Goal: Communication & Community: Answer question/provide support

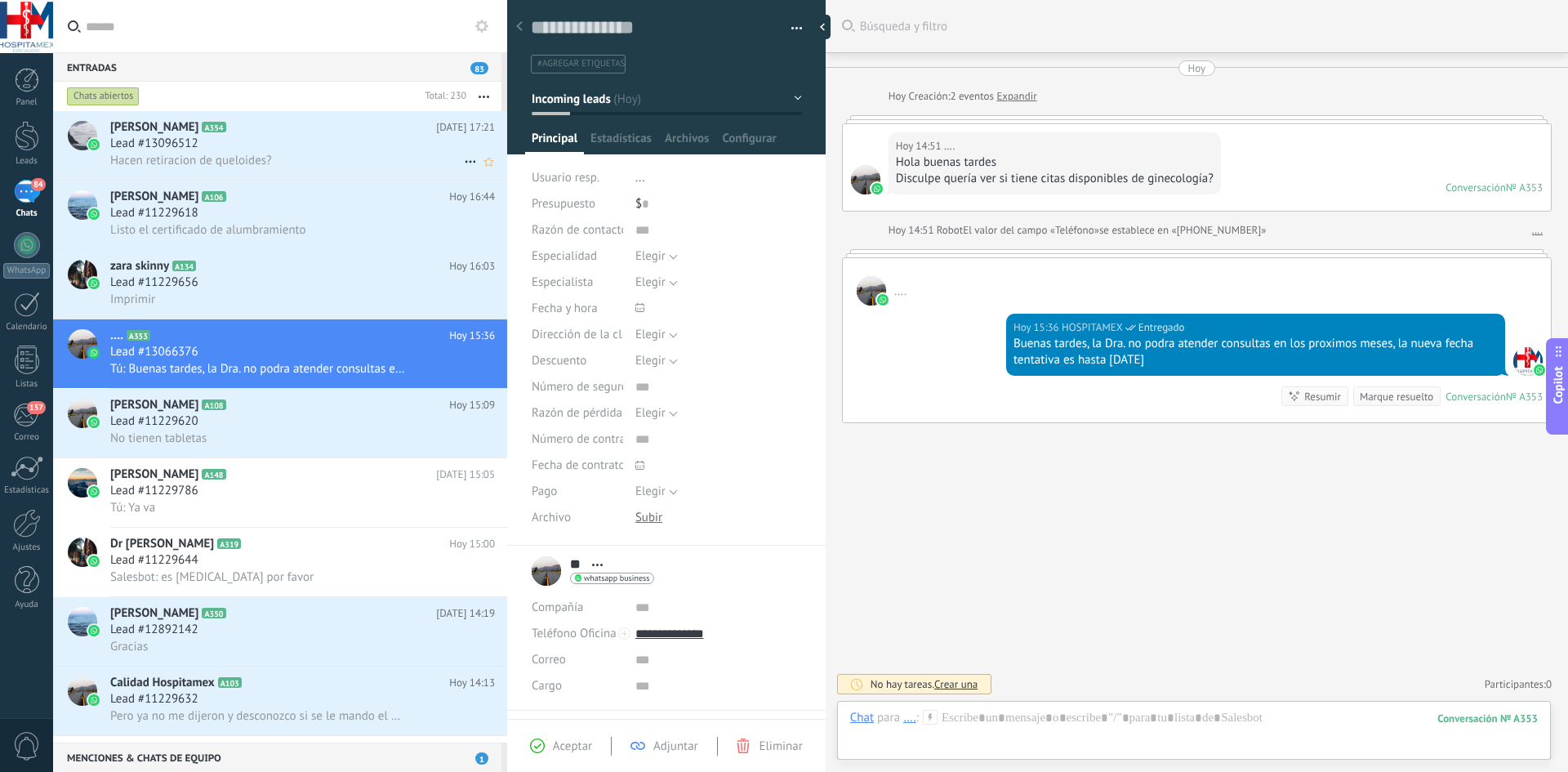
scroll to position [25, 0]
click at [278, 153] on h3 "Hacen retiracion de queloides?" at bounding box center [196, 161] width 170 height 17
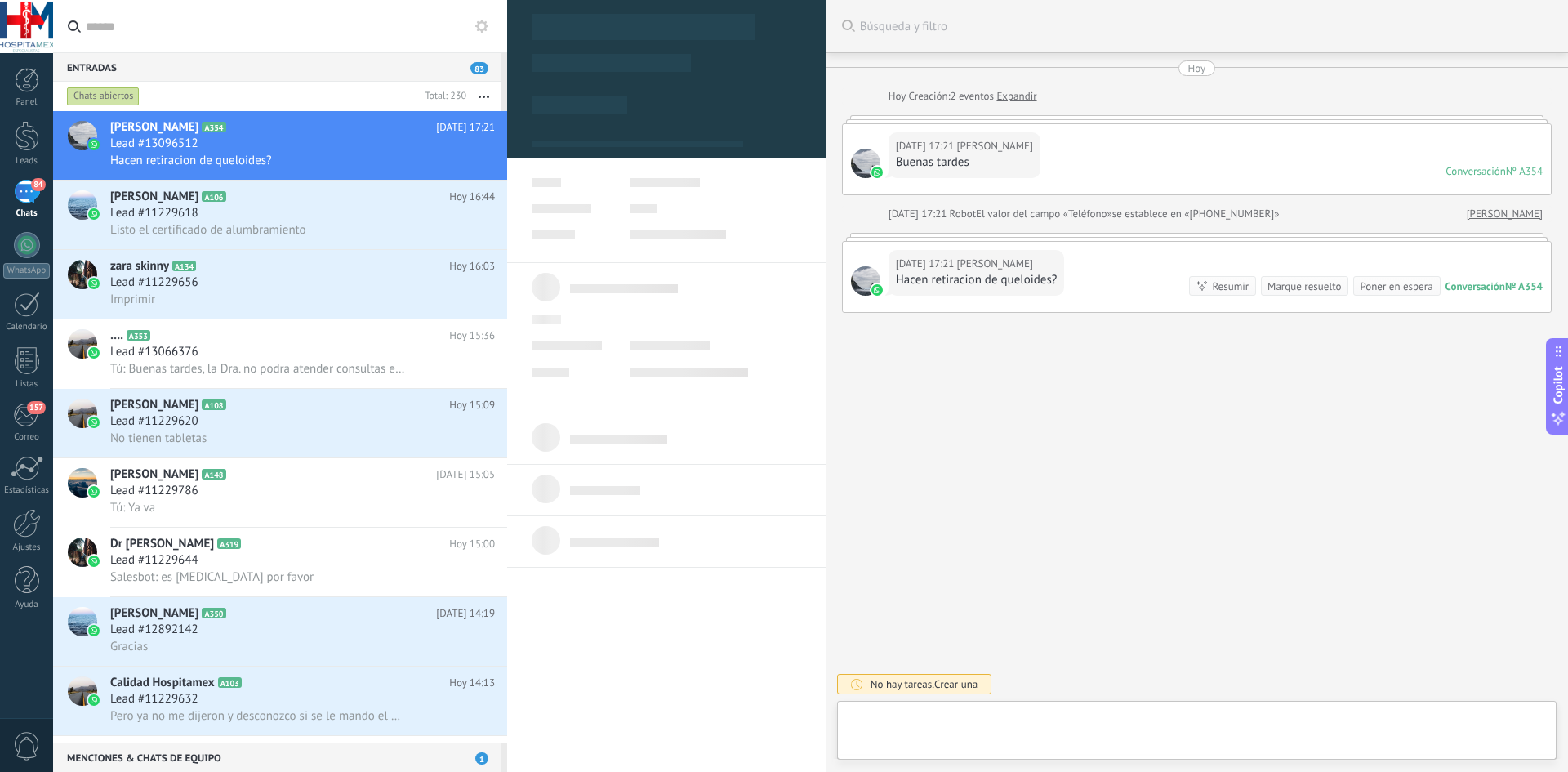
type textarea "**********"
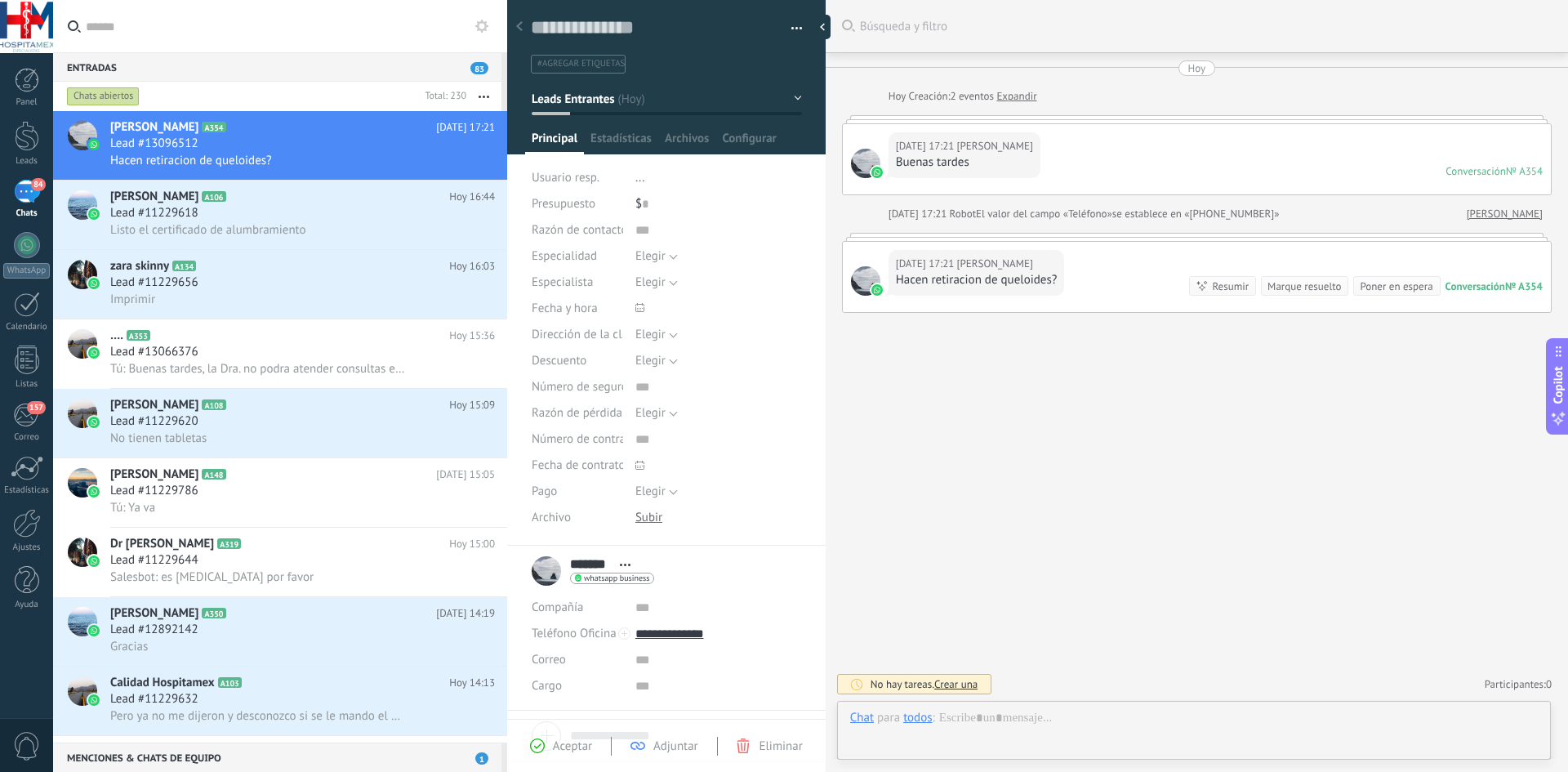
scroll to position [25, 0]
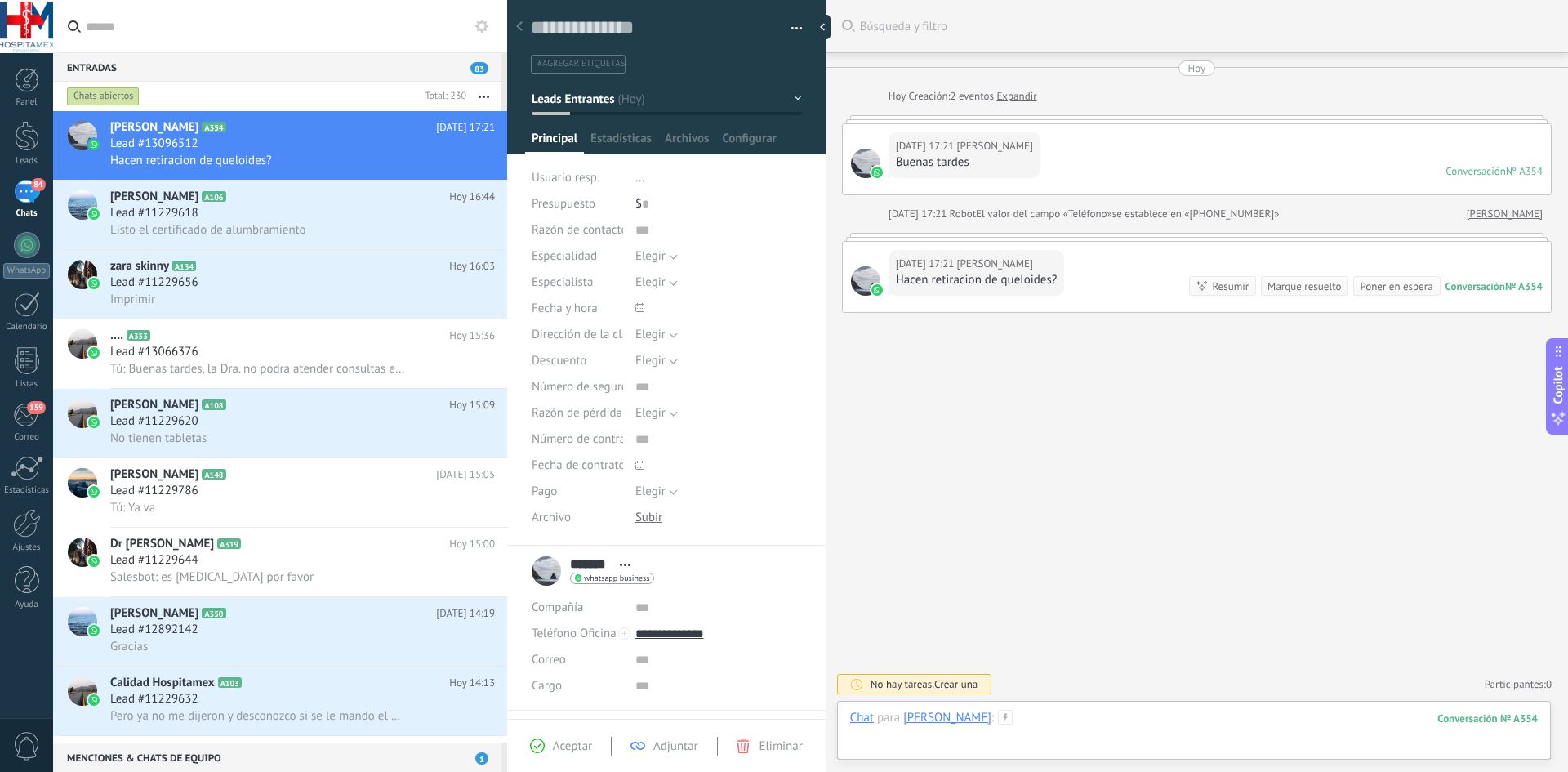
click at [1023, 724] on div at bounding box center [1194, 734] width 688 height 49
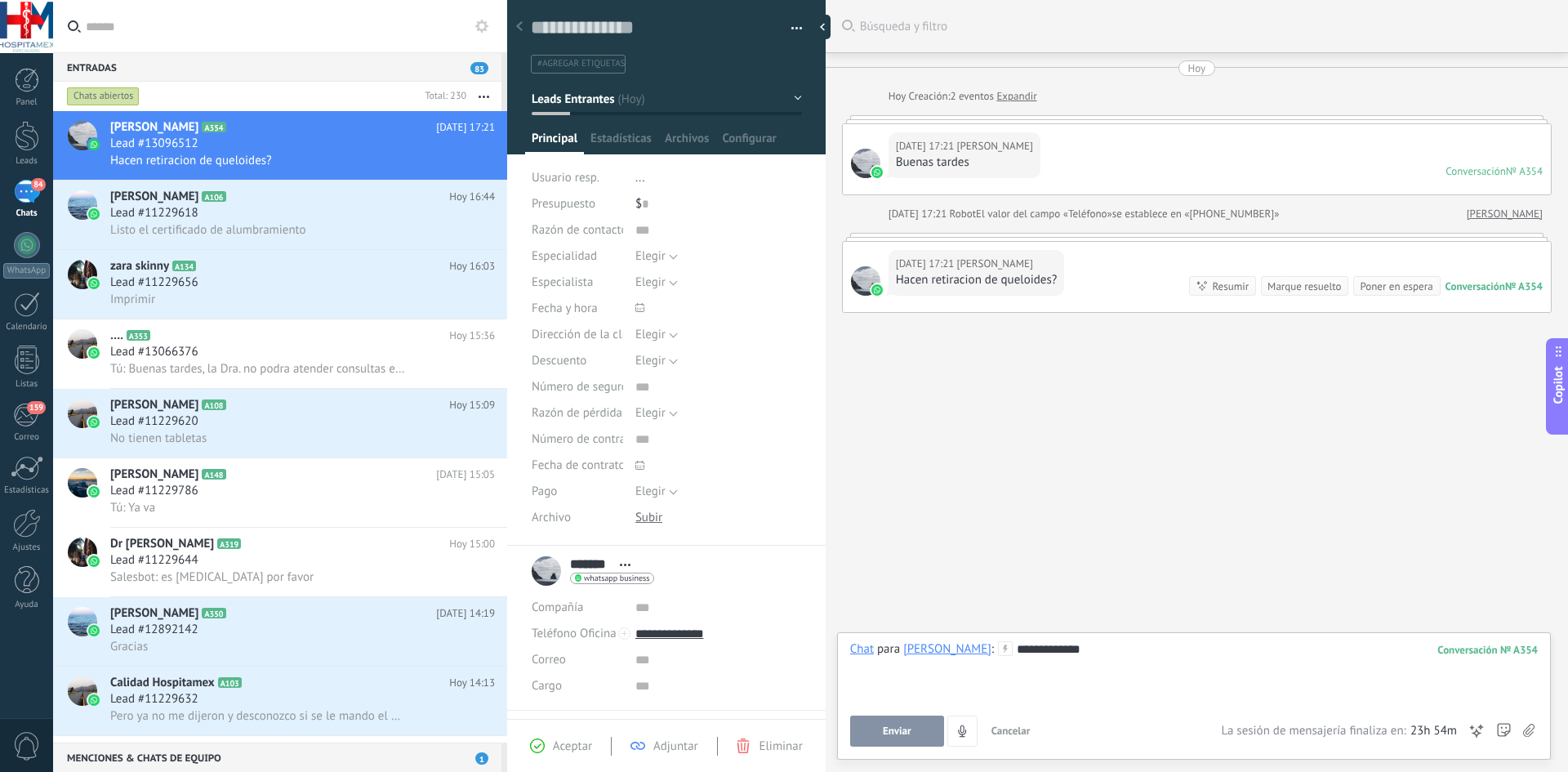
click at [909, 723] on button "Enviar" at bounding box center [897, 730] width 94 height 31
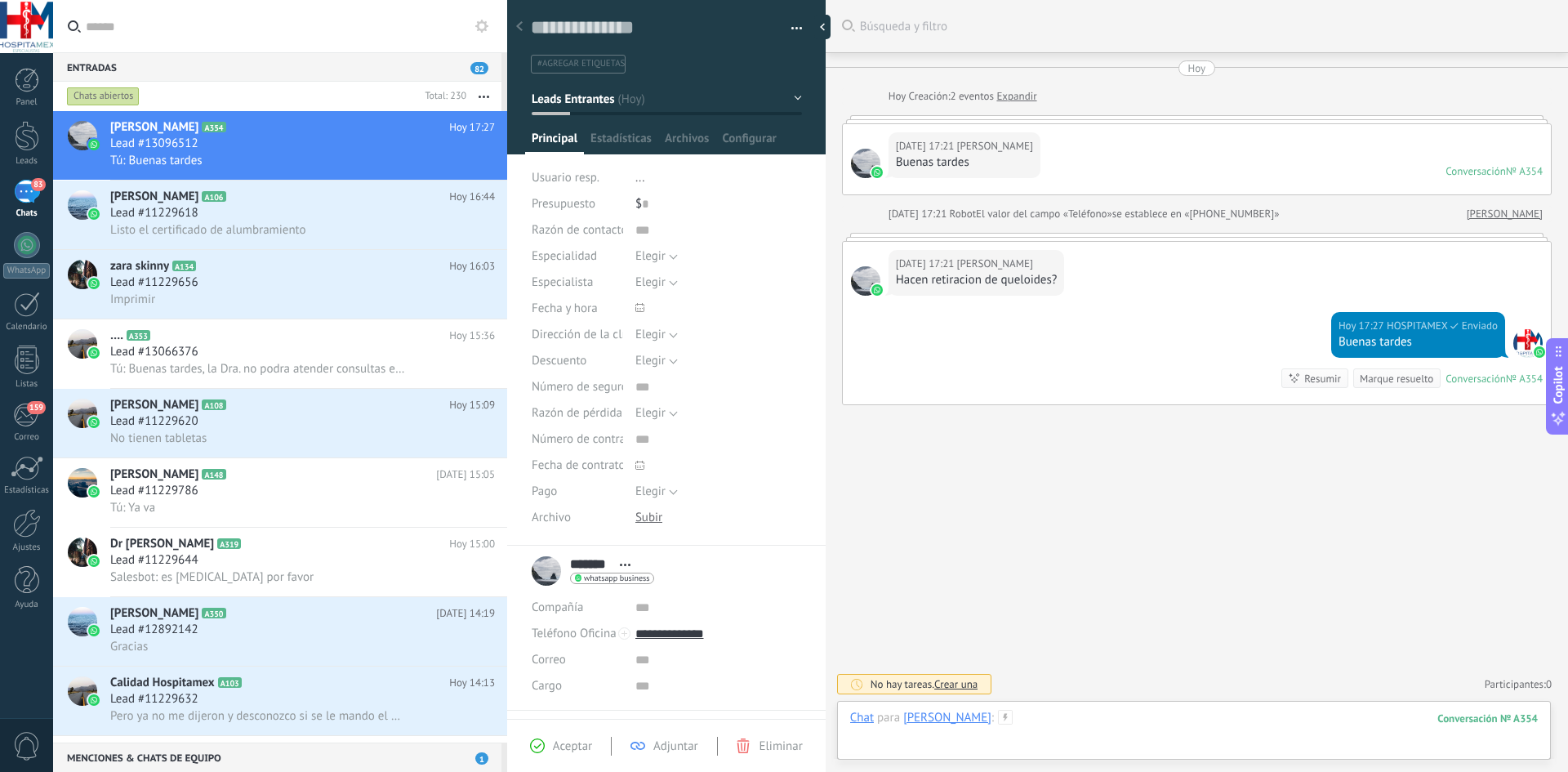
click at [1046, 715] on div at bounding box center [1194, 734] width 688 height 49
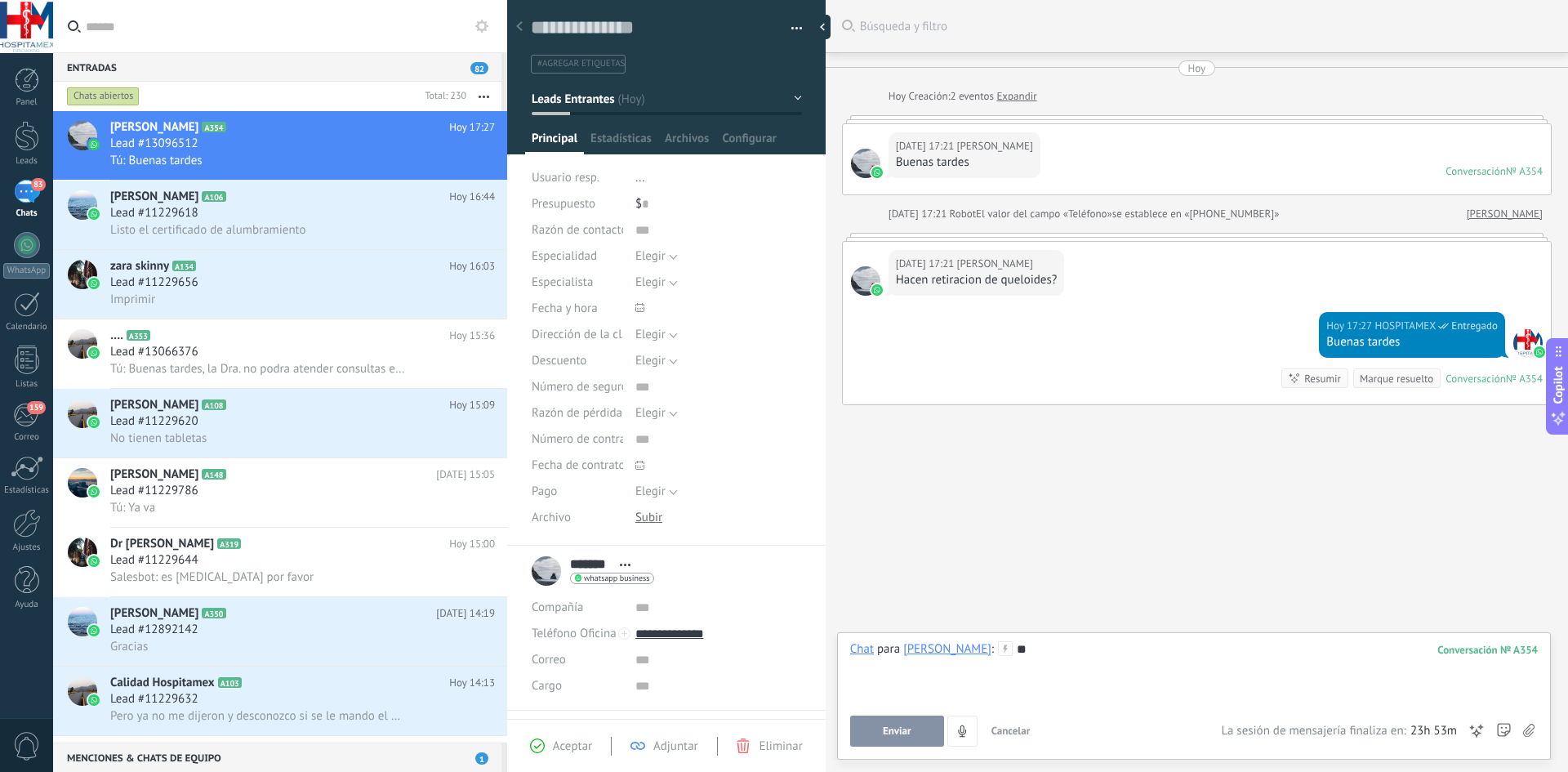
click at [884, 733] on span "Enviar" at bounding box center [897, 731] width 29 height 11
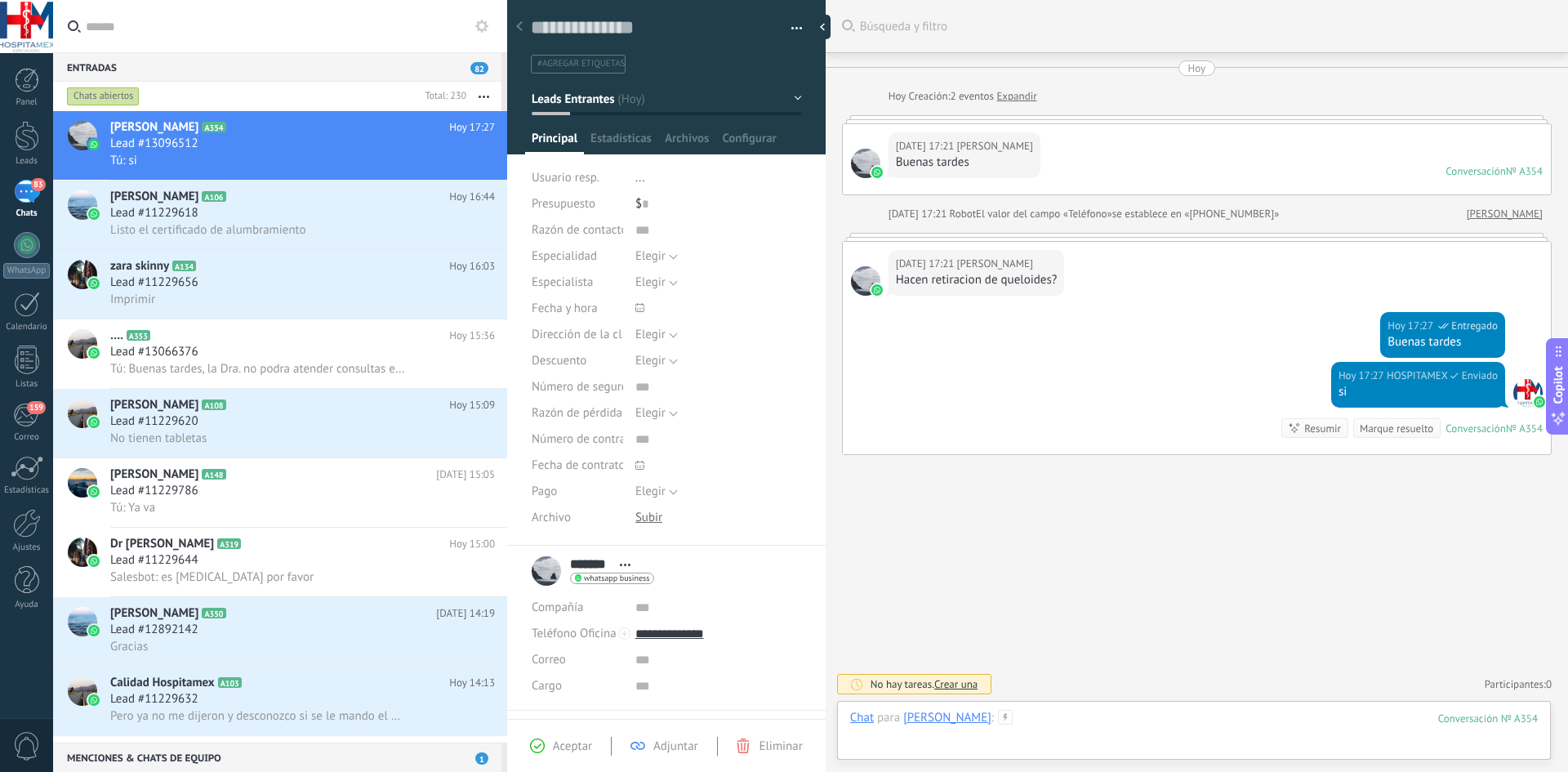
click at [996, 718] on div at bounding box center [1194, 734] width 688 height 49
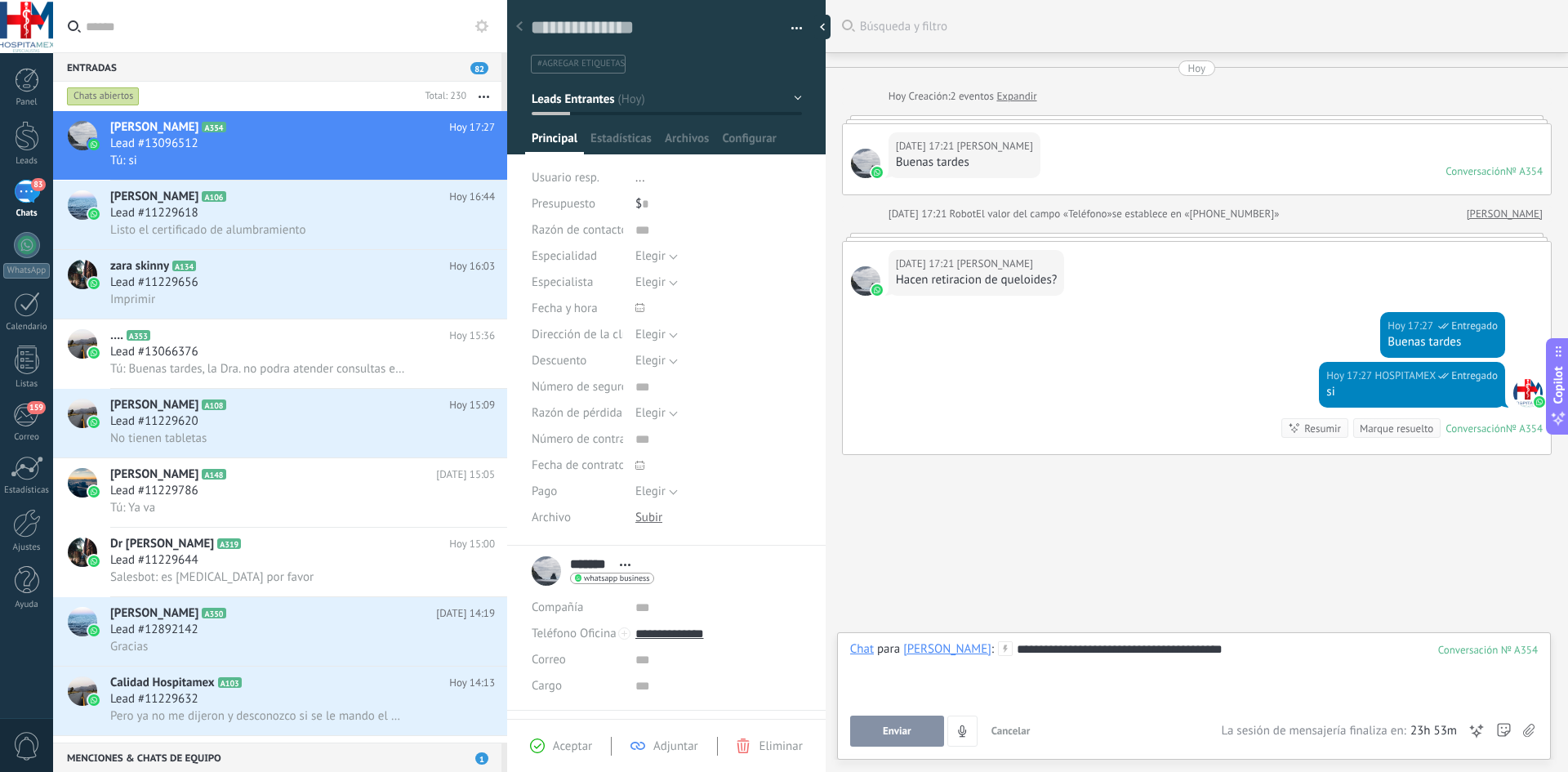
click at [907, 734] on span "Enviar" at bounding box center [897, 731] width 29 height 11
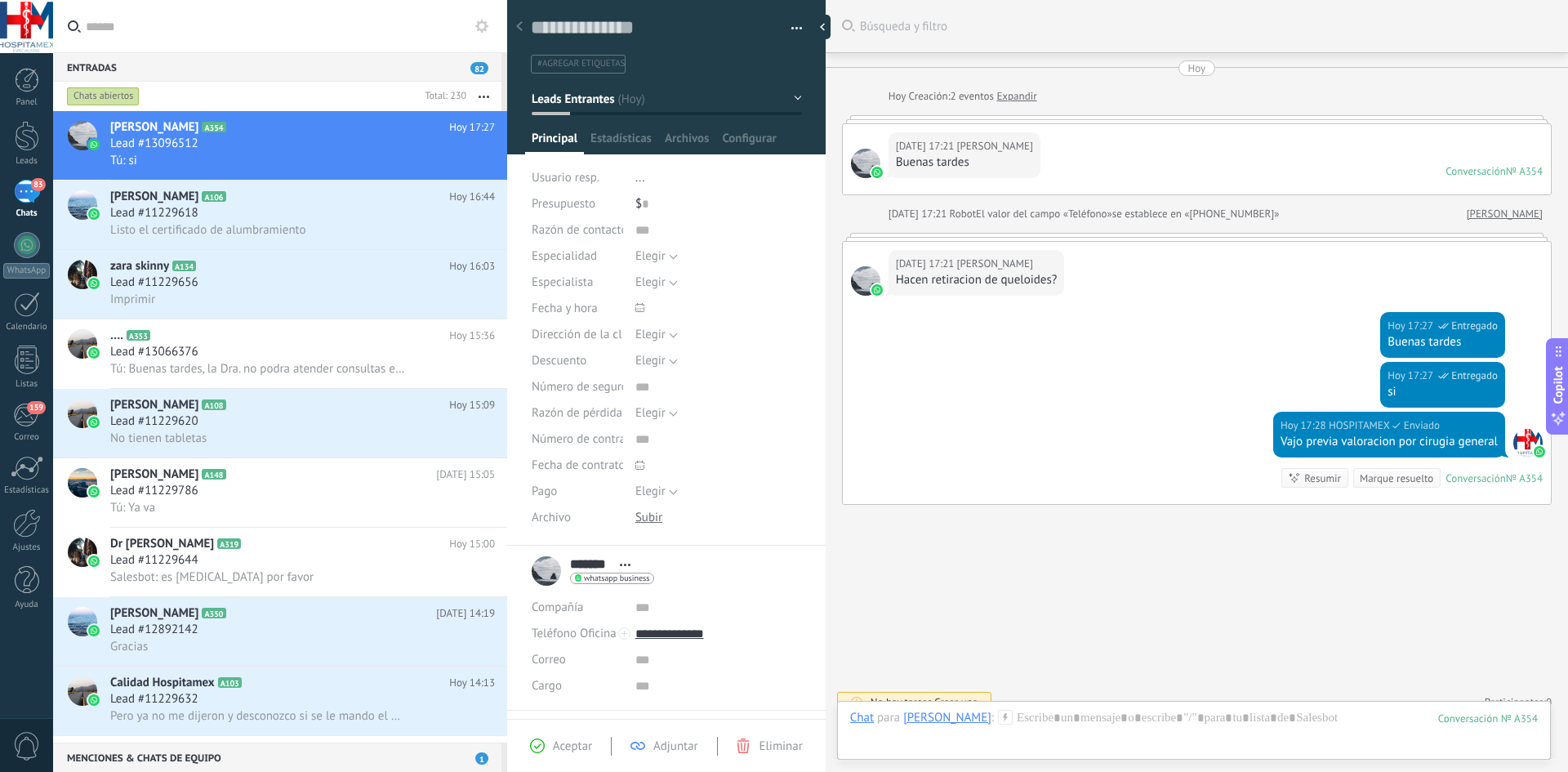
scroll to position [18, 0]
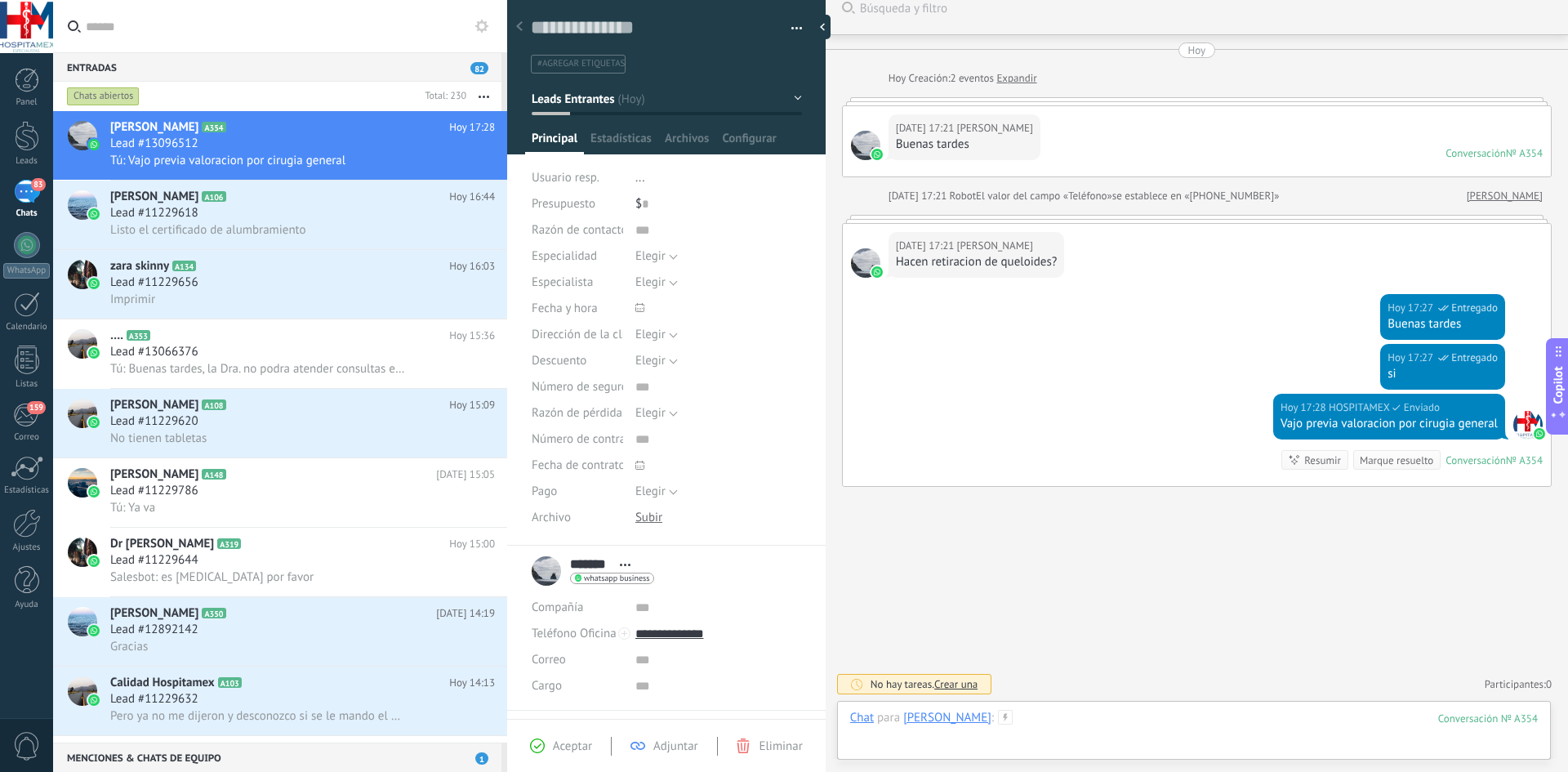
click at [985, 723] on div at bounding box center [1194, 734] width 688 height 49
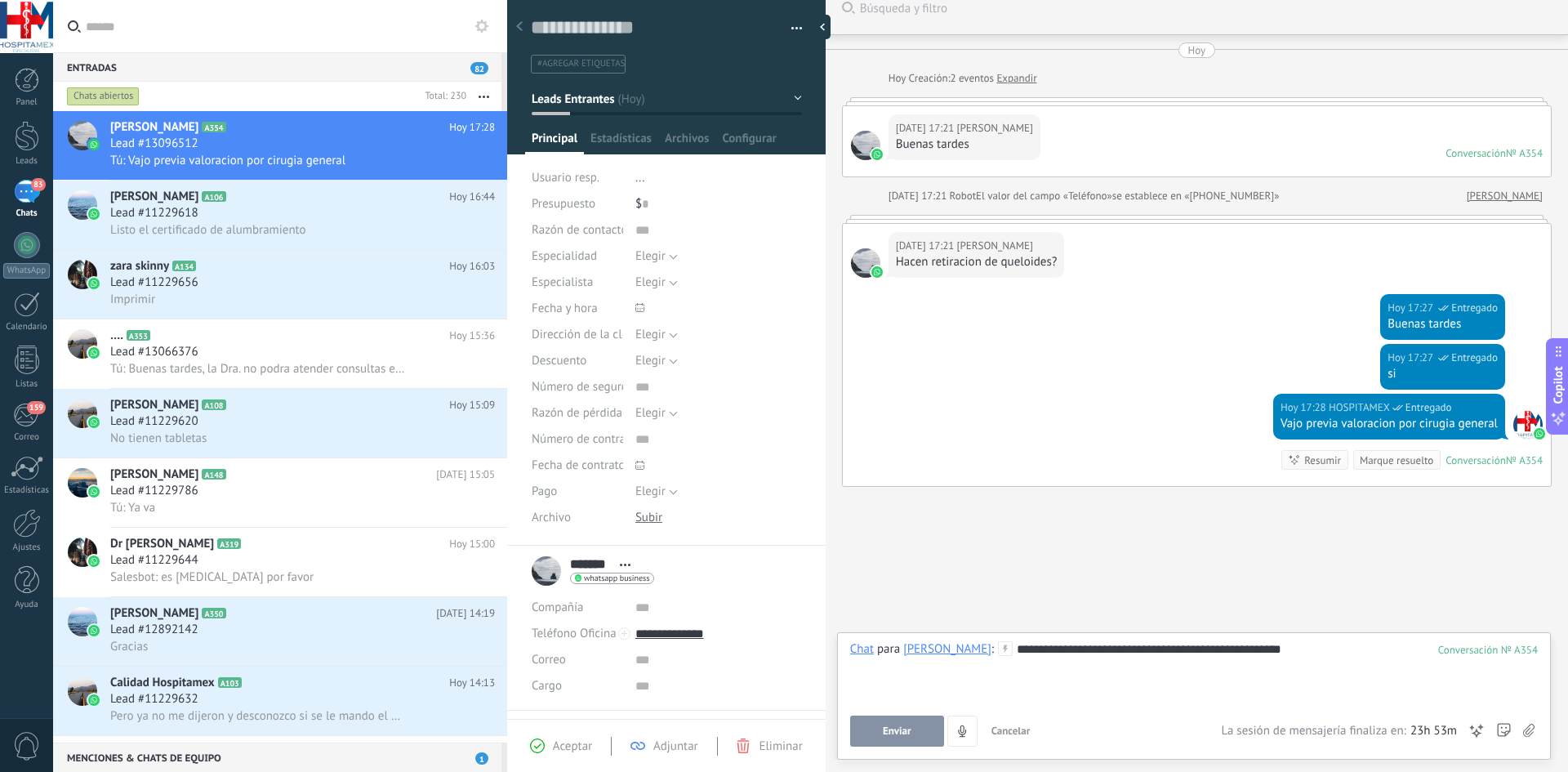
click at [906, 727] on span "Enviar" at bounding box center [897, 731] width 29 height 11
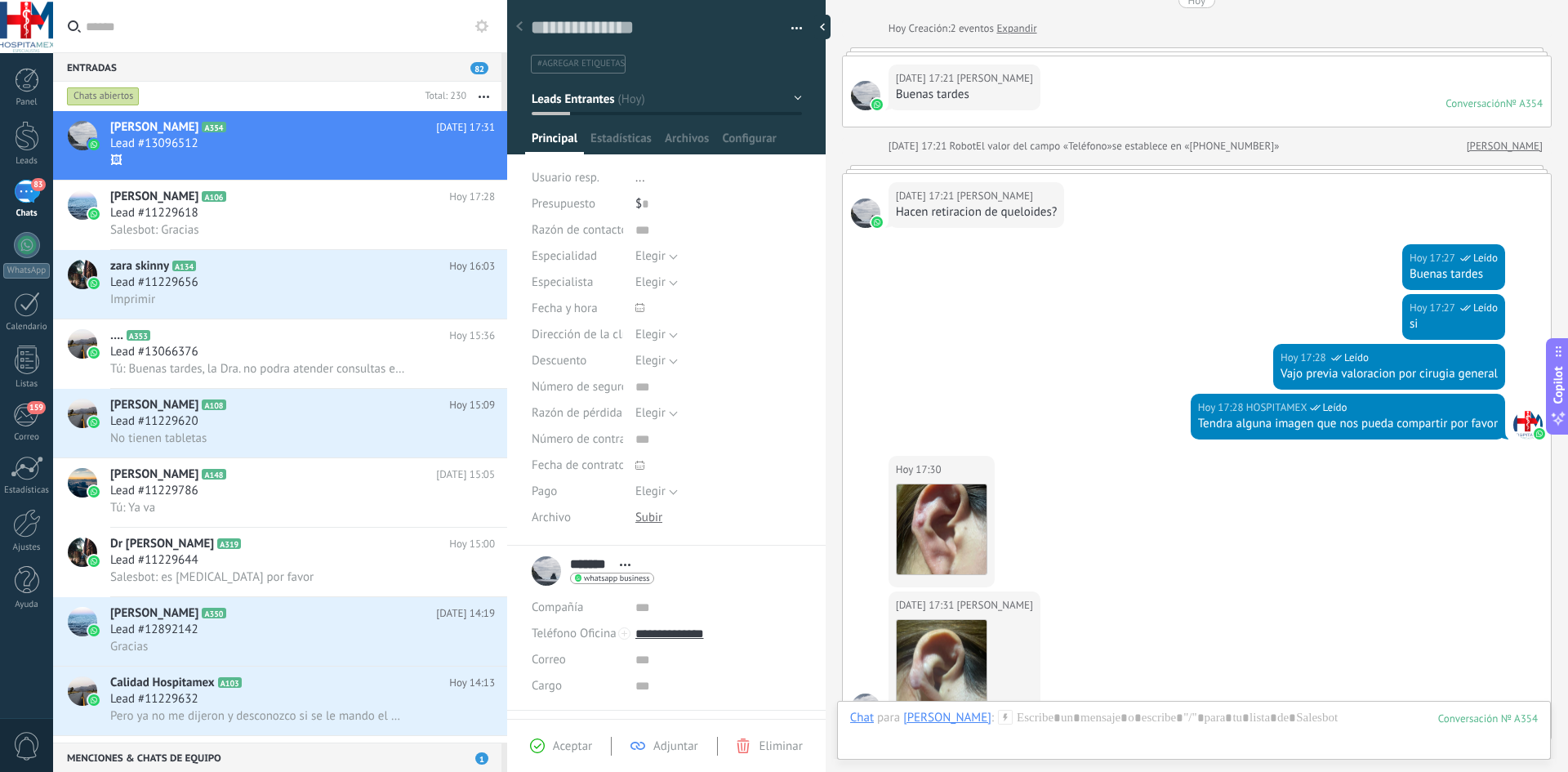
scroll to position [321, 0]
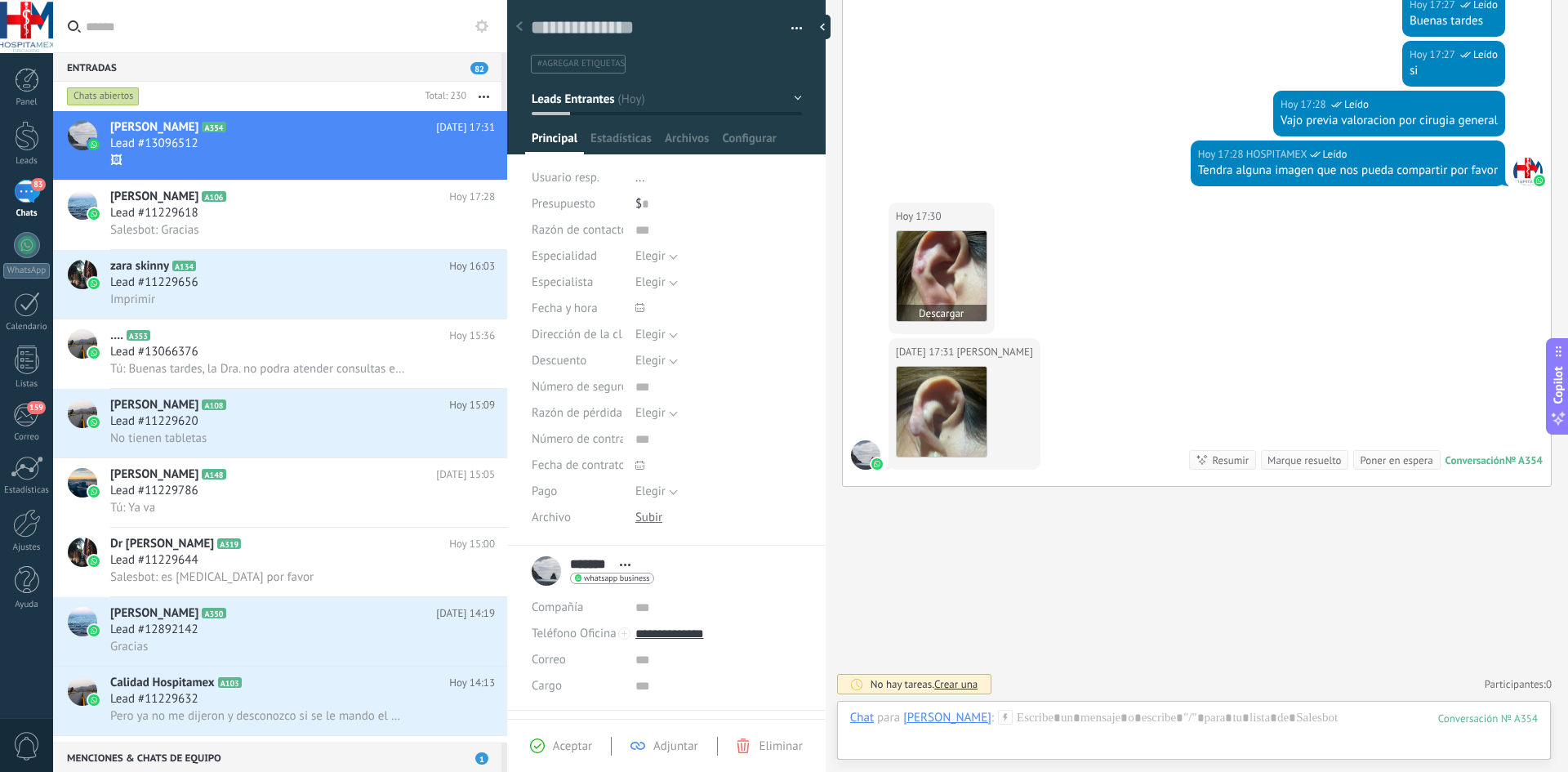
click at [938, 266] on img at bounding box center [942, 275] width 89 height 89
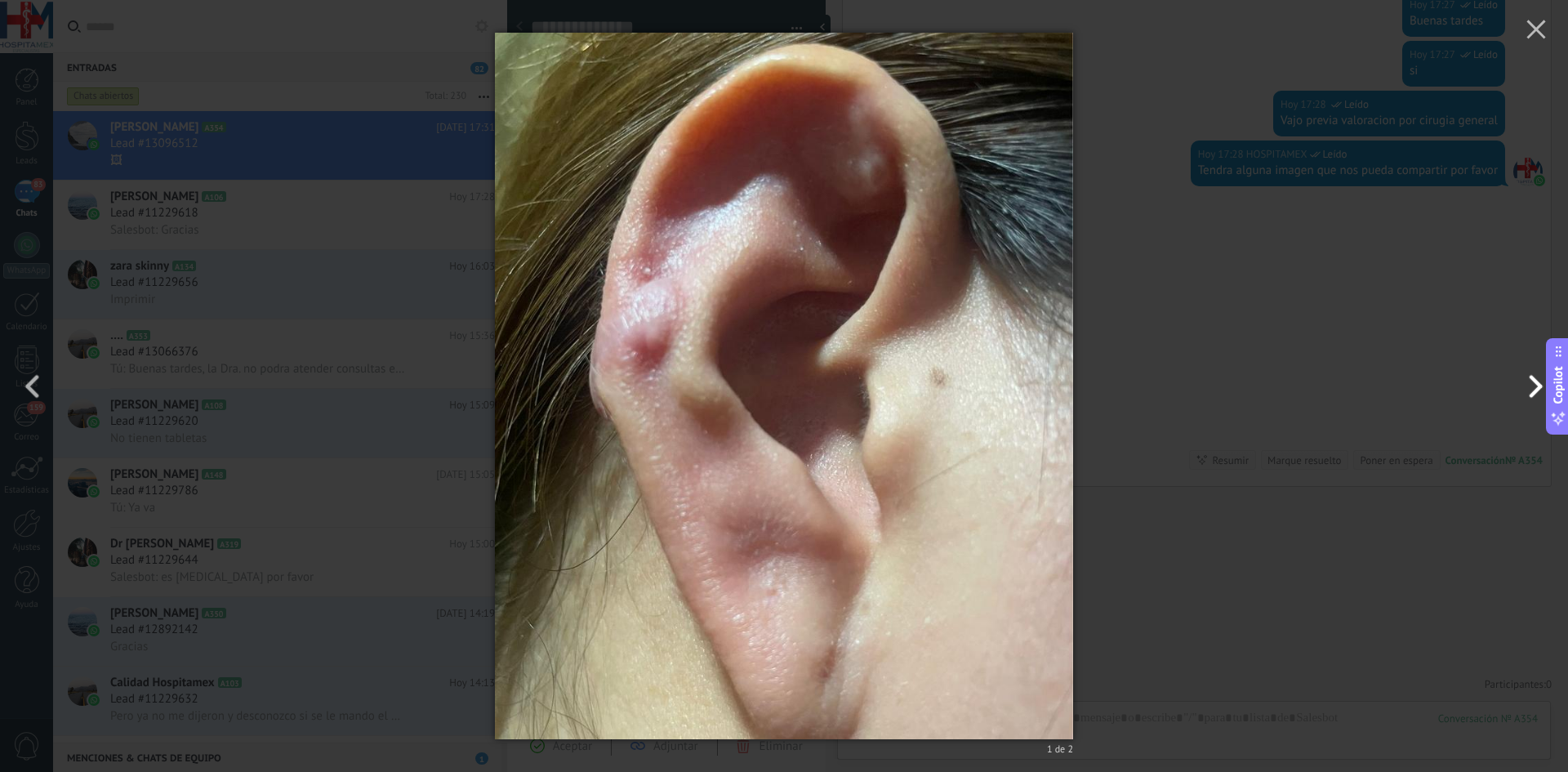
click at [1536, 391] on button "button" at bounding box center [1532, 386] width 74 height 89
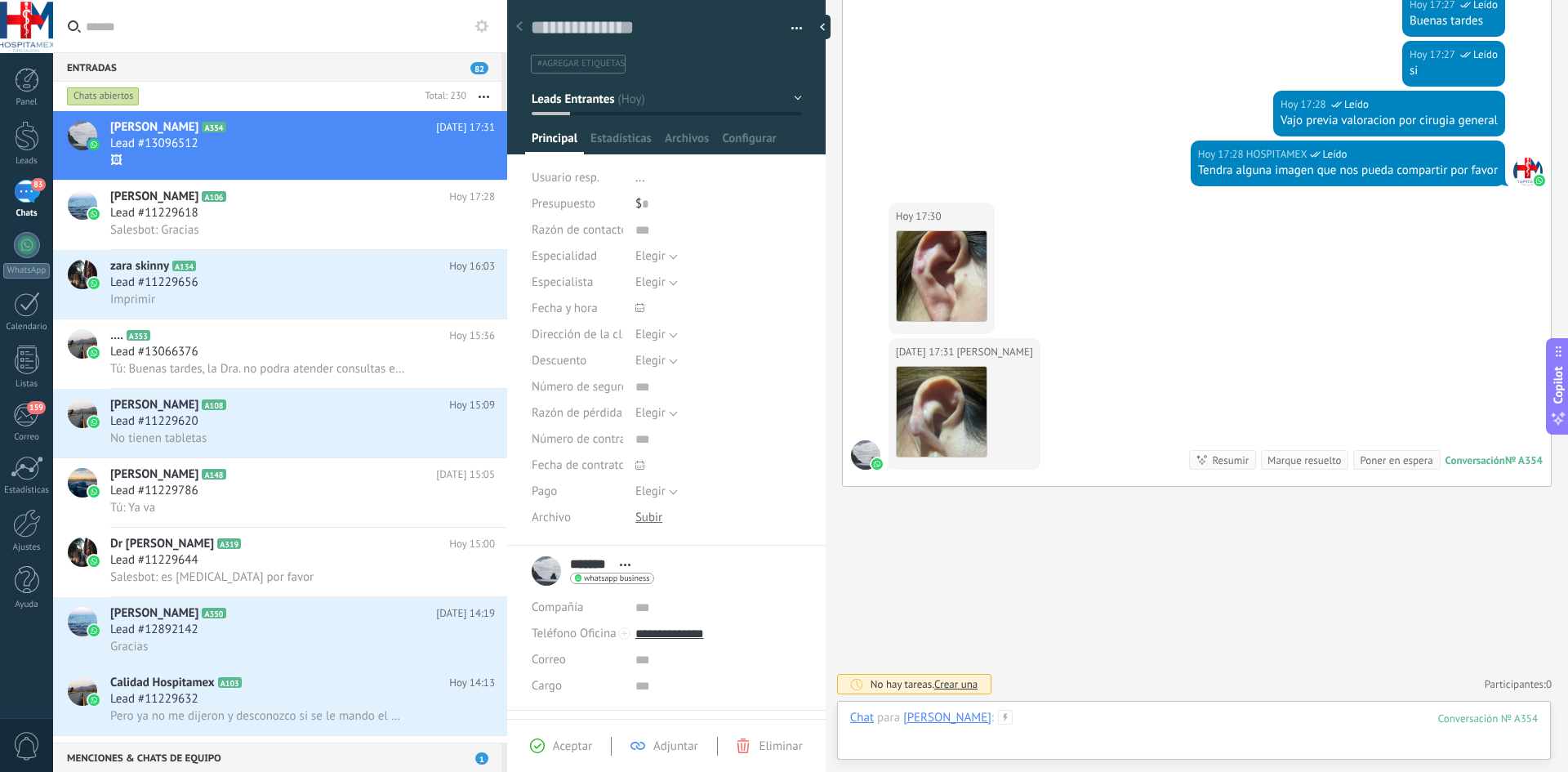
click at [1011, 723] on div at bounding box center [1194, 734] width 688 height 49
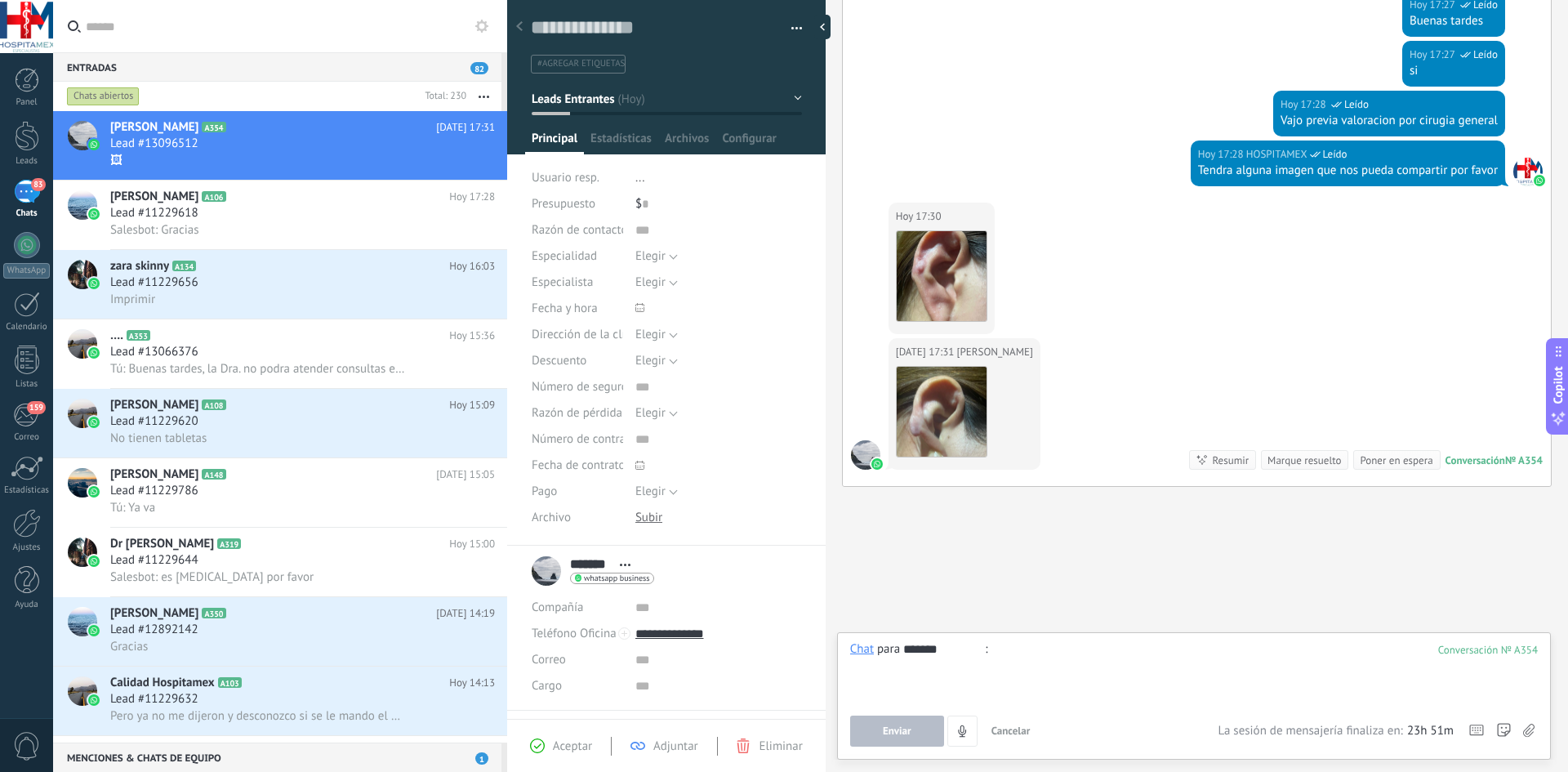
type input "*******"
click at [902, 734] on span "Enviar" at bounding box center [897, 731] width 29 height 11
click at [917, 731] on button "Enviar" at bounding box center [897, 730] width 94 height 31
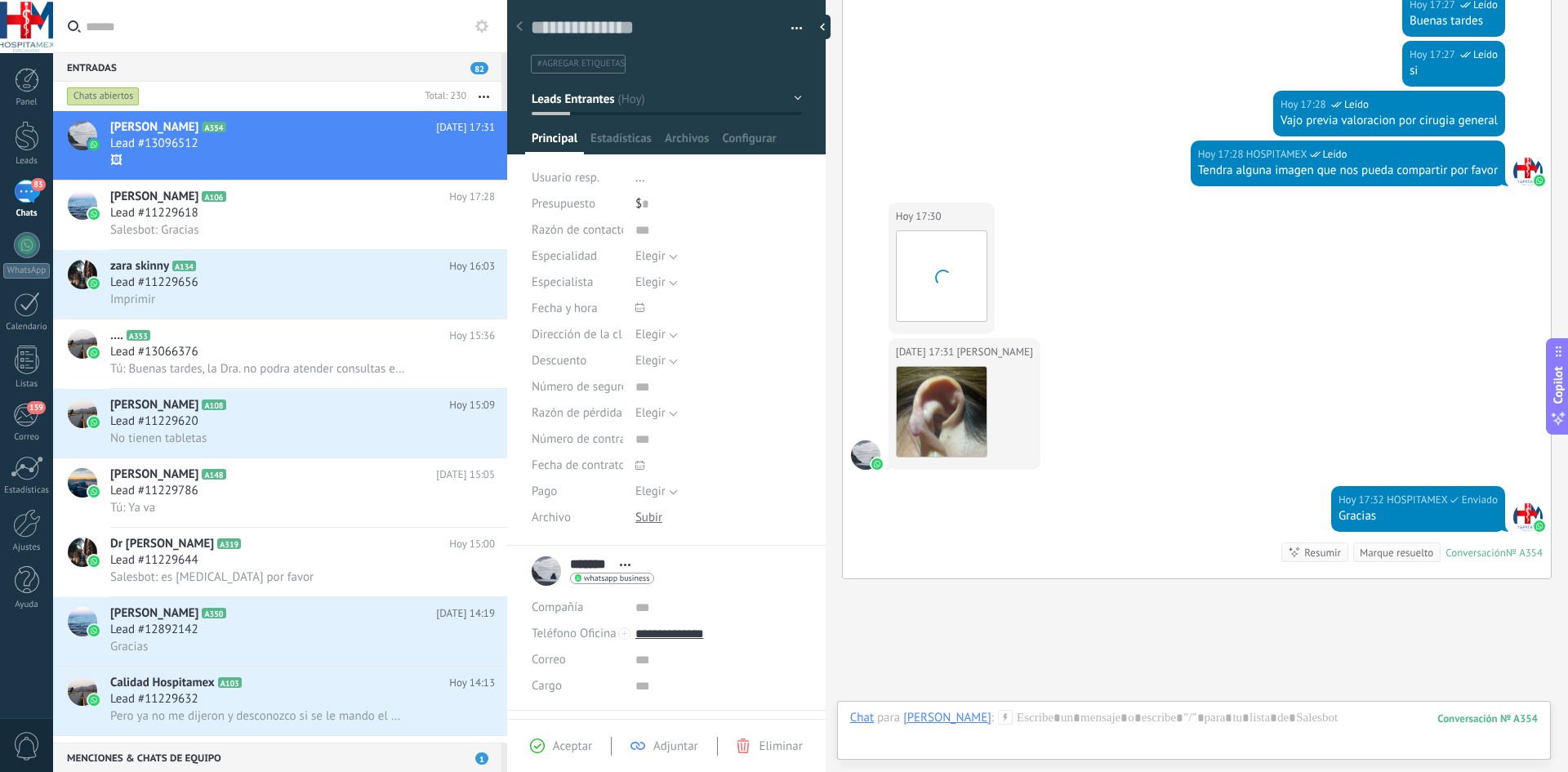
scroll to position [413, 0]
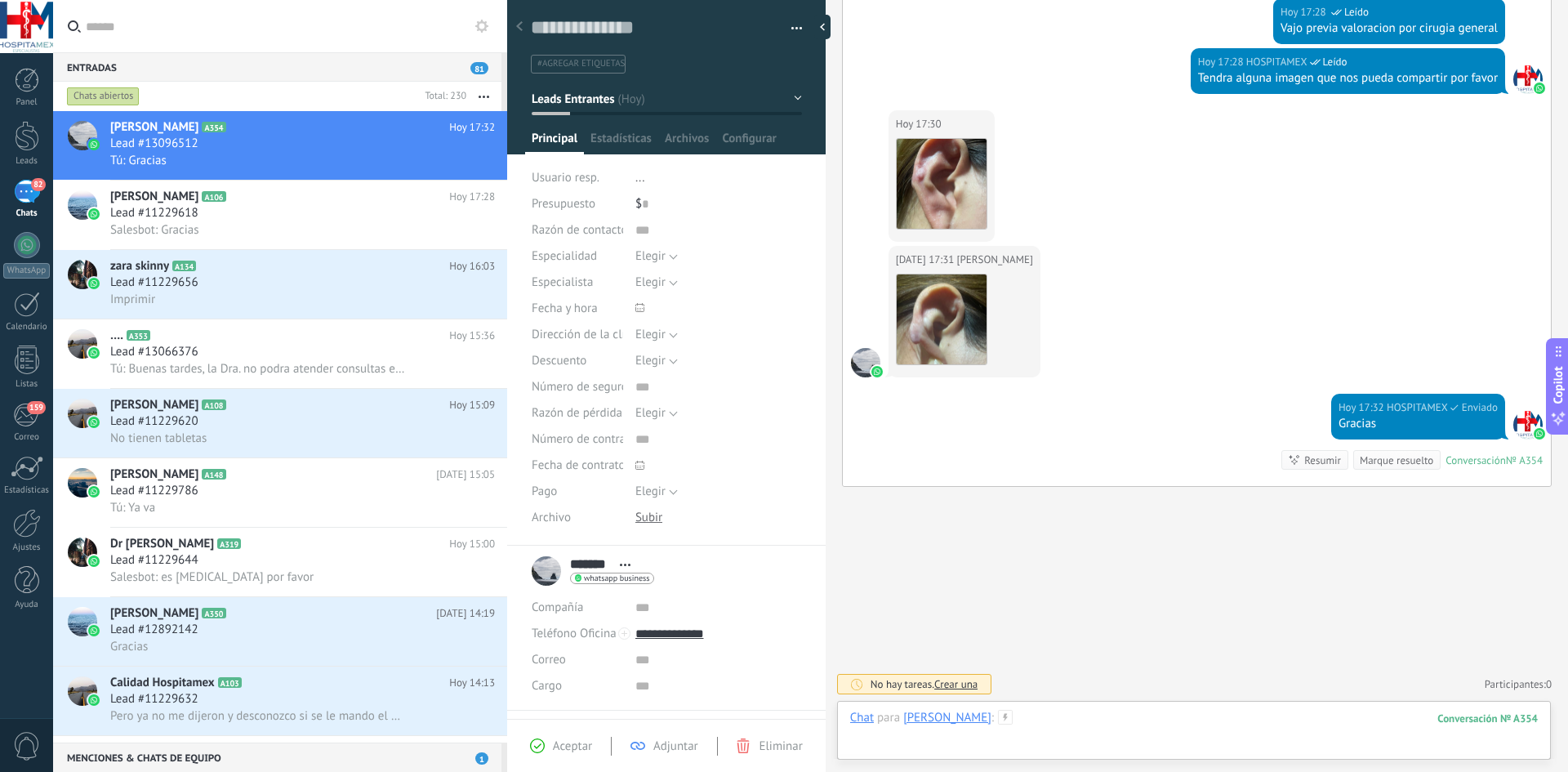
click at [1013, 720] on div at bounding box center [1194, 734] width 688 height 49
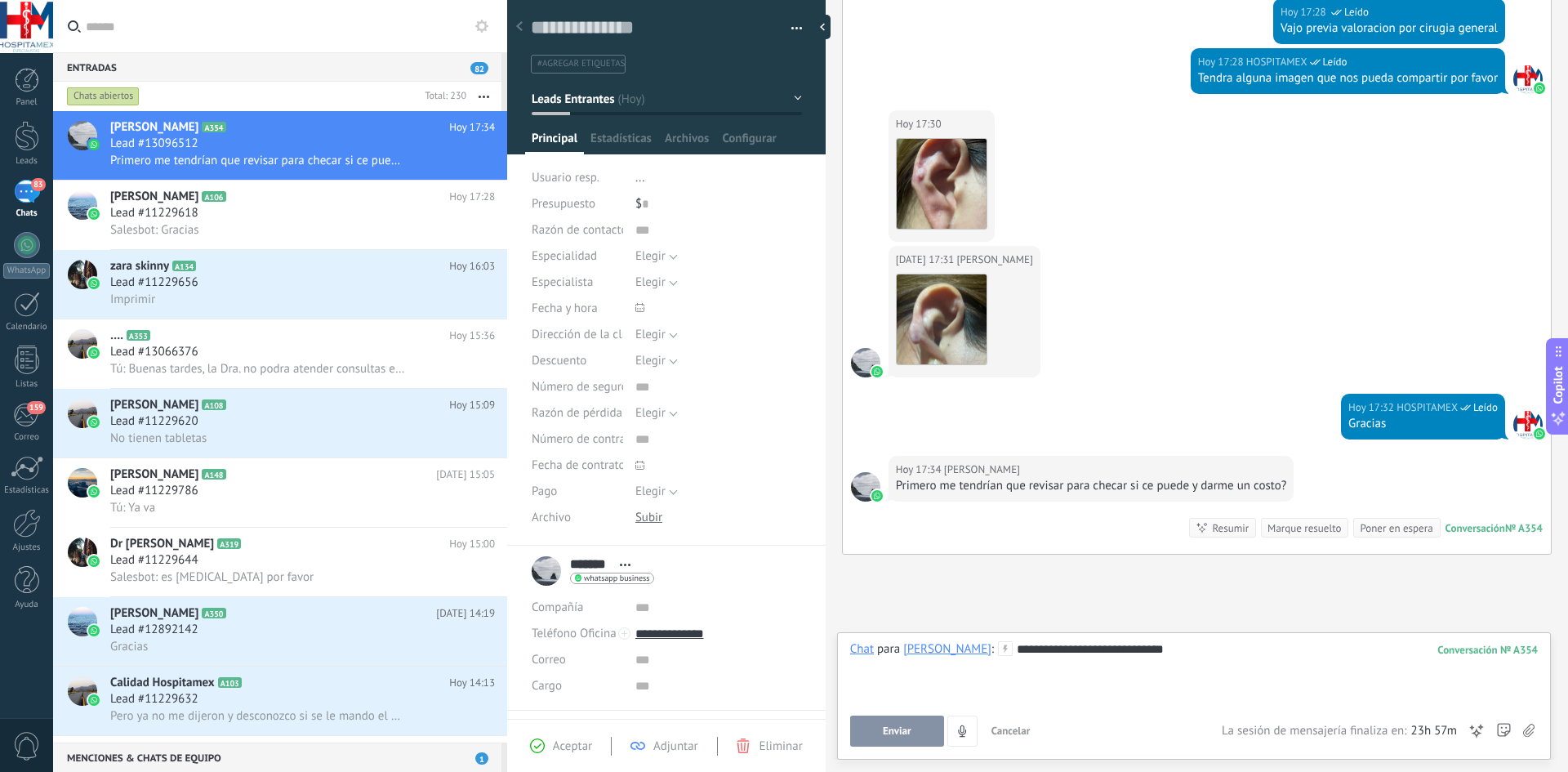
scroll to position [481, 0]
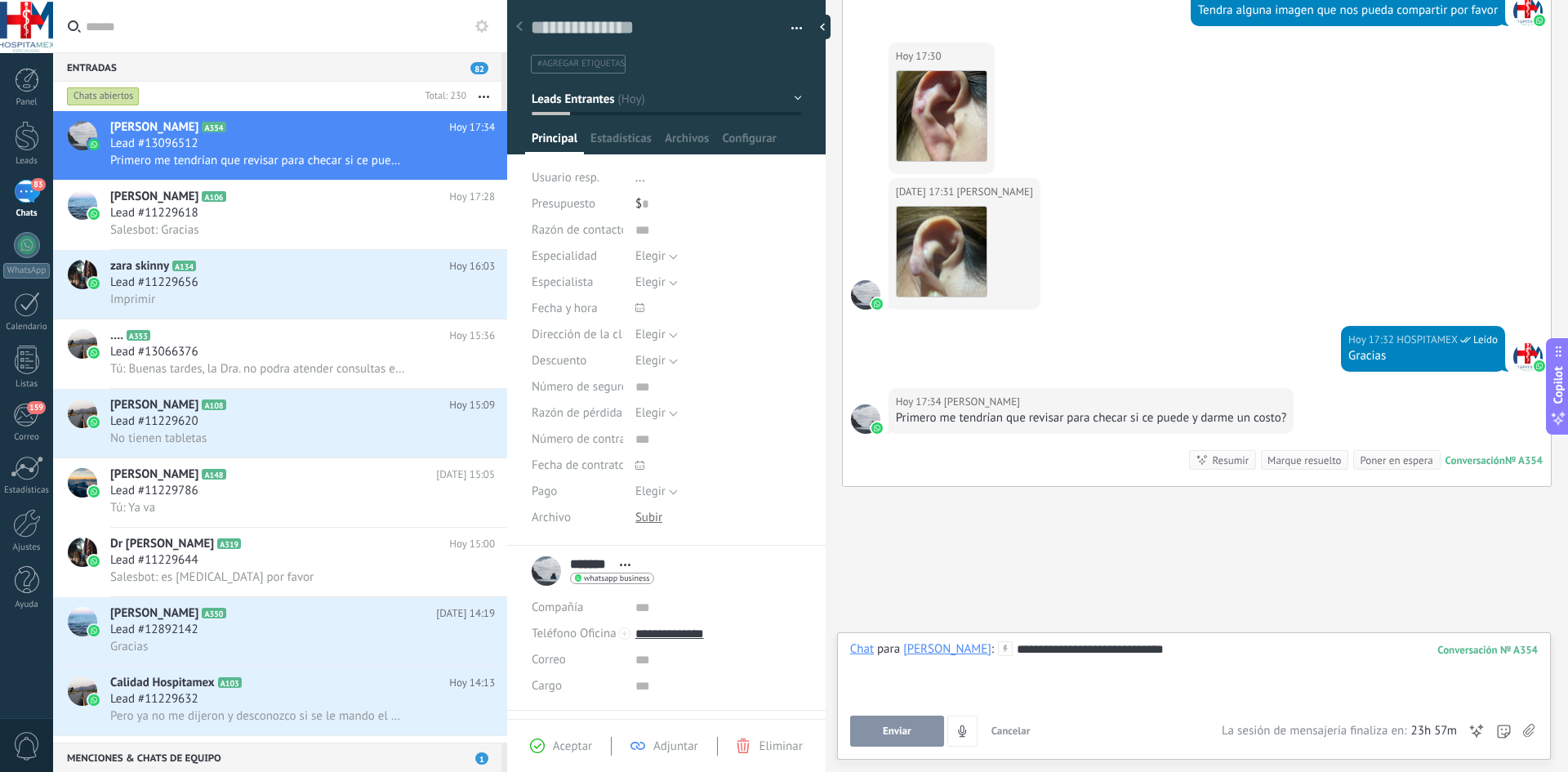
click at [1192, 654] on div "**********" at bounding box center [1194, 672] width 688 height 62
click at [899, 733] on span "Enviar" at bounding box center [897, 731] width 29 height 11
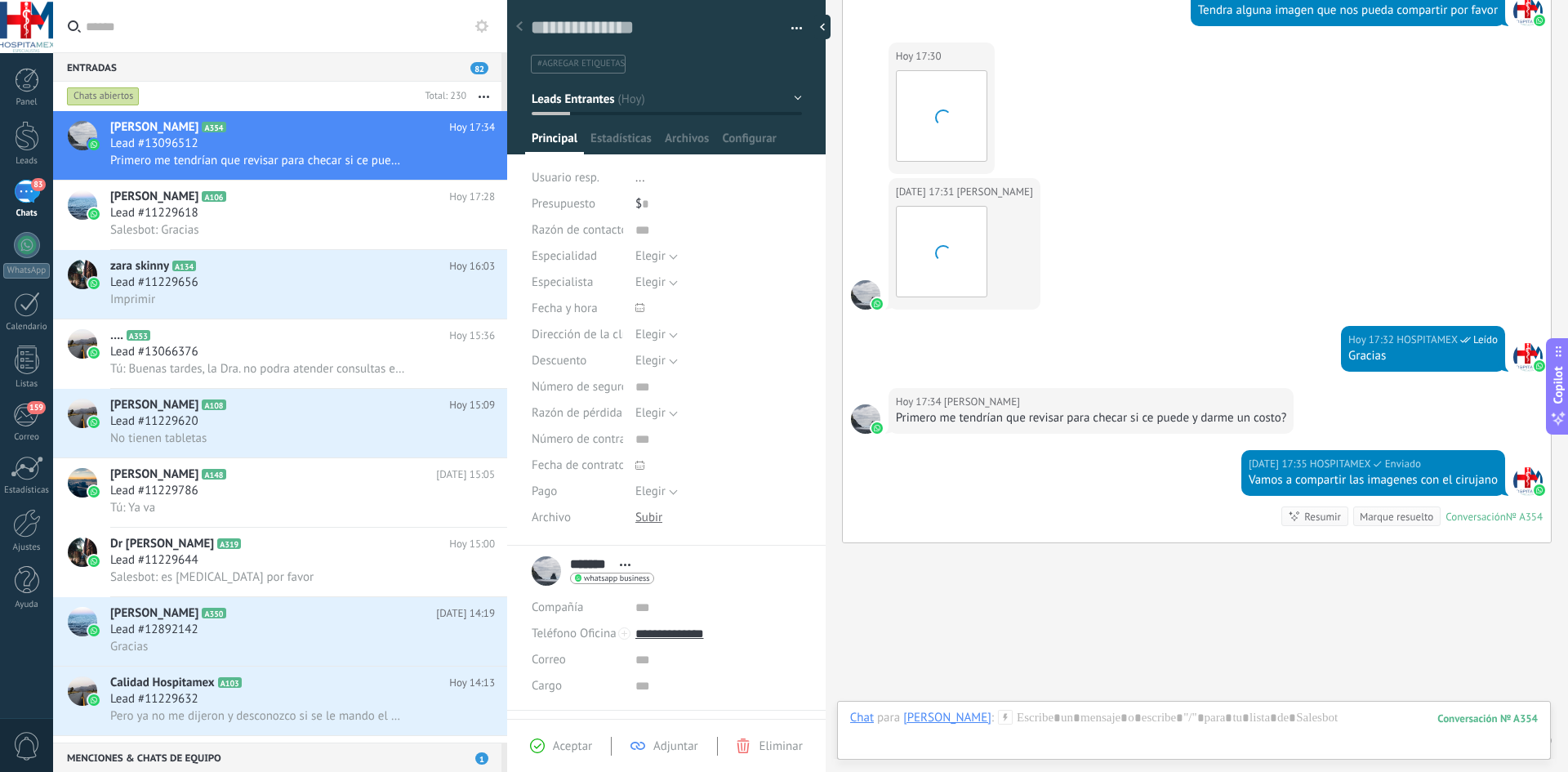
scroll to position [538, 0]
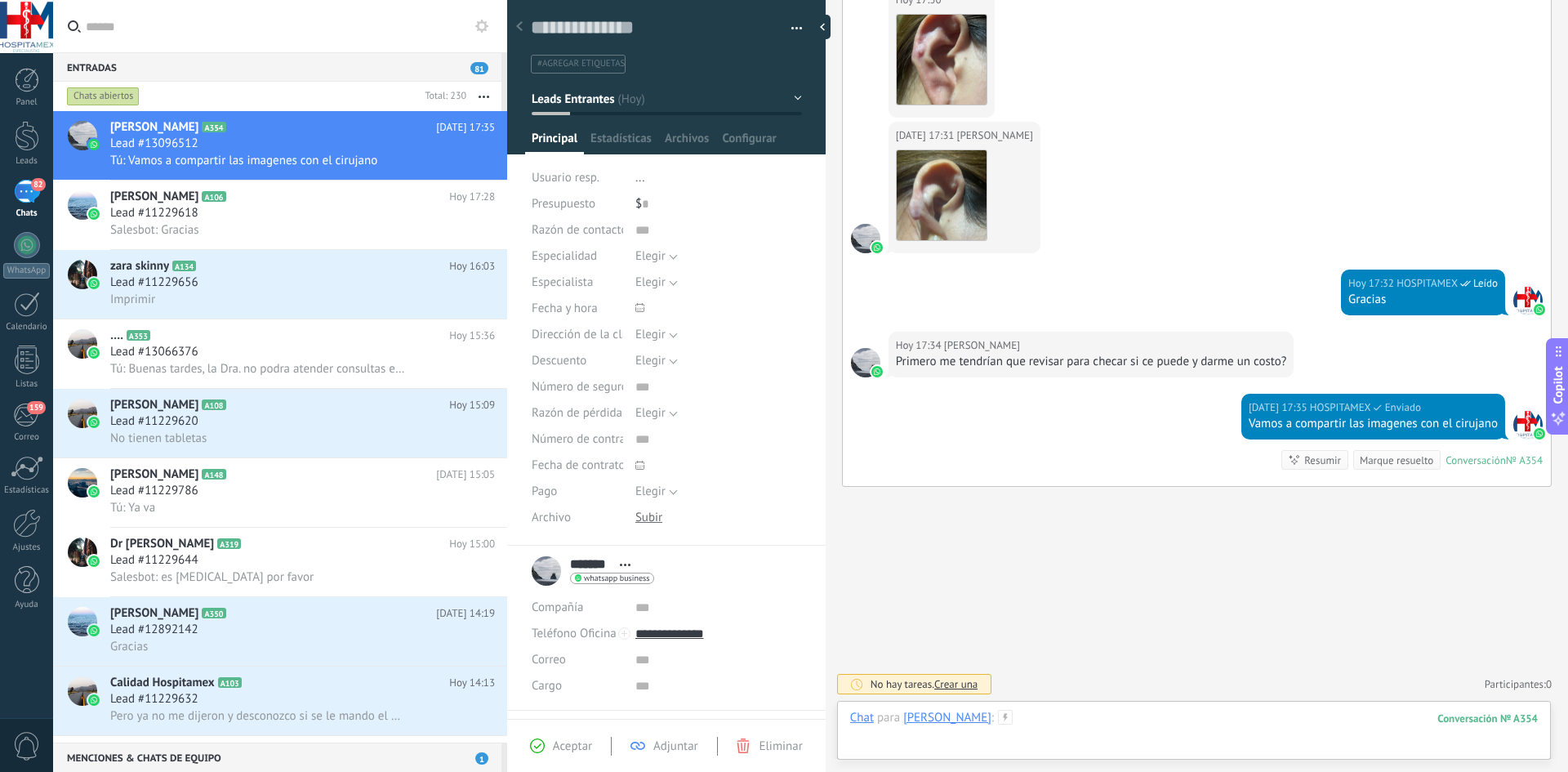
click at [983, 722] on div at bounding box center [1194, 734] width 688 height 49
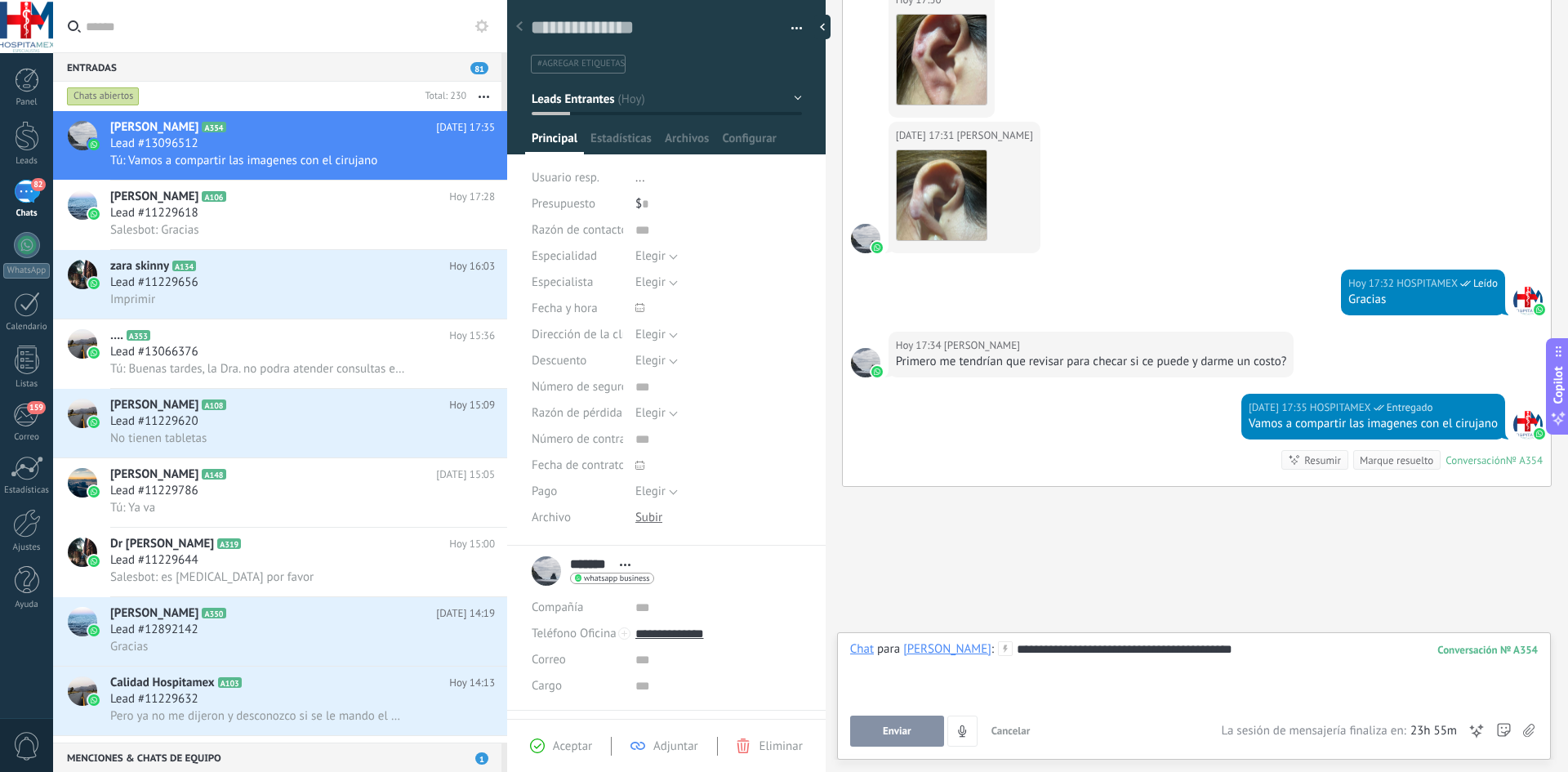
click at [902, 735] on span "Enviar" at bounding box center [897, 731] width 29 height 11
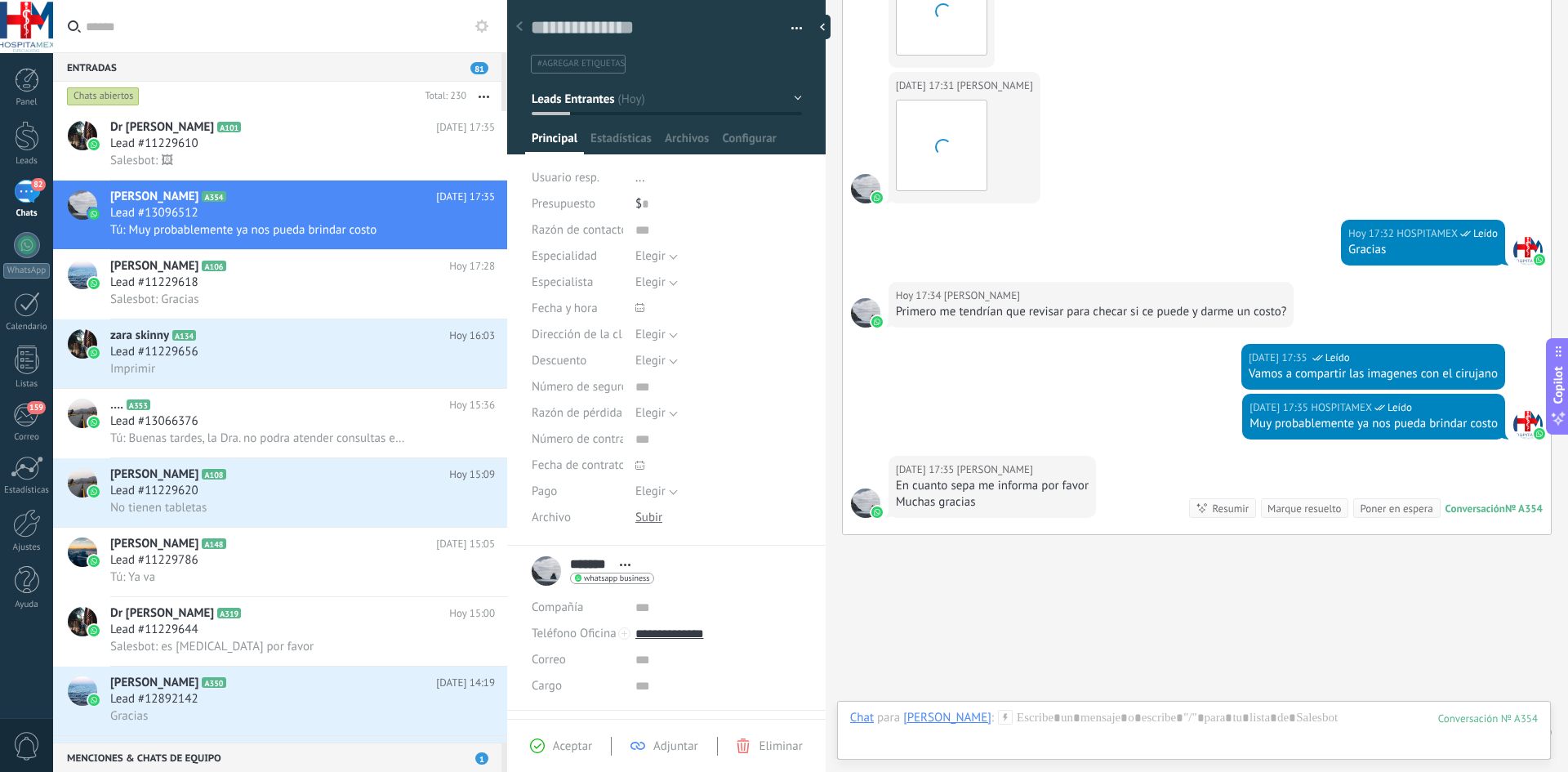
scroll to position [635, 0]
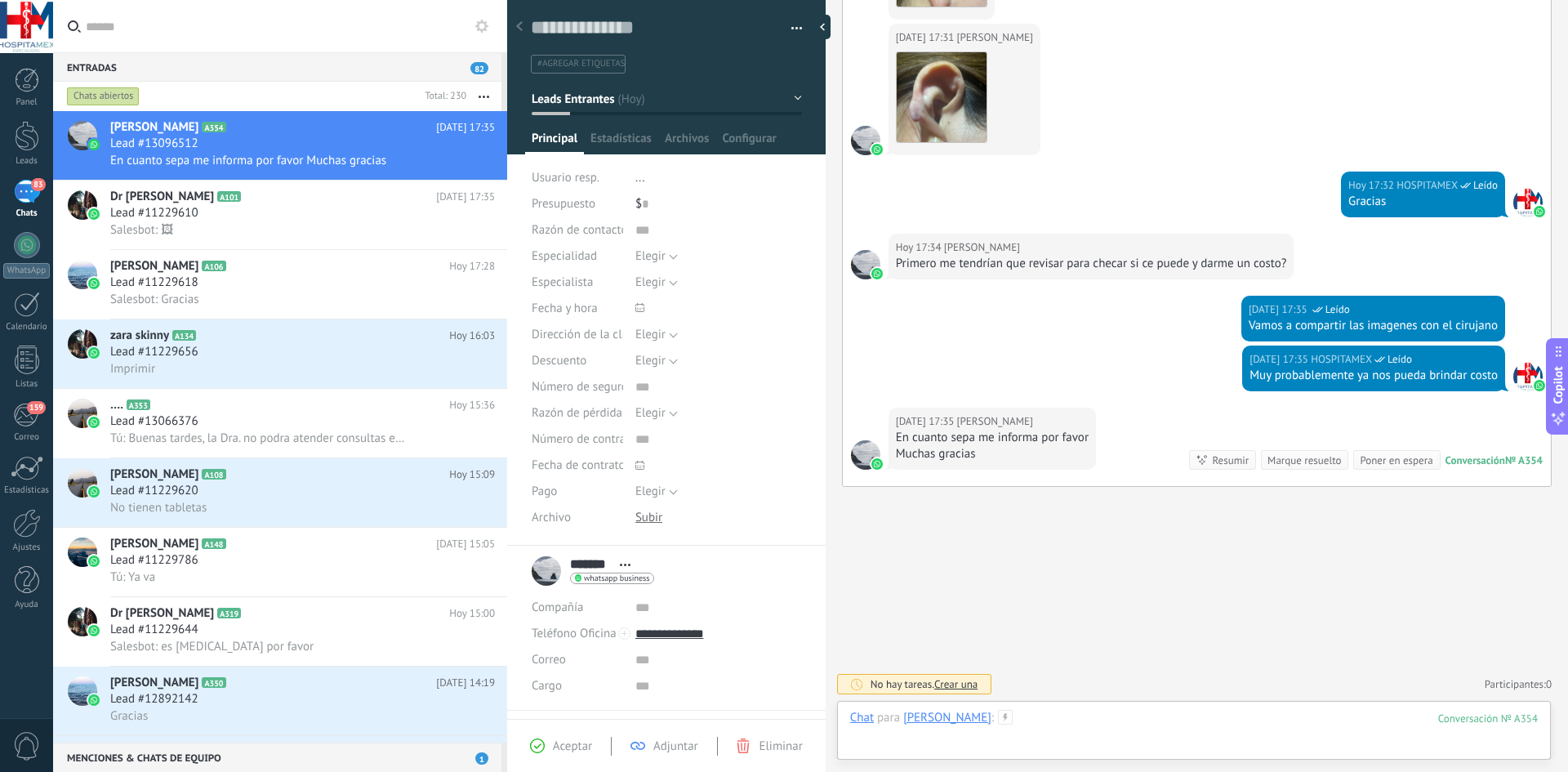
click at [1078, 717] on div at bounding box center [1194, 734] width 688 height 49
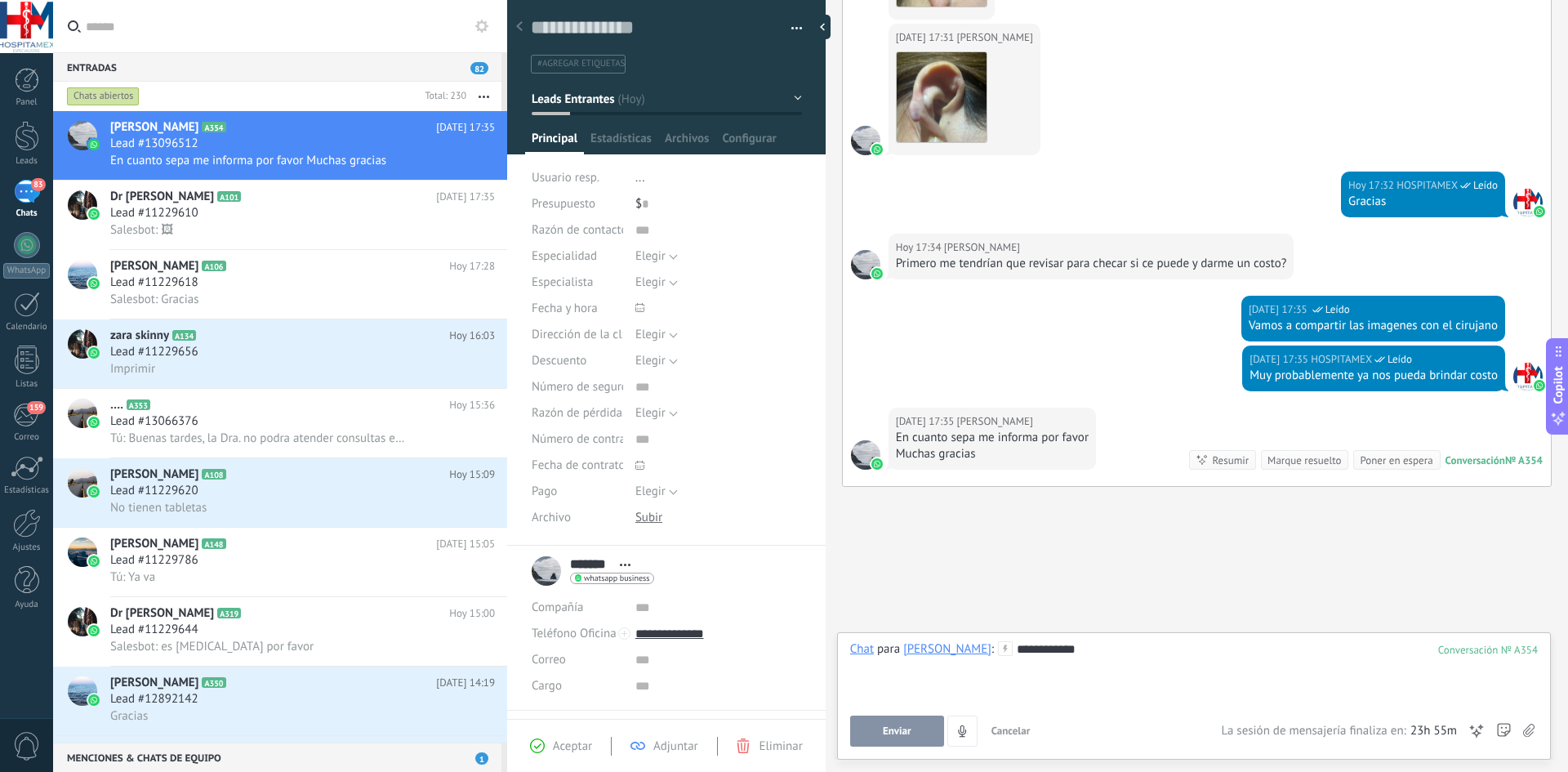
click at [915, 742] on button "Enviar" at bounding box center [897, 730] width 94 height 31
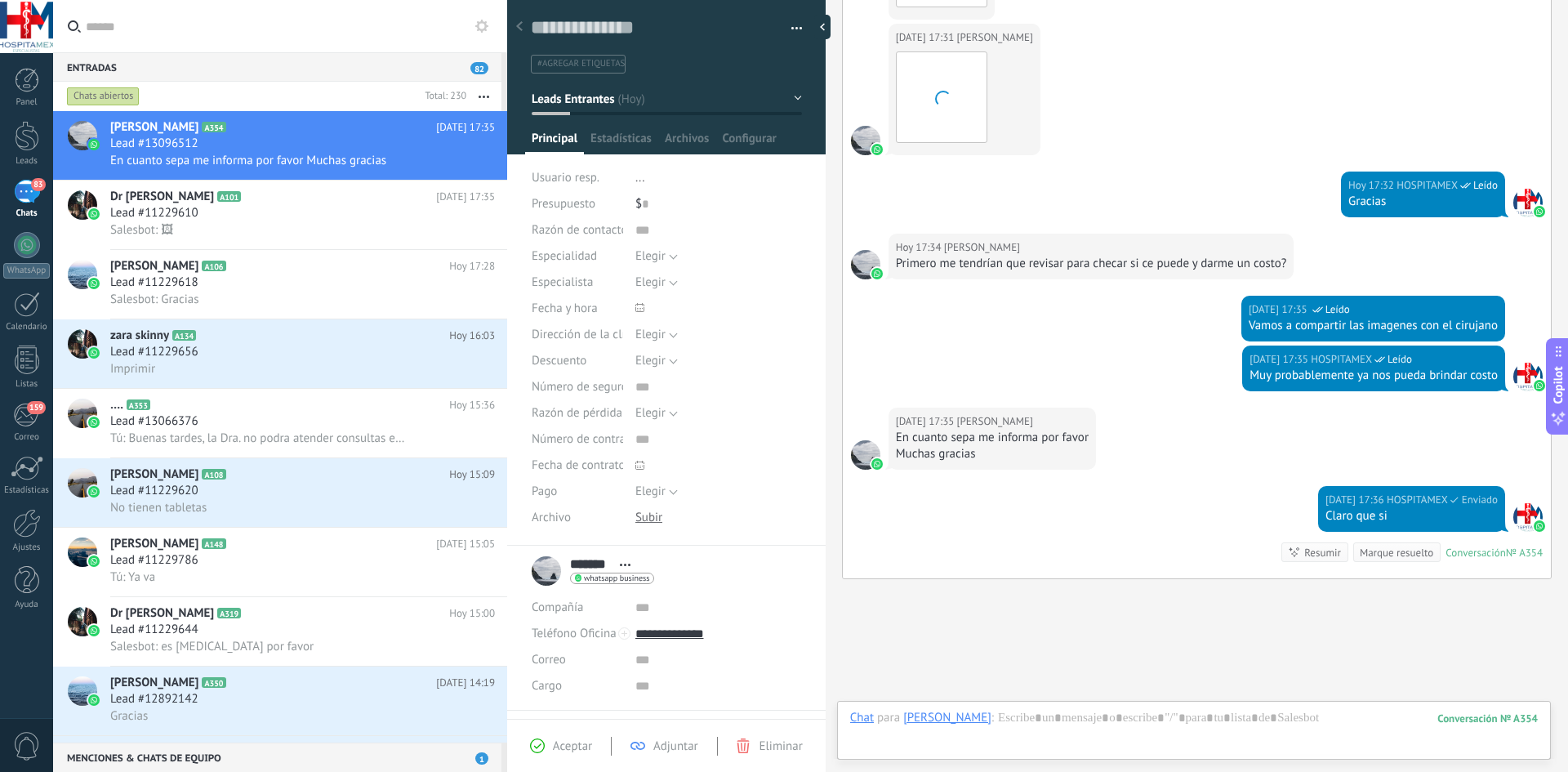
scroll to position [727, 0]
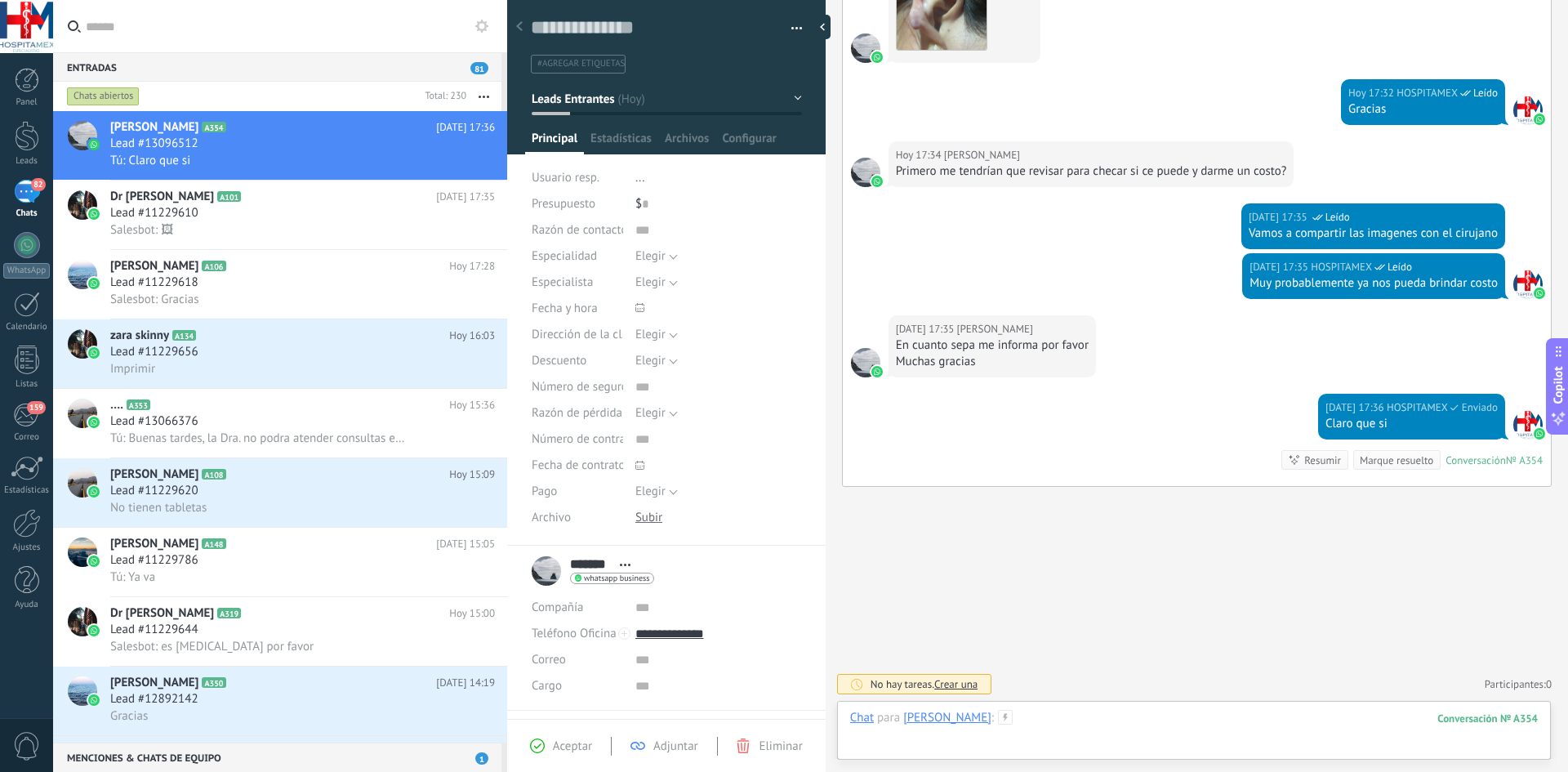
click at [989, 729] on div at bounding box center [1194, 734] width 688 height 49
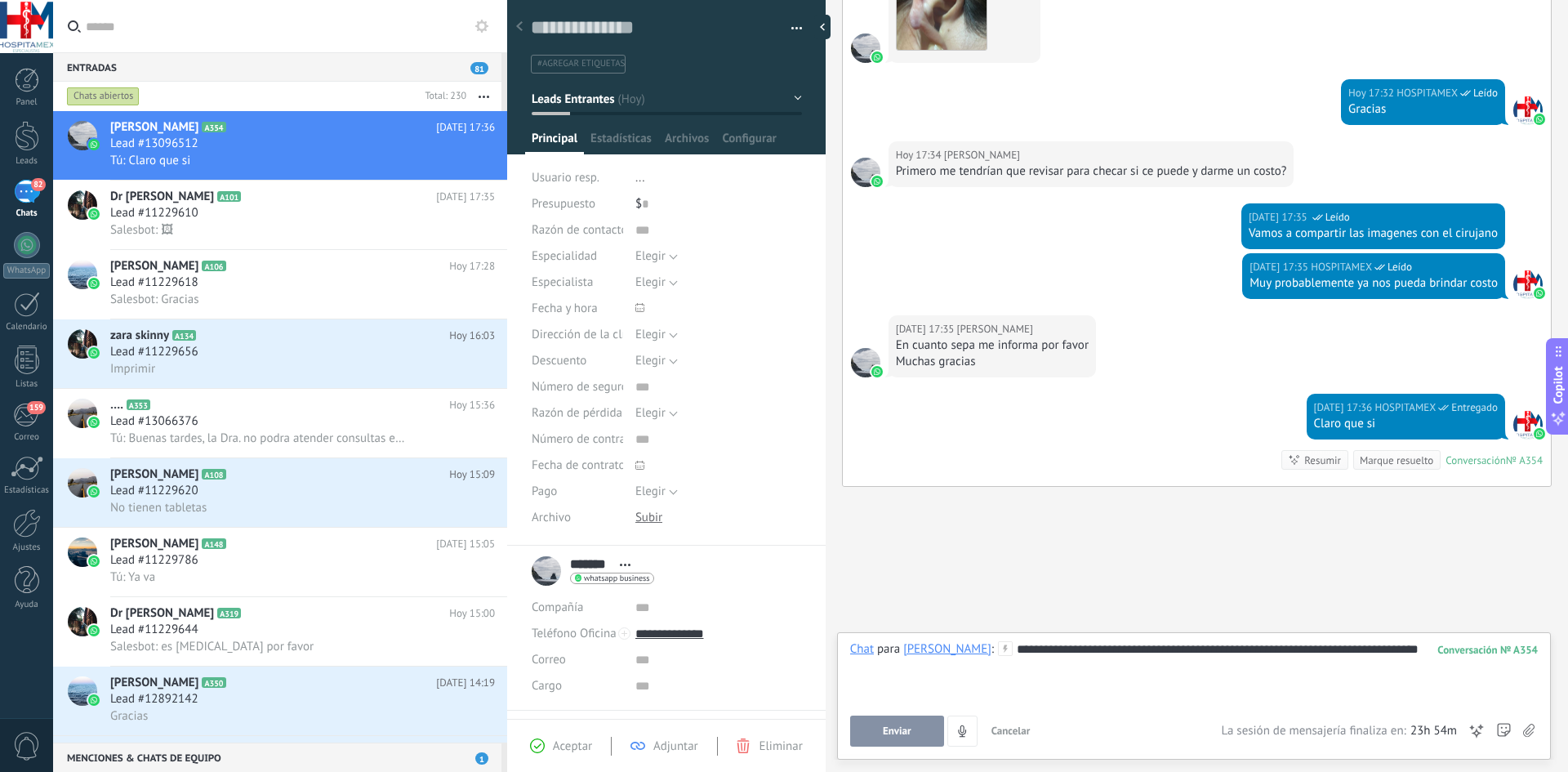
click at [881, 736] on button "Enviar" at bounding box center [897, 730] width 94 height 31
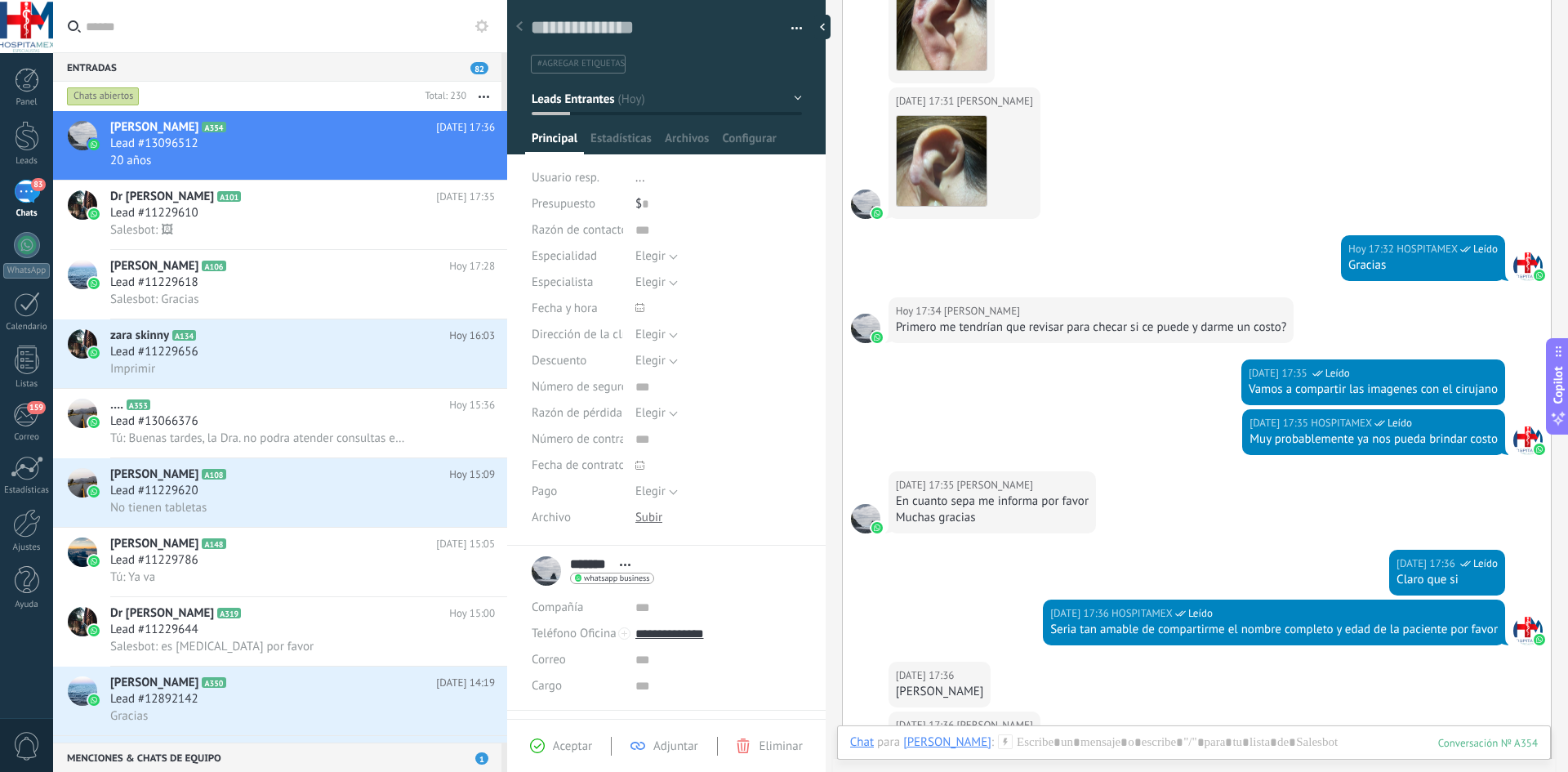
scroll to position [660, 0]
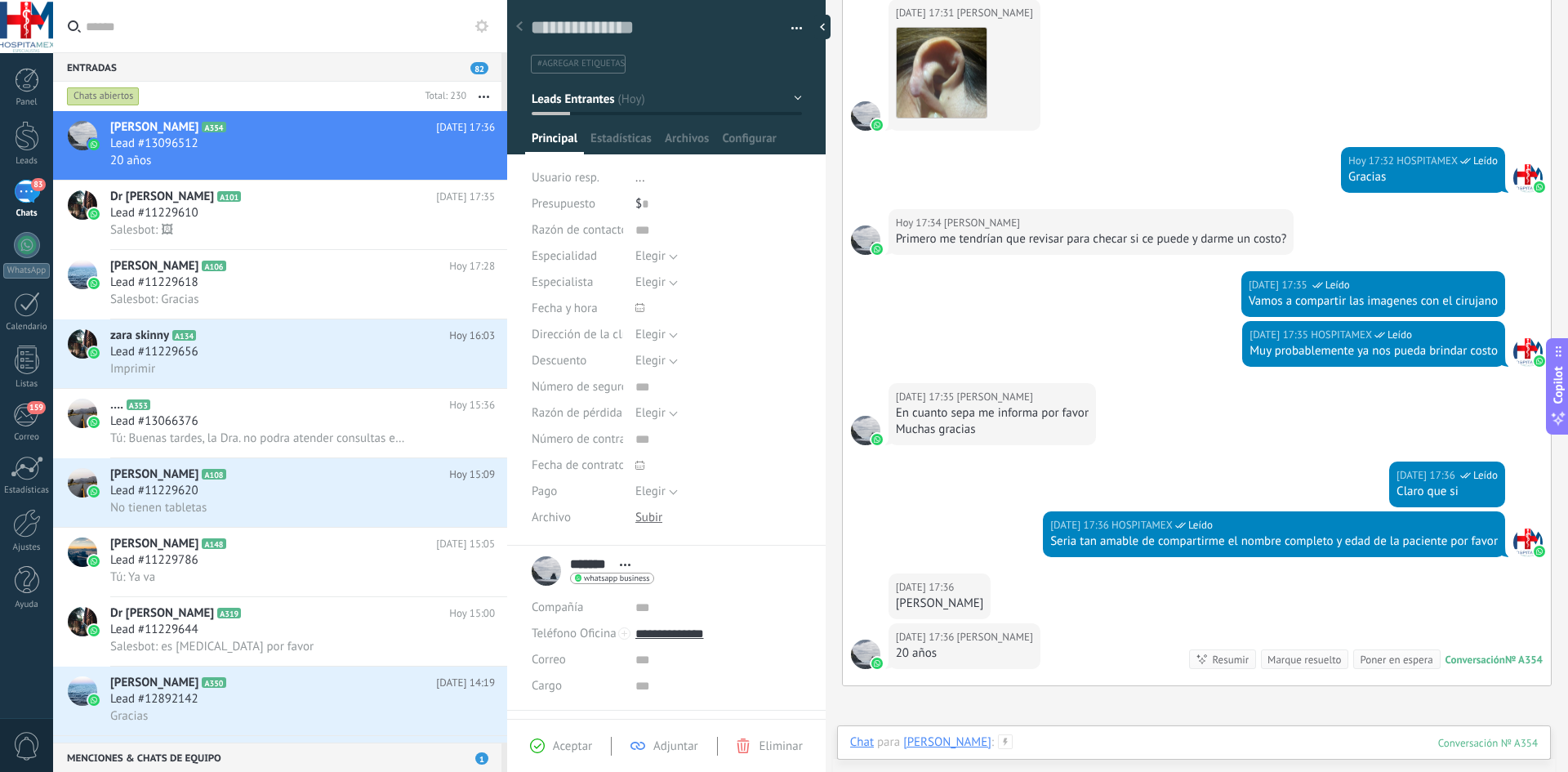
click at [1042, 739] on div at bounding box center [1194, 759] width 688 height 49
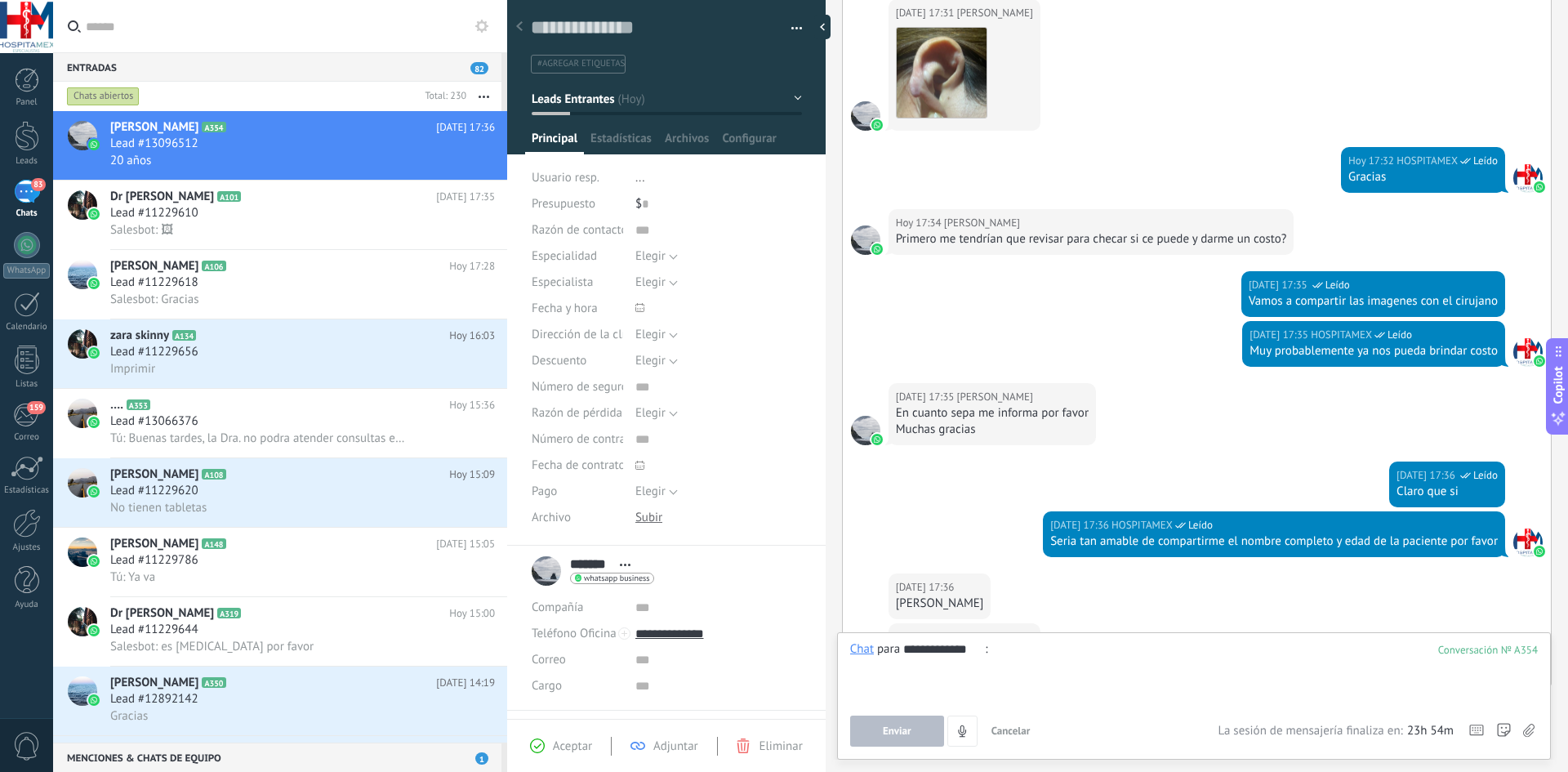
type input "**********"
click at [915, 727] on button "Enviar" at bounding box center [897, 730] width 94 height 31
drag, startPoint x: 1008, startPoint y: 650, endPoint x: 1106, endPoint y: 653, distance: 98.0
click at [1106, 653] on div "**********" at bounding box center [1194, 672] width 688 height 62
click at [896, 726] on span "Enviar" at bounding box center [897, 731] width 29 height 11
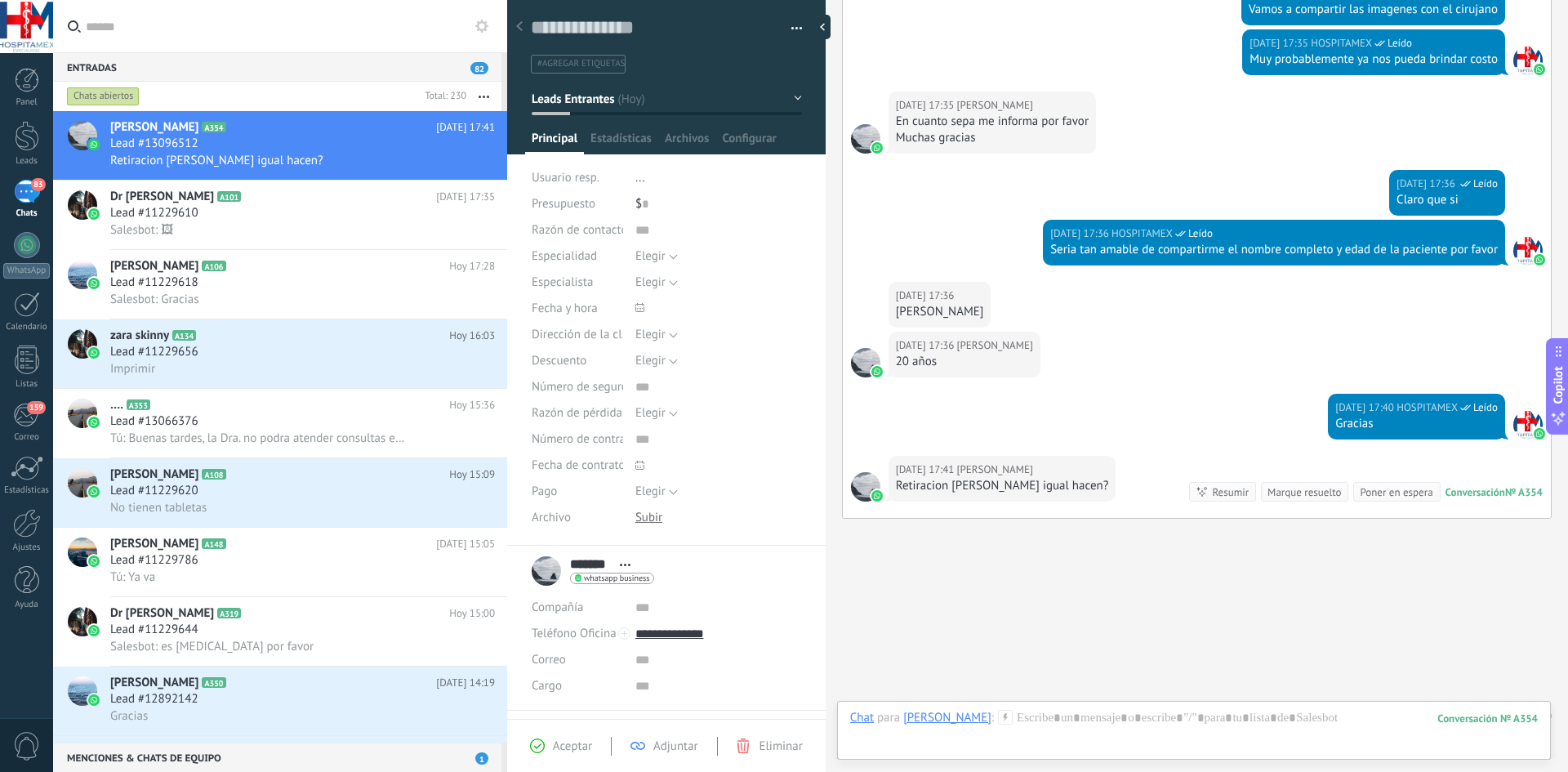
scroll to position [983, 0]
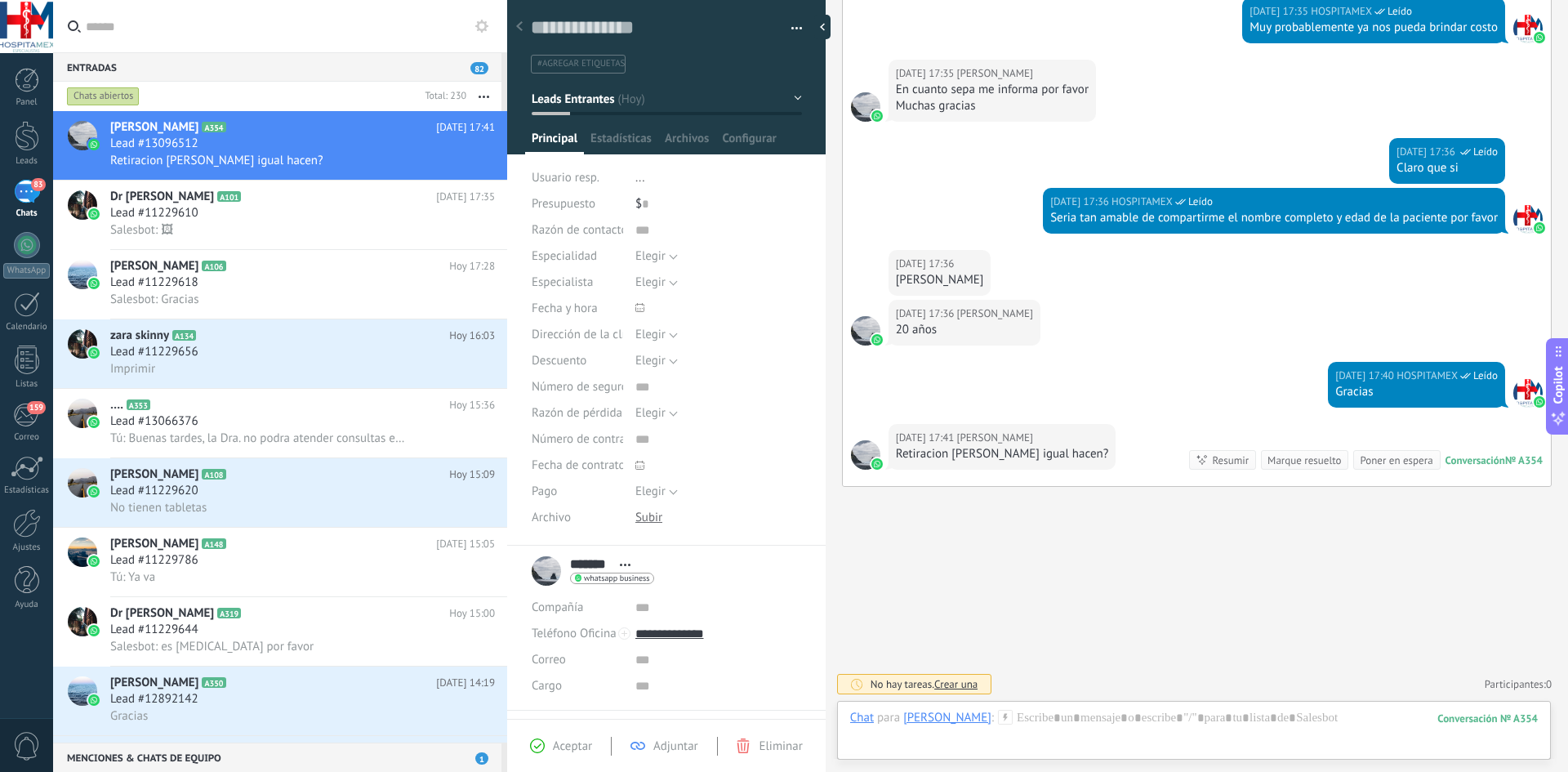
click at [1062, 432] on div "Hoy 17:41 Claudia" at bounding box center [1002, 438] width 213 height 17
click at [1063, 456] on div "Retiracion de lunares igual hacen?" at bounding box center [1002, 454] width 213 height 17
click at [1057, 461] on div "Retiracion de lunares igual hacen?" at bounding box center [1002, 454] width 213 height 17
click at [1029, 715] on div at bounding box center [1194, 734] width 688 height 49
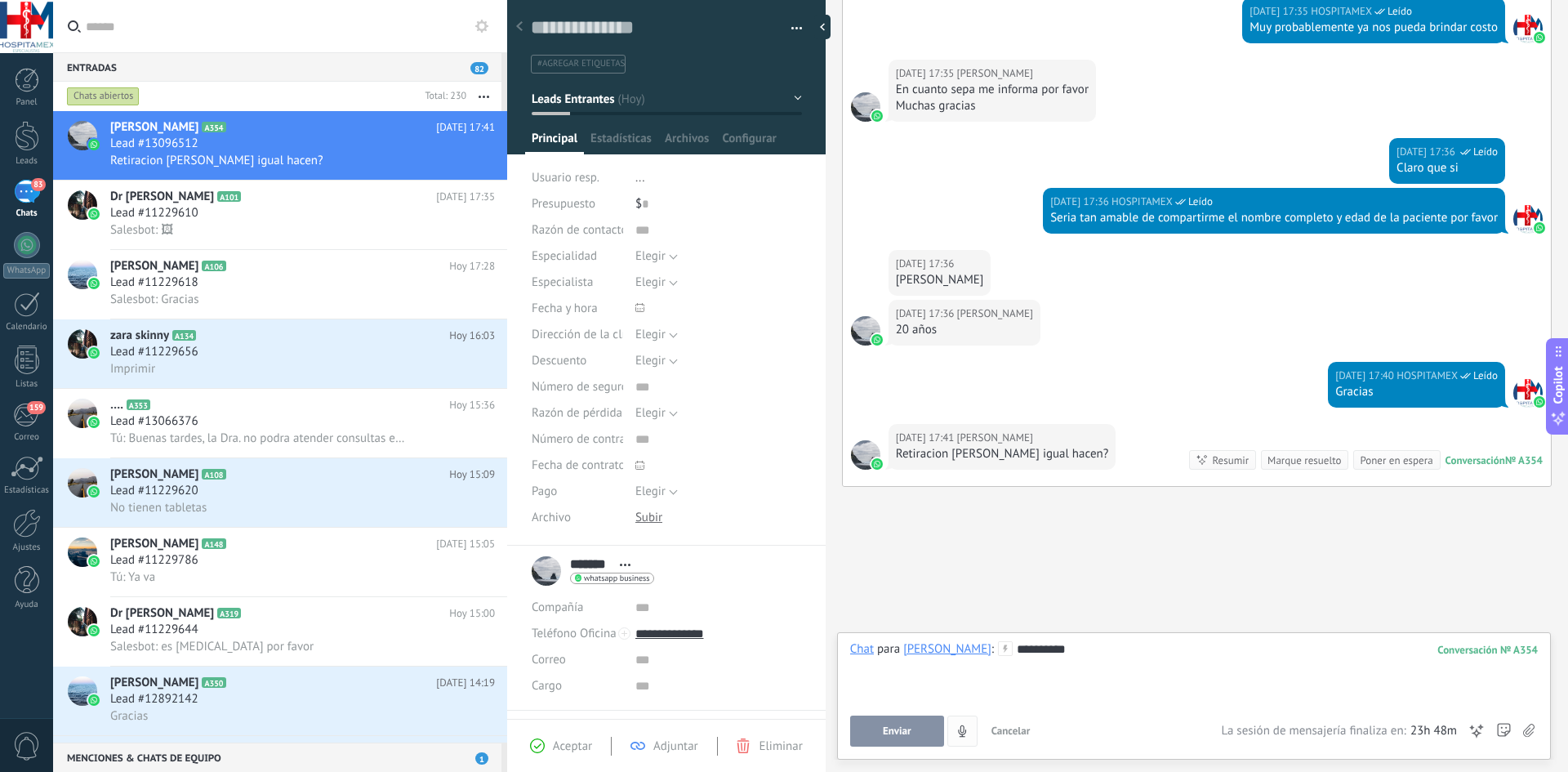
click at [915, 731] on button "Enviar" at bounding box center [897, 730] width 94 height 31
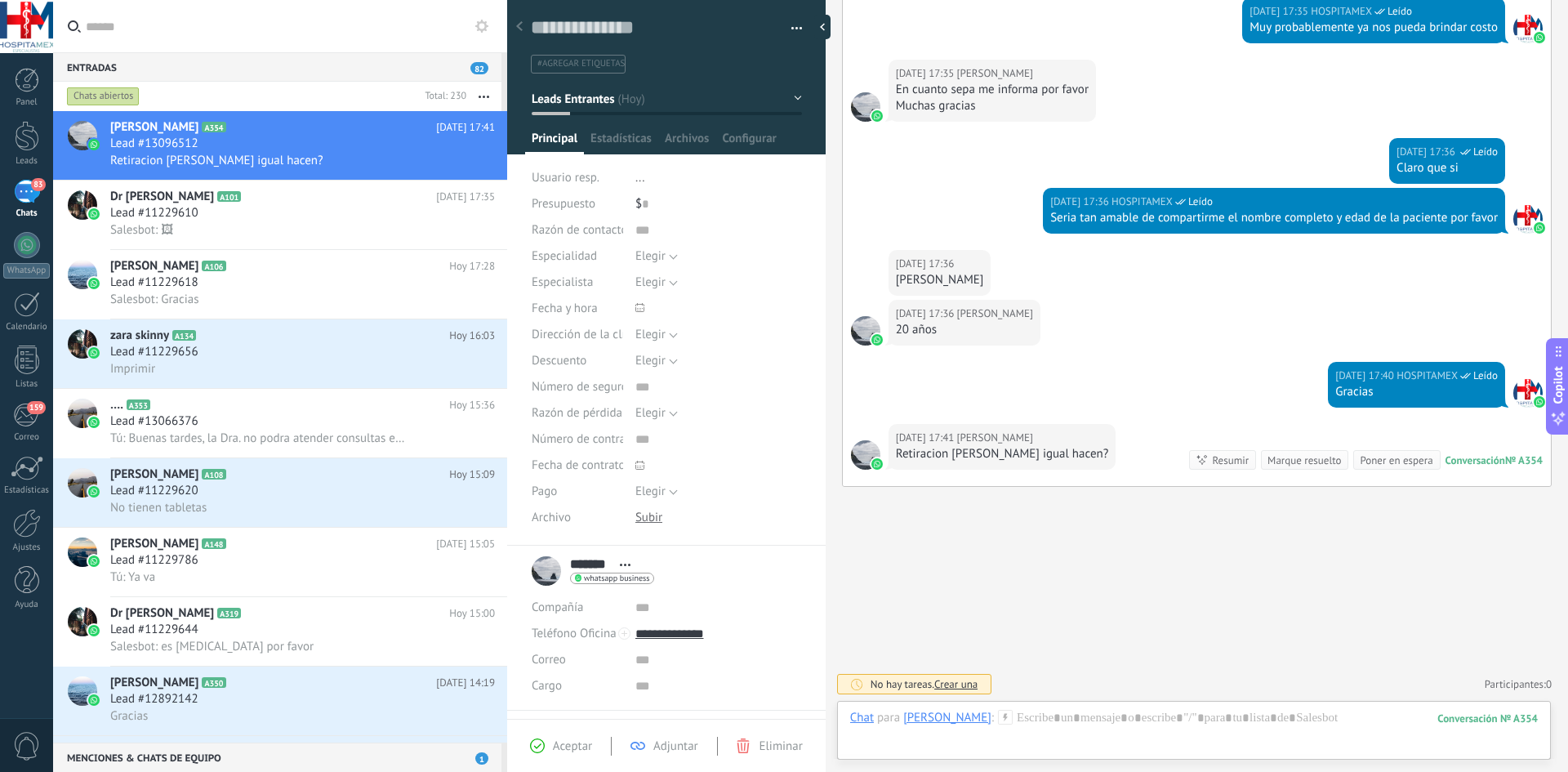
scroll to position [1076, 0]
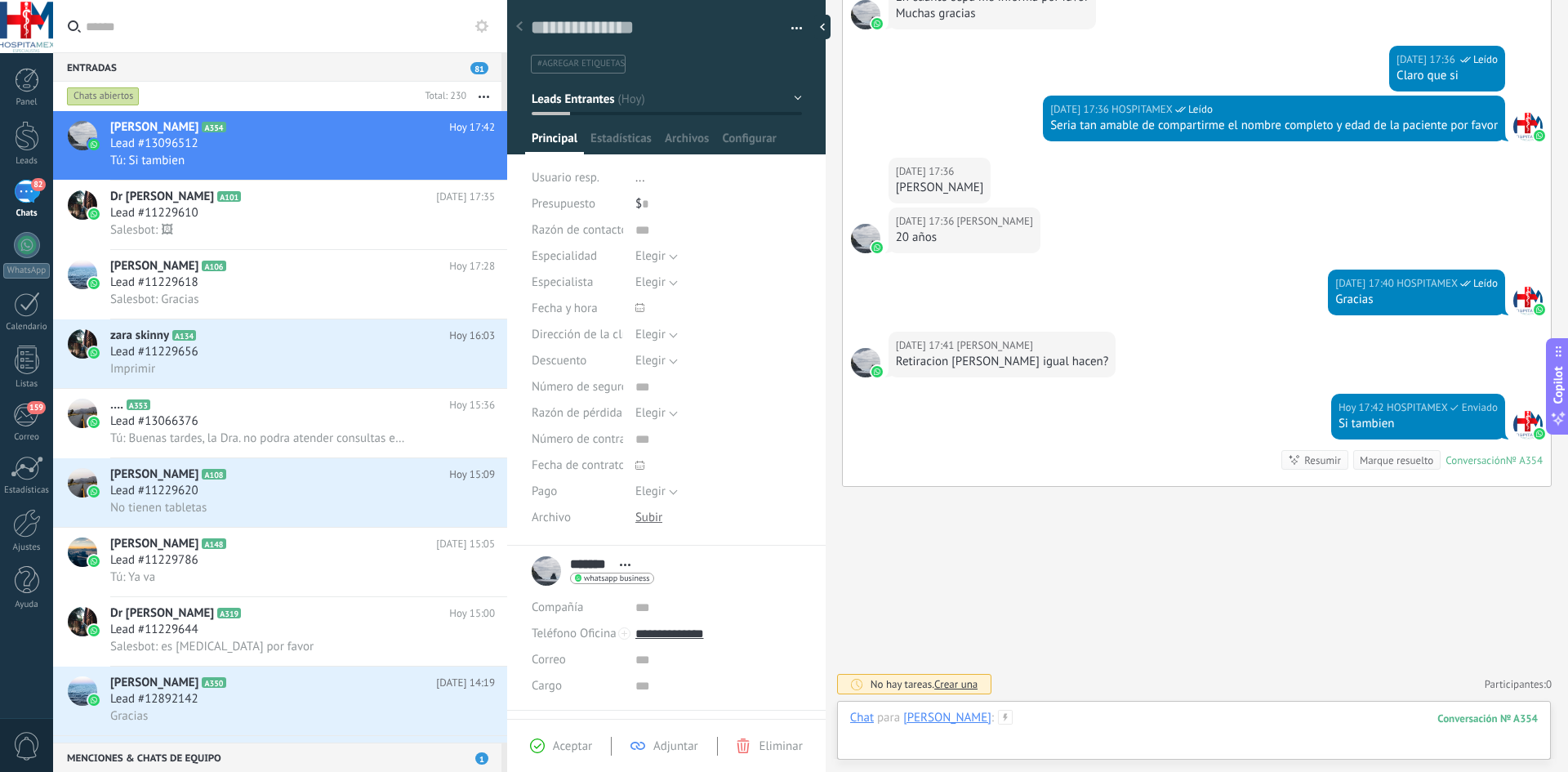
click at [1017, 713] on div at bounding box center [1194, 734] width 688 height 49
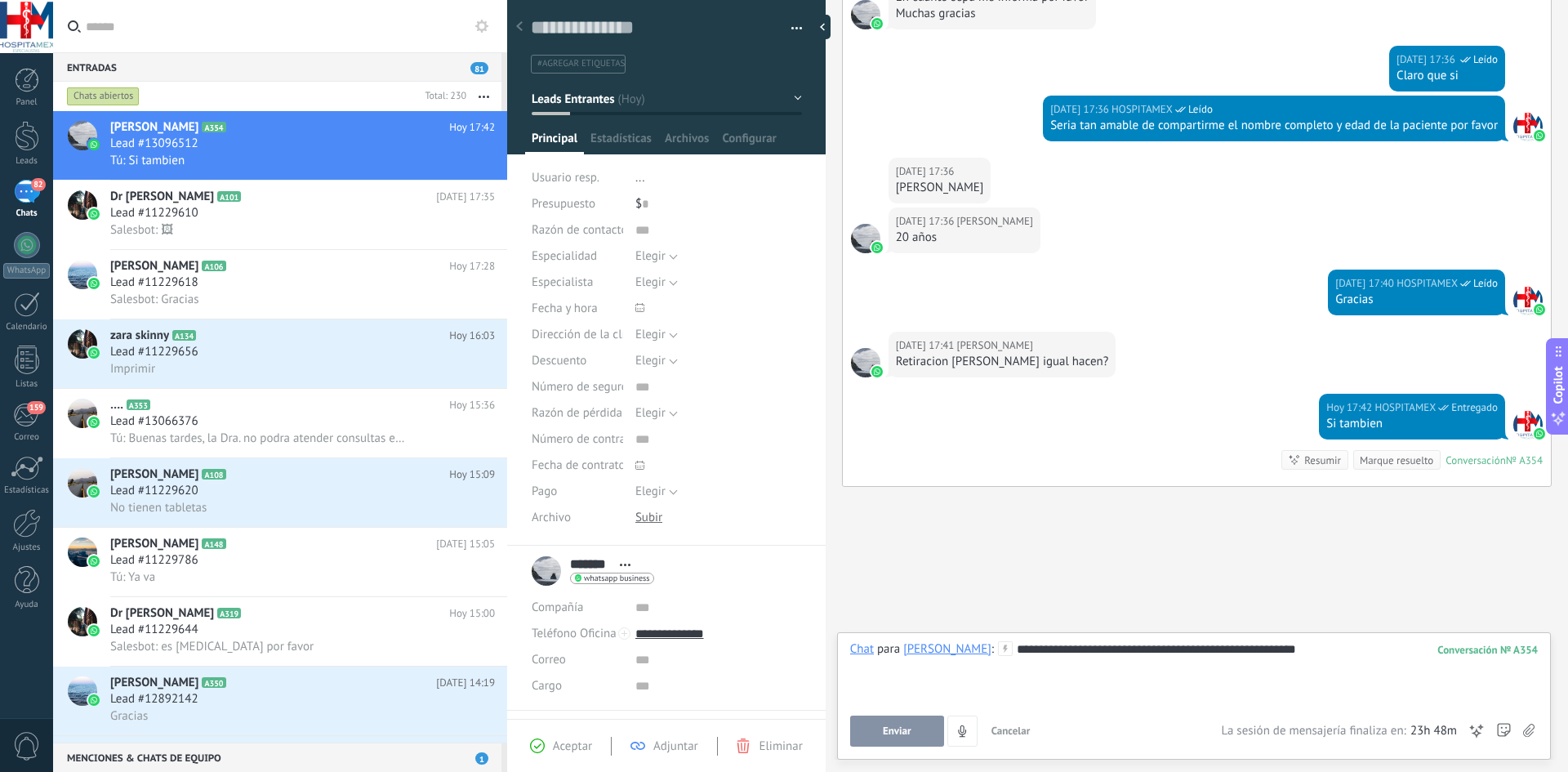
click at [888, 730] on span "Enviar" at bounding box center [897, 731] width 29 height 11
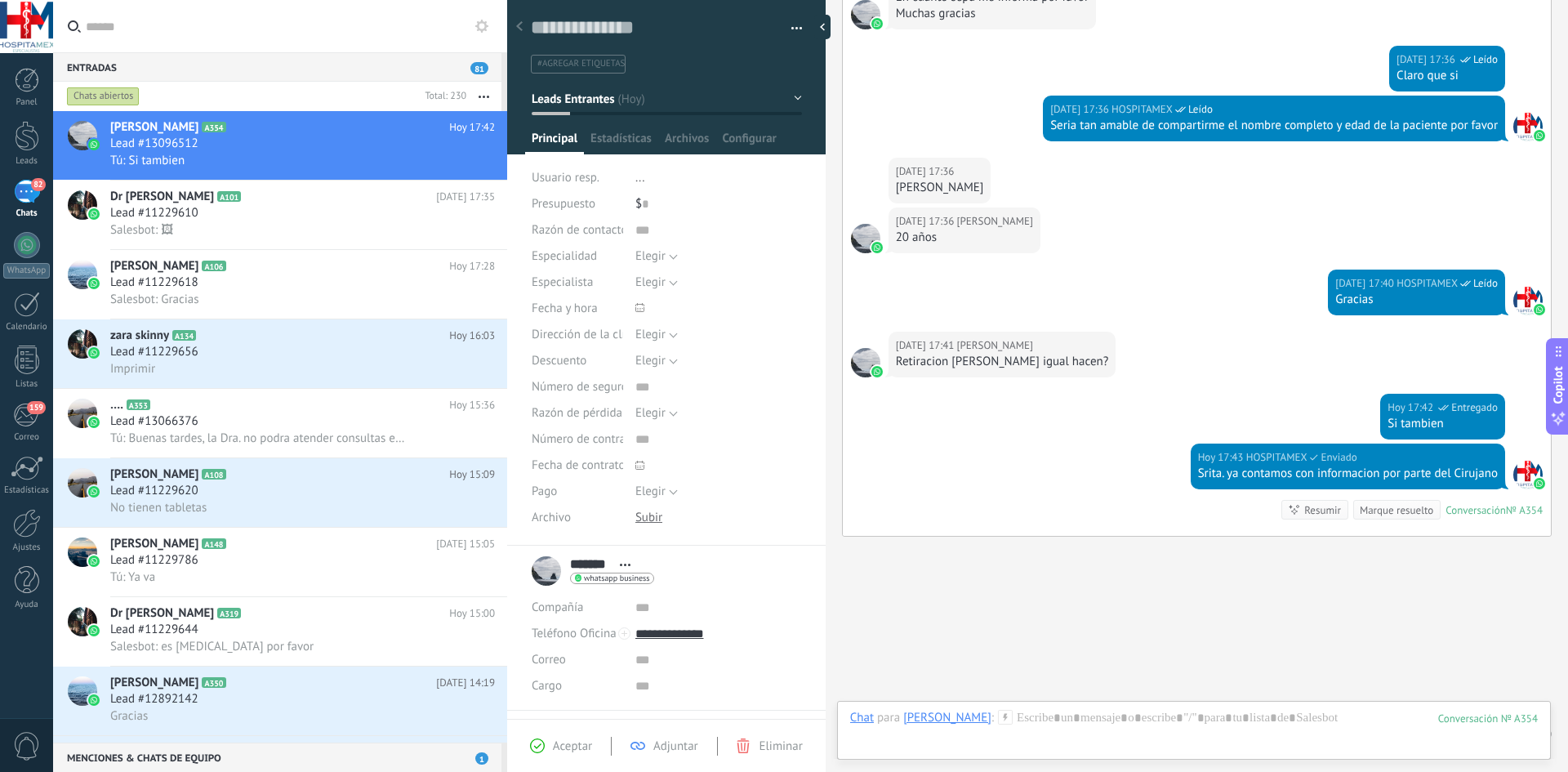
scroll to position [1126, 0]
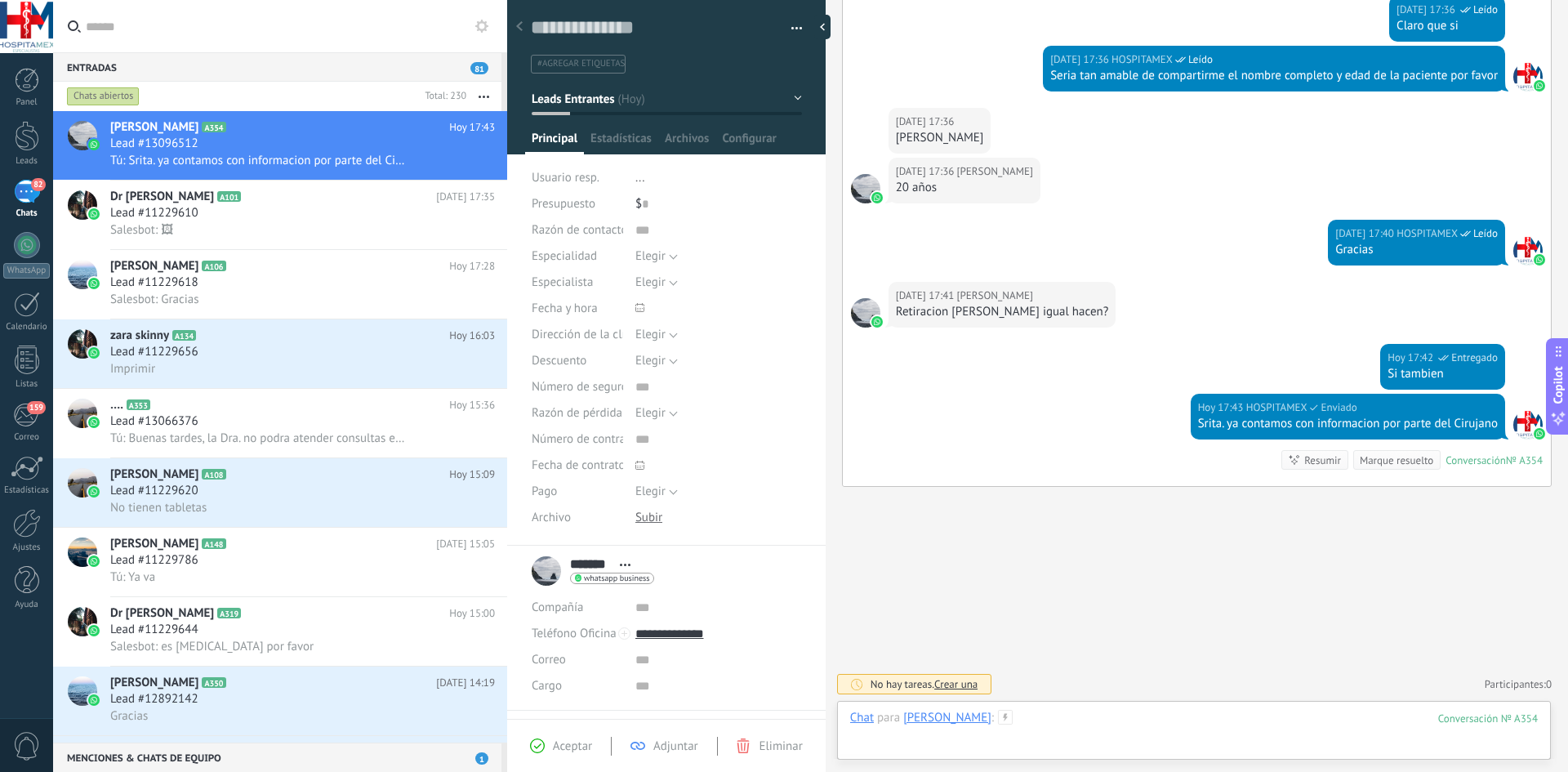
click at [989, 715] on div at bounding box center [1194, 734] width 688 height 49
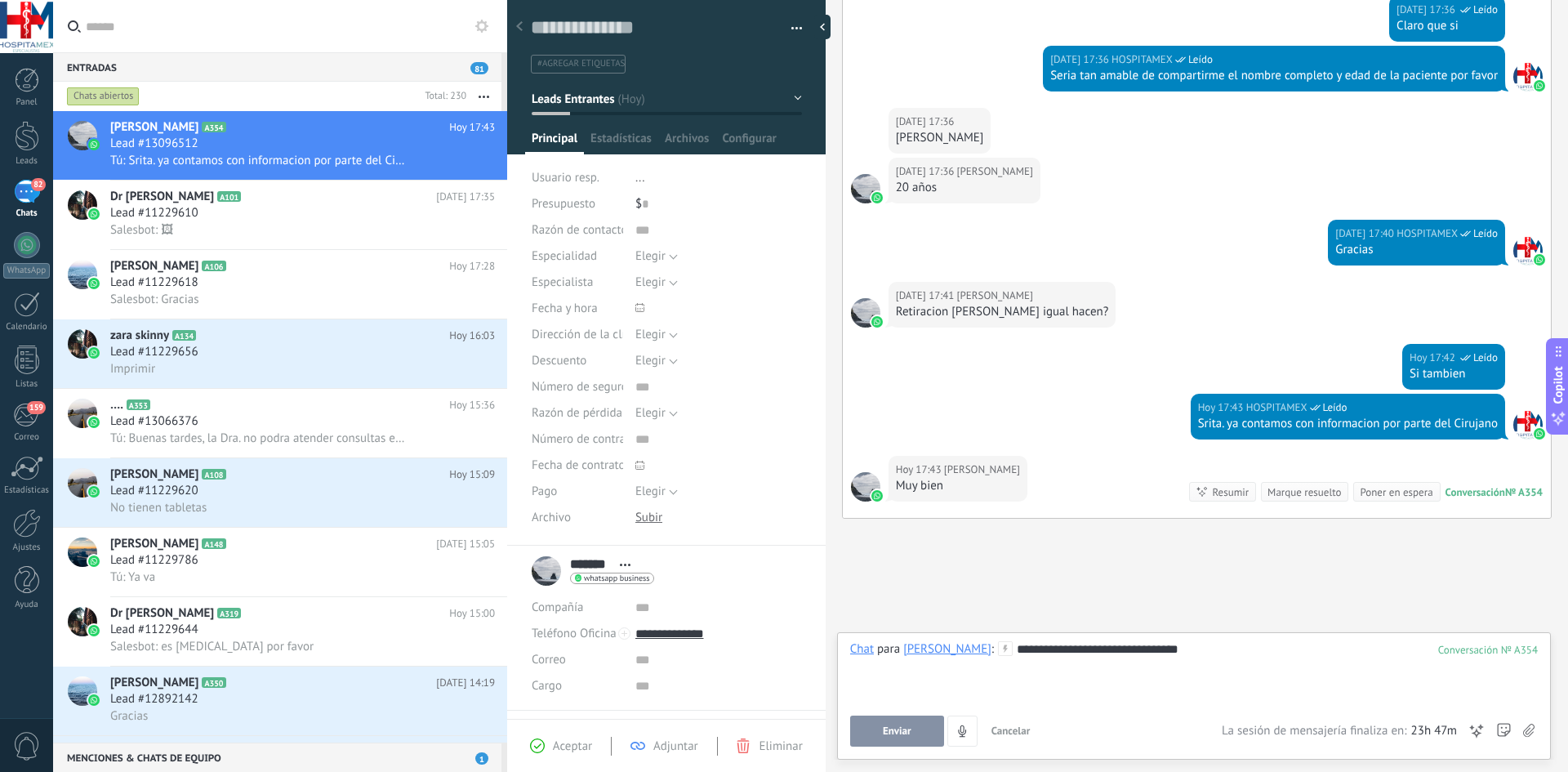
scroll to position [1157, 0]
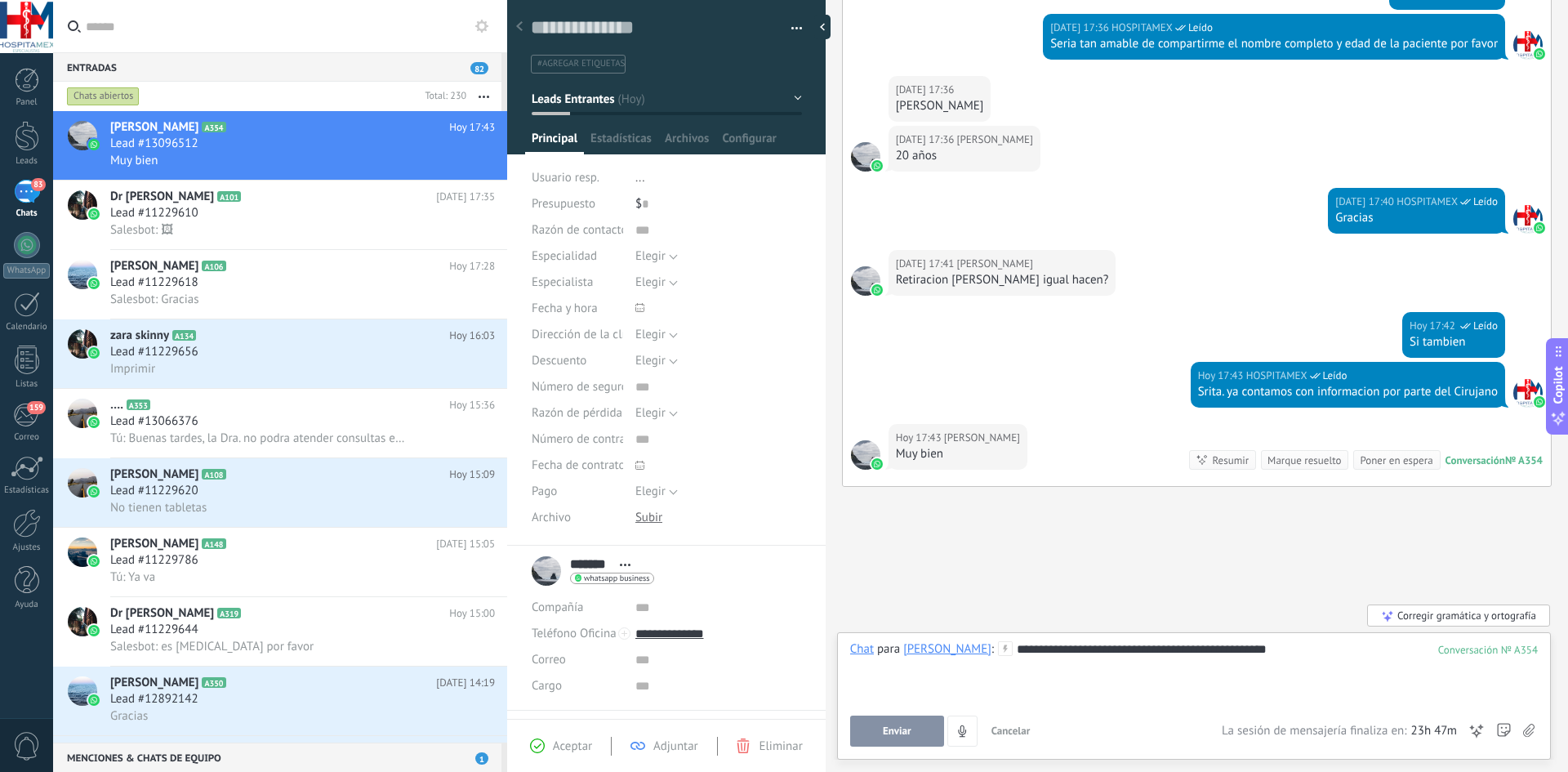
click at [1206, 647] on div "**********" at bounding box center [1194, 672] width 688 height 62
click at [1262, 645] on div "**********" at bounding box center [1194, 672] width 688 height 62
click at [921, 730] on button "Enviar" at bounding box center [897, 730] width 94 height 31
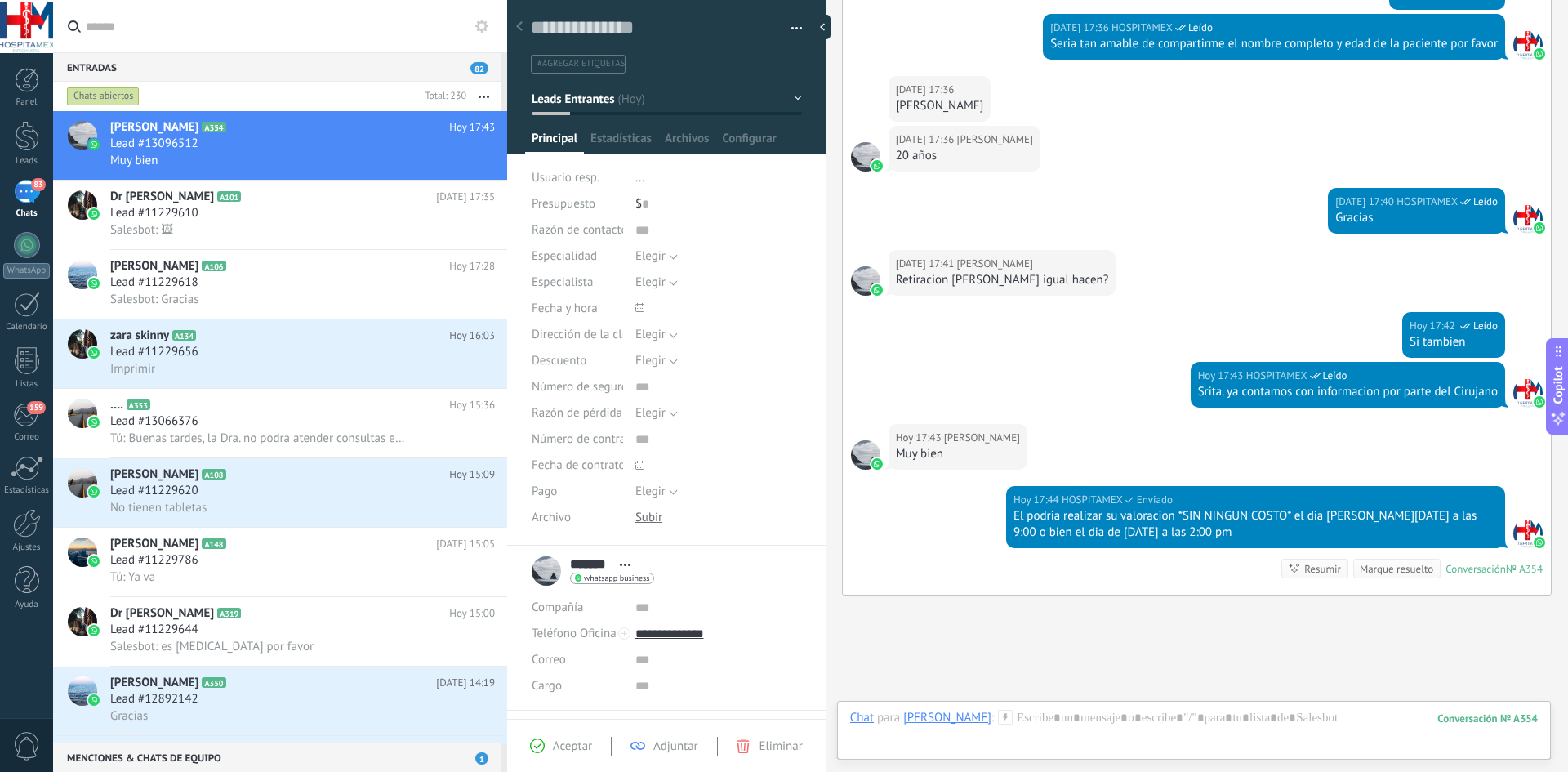
scroll to position [1266, 0]
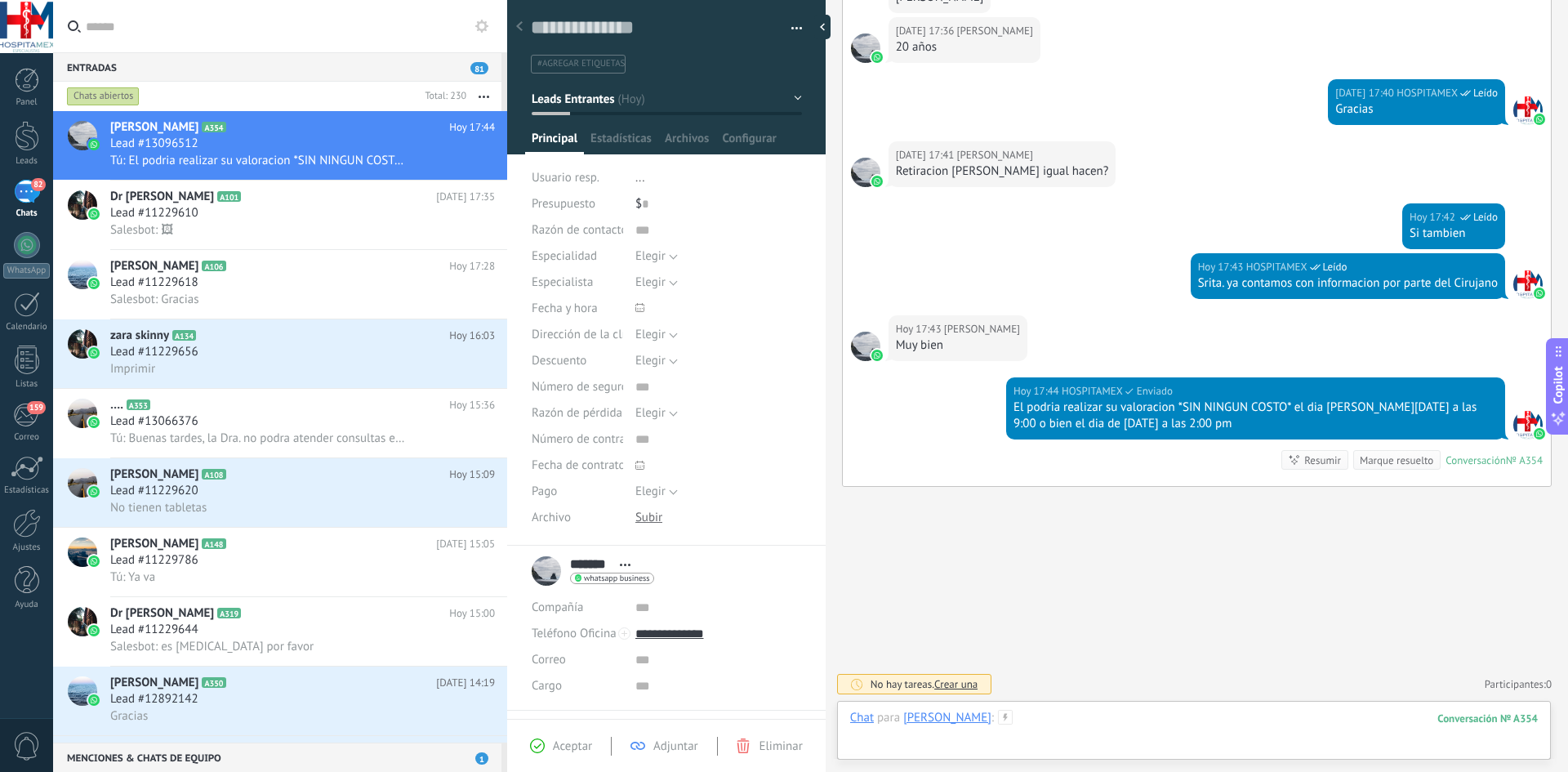
click at [992, 714] on div at bounding box center [1194, 734] width 688 height 49
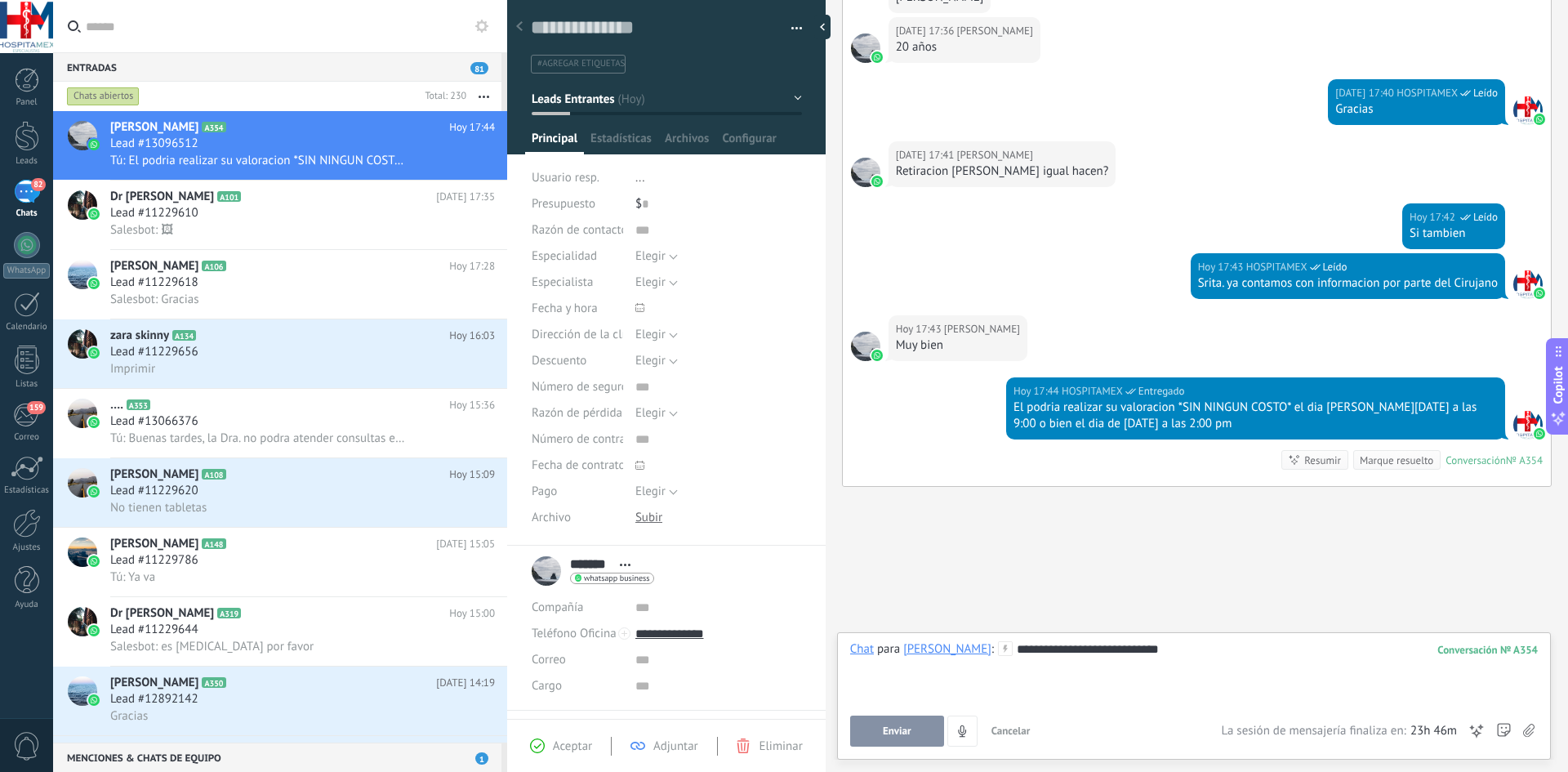
click at [890, 732] on span "Enviar" at bounding box center [897, 731] width 29 height 11
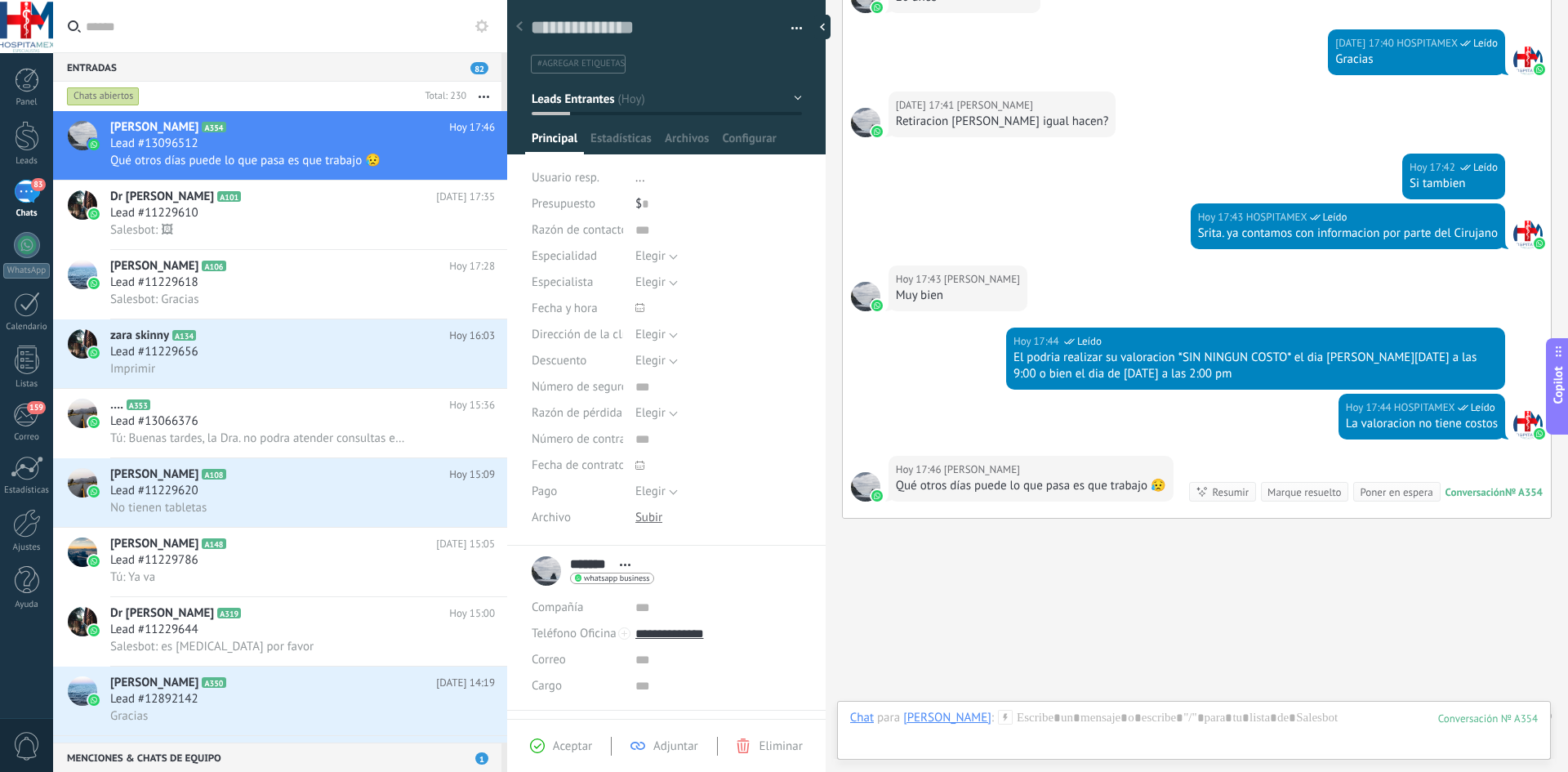
scroll to position [1347, 0]
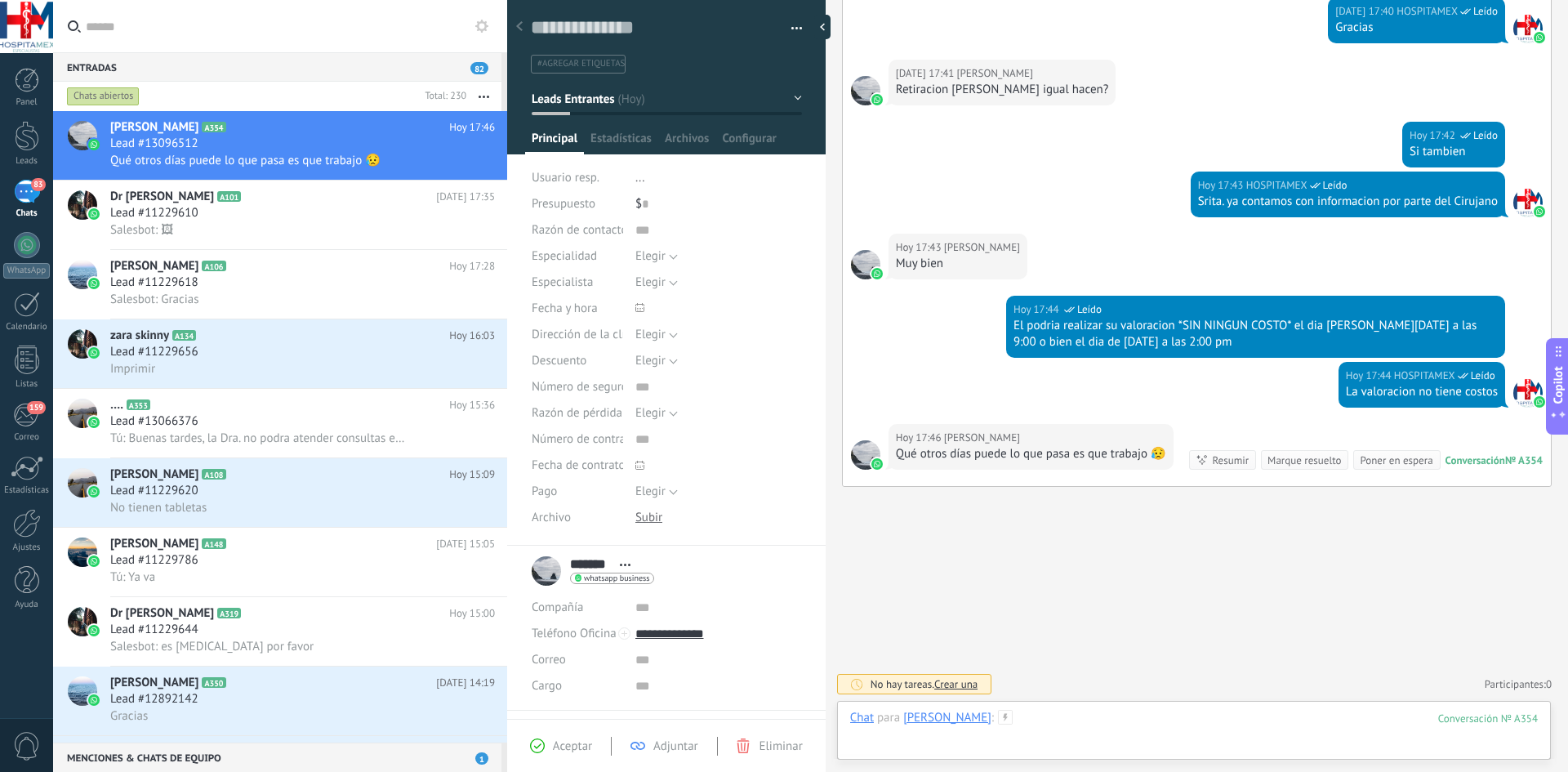
click at [989, 719] on div at bounding box center [1194, 734] width 688 height 49
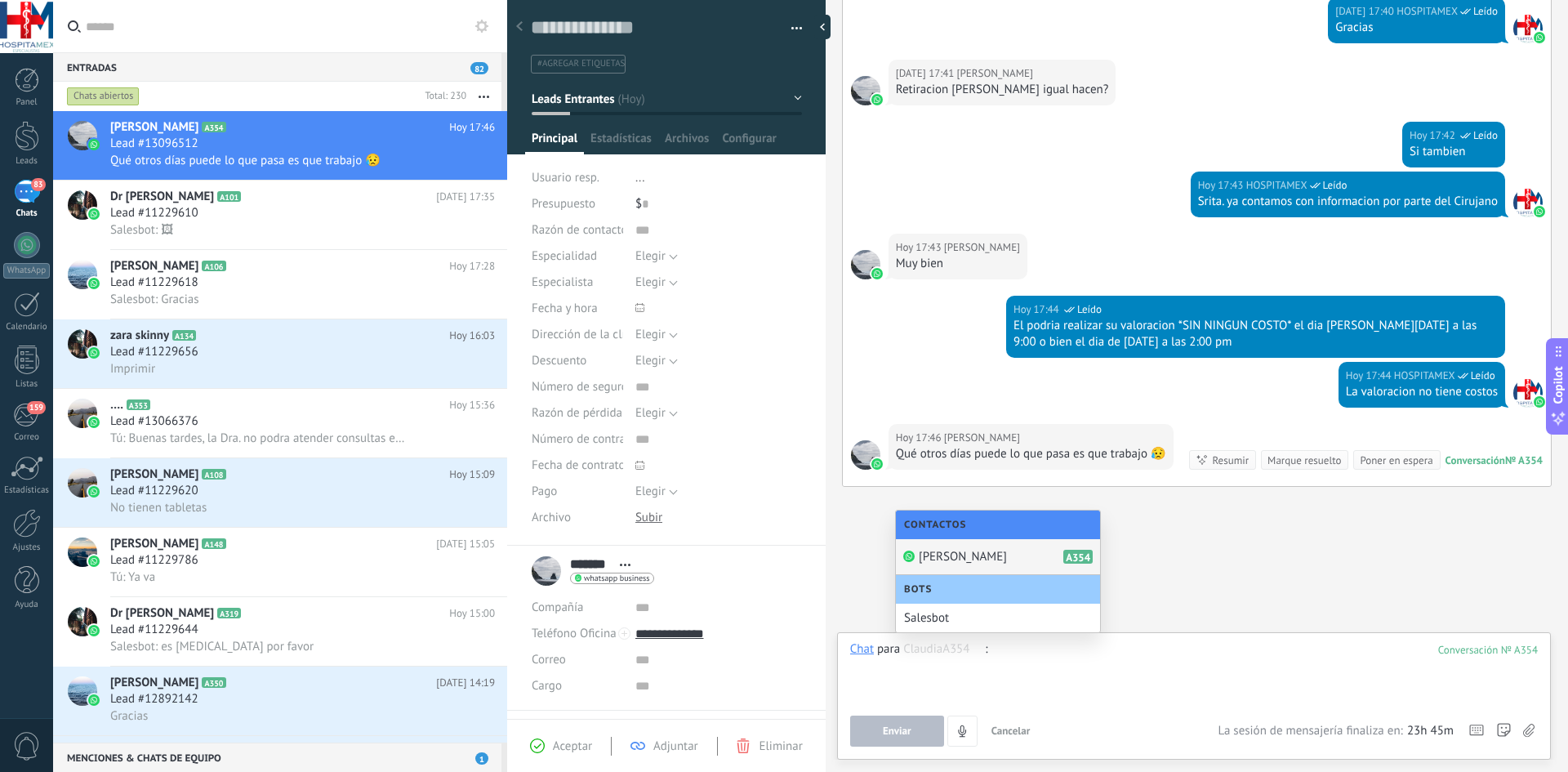
click at [1055, 696] on div at bounding box center [1194, 672] width 688 height 62
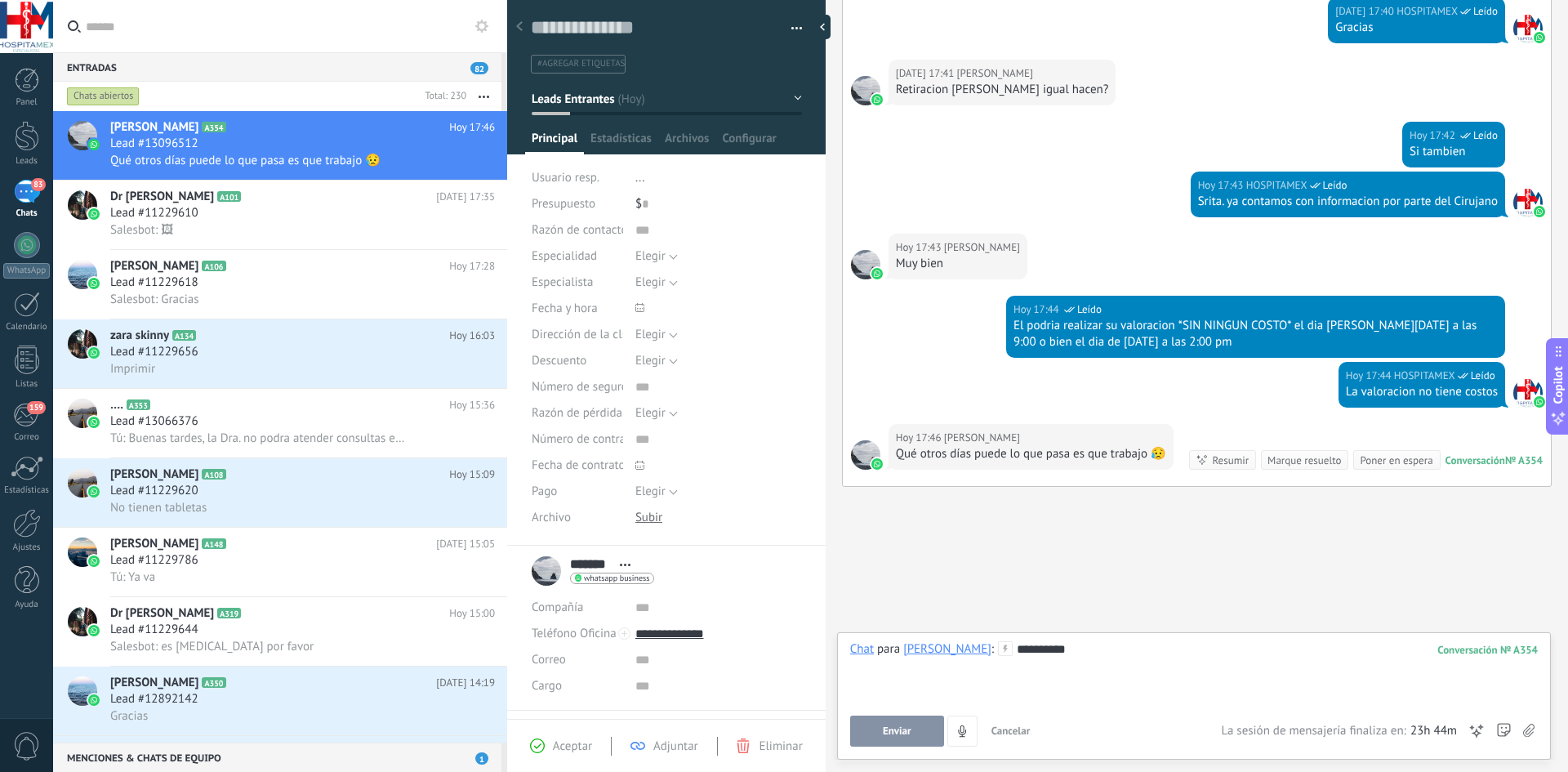
click at [907, 731] on span "Enviar" at bounding box center [897, 731] width 29 height 11
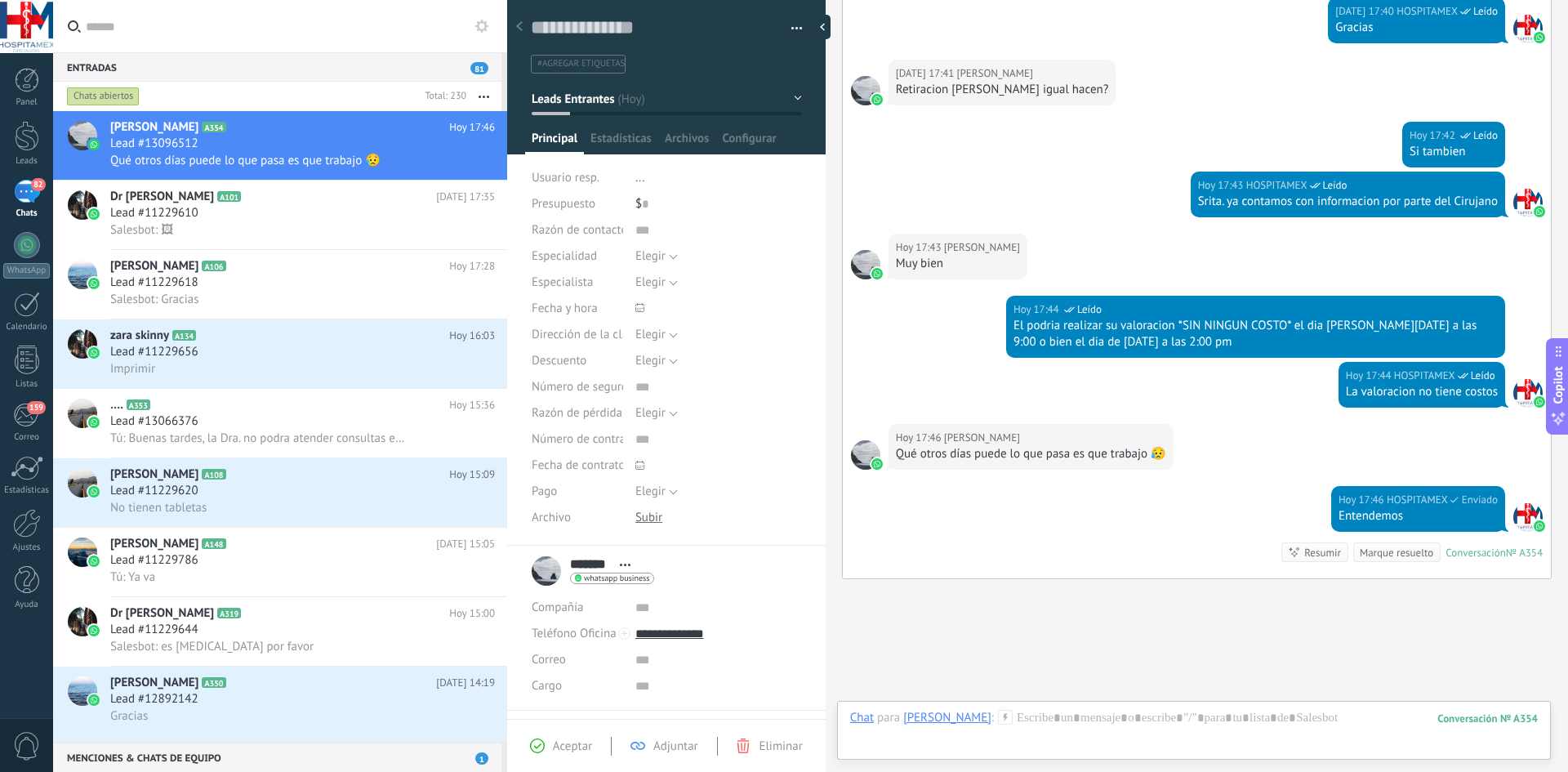
scroll to position [1440, 0]
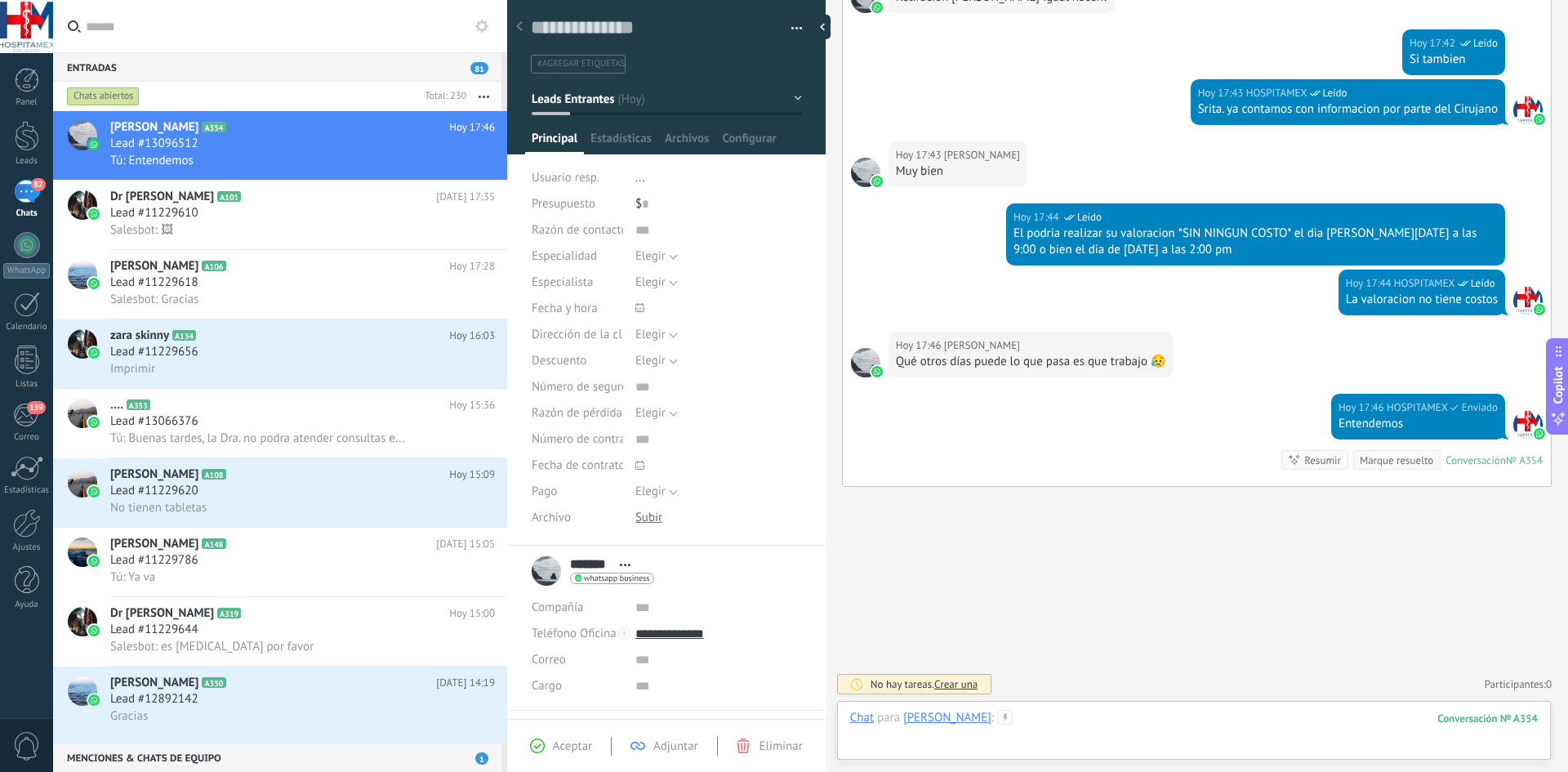
click at [986, 711] on div at bounding box center [1194, 734] width 688 height 49
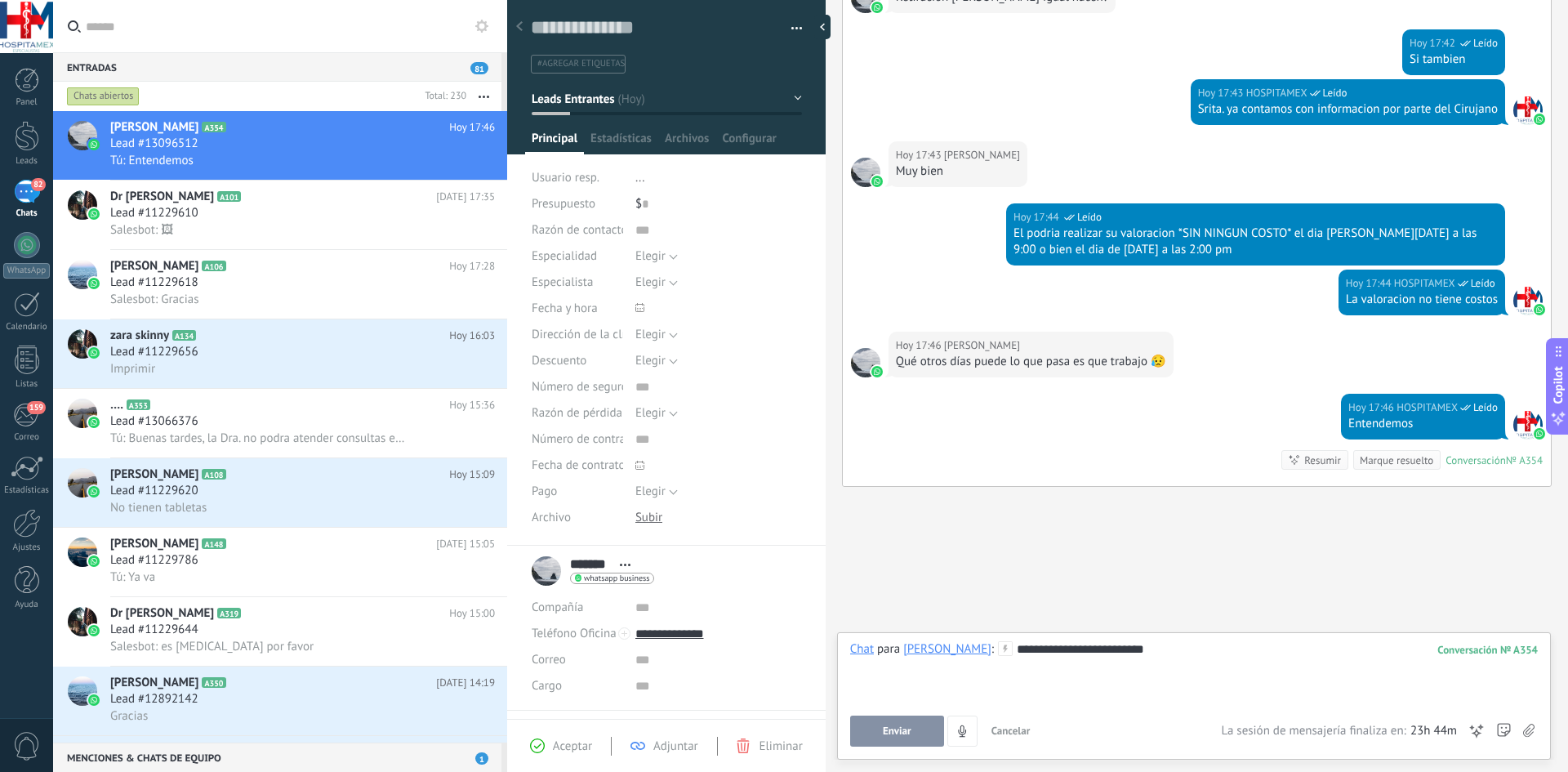
click at [903, 726] on span "Enviar" at bounding box center [897, 731] width 29 height 11
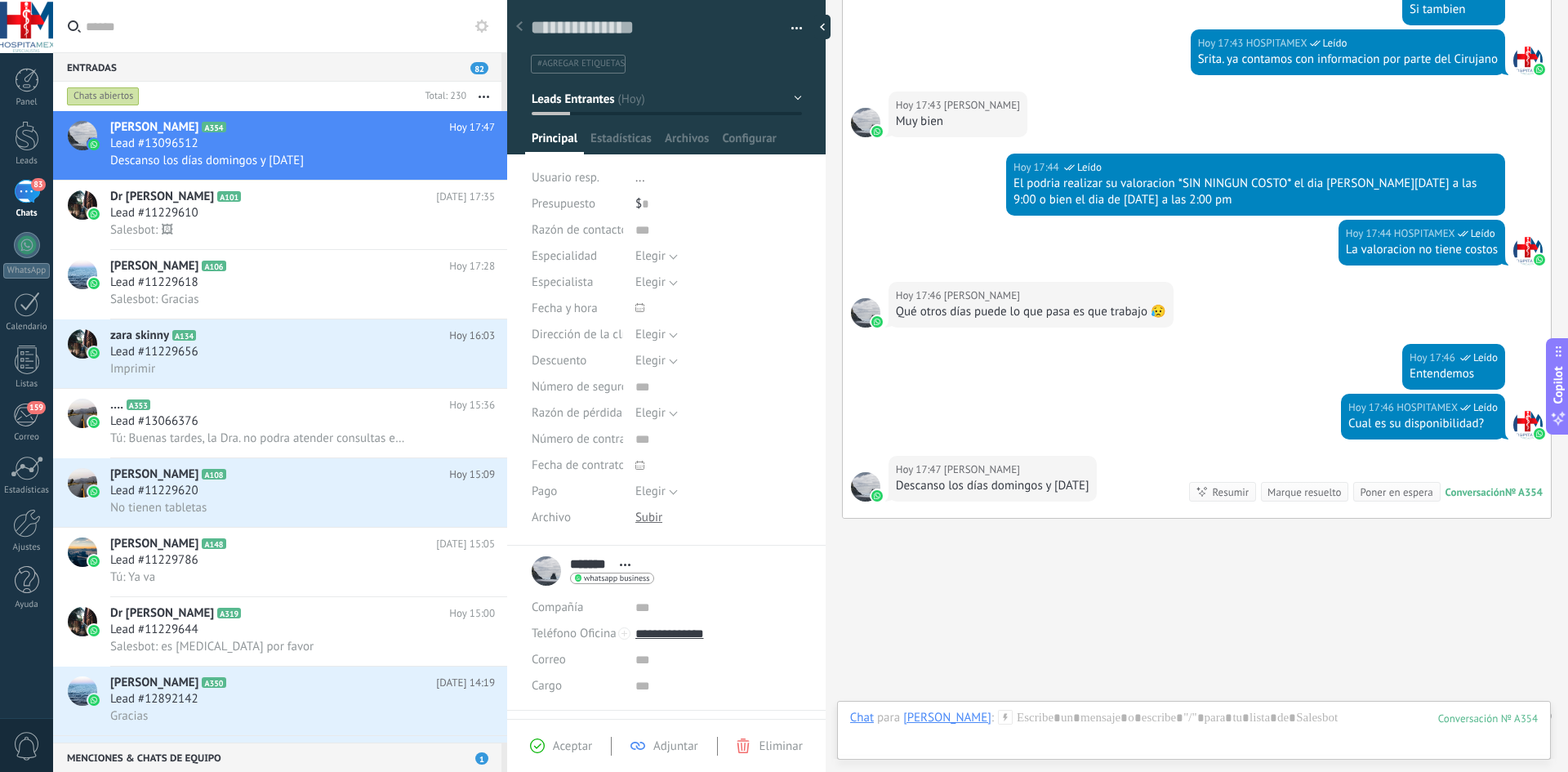
scroll to position [1521, 0]
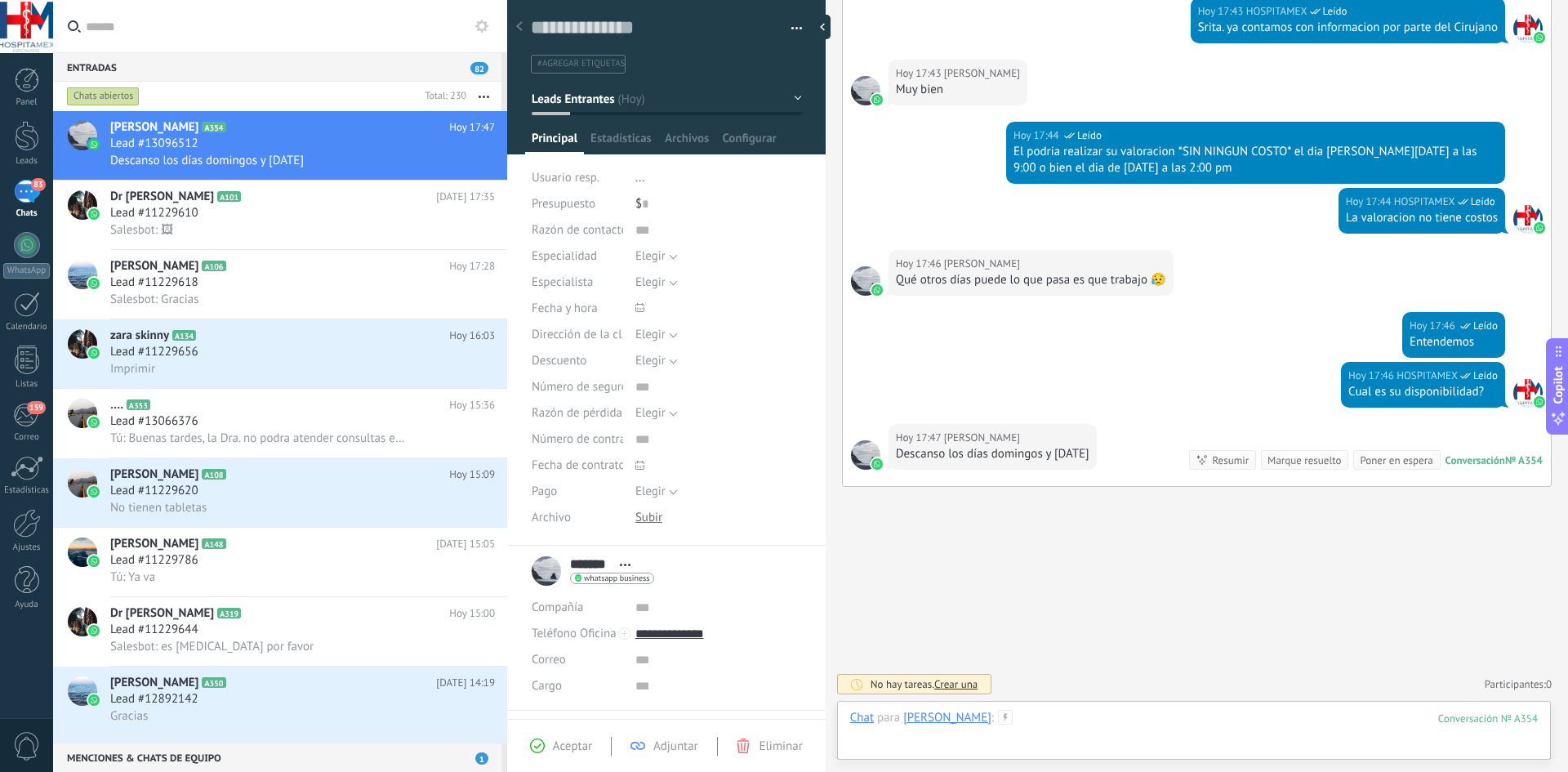
click at [985, 722] on div at bounding box center [1194, 734] width 688 height 49
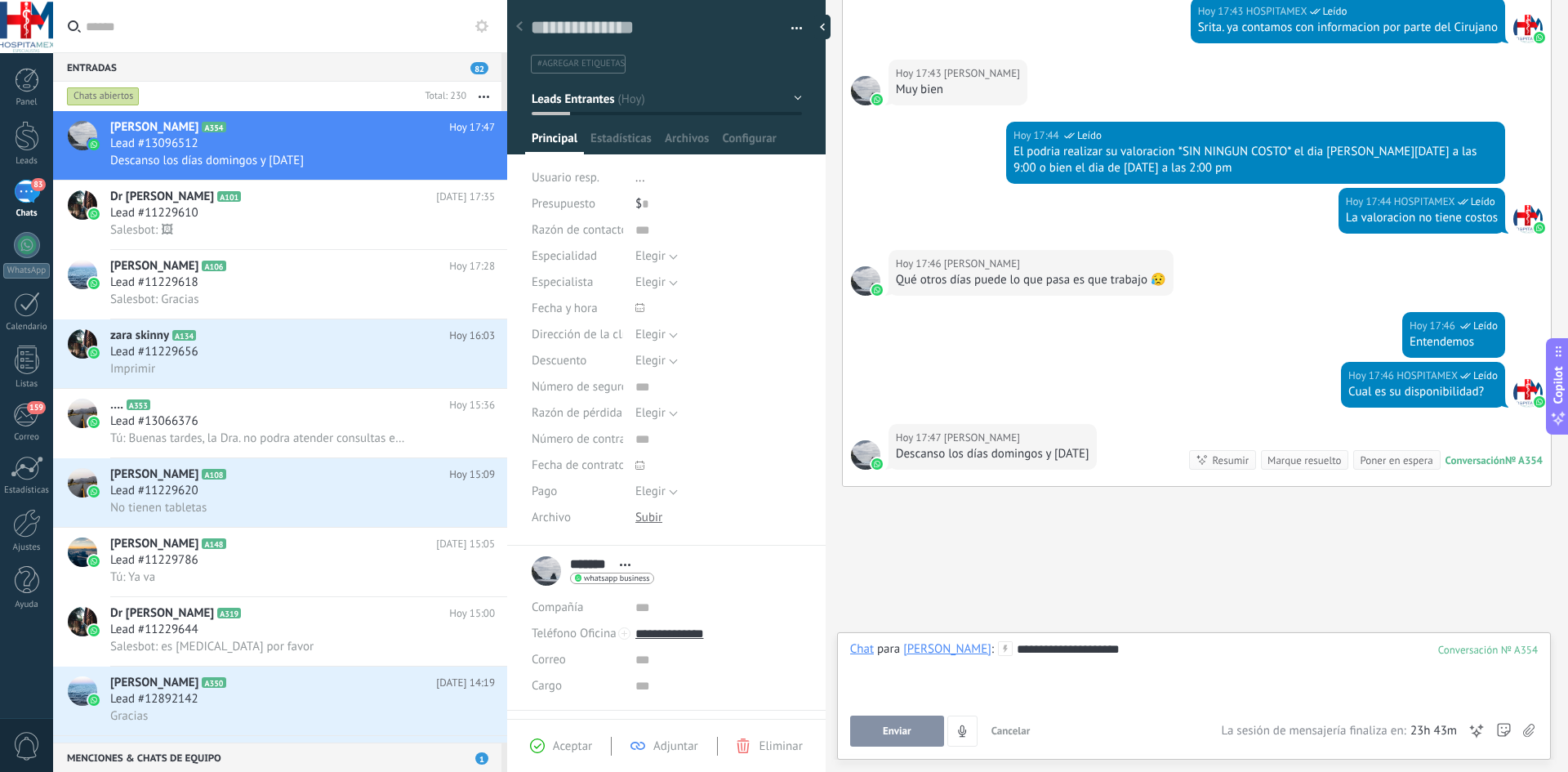
click at [887, 724] on button "Enviar" at bounding box center [897, 730] width 94 height 31
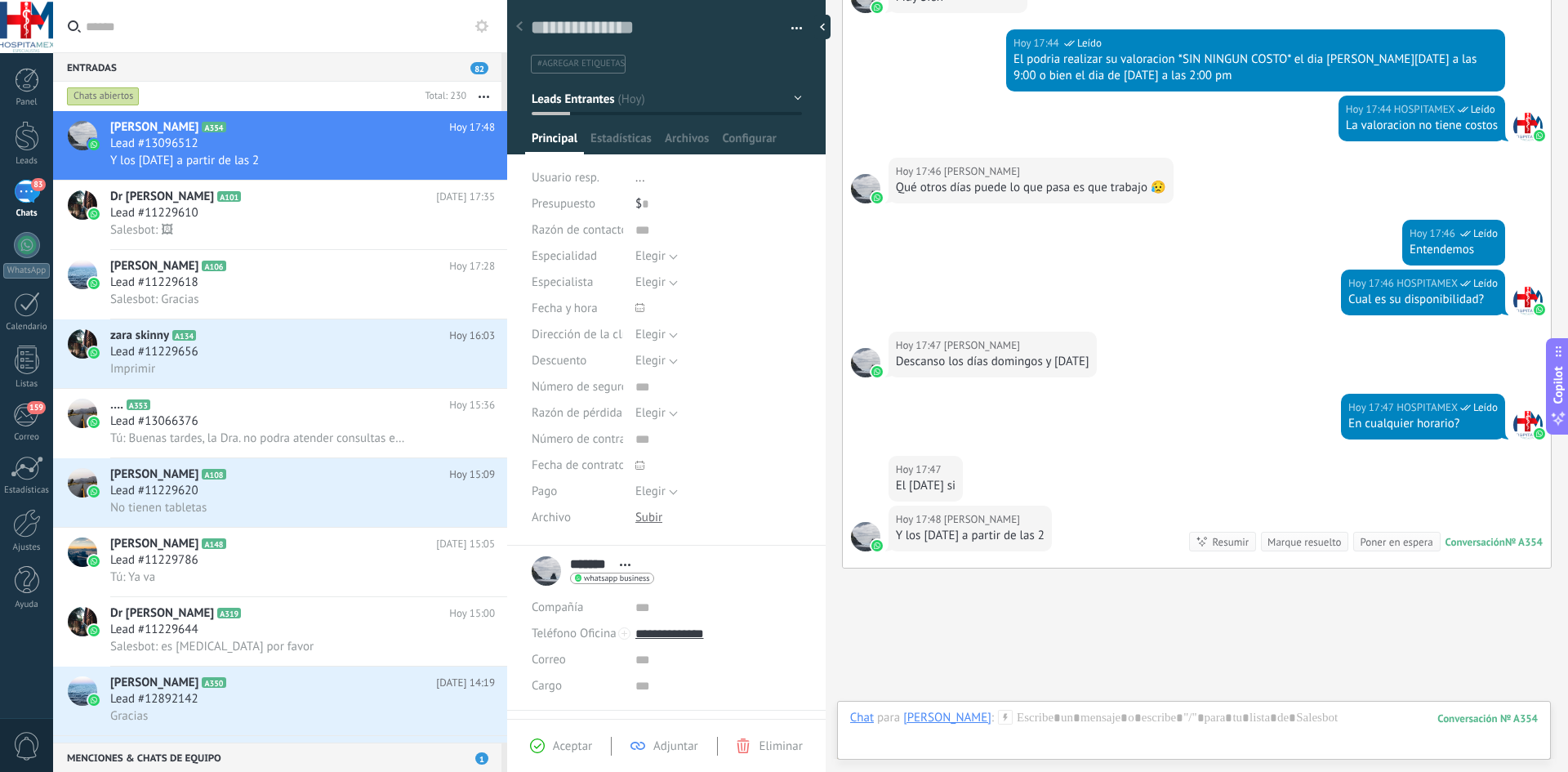
scroll to position [1696, 0]
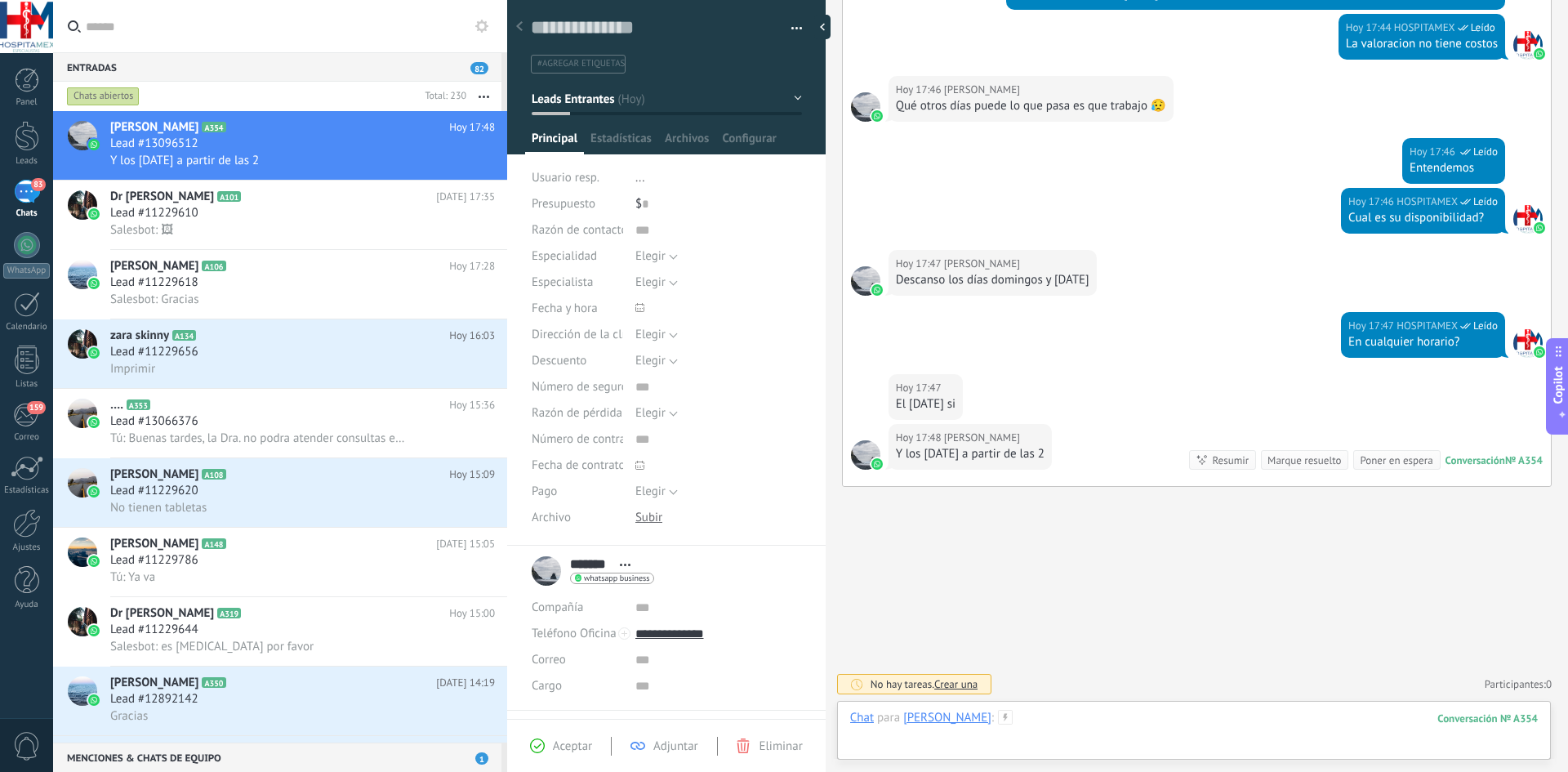
click at [1064, 726] on div at bounding box center [1194, 734] width 688 height 49
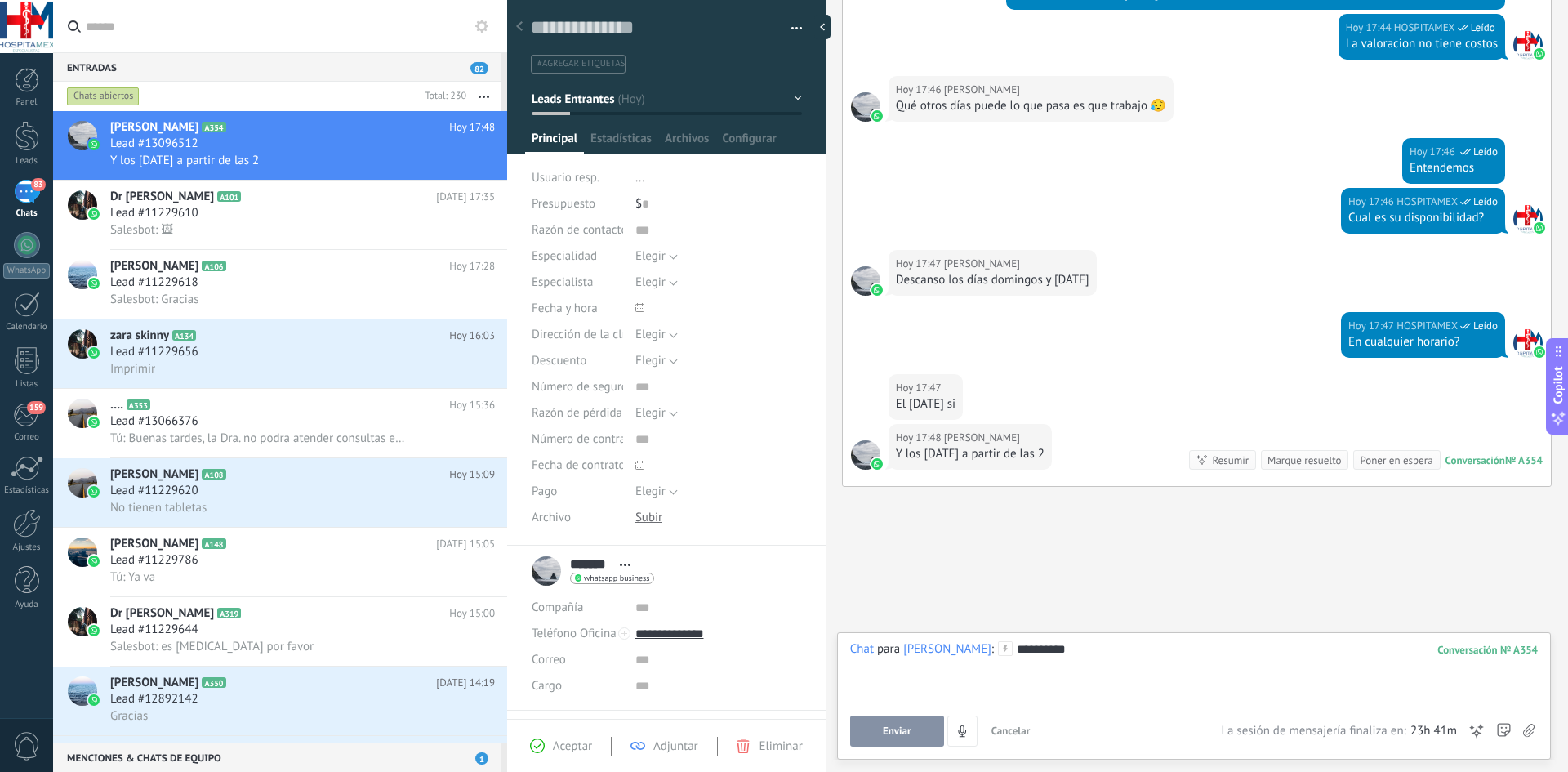
click at [913, 713] on div "**********" at bounding box center [1194, 694] width 688 height 105
click at [913, 721] on button "Enviar" at bounding box center [897, 730] width 94 height 31
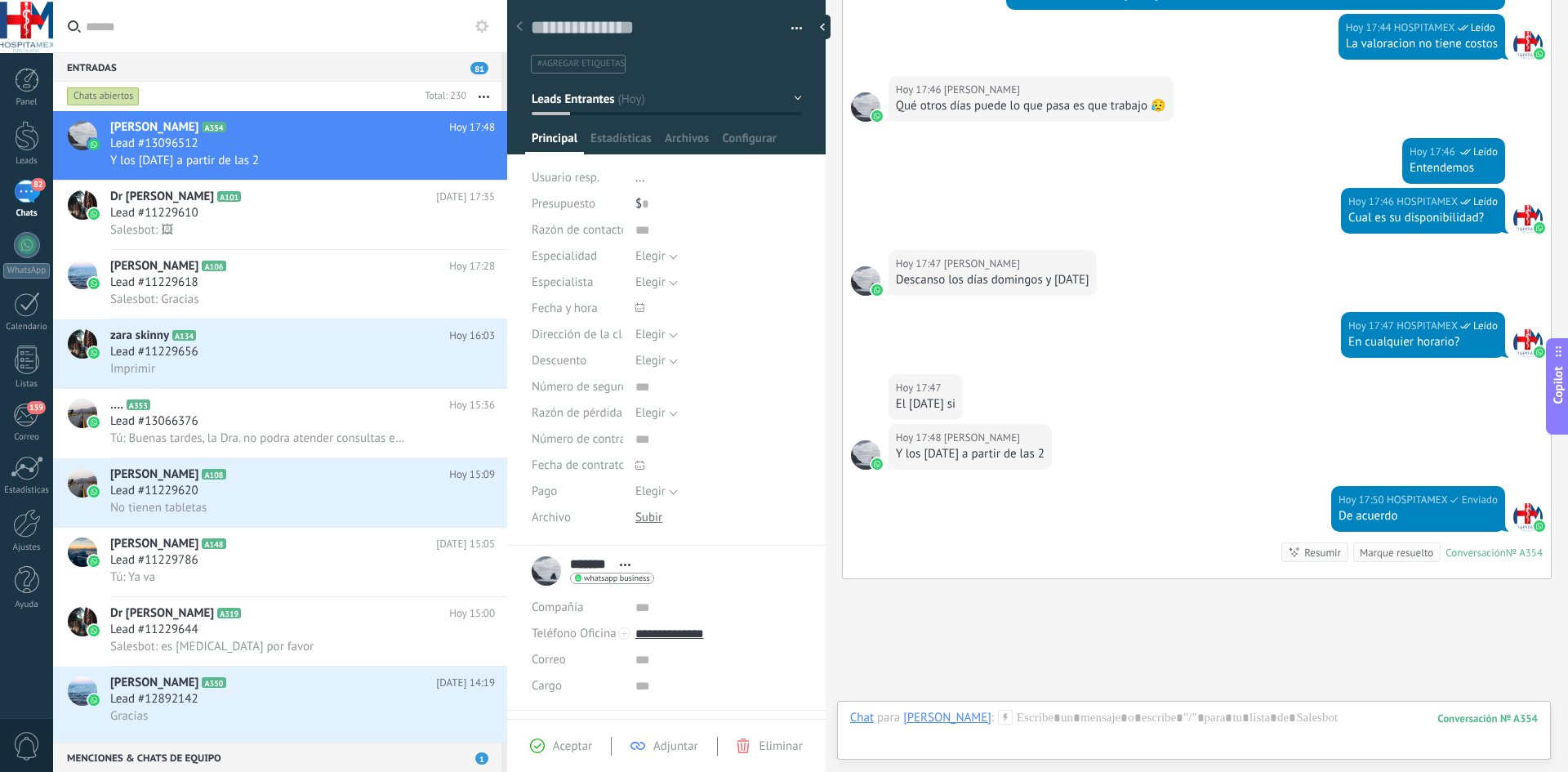
scroll to position [1788, 0]
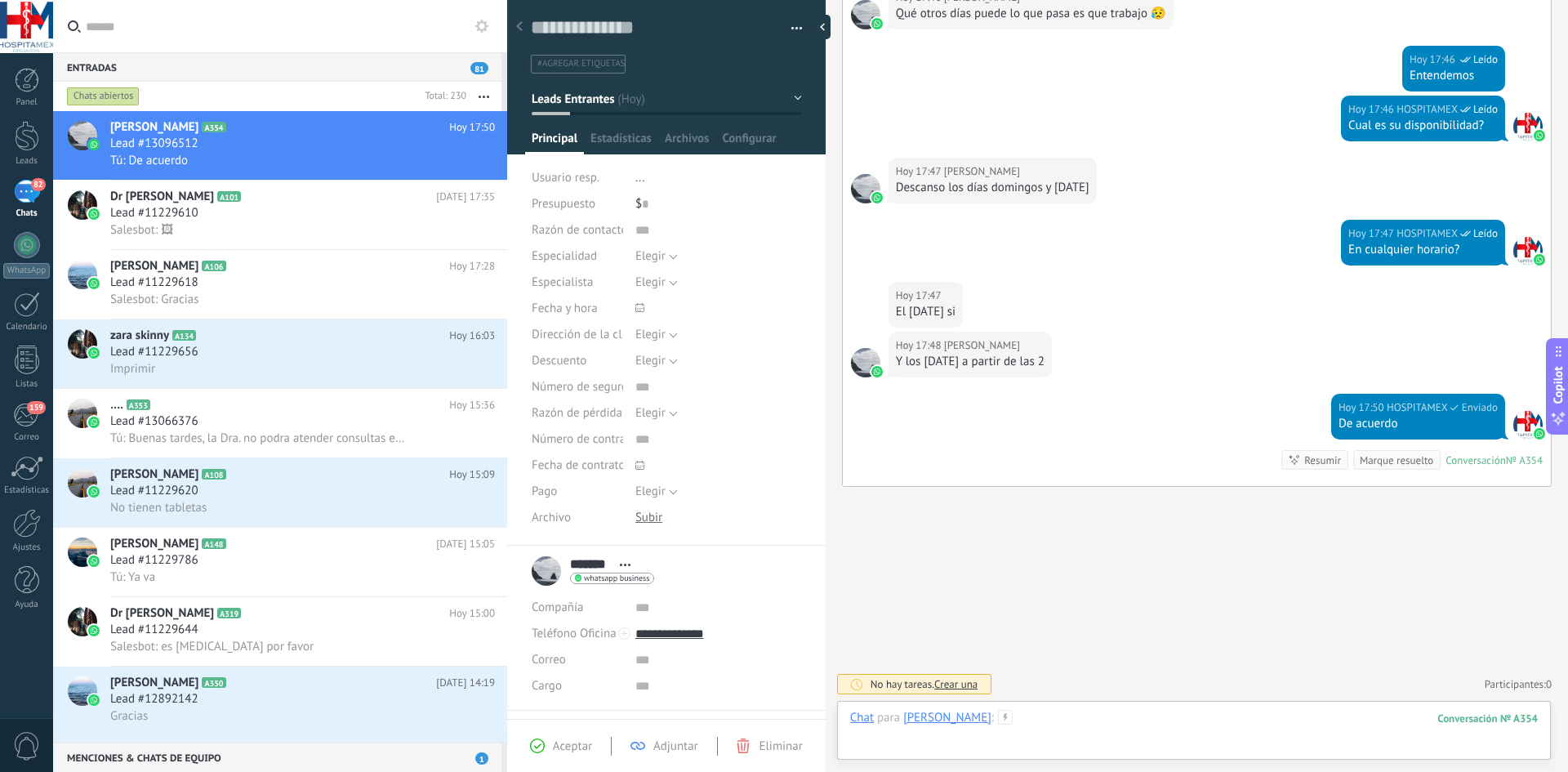
click at [1008, 719] on div at bounding box center [1194, 734] width 688 height 49
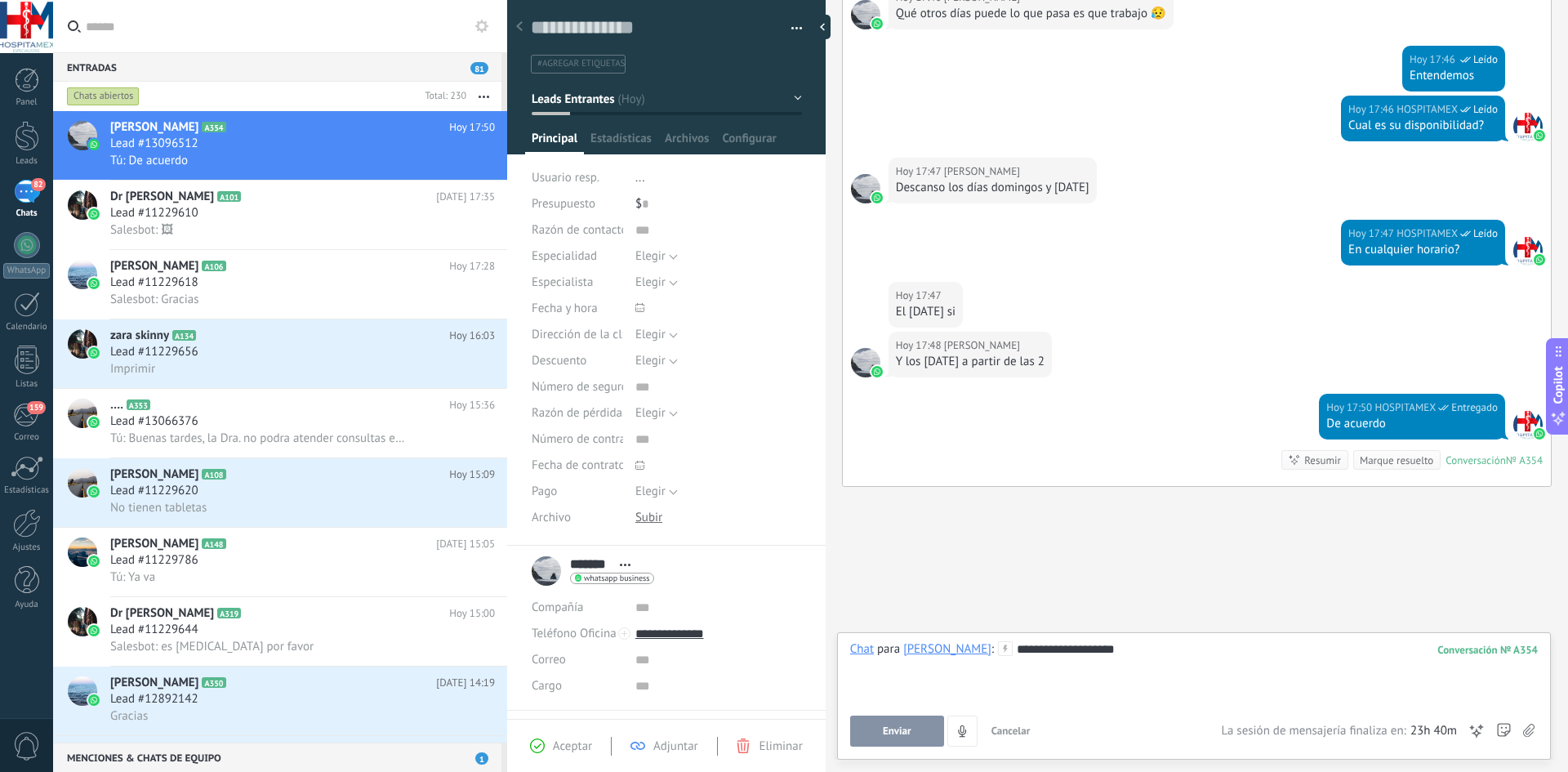
click at [912, 731] on button "Enviar" at bounding box center [897, 730] width 94 height 31
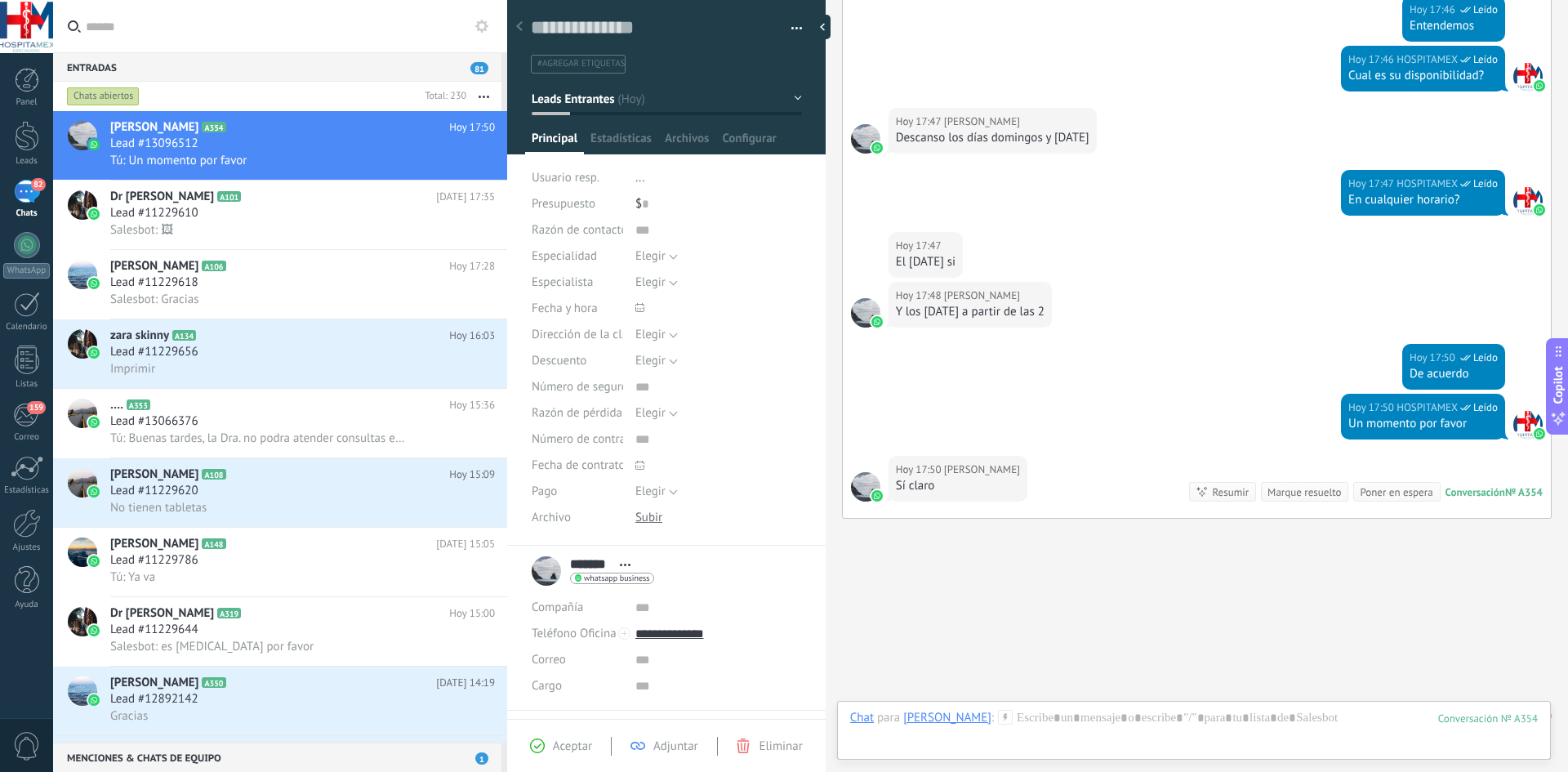
scroll to position [1869, 0]
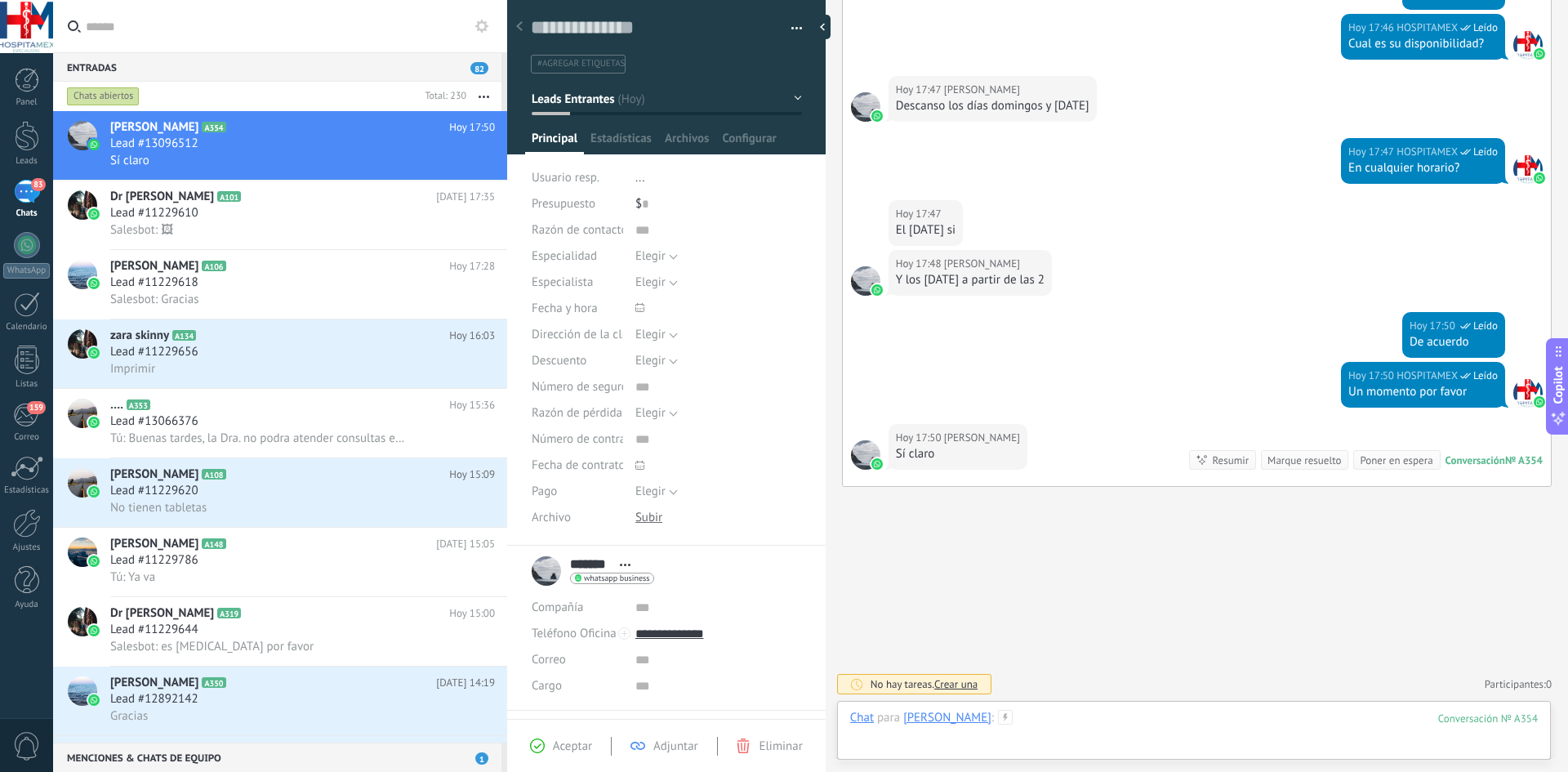
click at [991, 713] on div at bounding box center [1194, 734] width 688 height 49
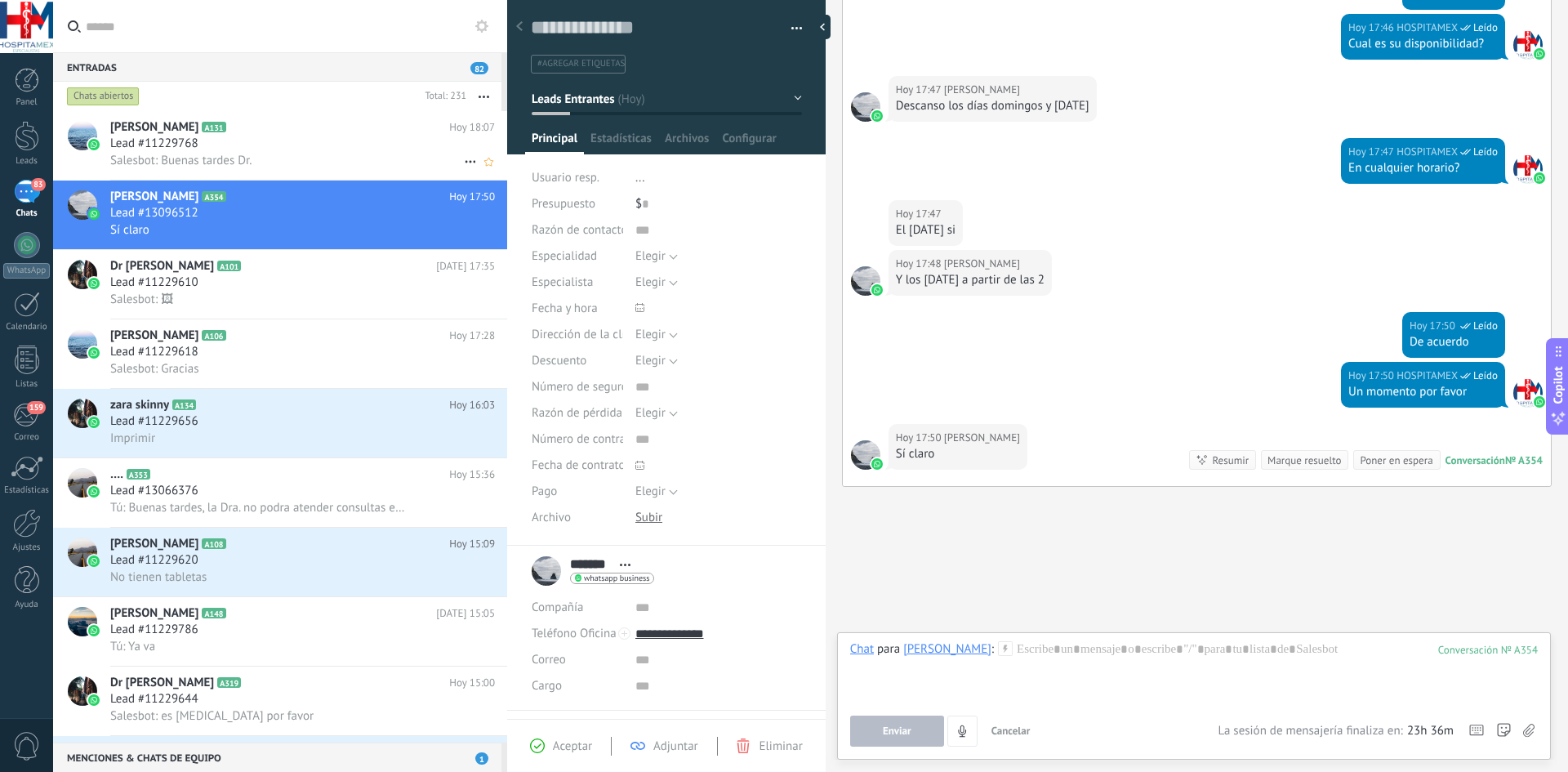
click at [298, 147] on div "Lead #11229768" at bounding box center [303, 144] width 384 height 17
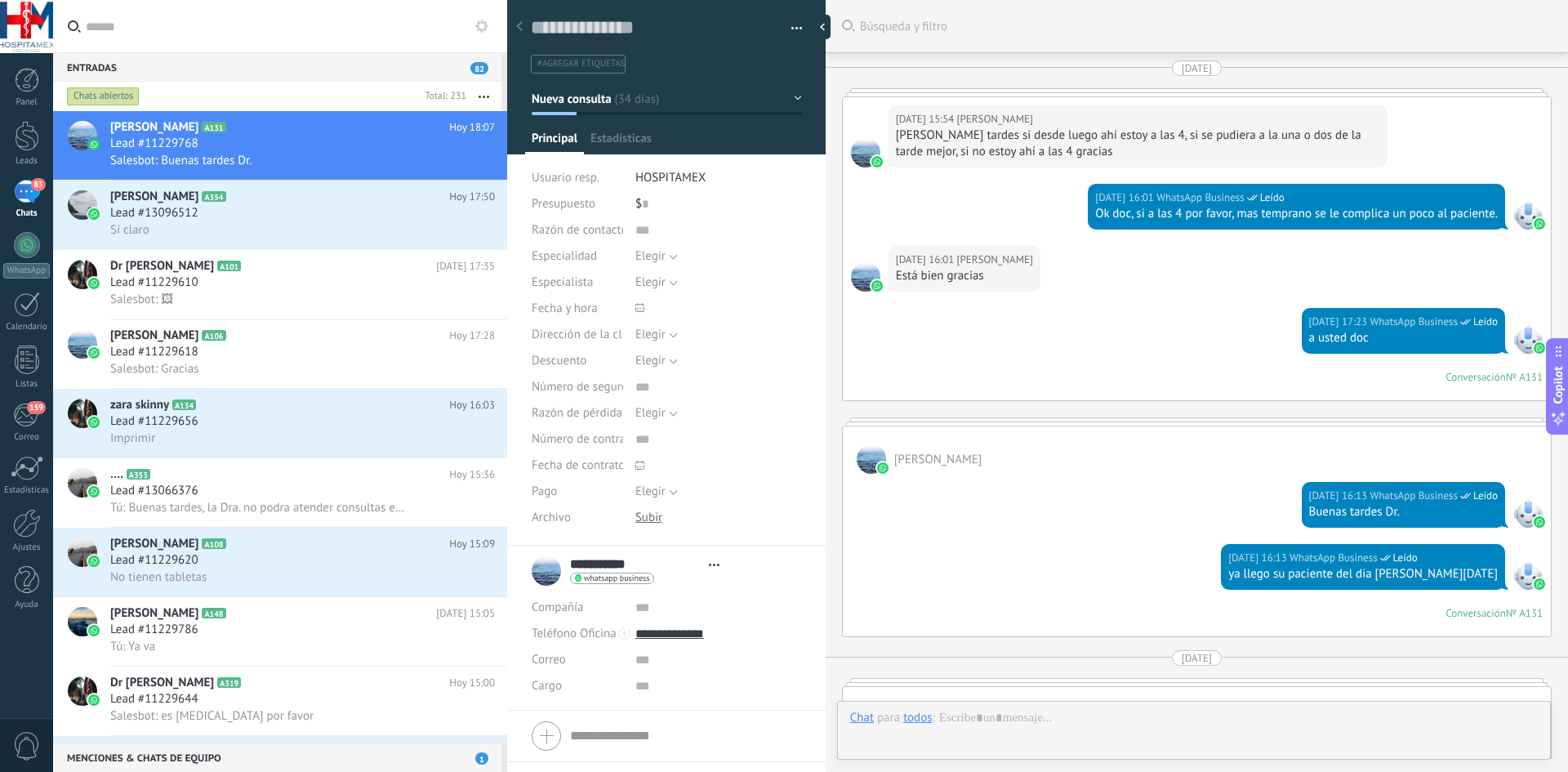
type textarea "**********"
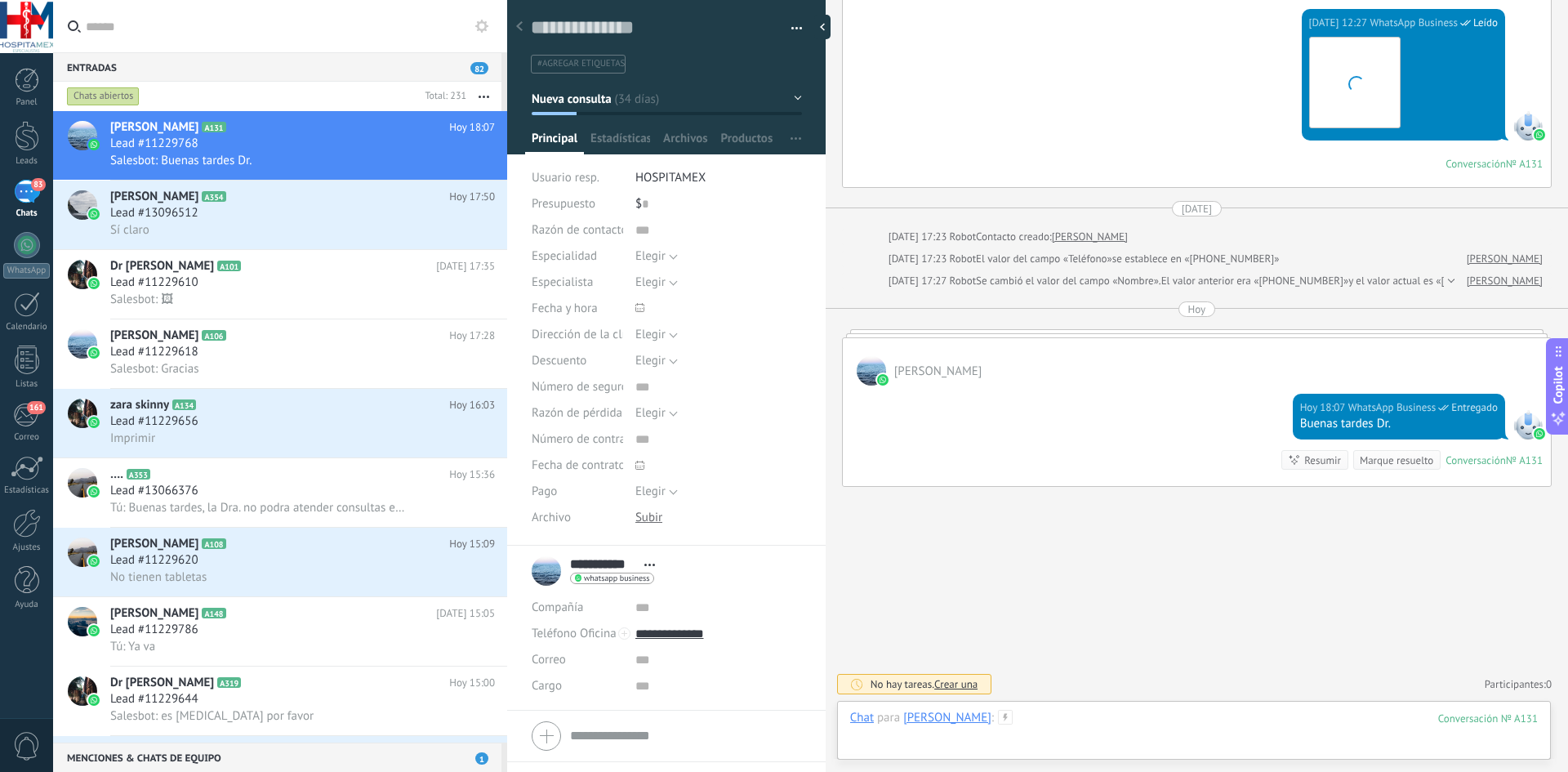
click at [1058, 720] on div at bounding box center [1194, 734] width 688 height 49
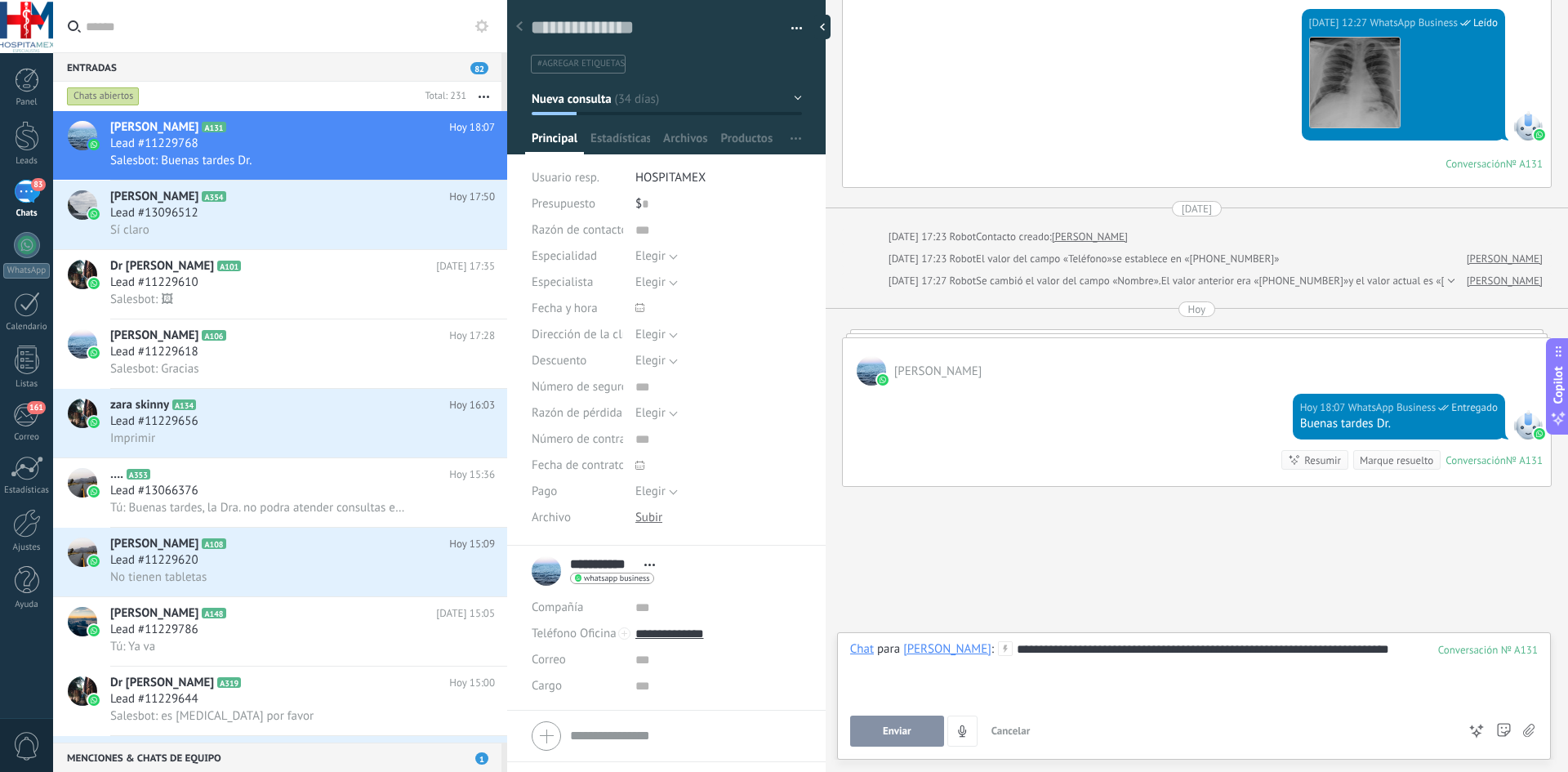
click at [904, 736] on span "Enviar" at bounding box center [897, 731] width 29 height 11
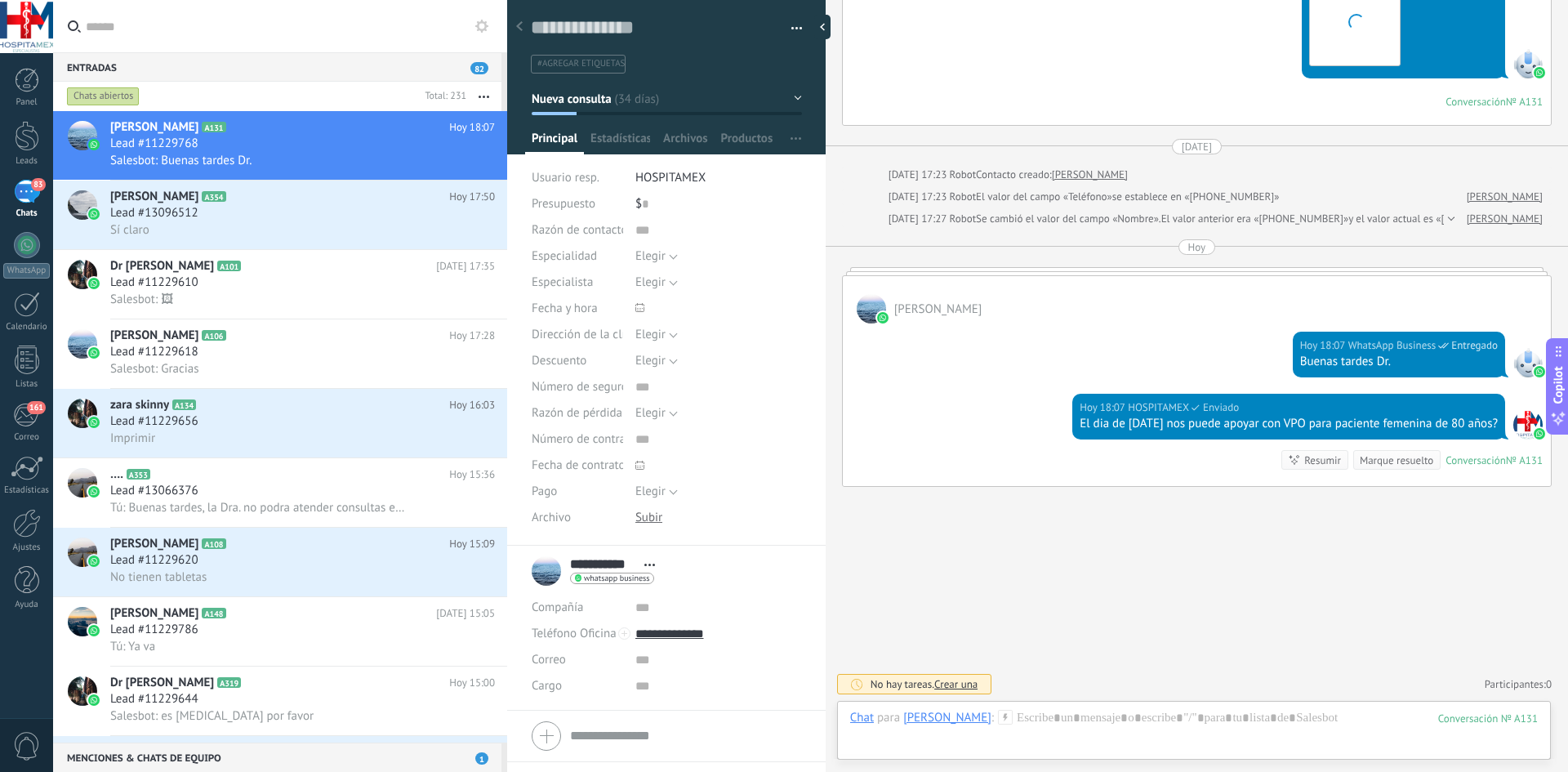
scroll to position [3458, 0]
click at [1085, 715] on div at bounding box center [1194, 734] width 688 height 49
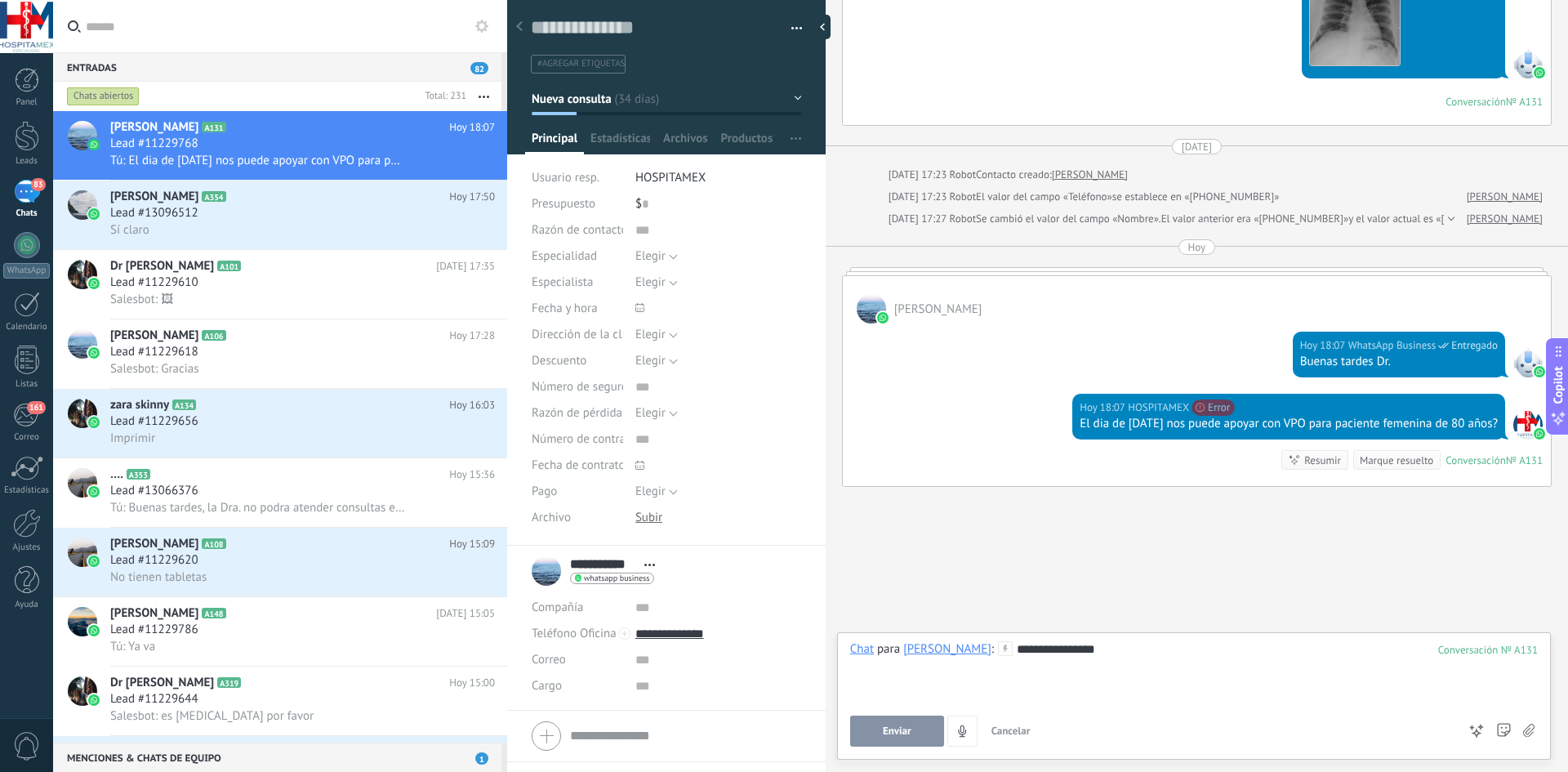
click at [903, 731] on span "Enviar" at bounding box center [897, 731] width 29 height 11
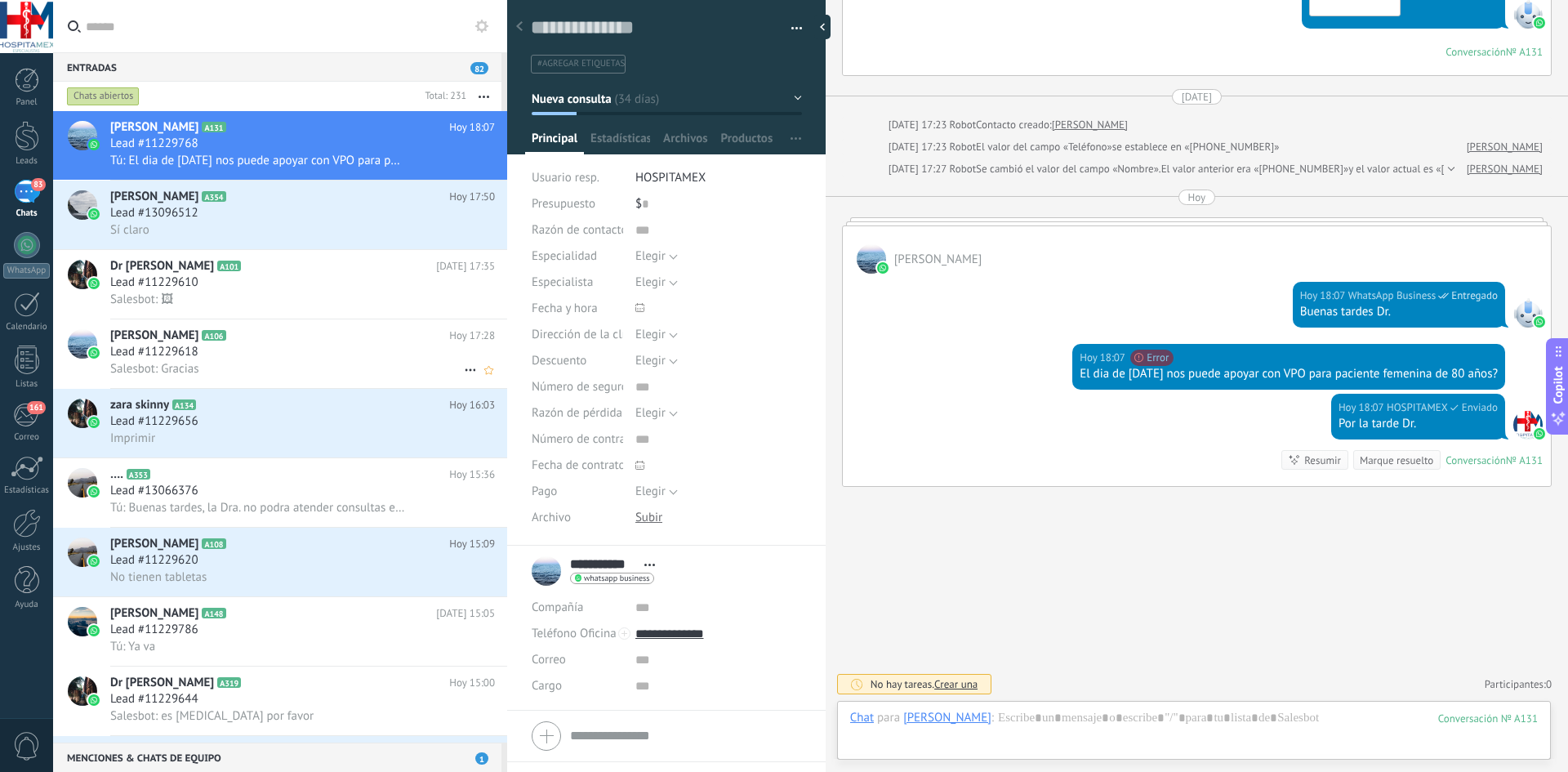
scroll to position [3507, 0]
click at [171, 214] on span "Lead #13096512" at bounding box center [154, 213] width 89 height 17
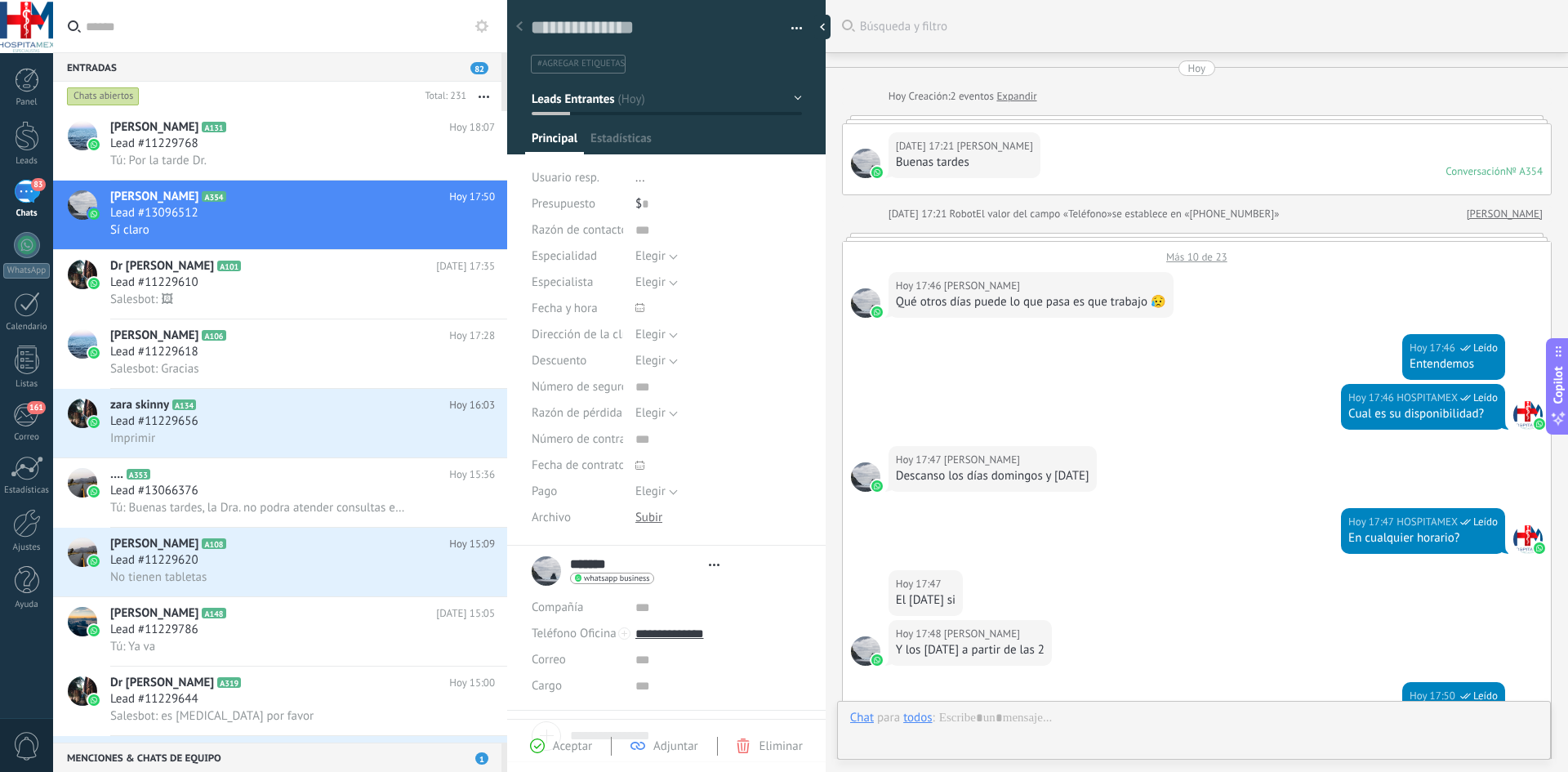
type textarea "**********"
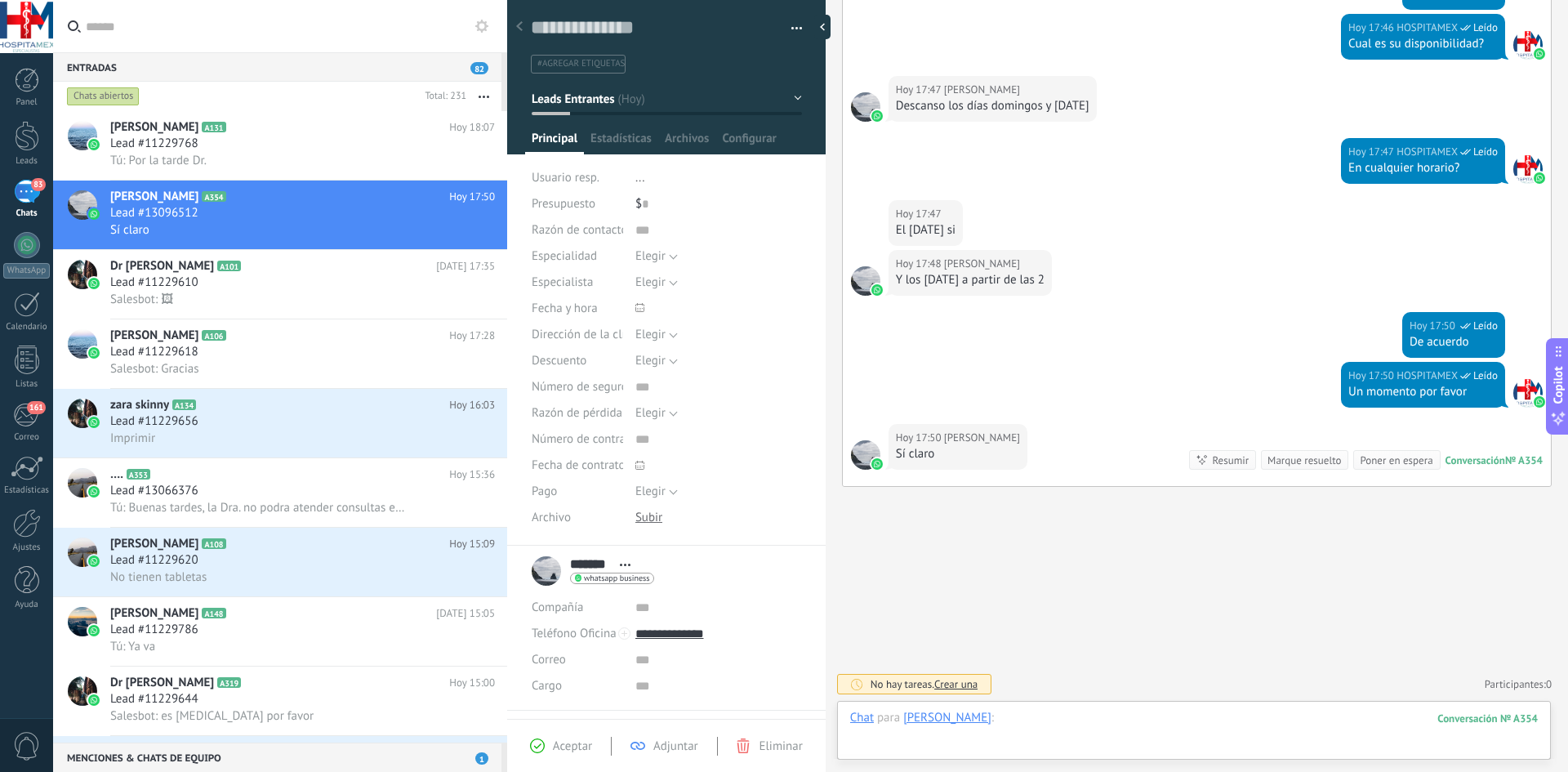
drag, startPoint x: 998, startPoint y: 713, endPoint x: 1023, endPoint y: 726, distance: 28.2
click at [999, 713] on div at bounding box center [1194, 734] width 688 height 49
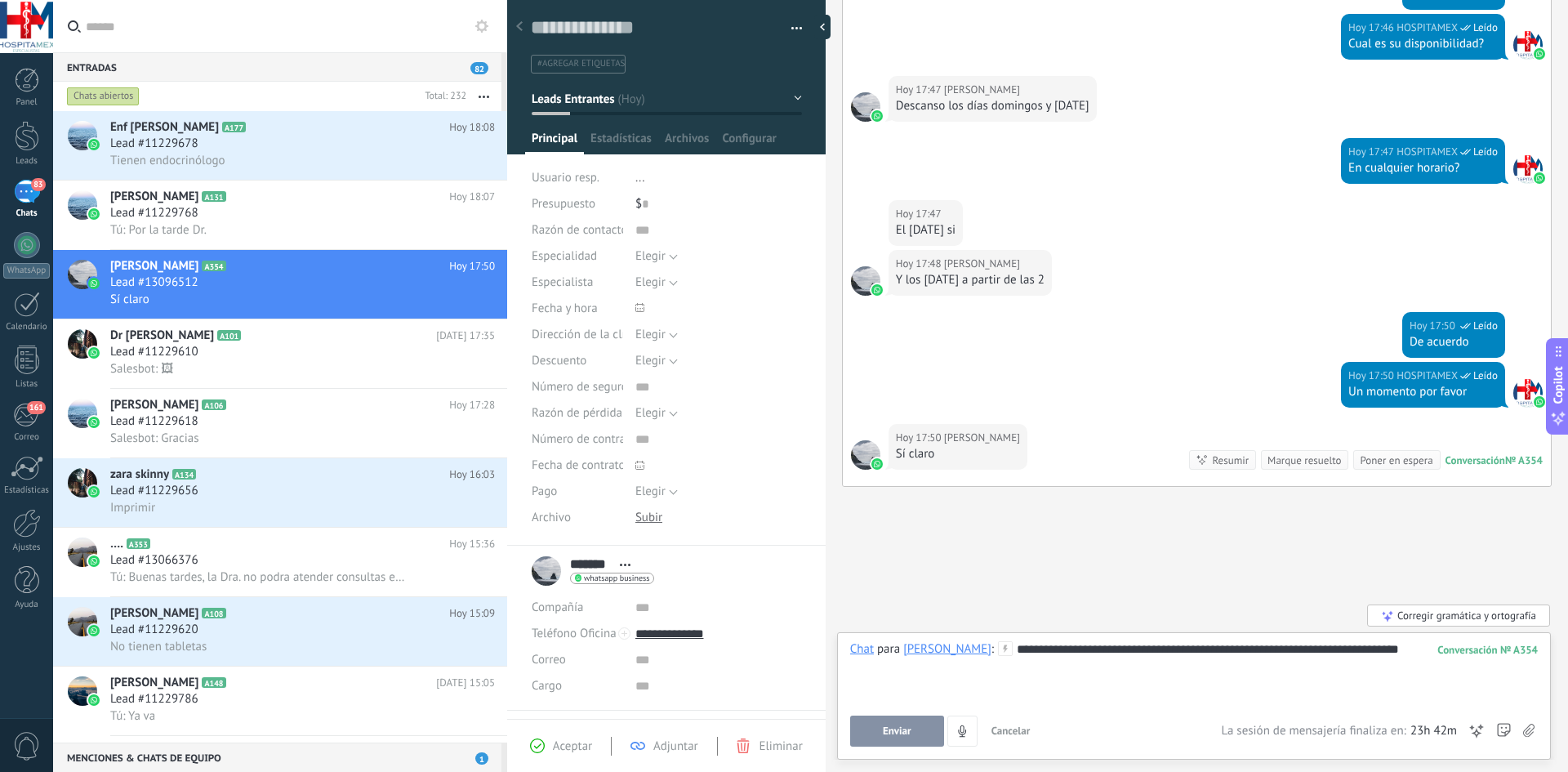
click at [884, 741] on button "Enviar" at bounding box center [897, 730] width 94 height 31
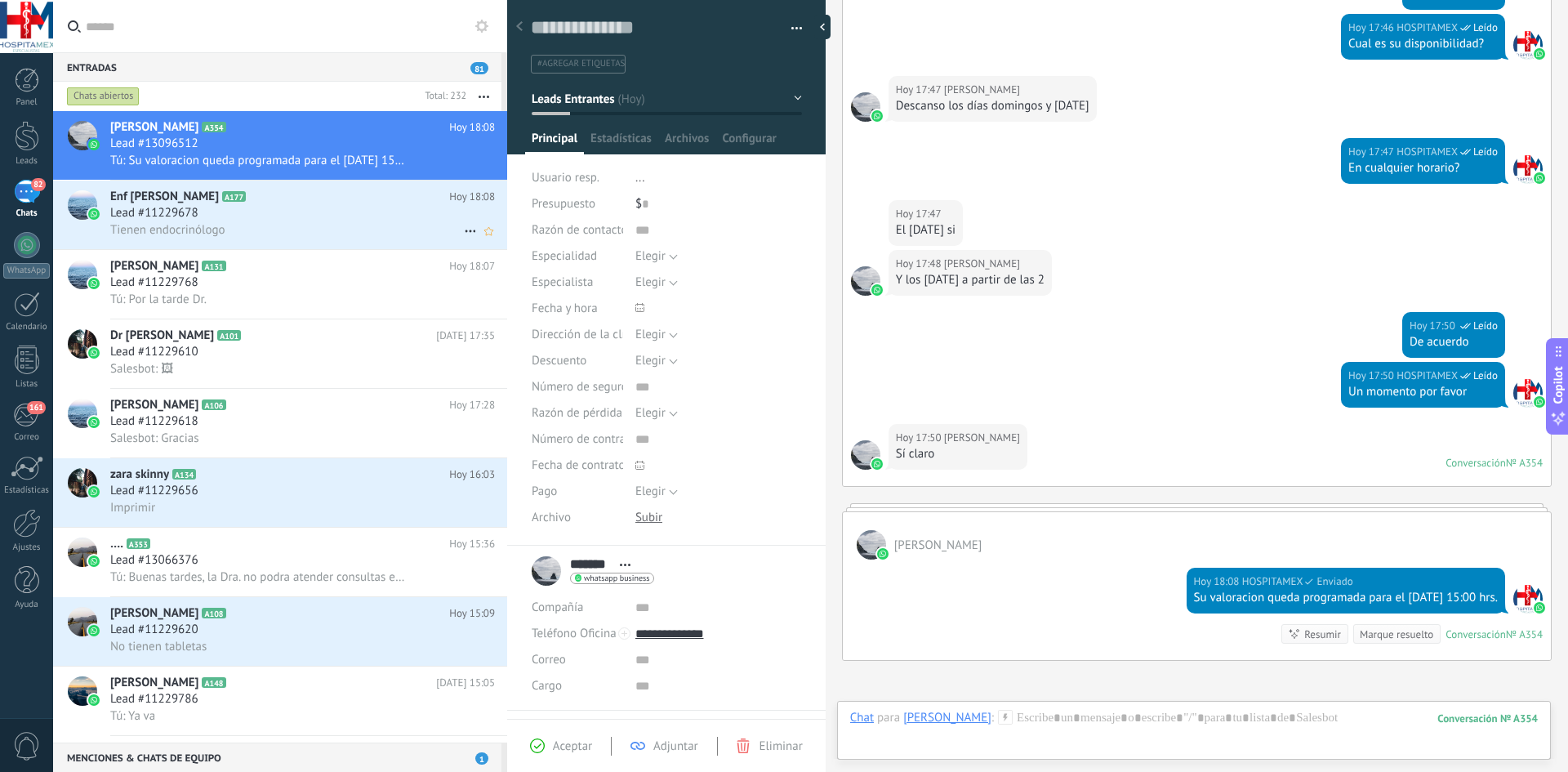
drag, startPoint x: 297, startPoint y: 222, endPoint x: 299, endPoint y: 231, distance: 9.2
click at [297, 222] on div "Tienen endocrinólogo" at bounding box center [303, 230] width 384 height 18
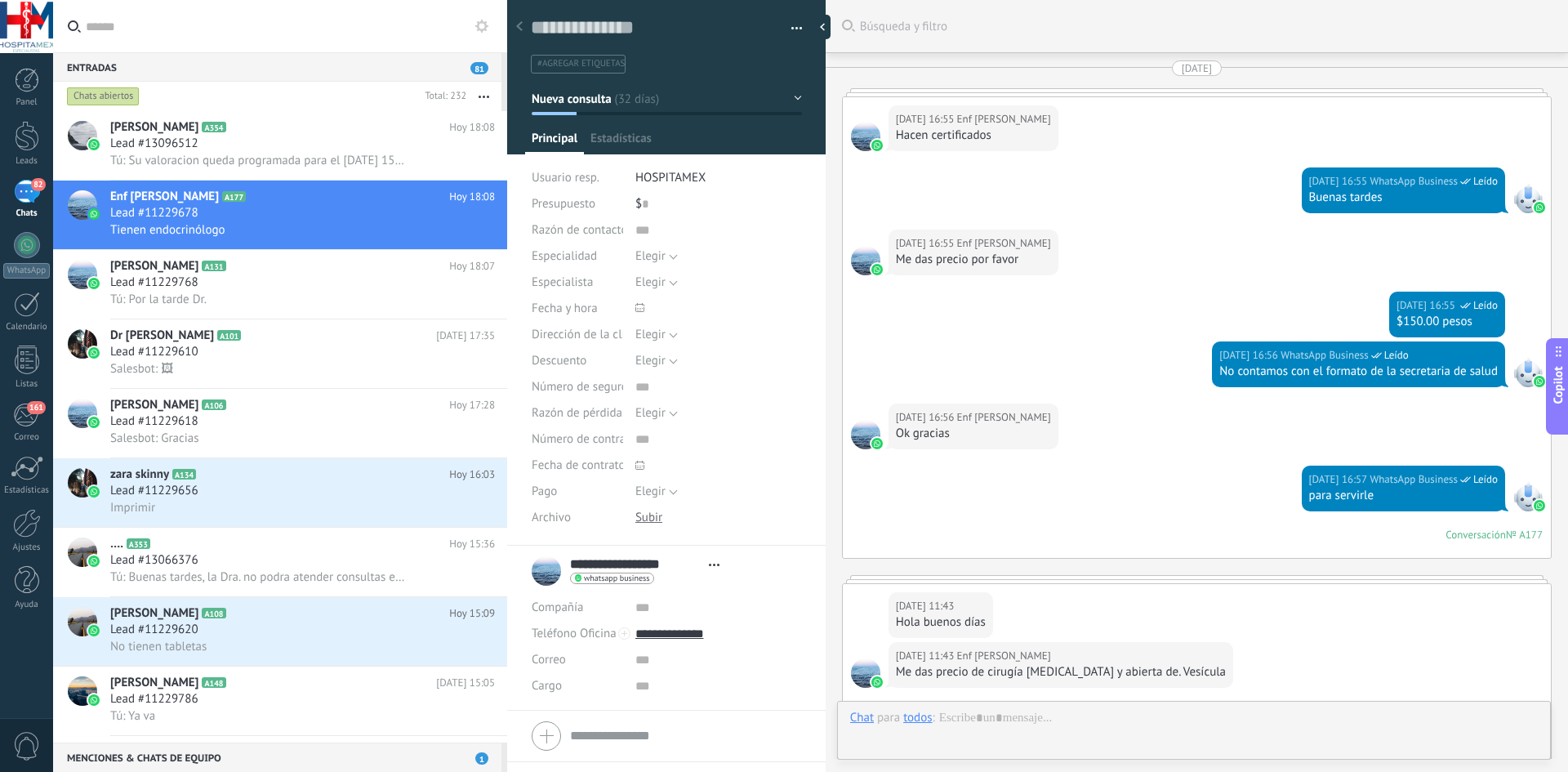
type textarea "**********"
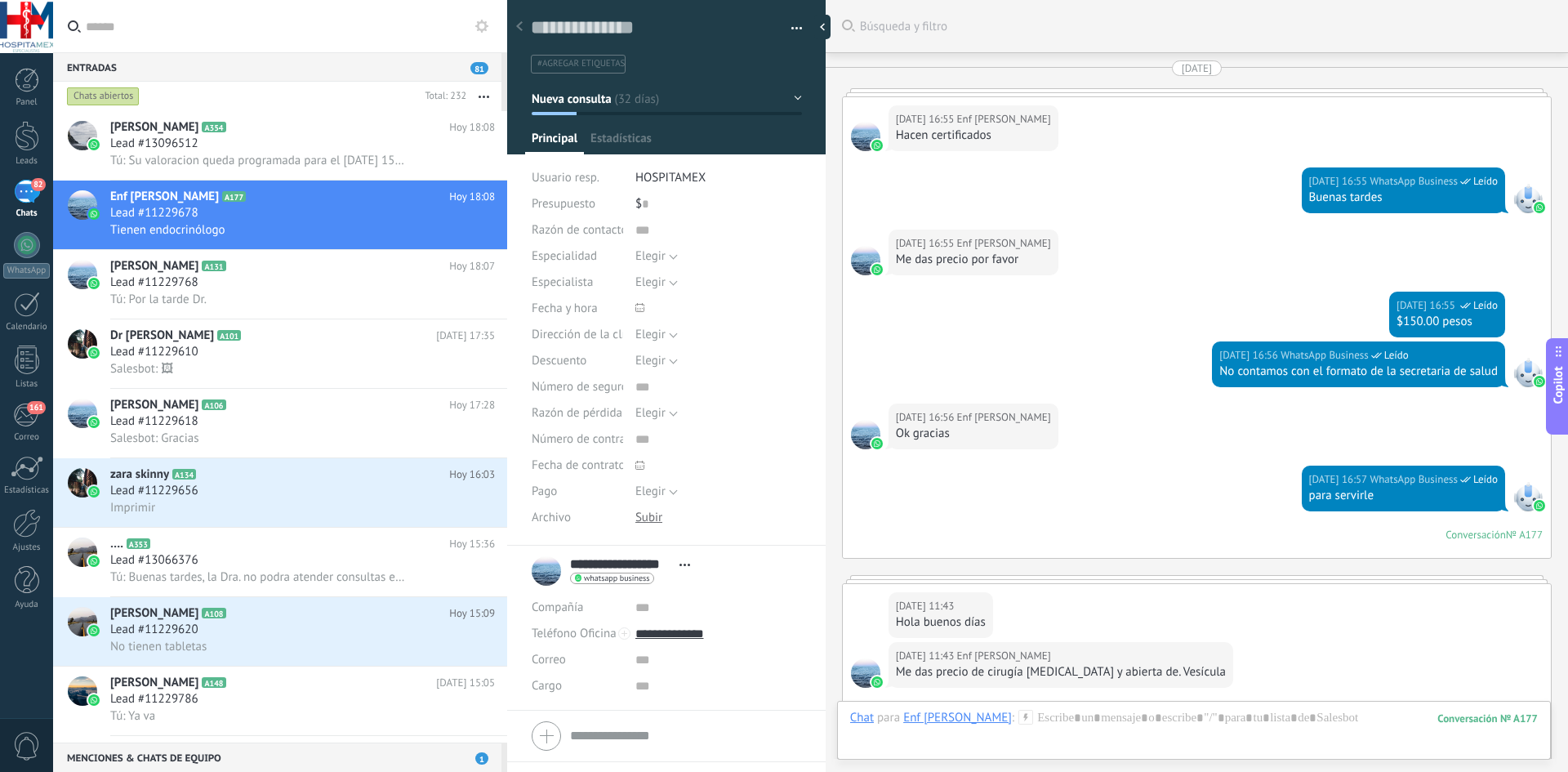
scroll to position [2127, 0]
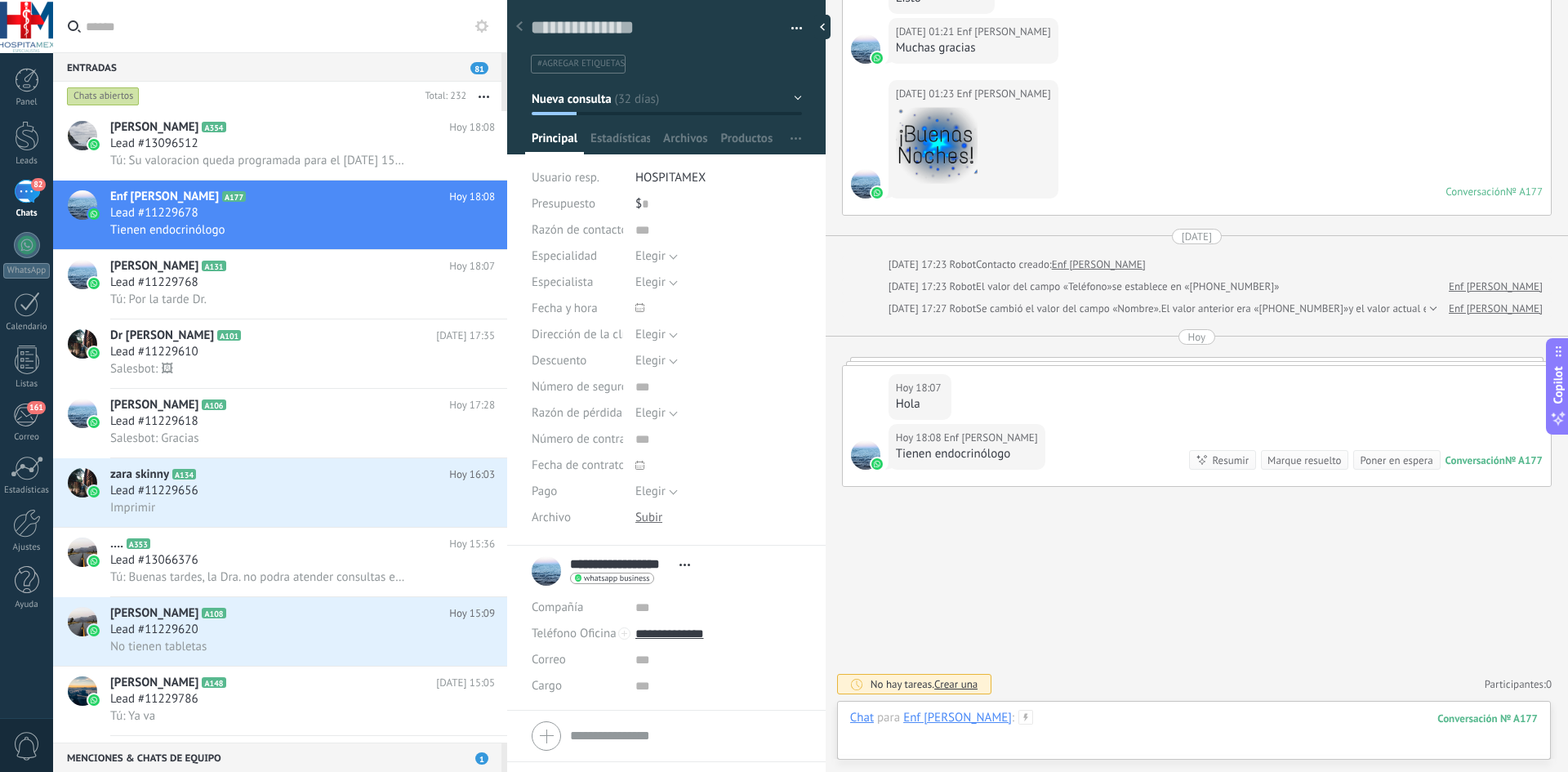
click at [1049, 716] on div at bounding box center [1194, 734] width 688 height 49
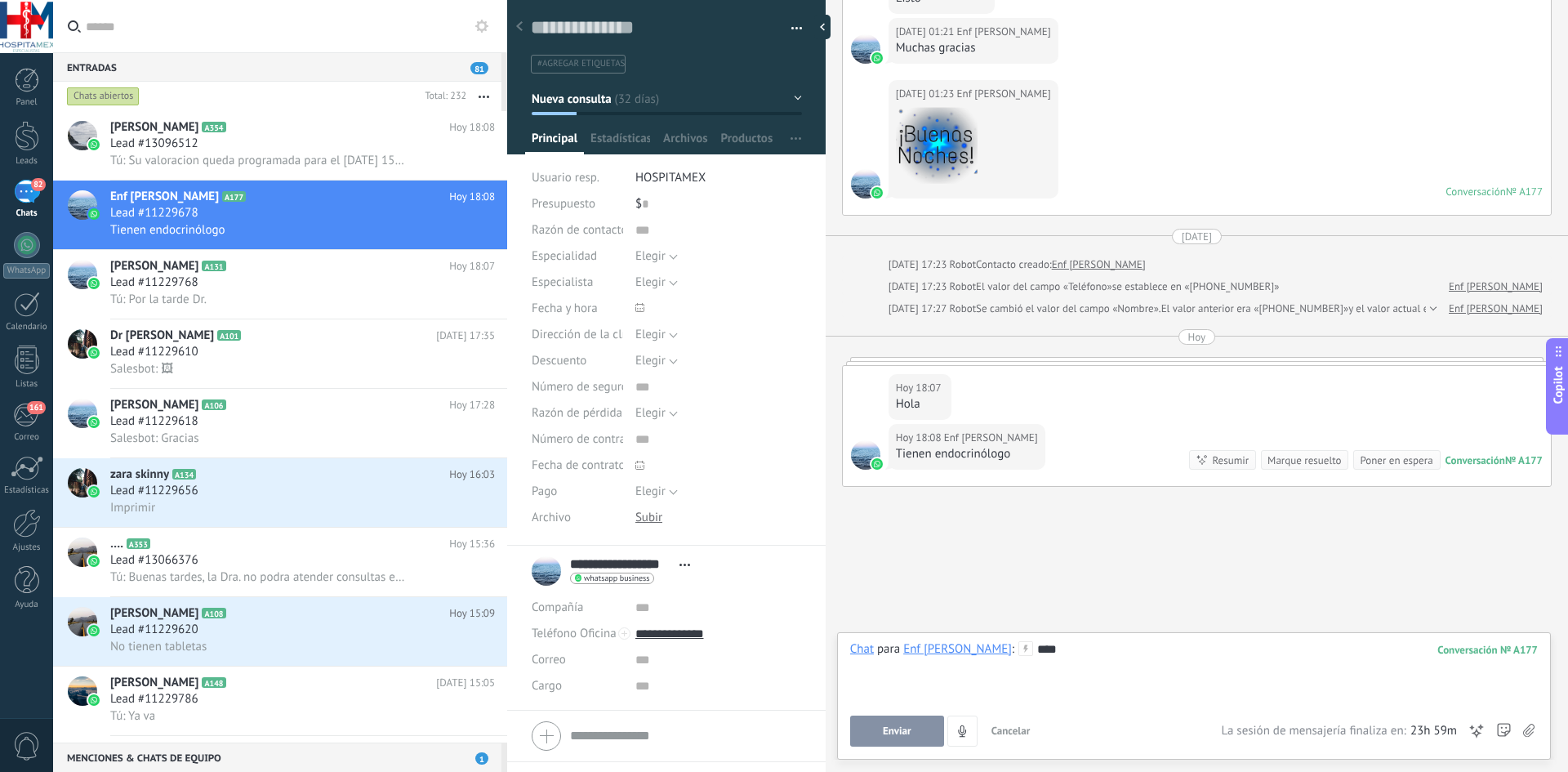
click at [867, 722] on button "Enviar" at bounding box center [897, 730] width 94 height 31
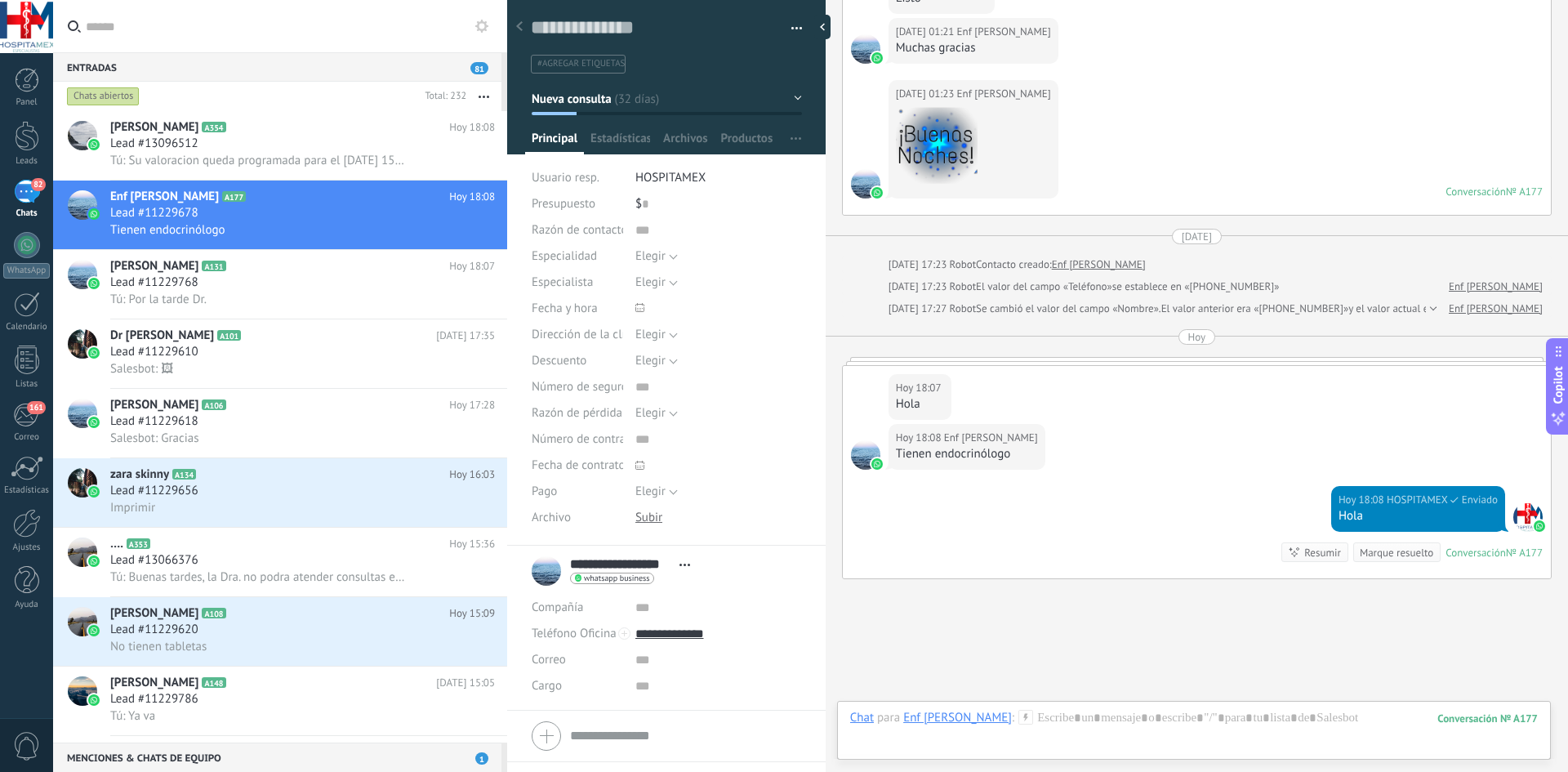
scroll to position [2220, 0]
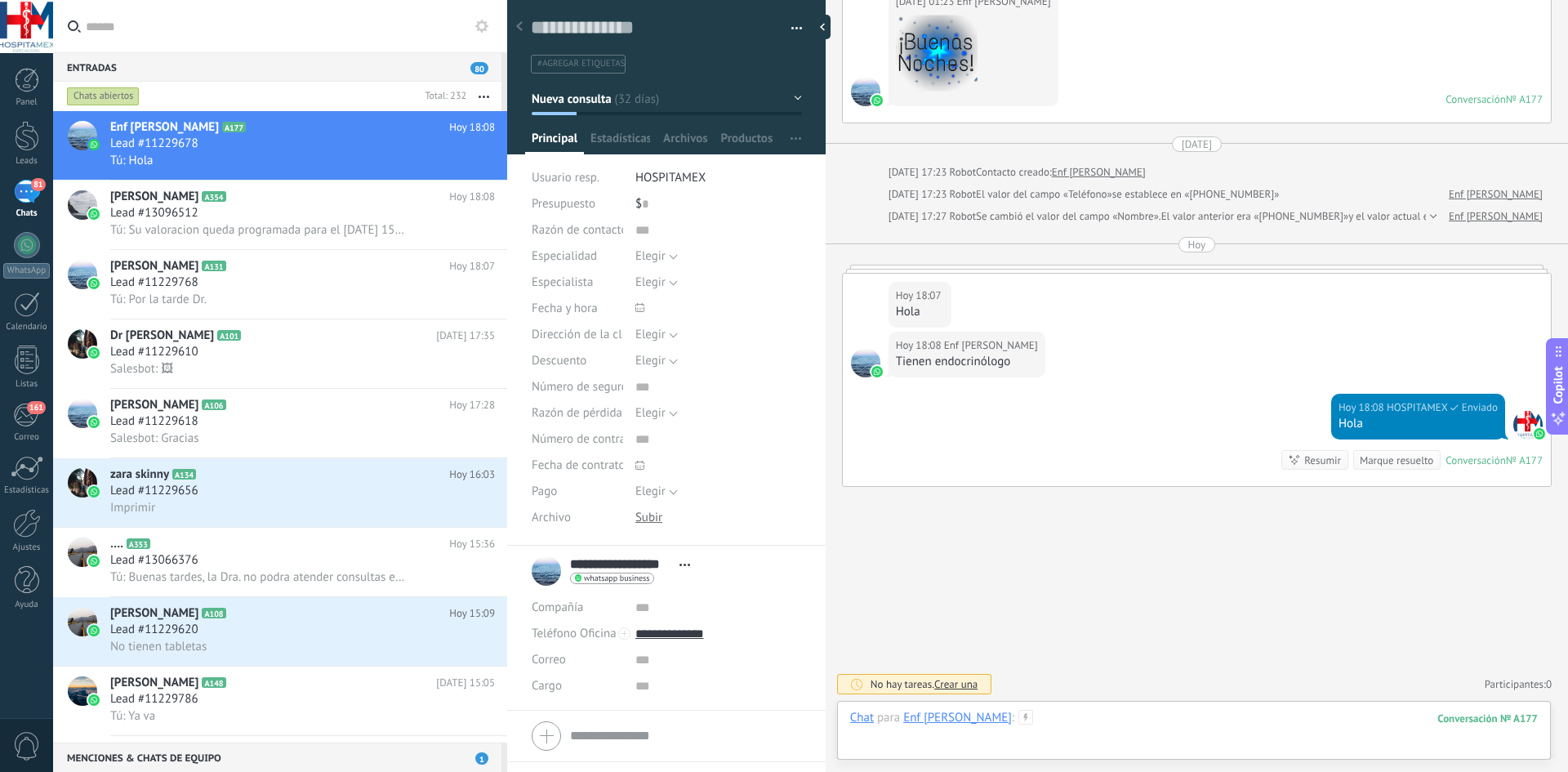
click at [1046, 716] on div at bounding box center [1194, 734] width 688 height 49
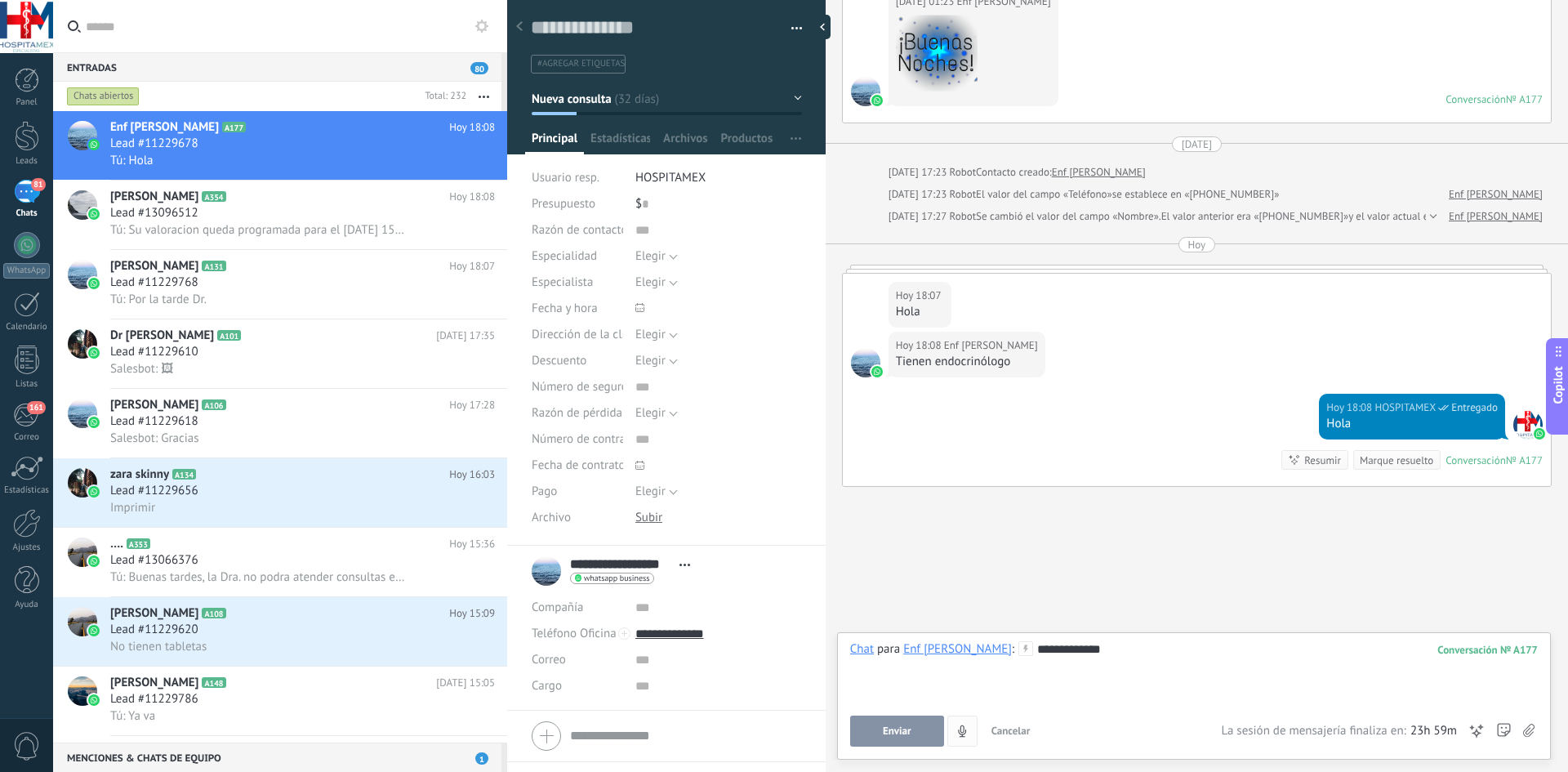
click at [903, 743] on button "Enviar" at bounding box center [897, 730] width 94 height 31
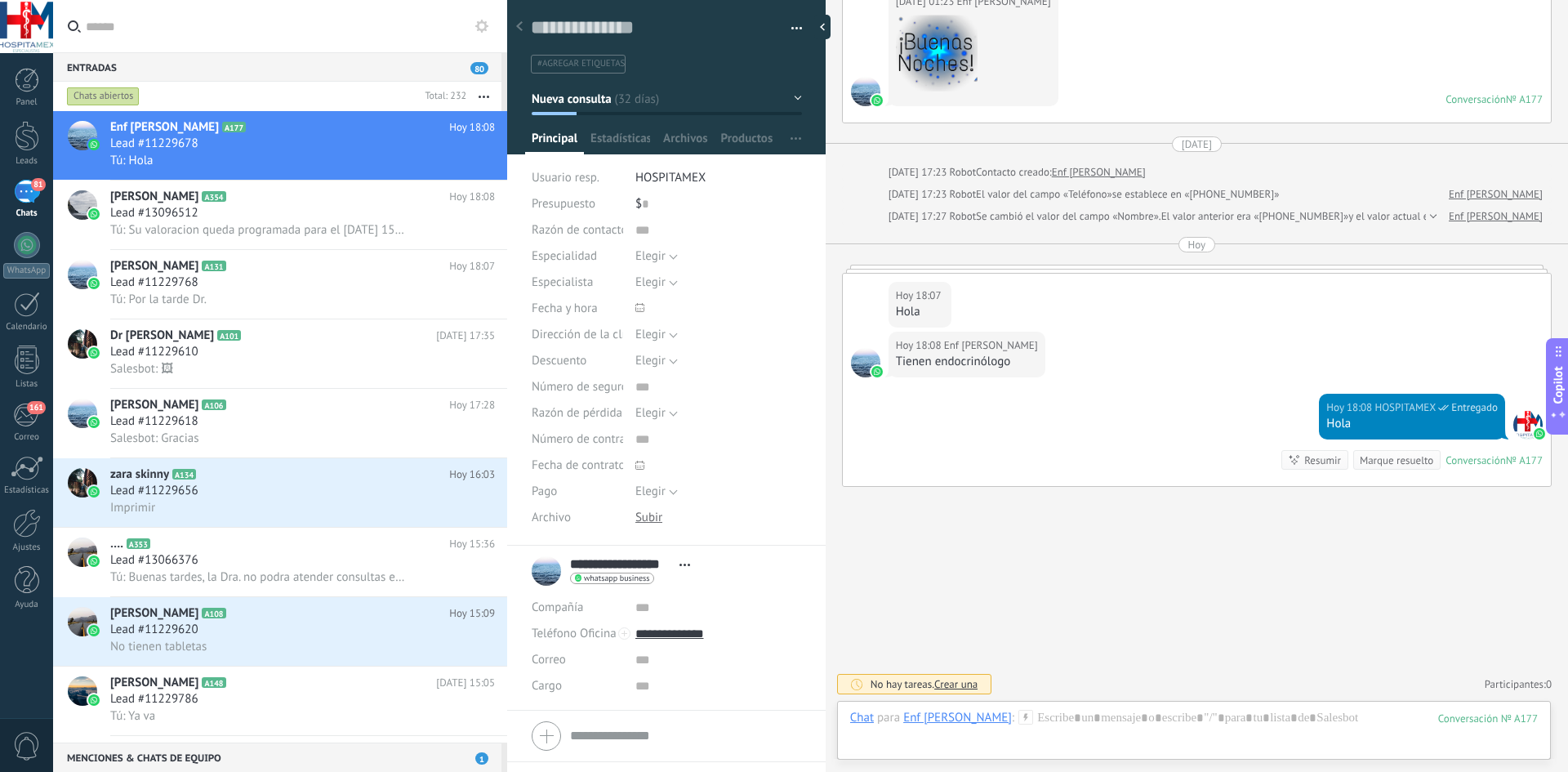
scroll to position [2270, 0]
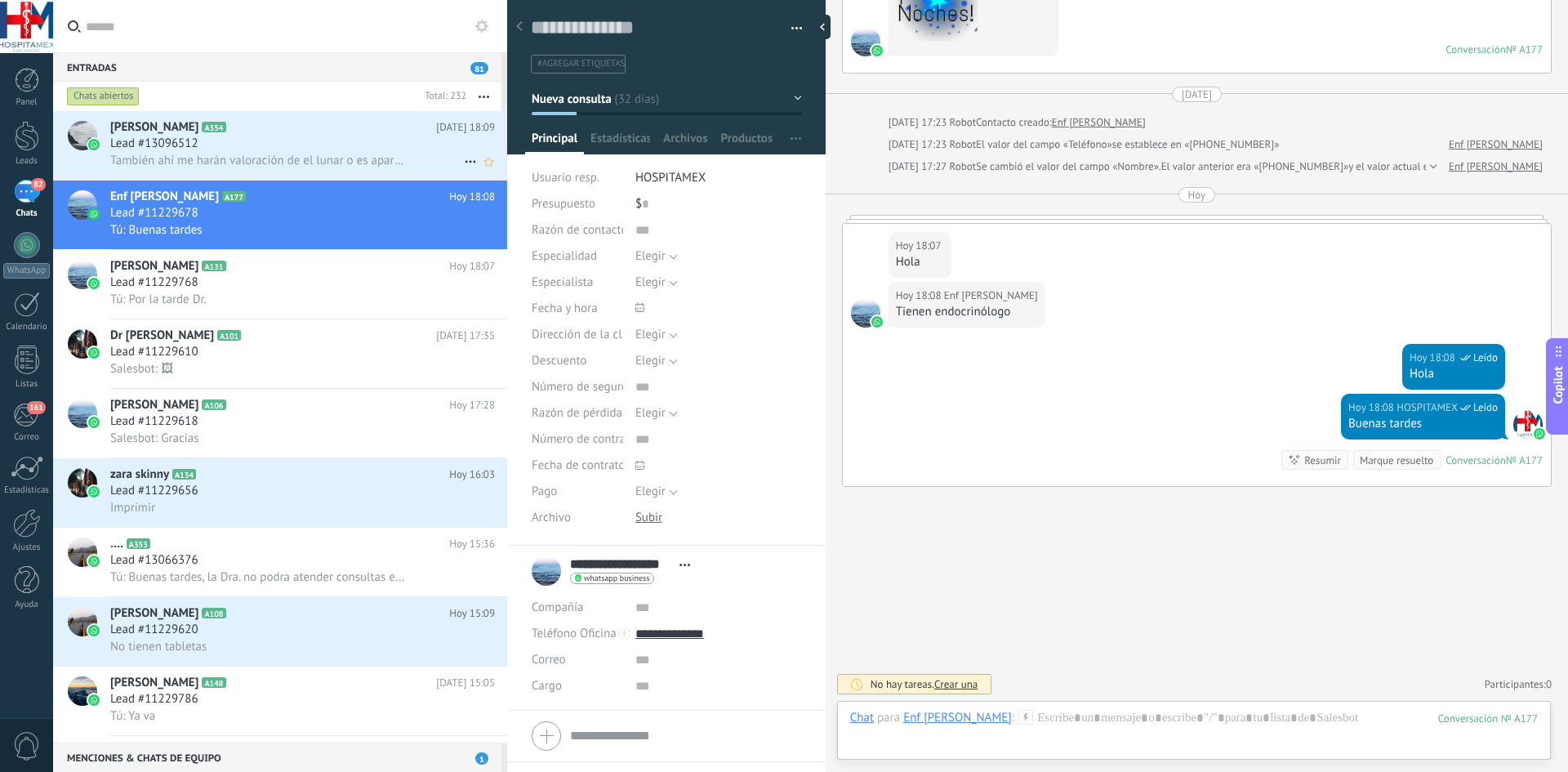
drag, startPoint x: 224, startPoint y: 147, endPoint x: 240, endPoint y: 162, distance: 21.9
click at [224, 147] on div "Lead #13096512" at bounding box center [303, 144] width 384 height 17
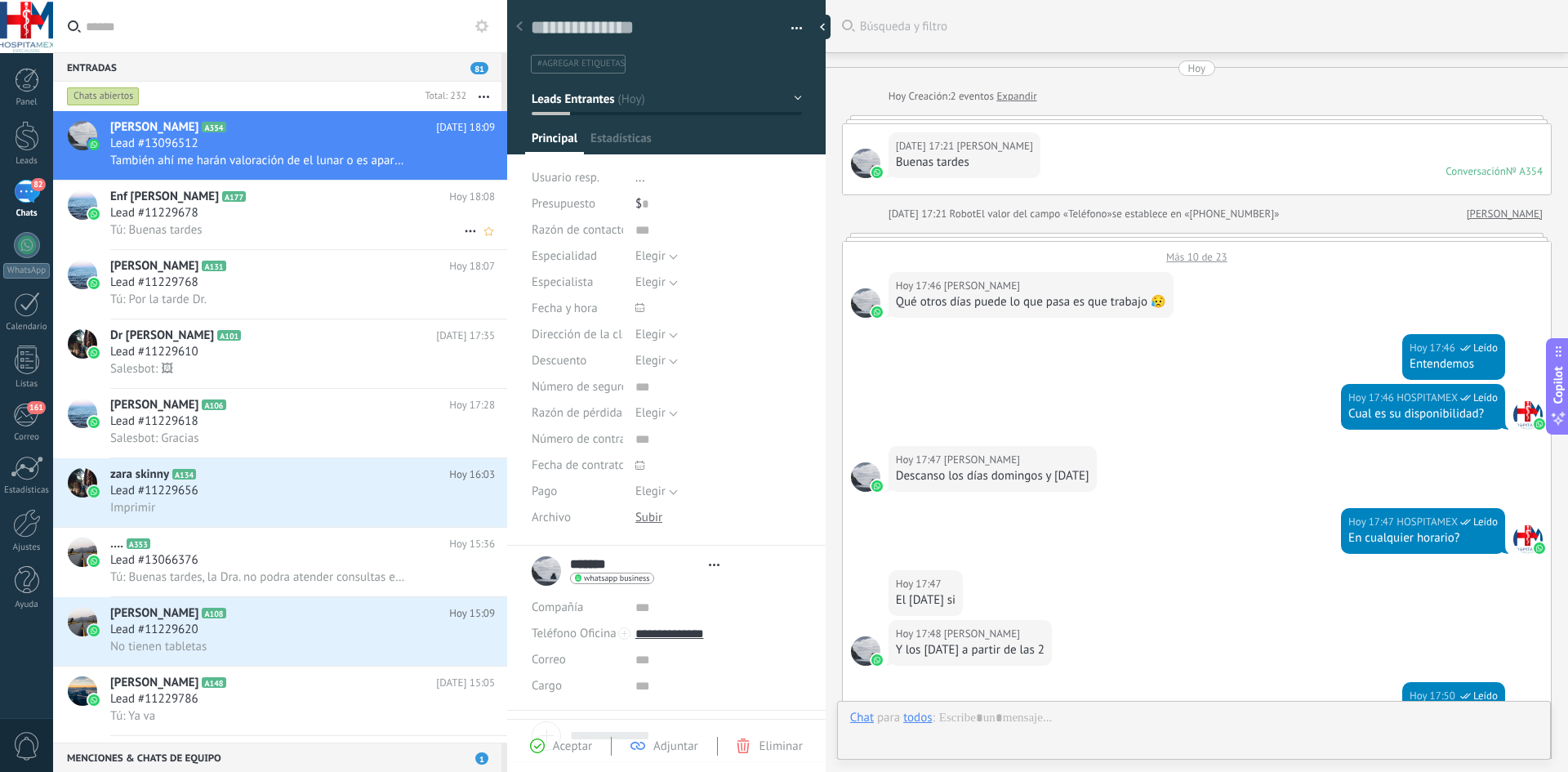
scroll to position [25, 0]
click at [254, 225] on div "Tú: Buenas tardes" at bounding box center [303, 230] width 384 height 18
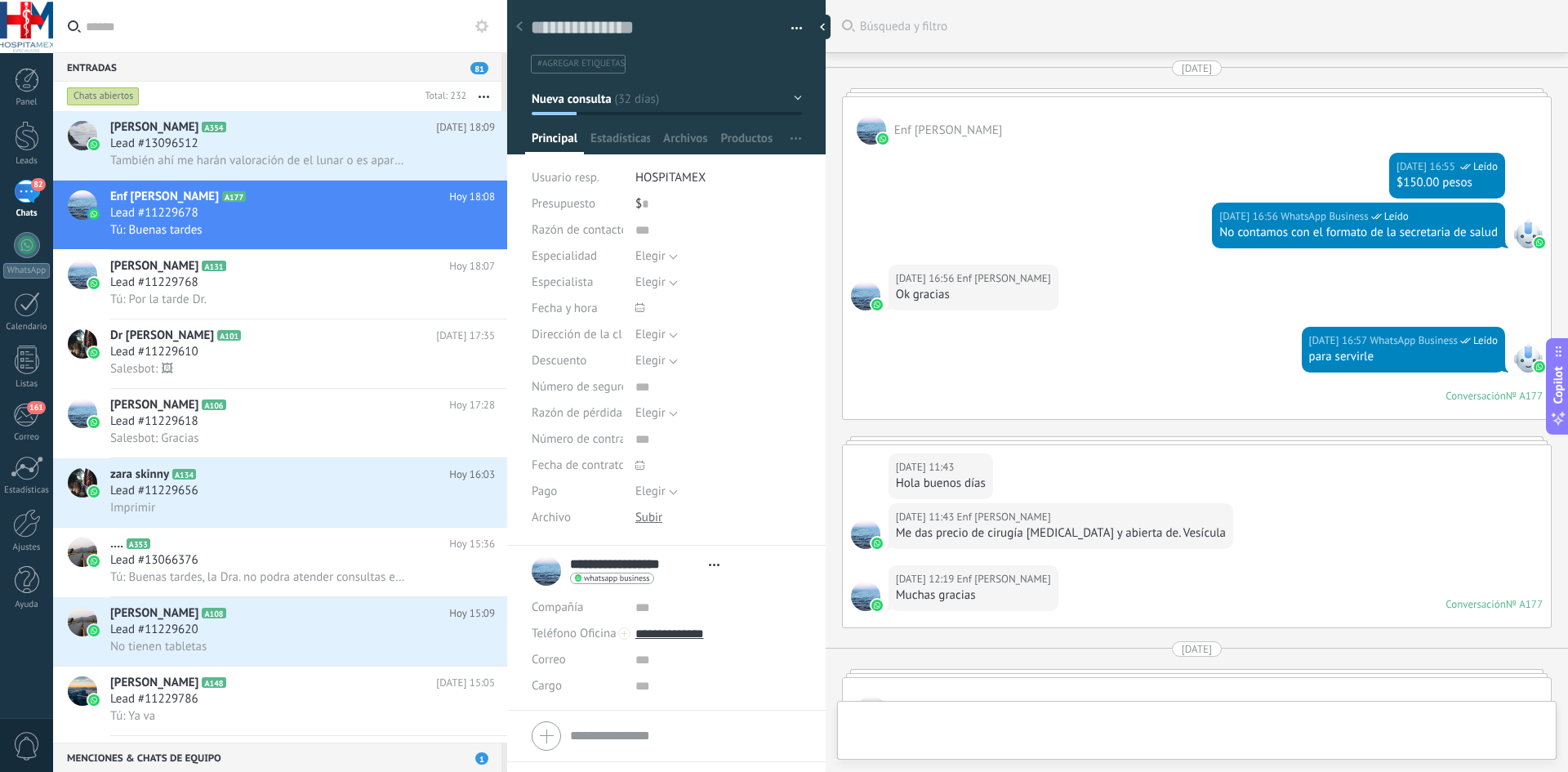
type textarea "**********"
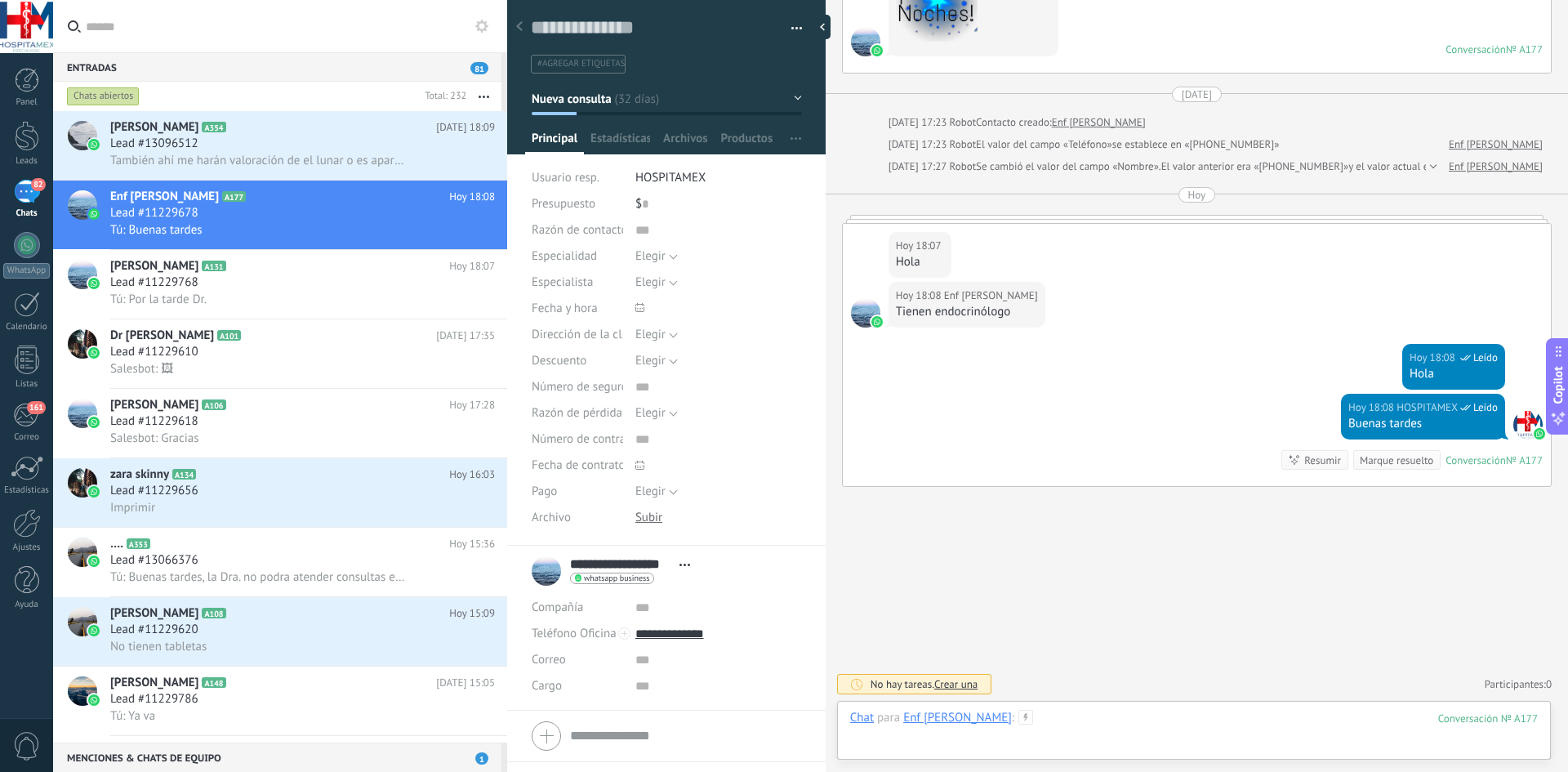
click at [1066, 717] on div at bounding box center [1194, 734] width 688 height 49
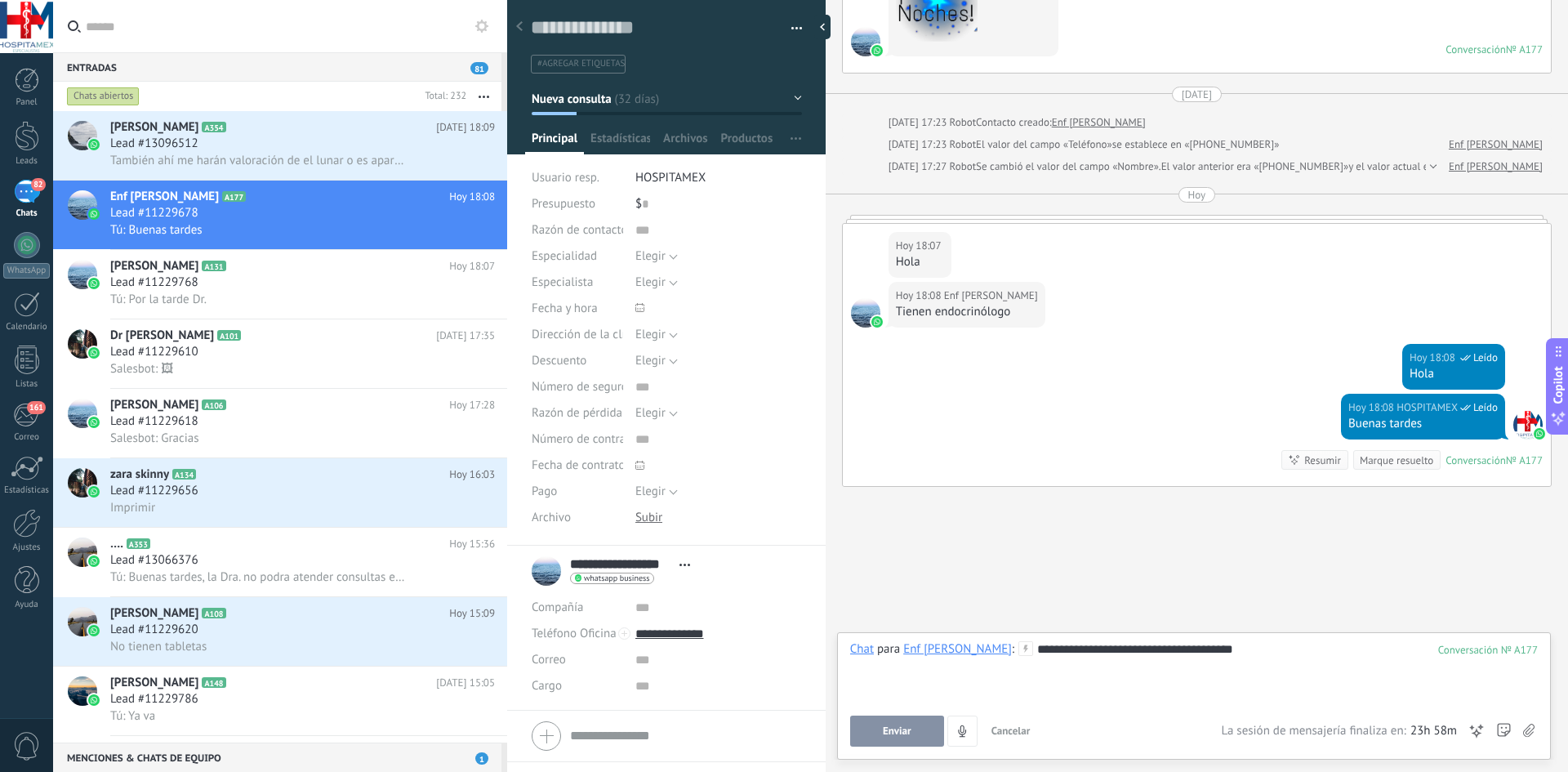
click at [916, 738] on button "Enviar" at bounding box center [897, 730] width 94 height 31
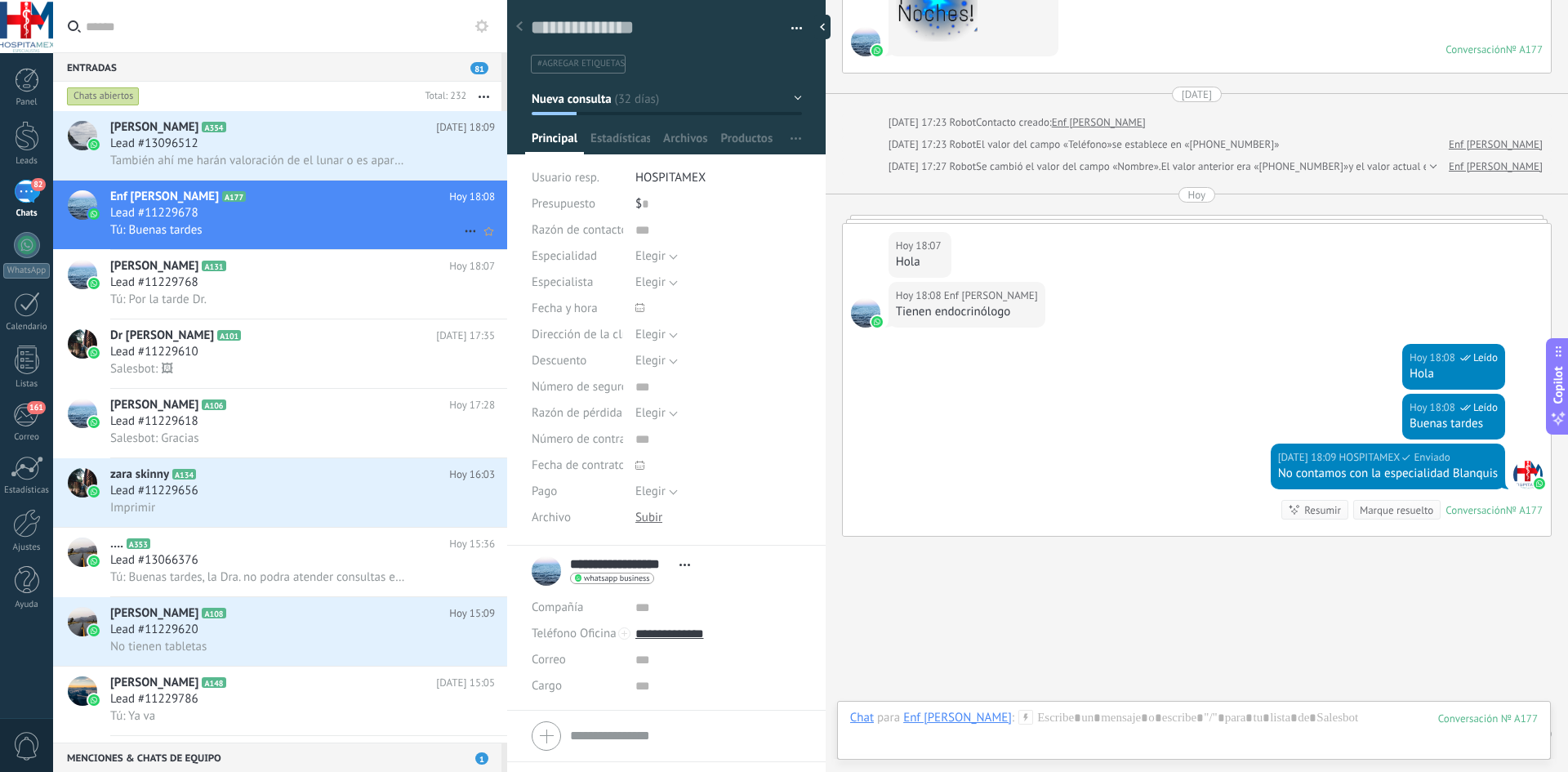
scroll to position [2181, 0]
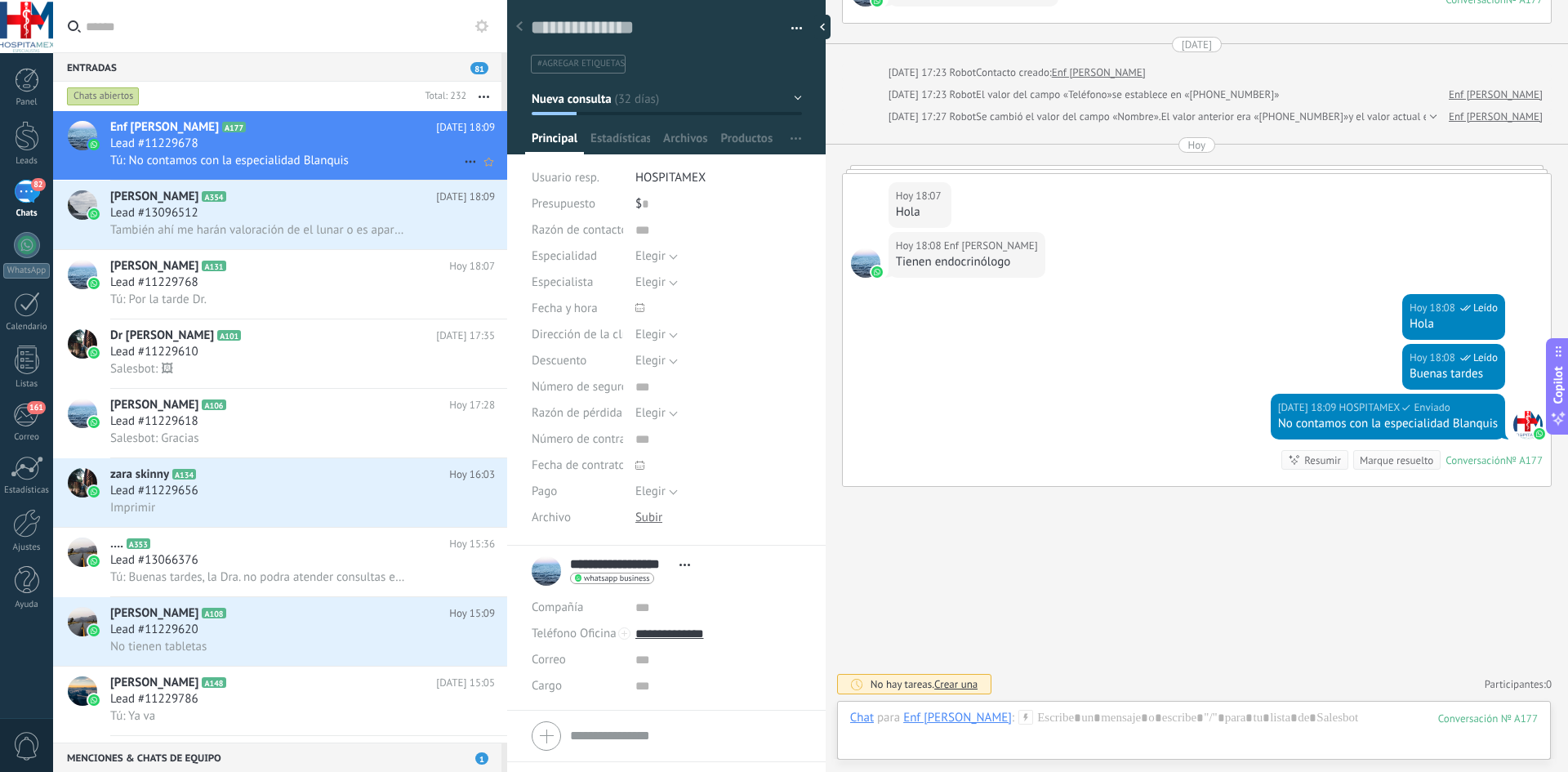
click at [243, 158] on span "Tú: No contamos con la especialidad Blanquis" at bounding box center [230, 161] width 239 height 16
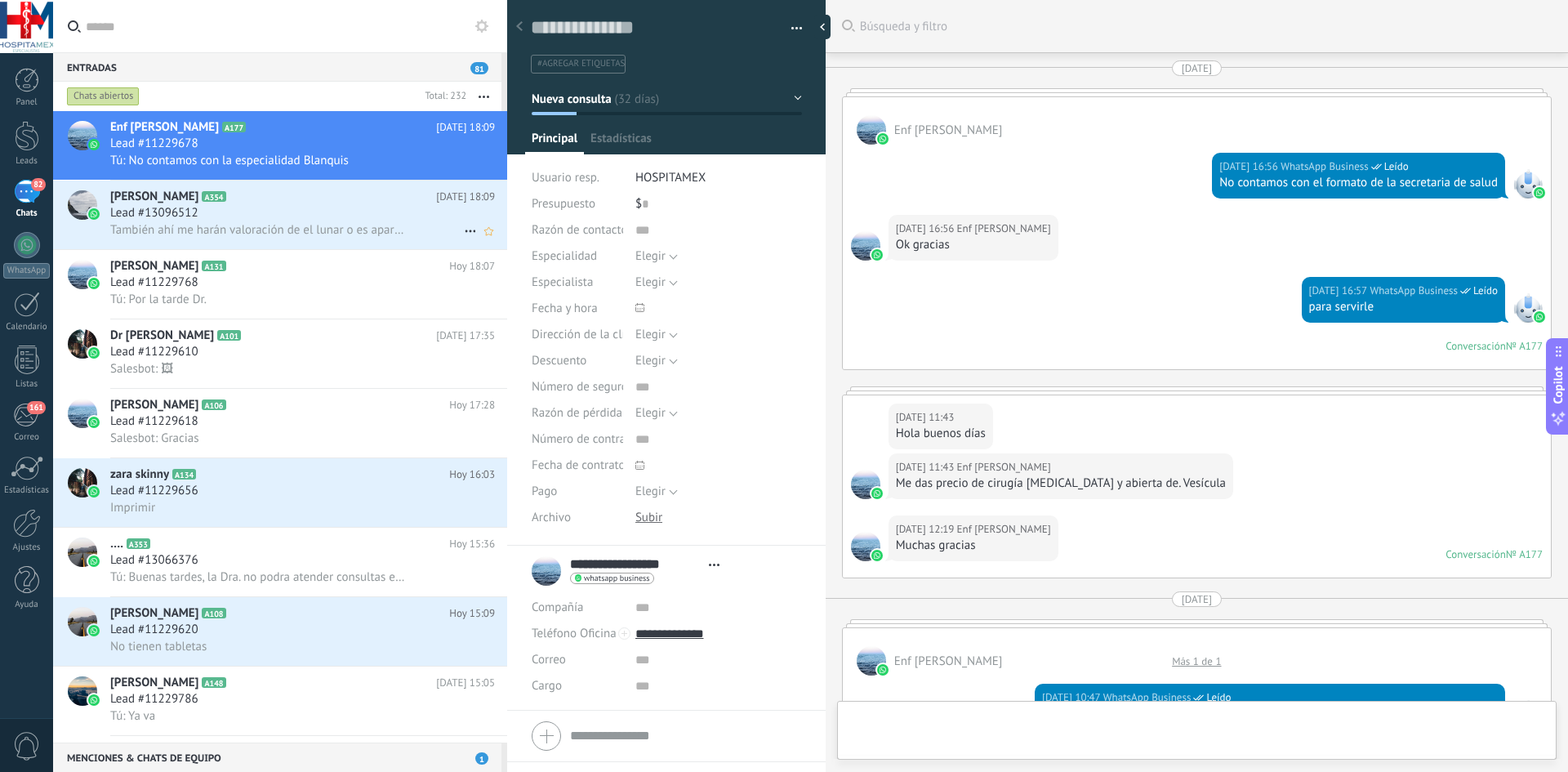
click at [268, 236] on span "También ahí me harán valoración de el lunar o es aparte?" at bounding box center [258, 230] width 295 height 16
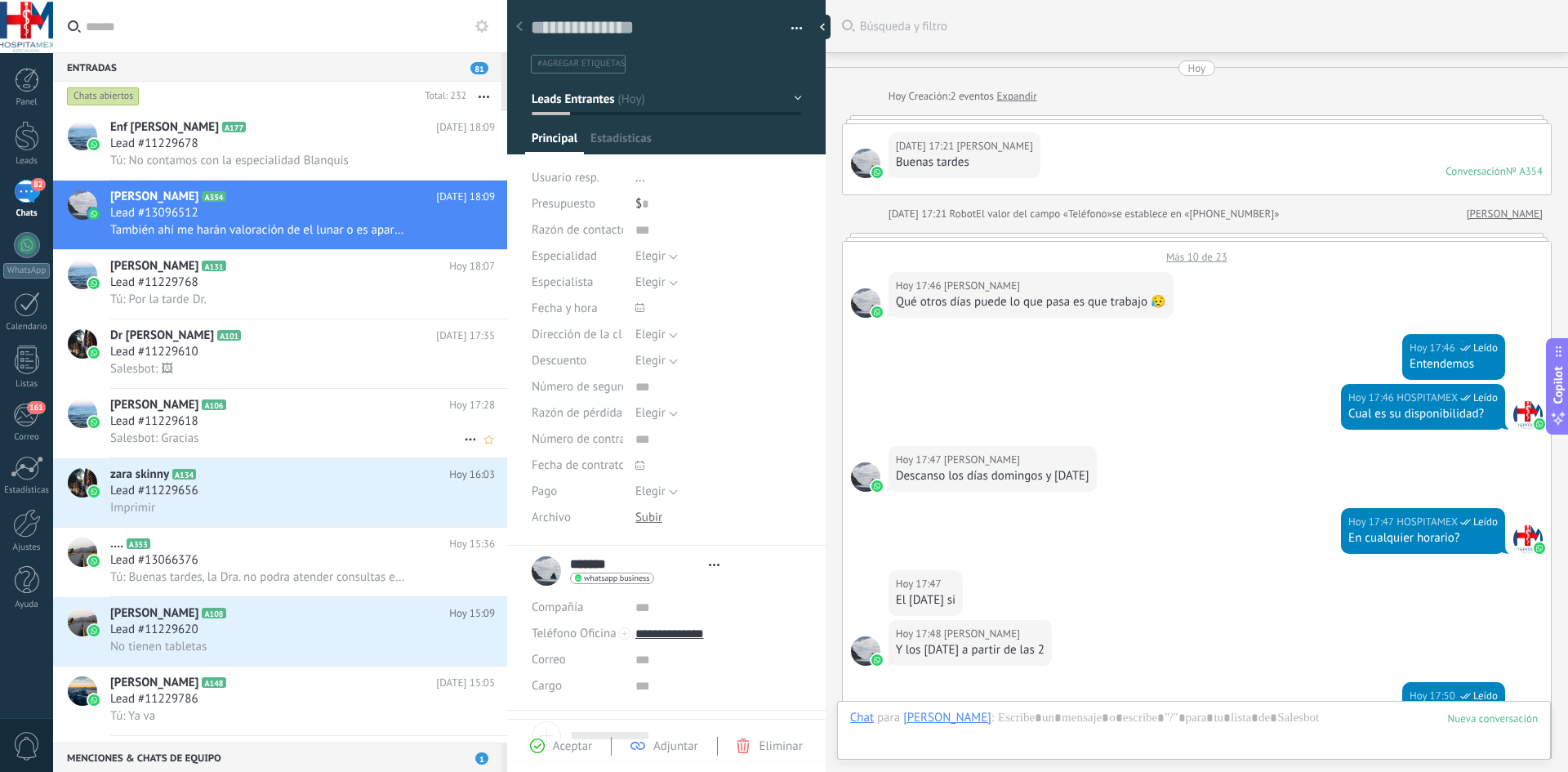
type textarea "**********"
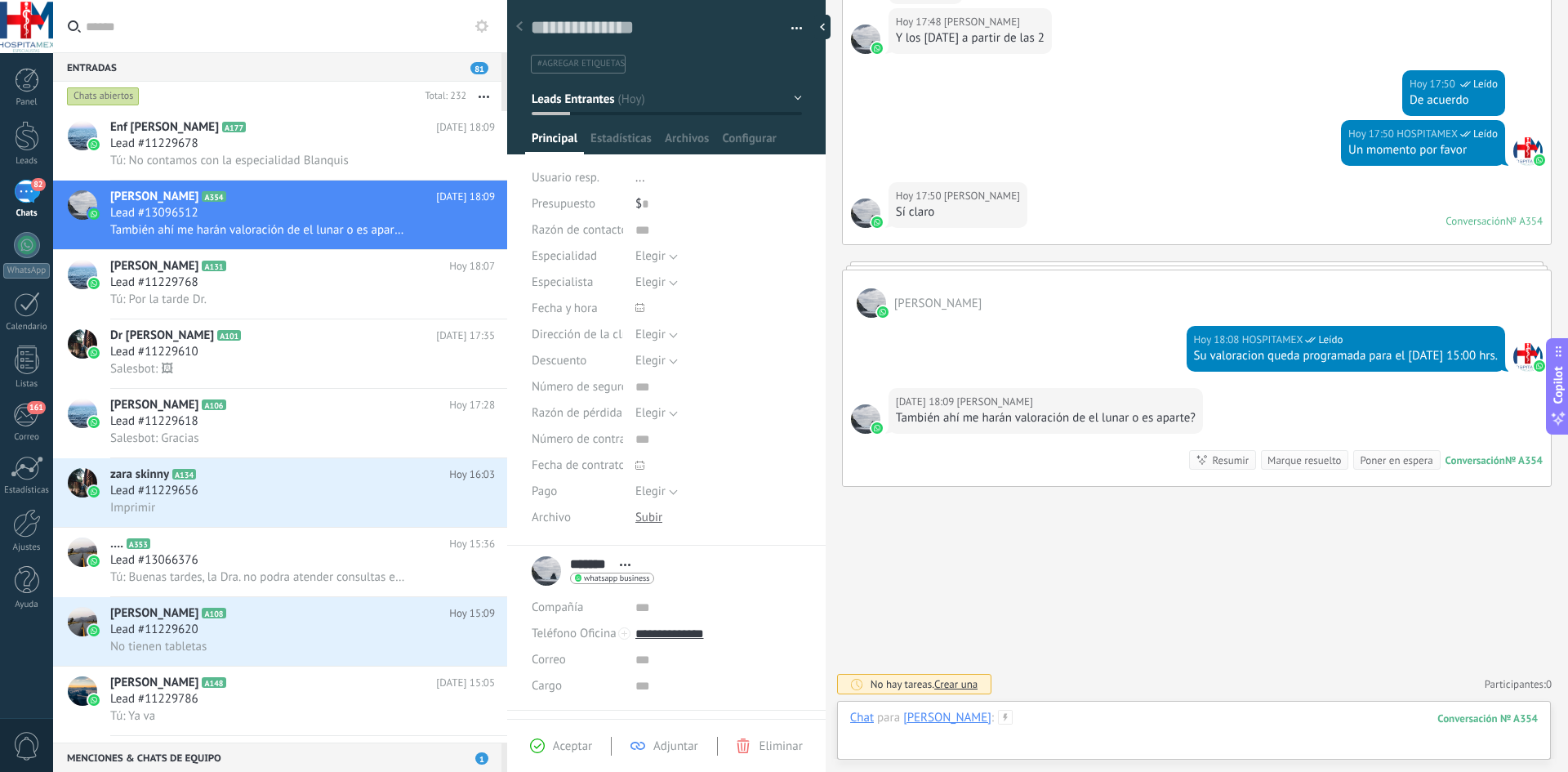
click at [1076, 721] on div at bounding box center [1194, 734] width 688 height 49
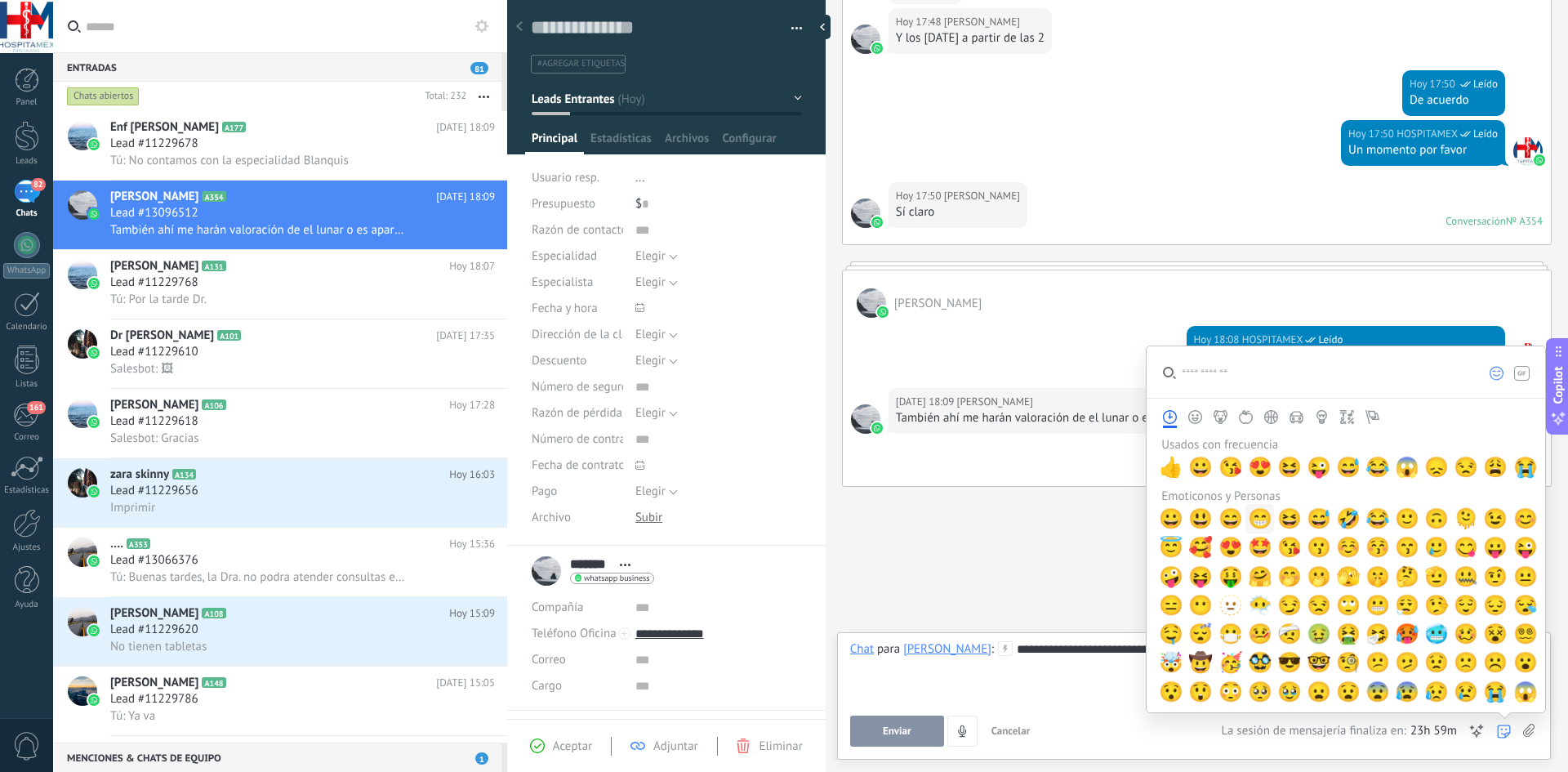
click at [1264, 514] on span "😁" at bounding box center [1260, 518] width 25 height 23
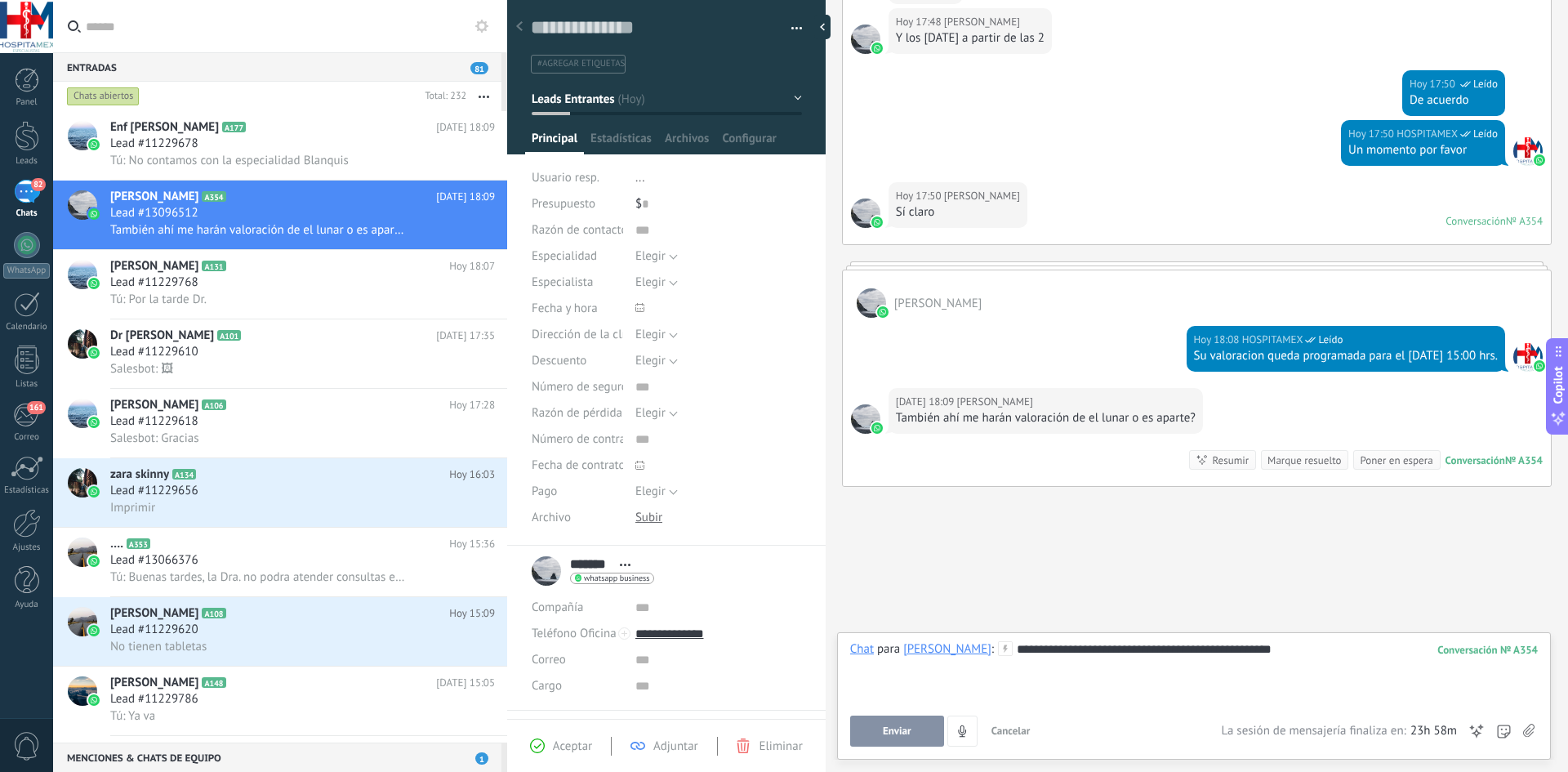
click at [903, 733] on span "Enviar" at bounding box center [897, 731] width 29 height 11
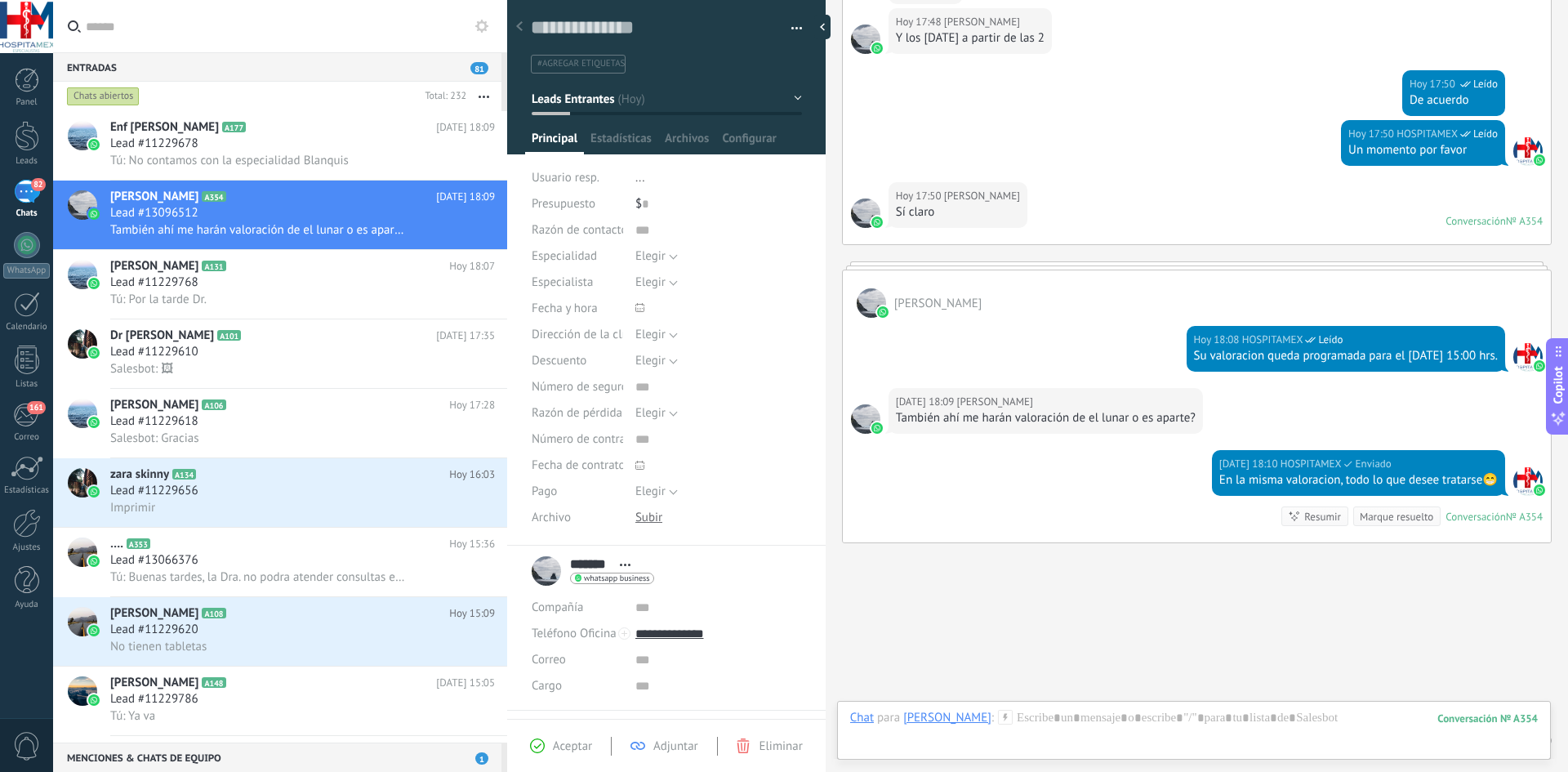
scroll to position [668, 0]
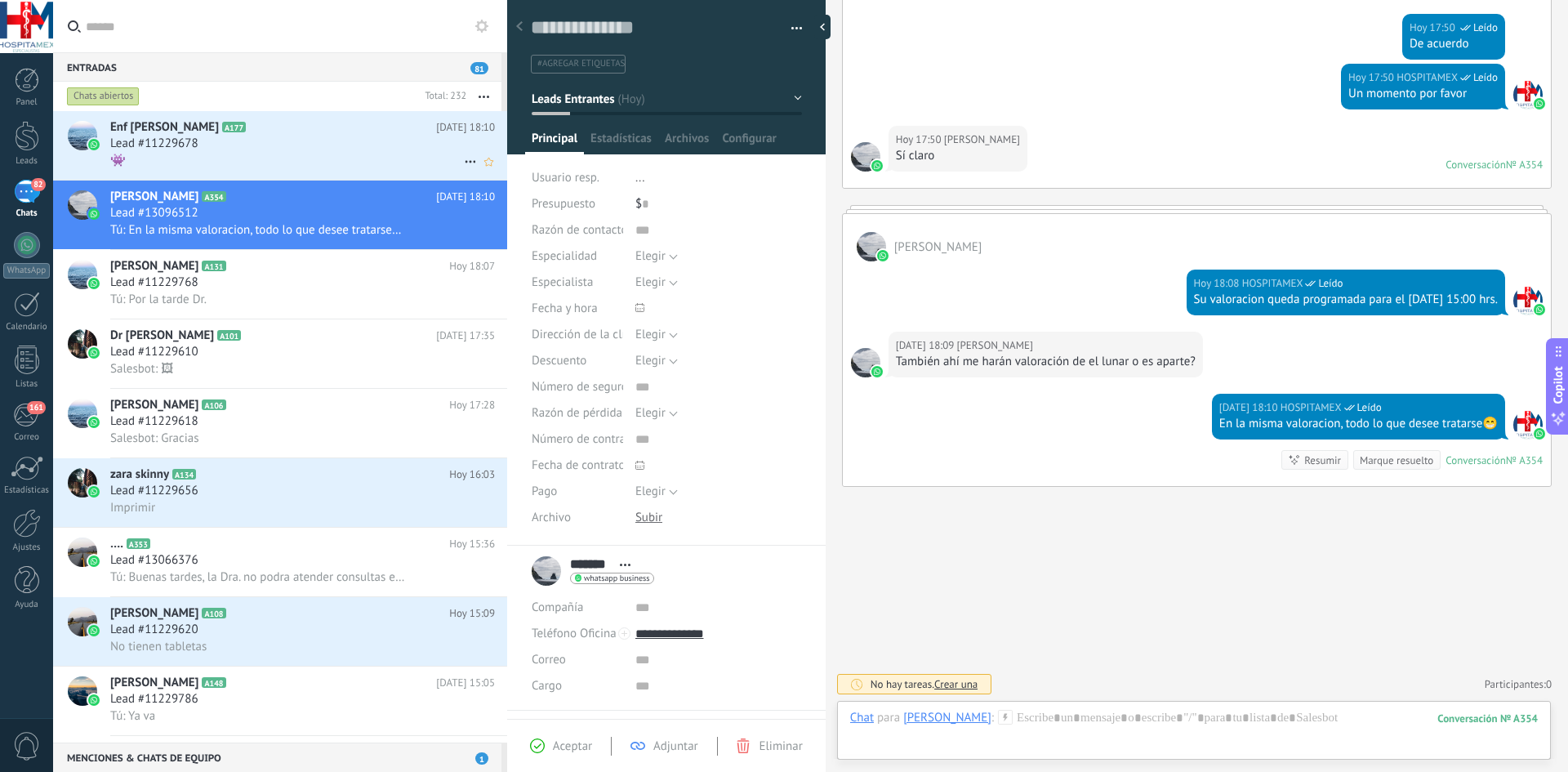
drag, startPoint x: 245, startPoint y: 139, endPoint x: 263, endPoint y: 153, distance: 22.8
click at [245, 139] on div "Lead #11229678" at bounding box center [303, 144] width 384 height 17
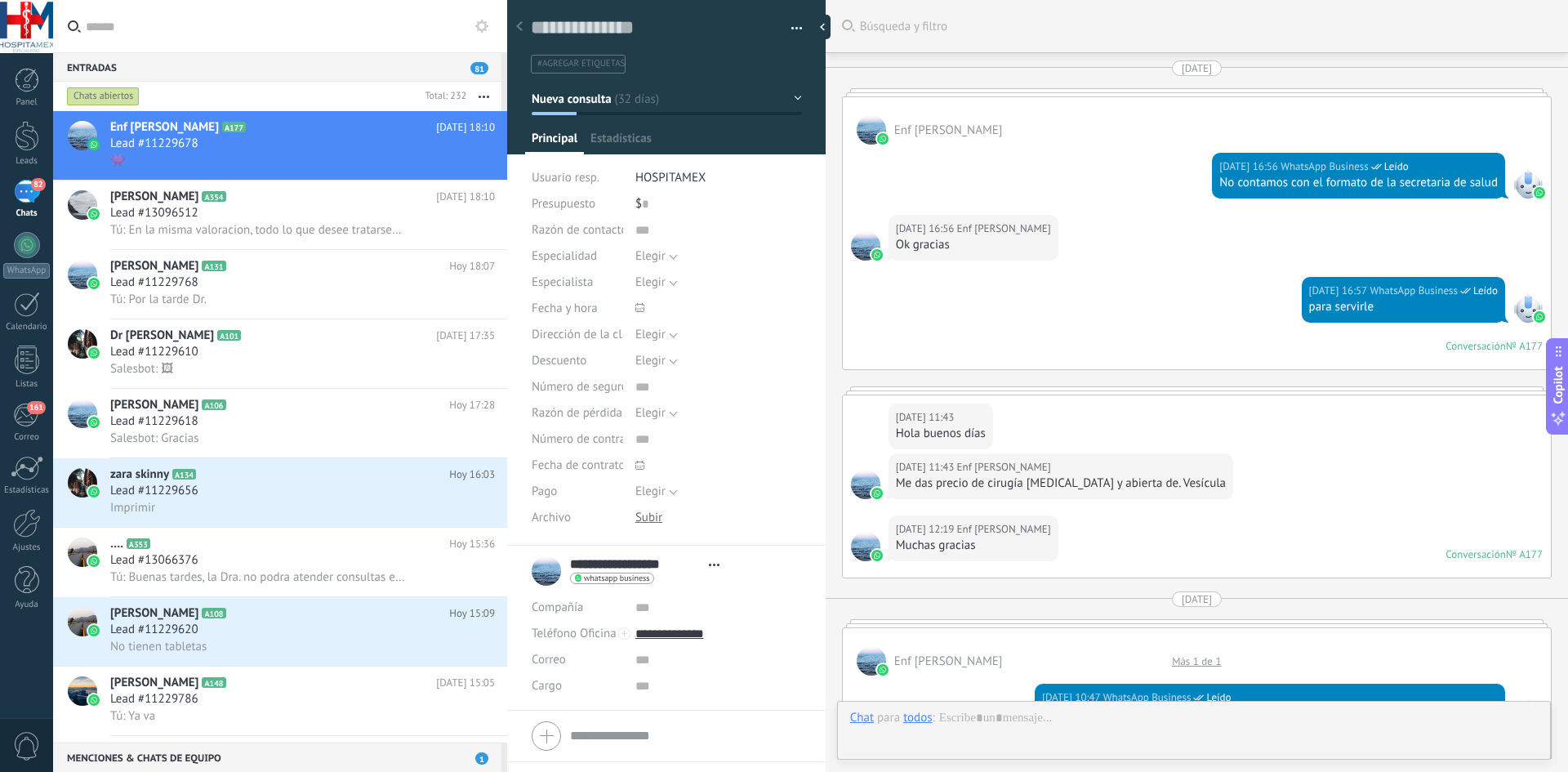
type textarea "**********"
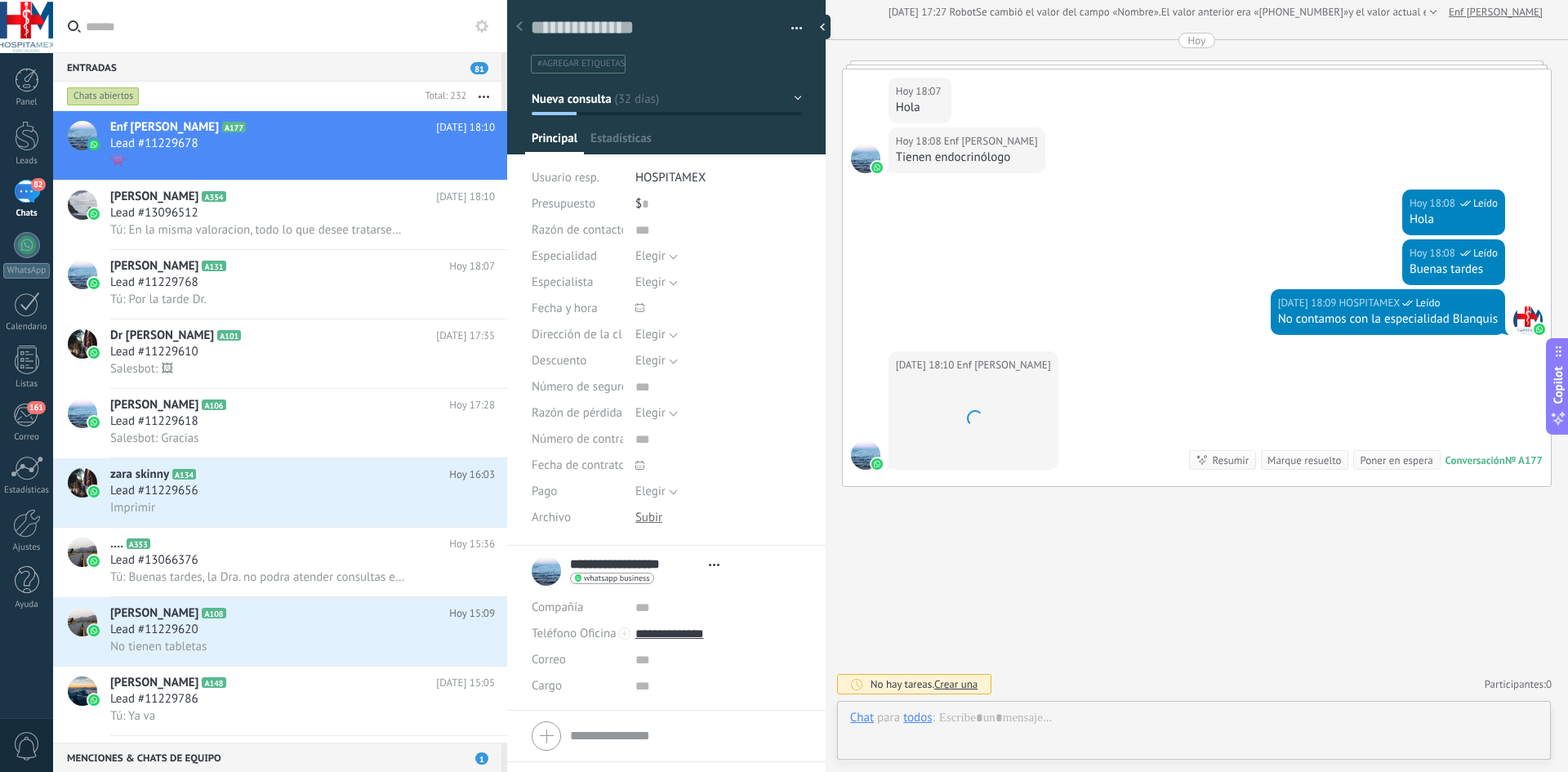
scroll to position [25, 0]
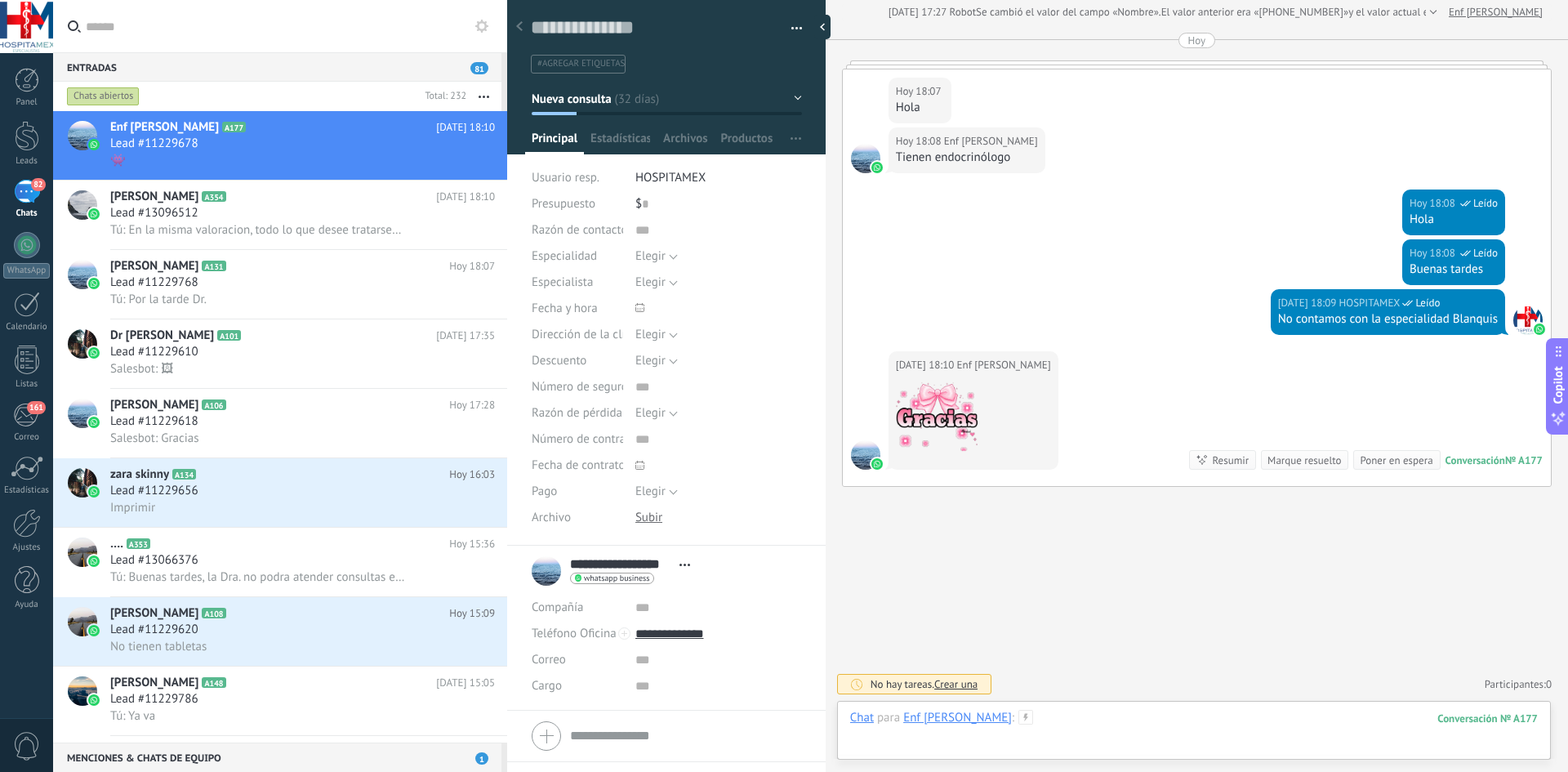
click at [1041, 727] on div at bounding box center [1194, 734] width 688 height 49
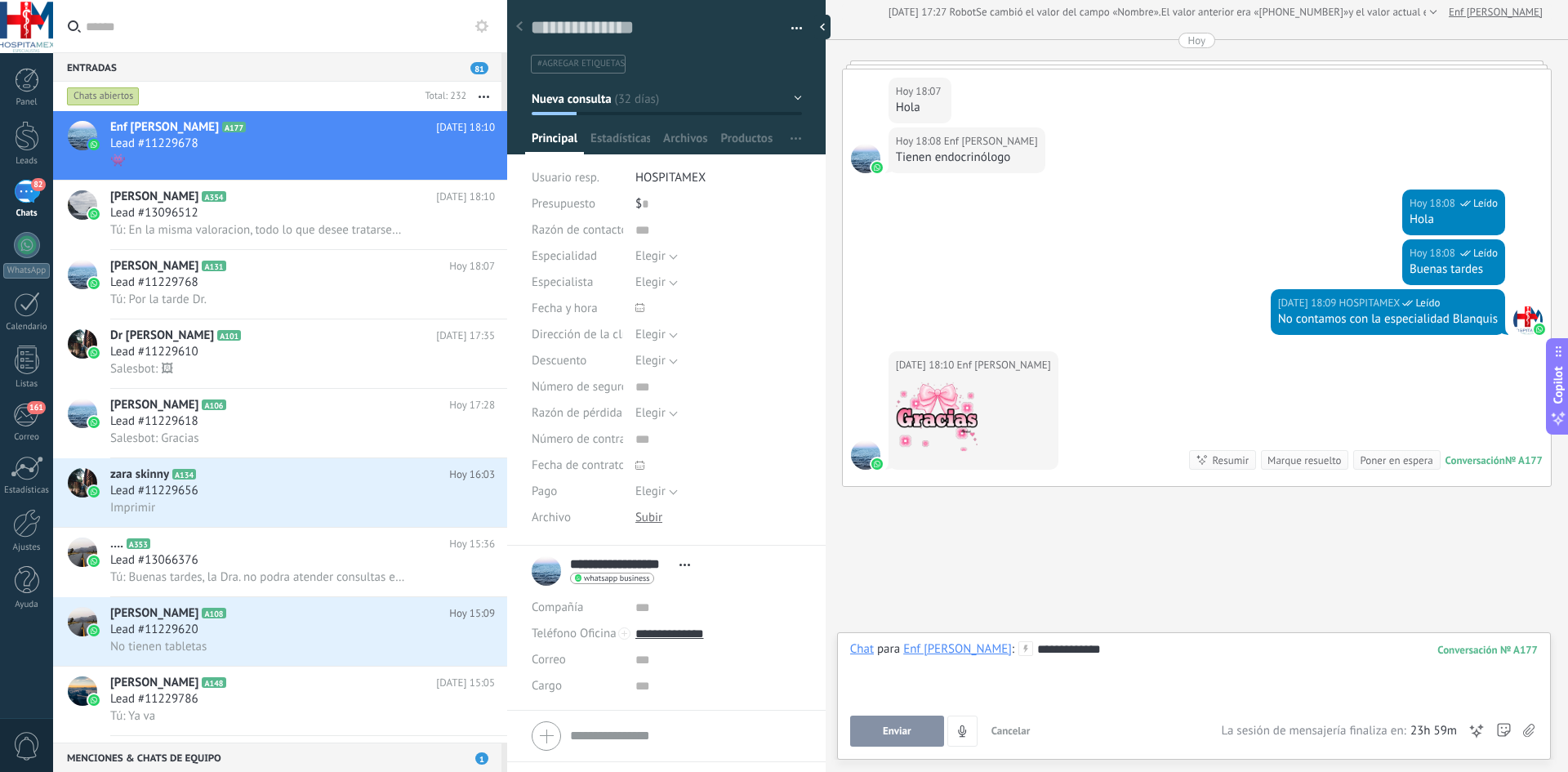
click at [893, 738] on button "Enviar" at bounding box center [897, 730] width 94 height 31
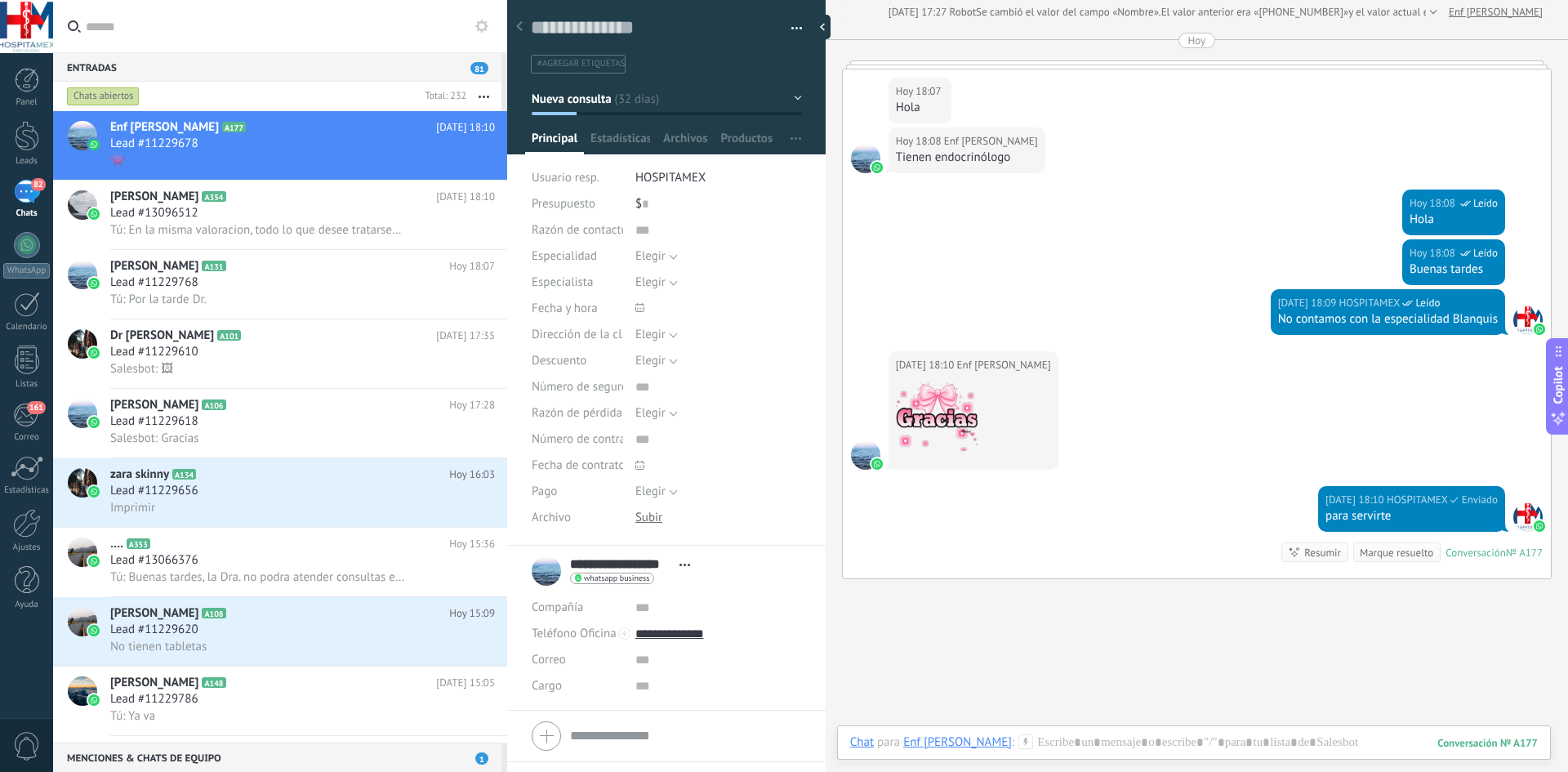
scroll to position [2305, 0]
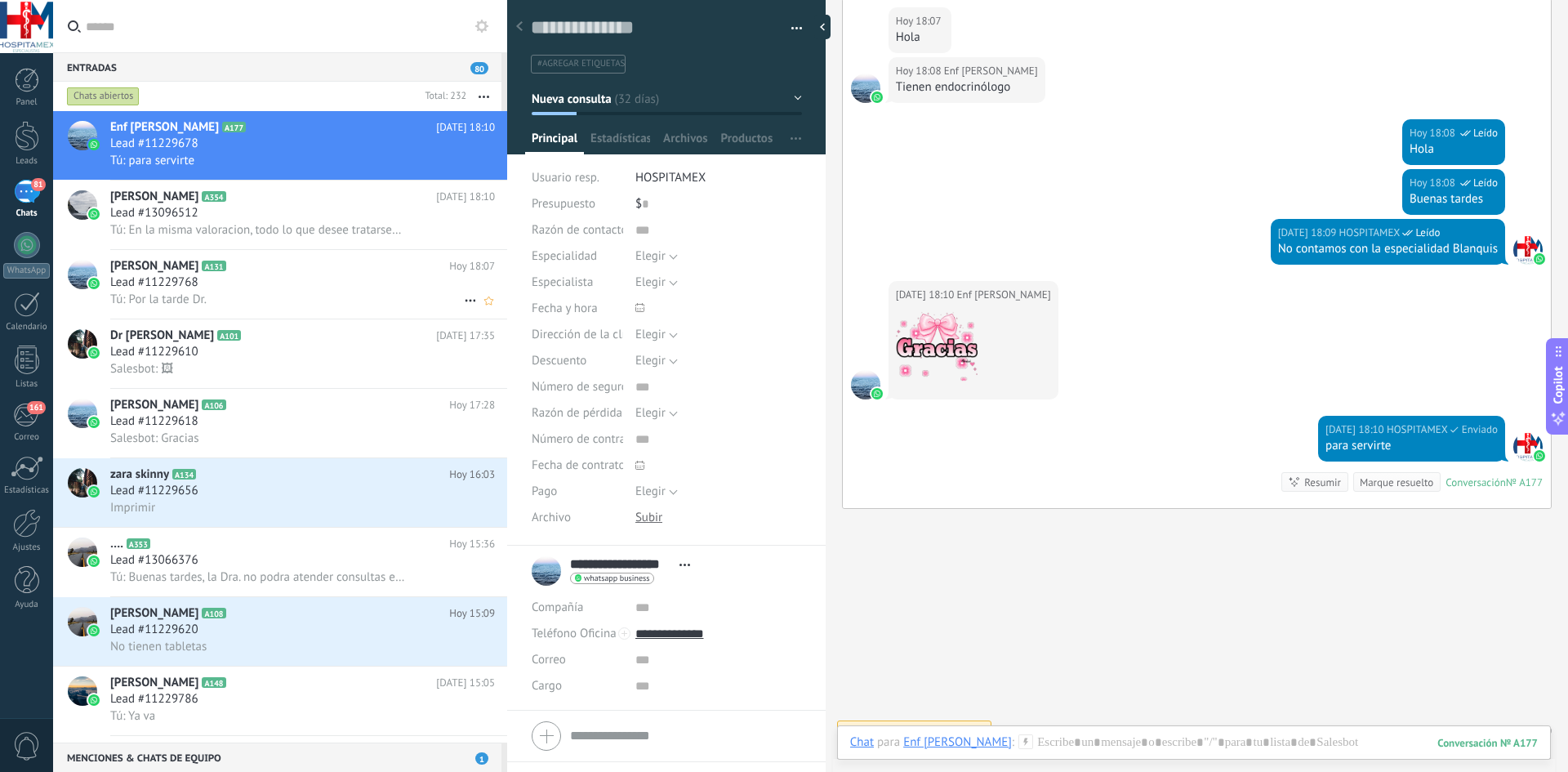
click at [228, 296] on div "Tú: Por la tarde Dr." at bounding box center [303, 299] width 384 height 18
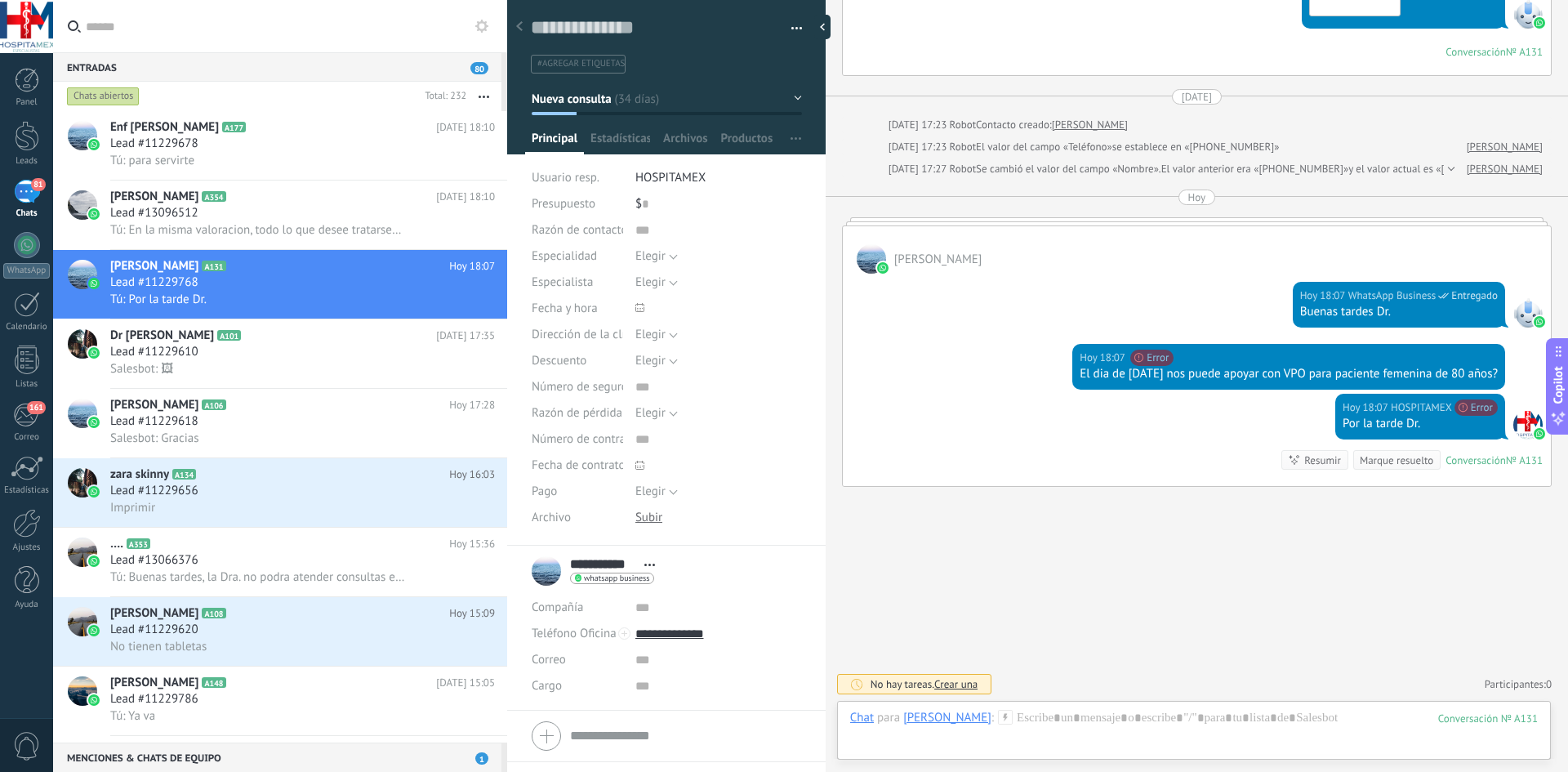
scroll to position [25, 0]
click at [194, 214] on span "Lead #13096512" at bounding box center [154, 213] width 89 height 17
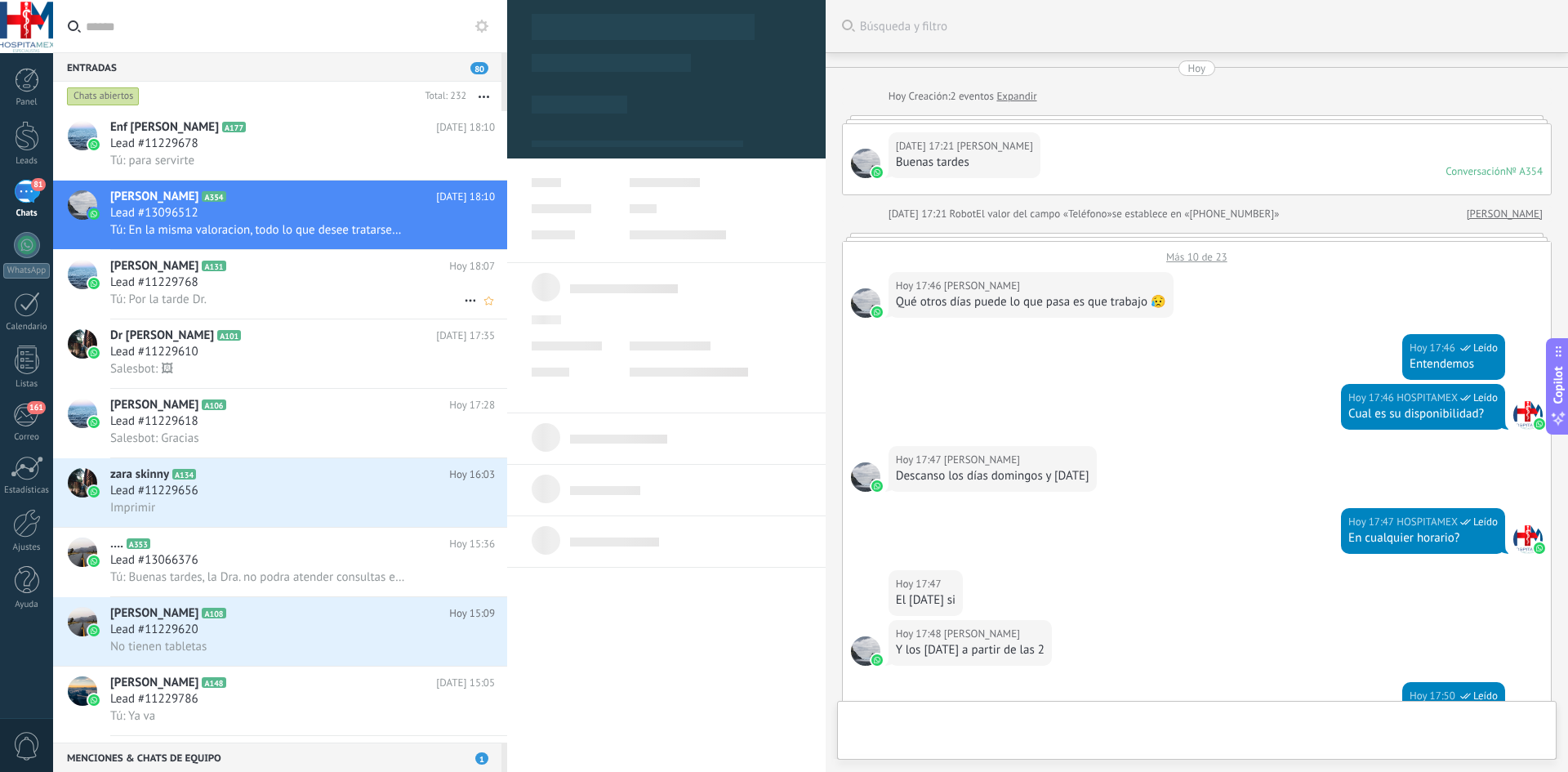
type textarea "**********"
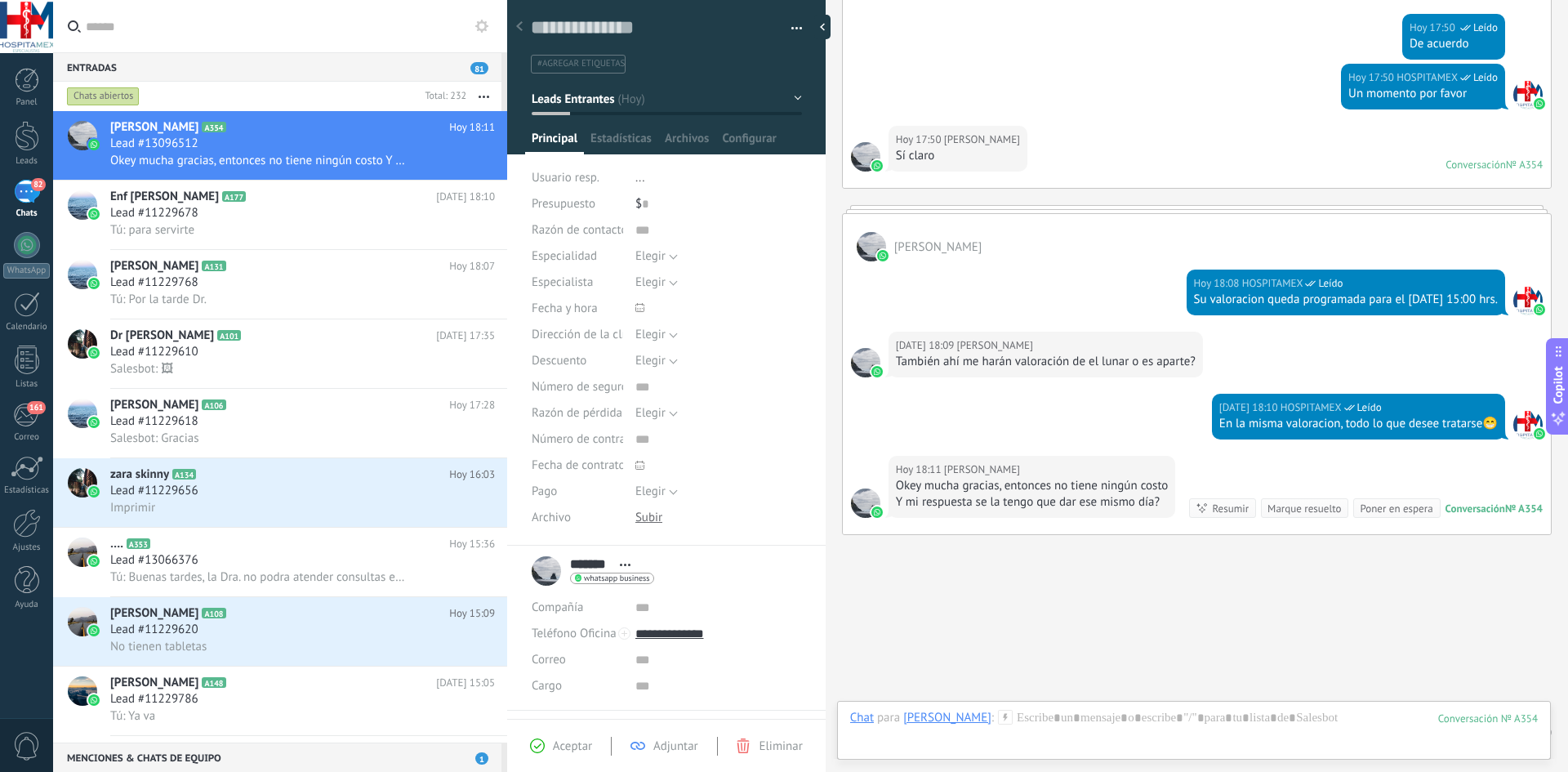
scroll to position [716, 0]
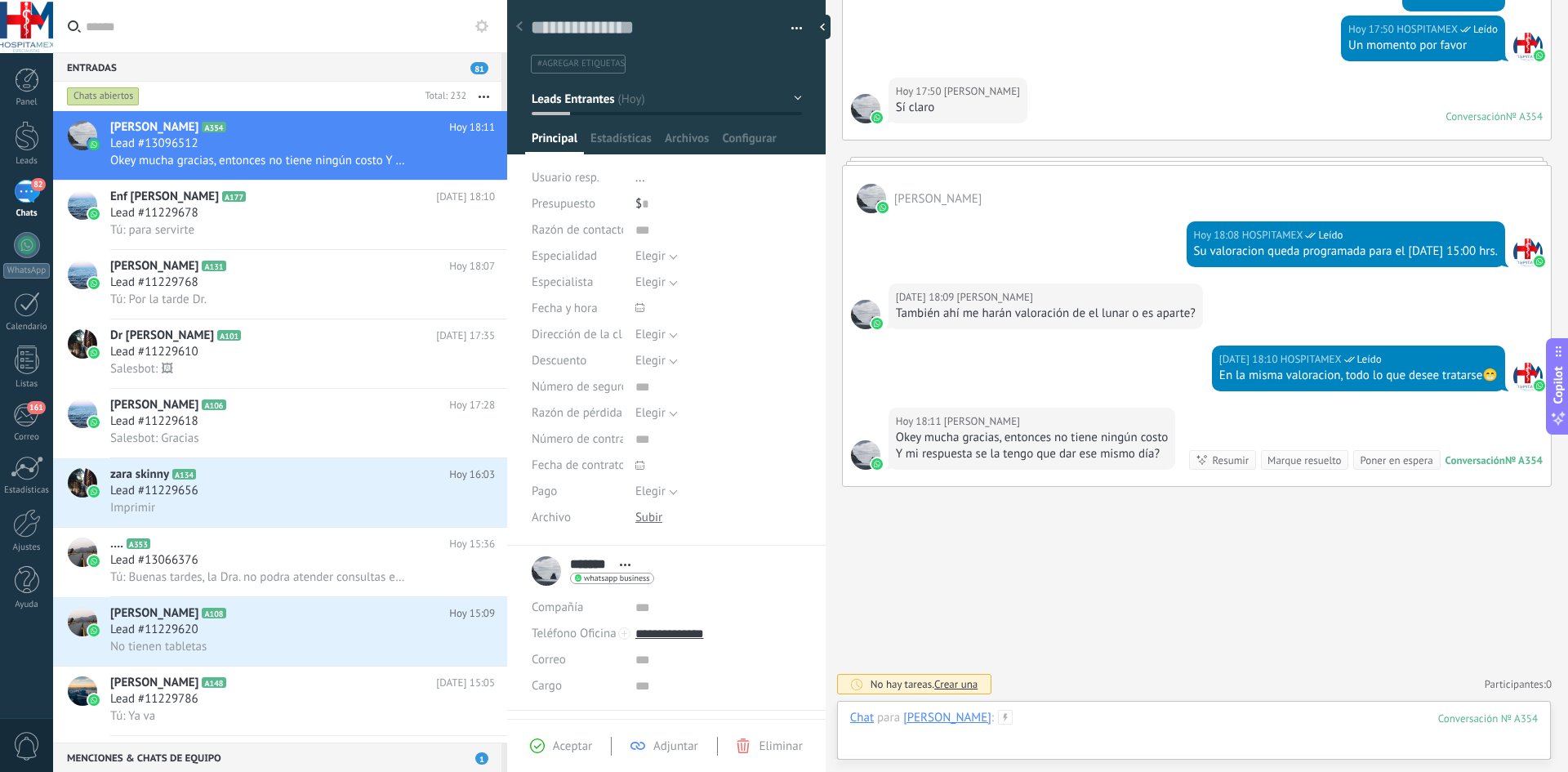
click at [1096, 715] on div at bounding box center [1194, 734] width 688 height 49
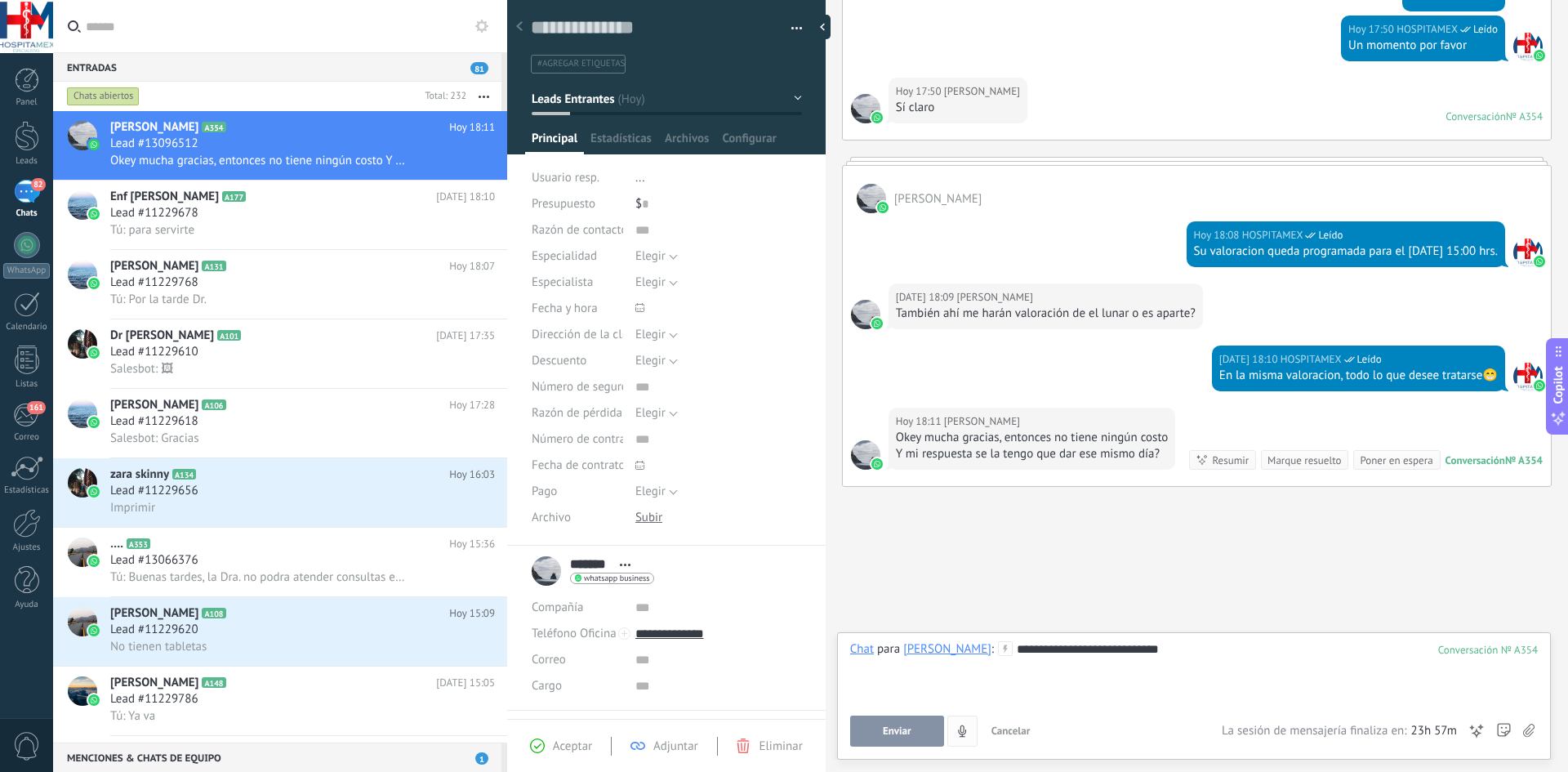
click at [917, 733] on button "Enviar" at bounding box center [897, 730] width 94 height 31
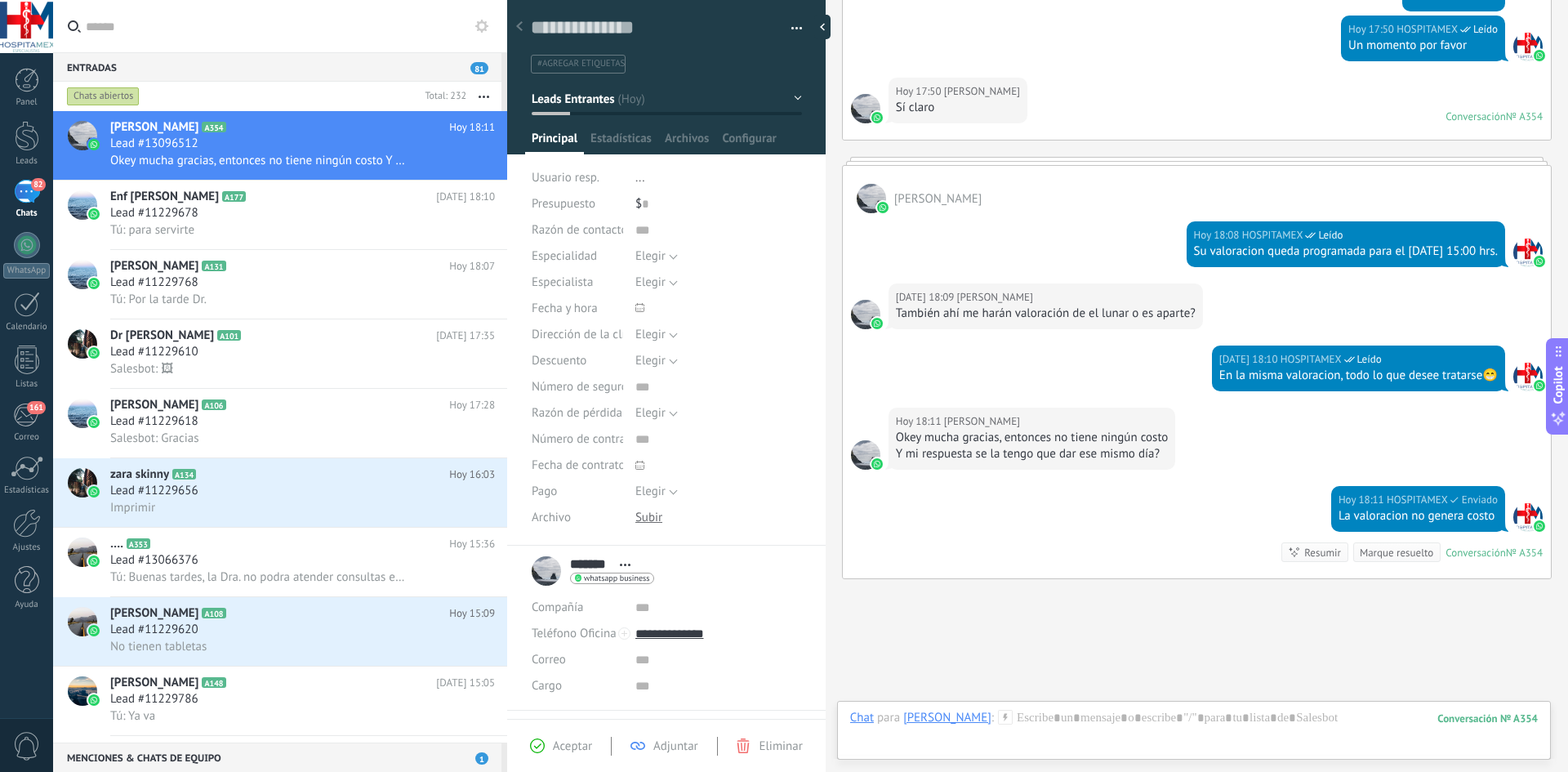
scroll to position [809, 0]
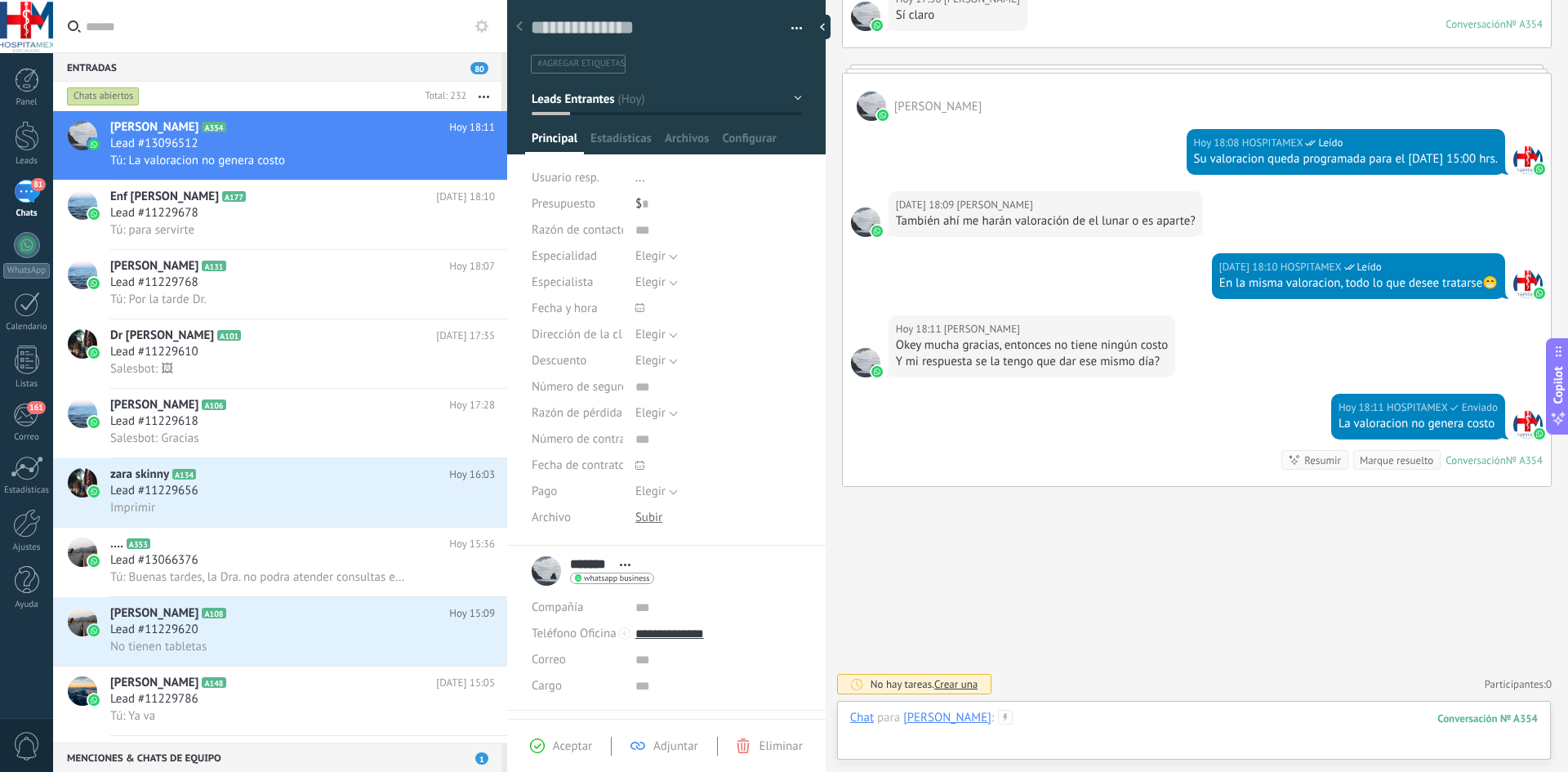
click at [987, 716] on div at bounding box center [1194, 734] width 688 height 49
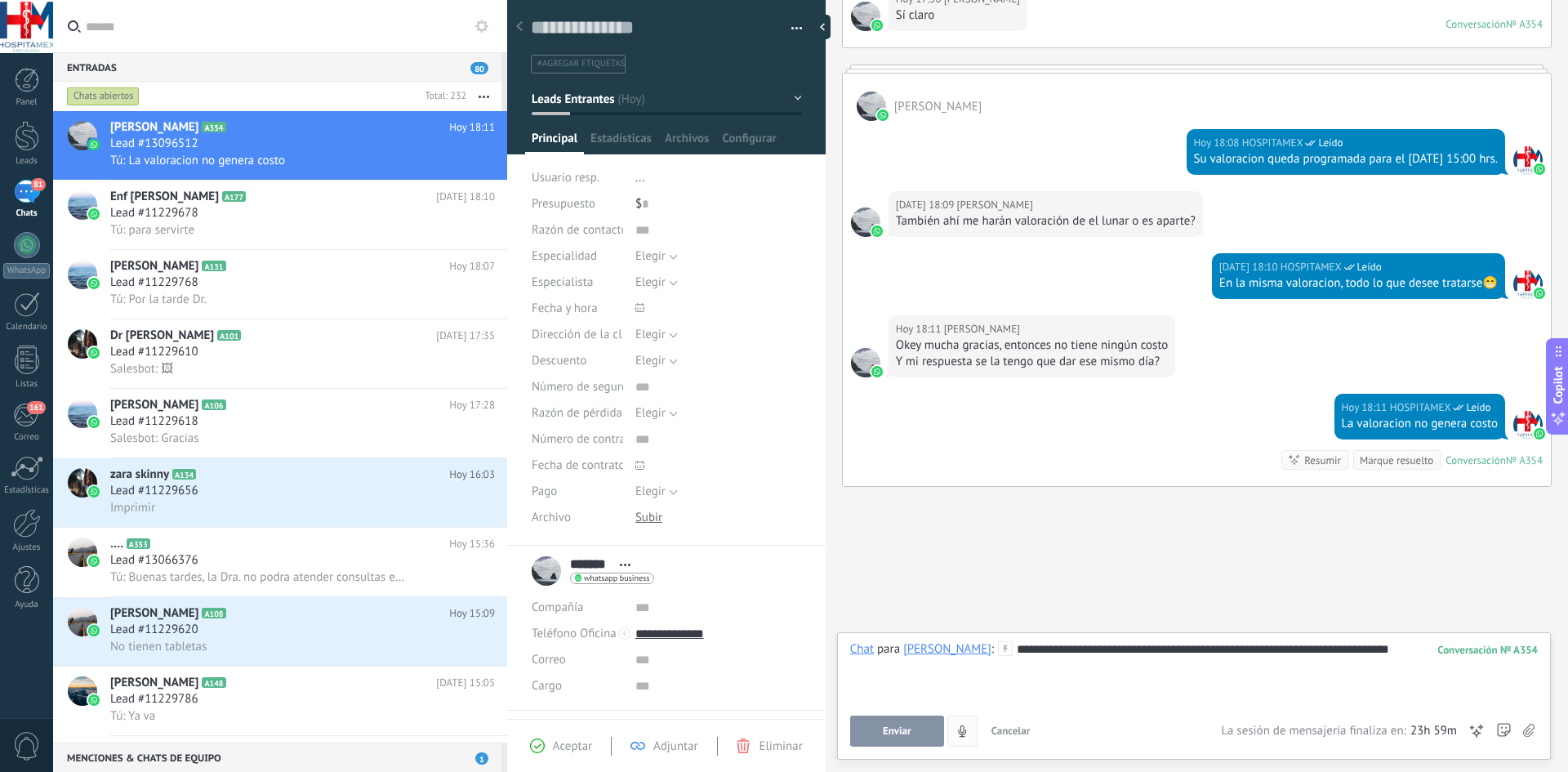
click at [902, 742] on button "Enviar" at bounding box center [897, 730] width 94 height 31
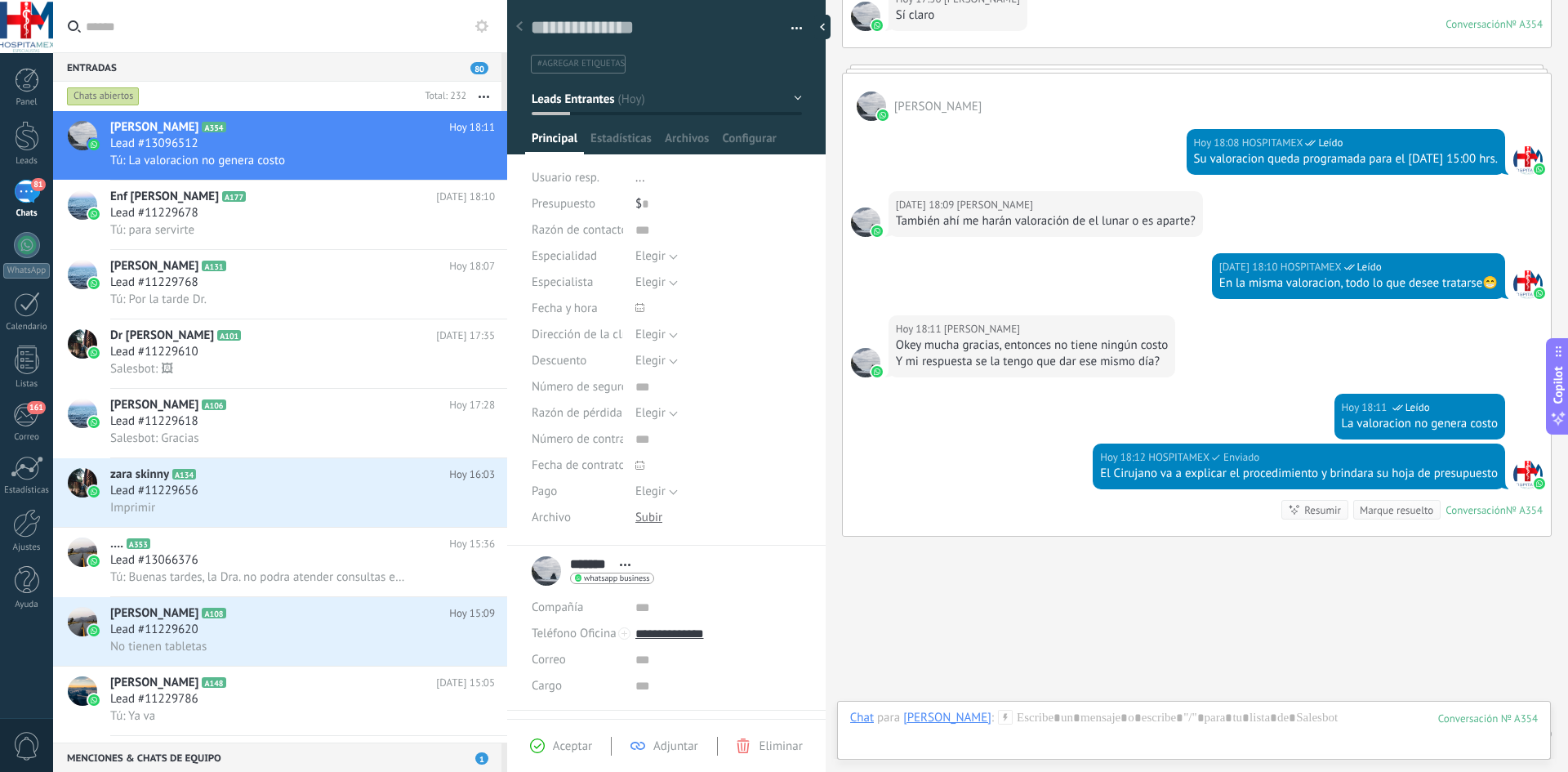
scroll to position [858, 0]
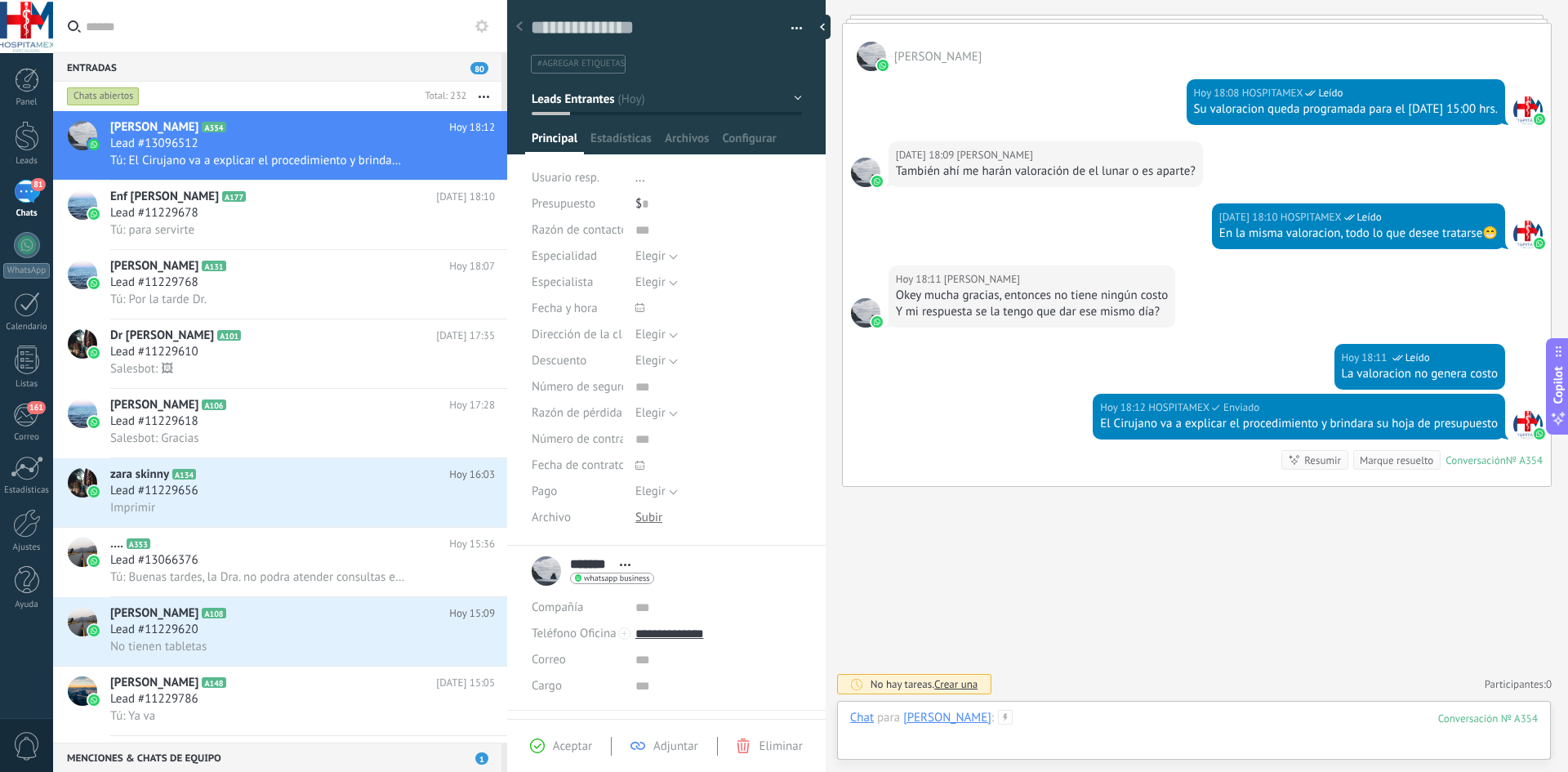
click at [995, 715] on div at bounding box center [1194, 734] width 688 height 49
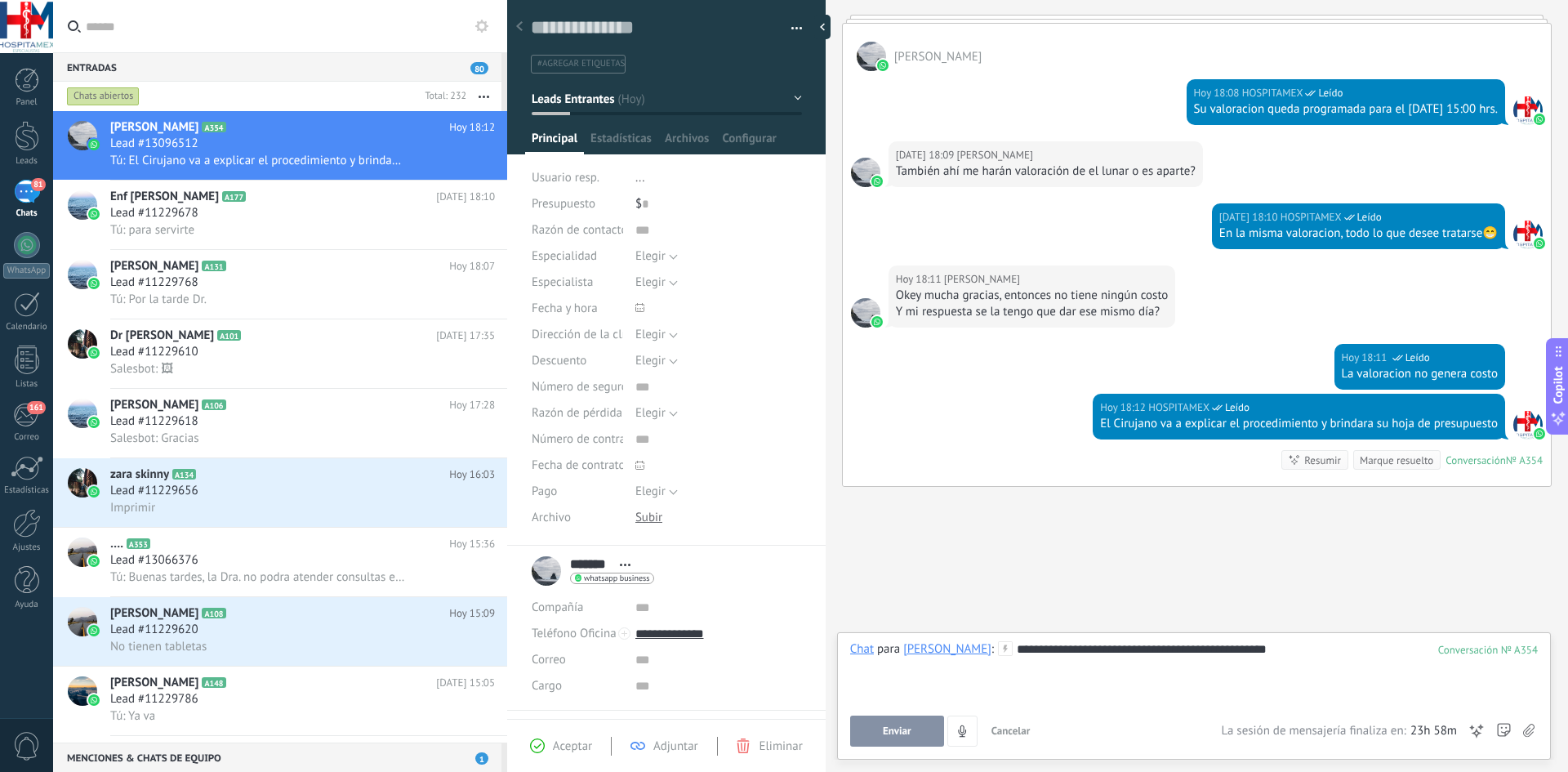
click at [914, 728] on button "Enviar" at bounding box center [897, 730] width 94 height 31
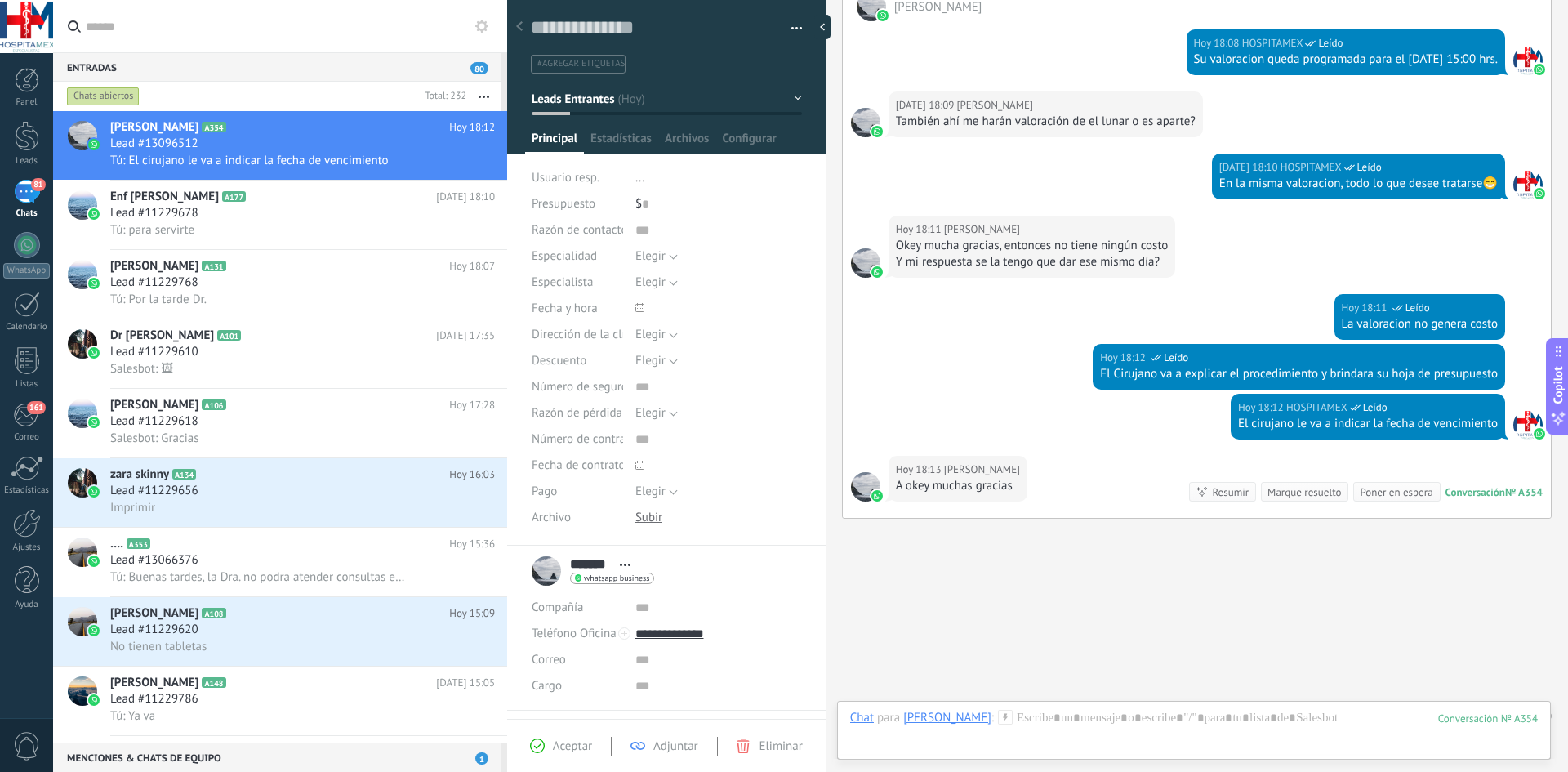
scroll to position [940, 0]
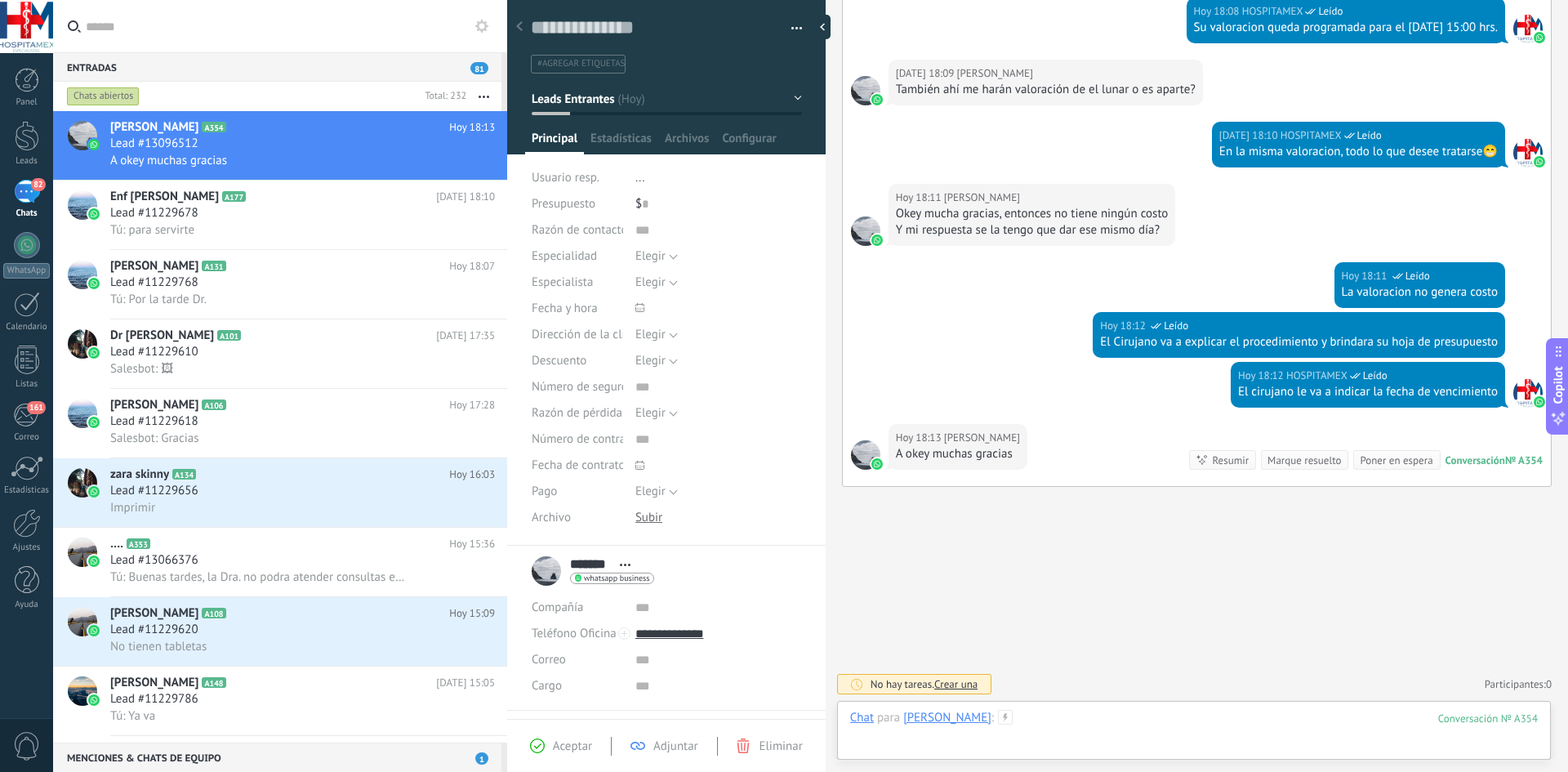
click at [1126, 711] on div at bounding box center [1194, 734] width 688 height 49
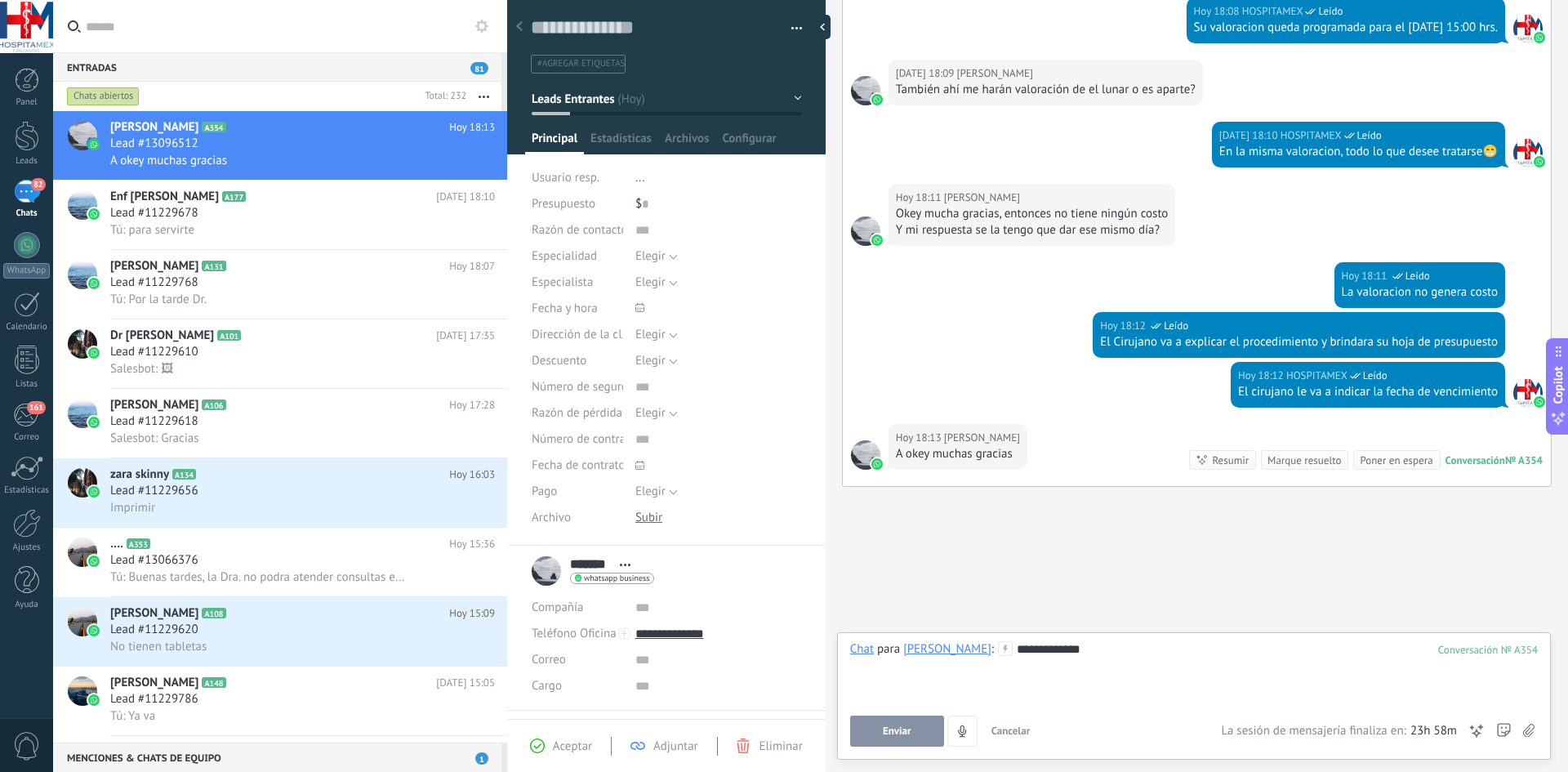
click at [888, 728] on span "Enviar" at bounding box center [897, 731] width 29 height 11
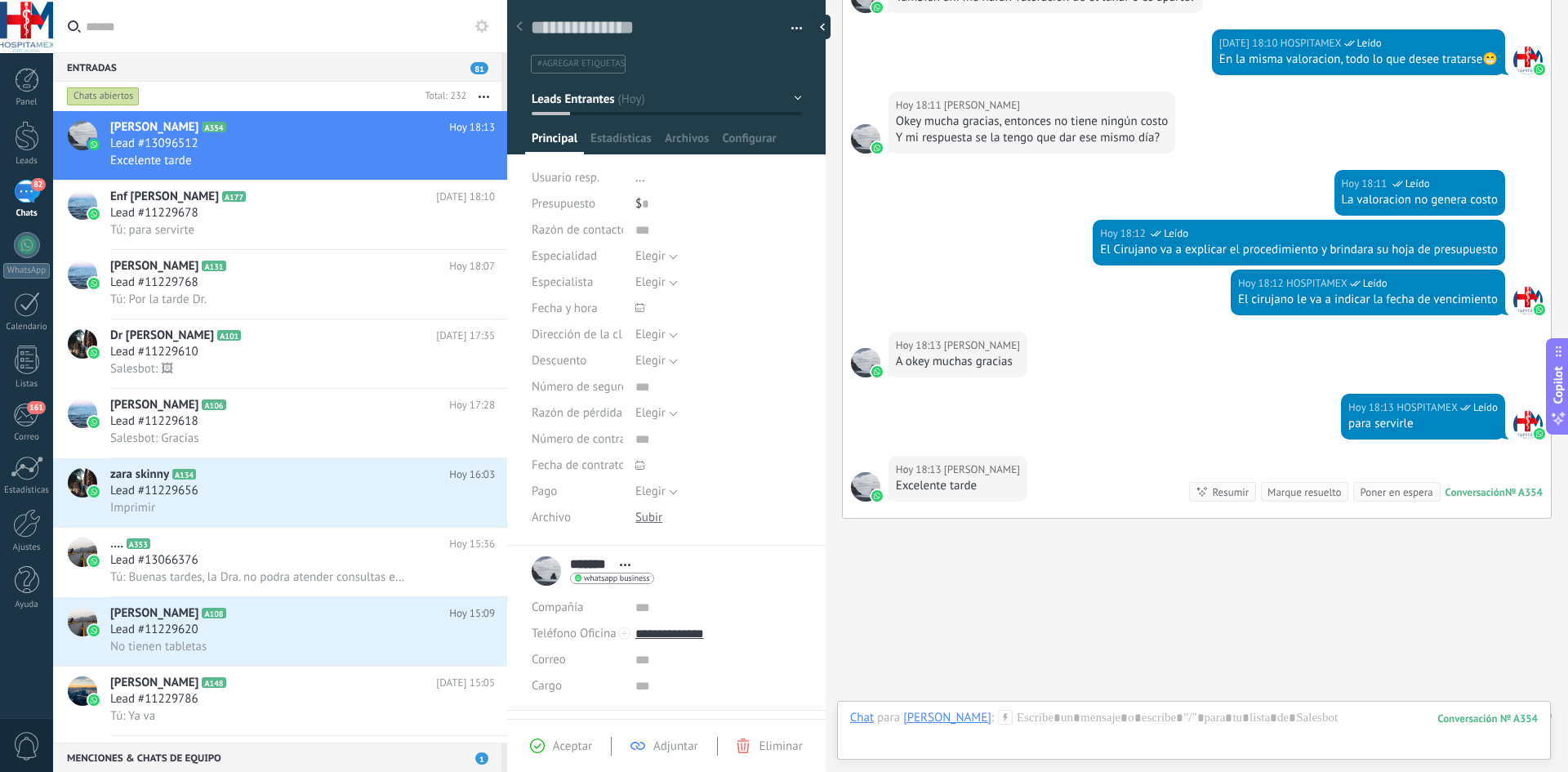
scroll to position [1064, 0]
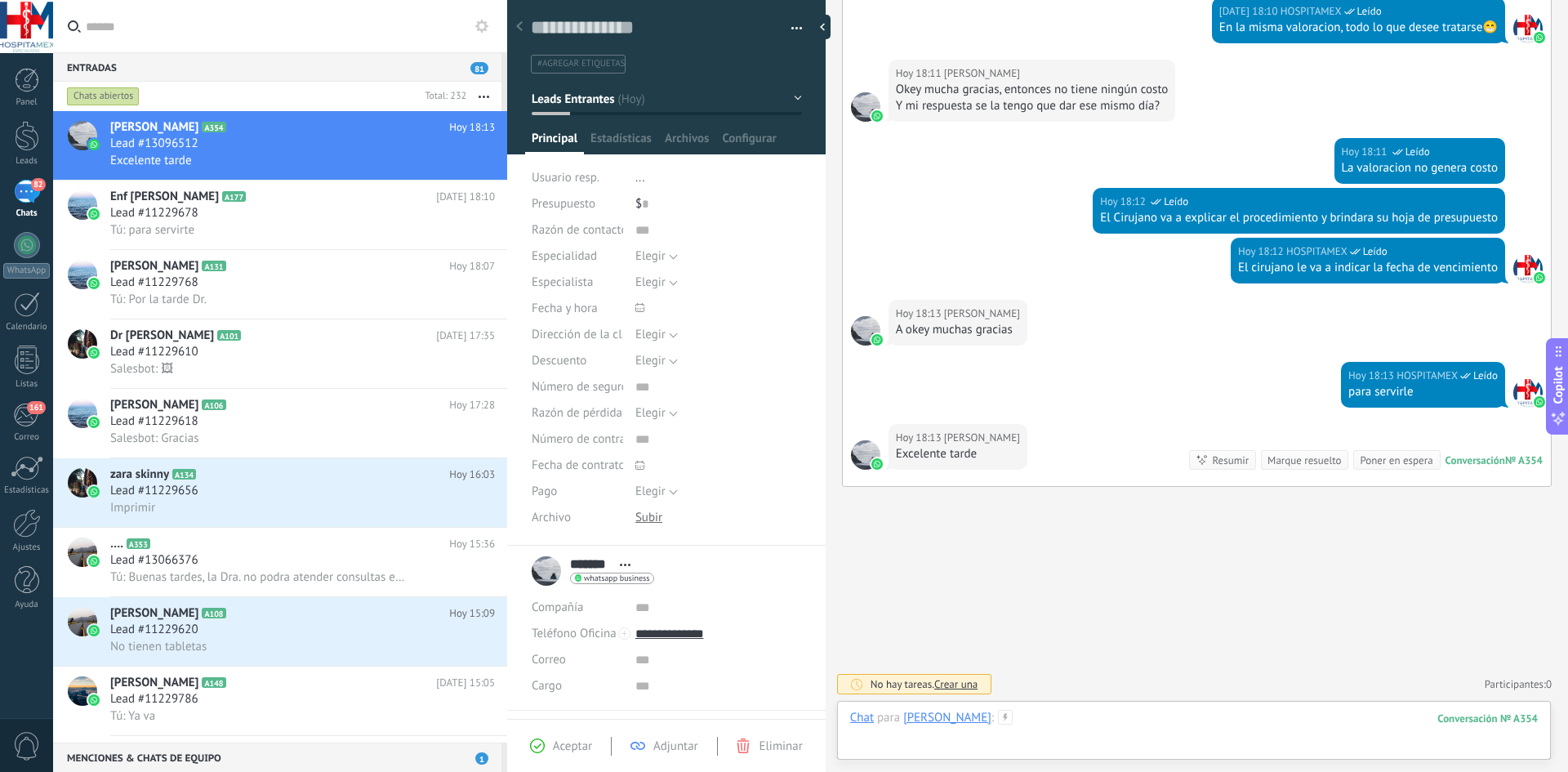
click at [984, 715] on div at bounding box center [1194, 734] width 688 height 49
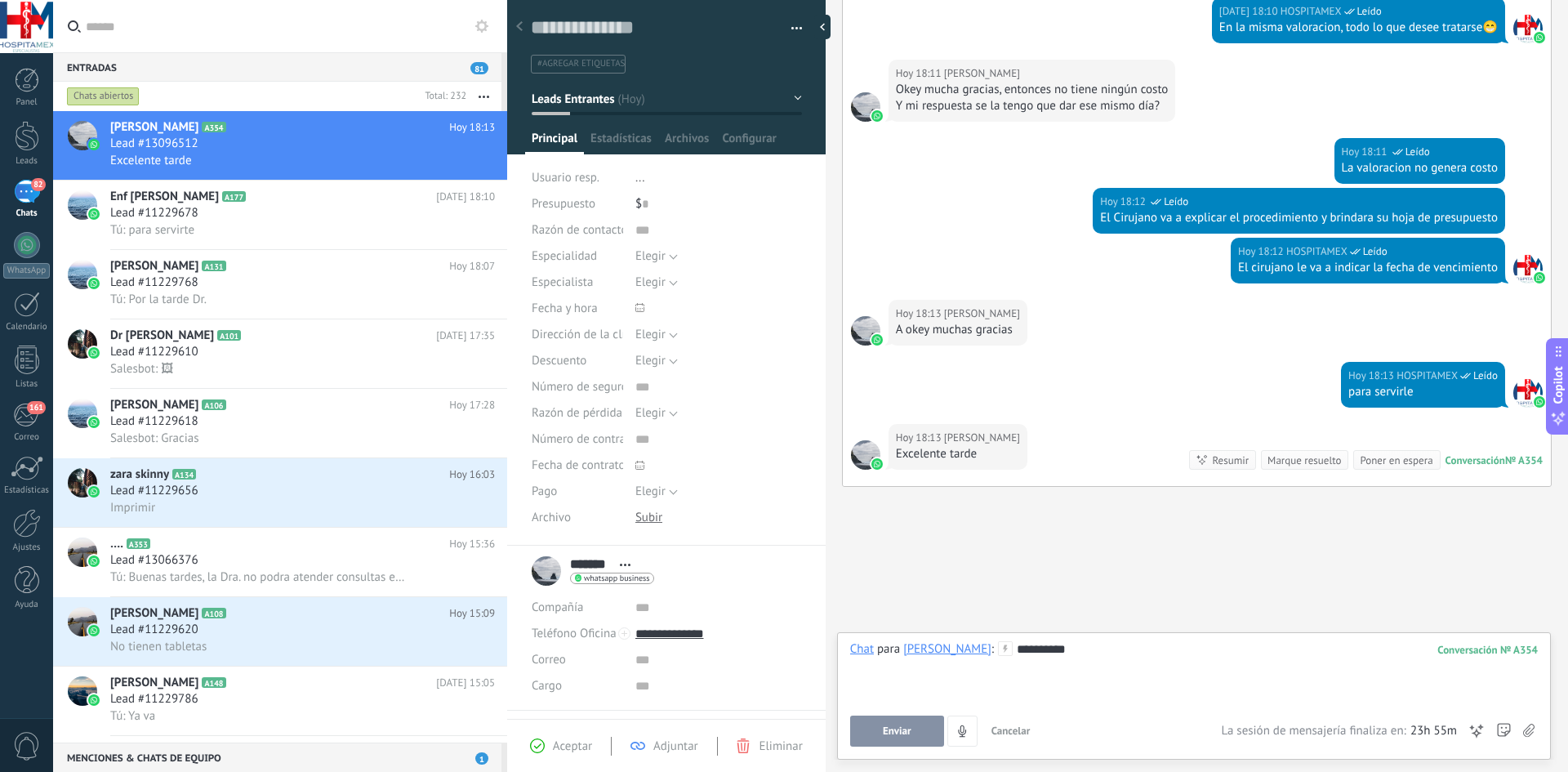
click at [879, 732] on button "Enviar" at bounding box center [897, 730] width 94 height 31
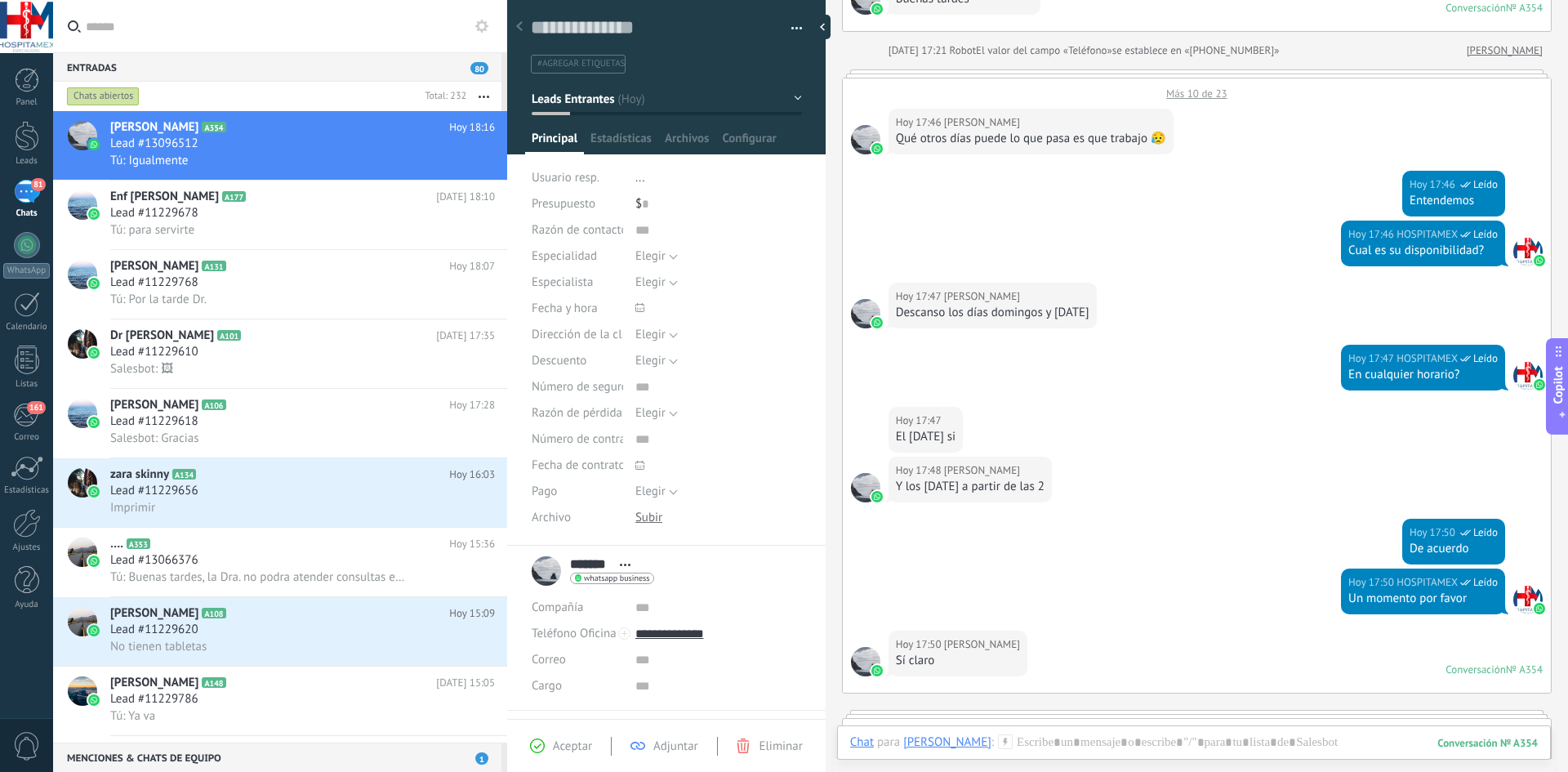
scroll to position [0, 0]
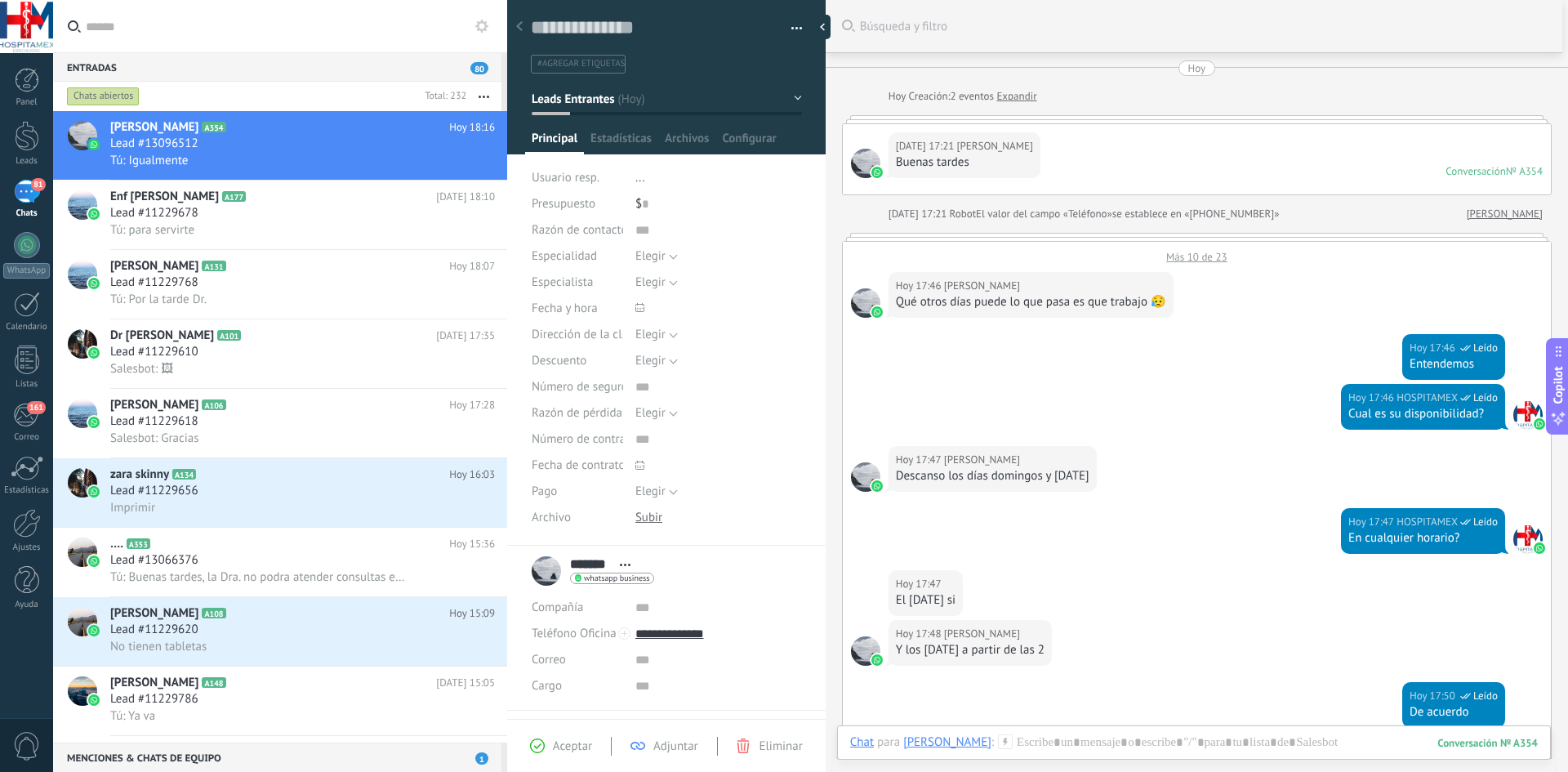
click at [1183, 181] on div "Hoy 17:21 Claudia Buenas tardes Conversación № A354 Conversación № A354" at bounding box center [1197, 160] width 708 height 70
click at [1011, 101] on link "Expandir" at bounding box center [1017, 96] width 40 height 17
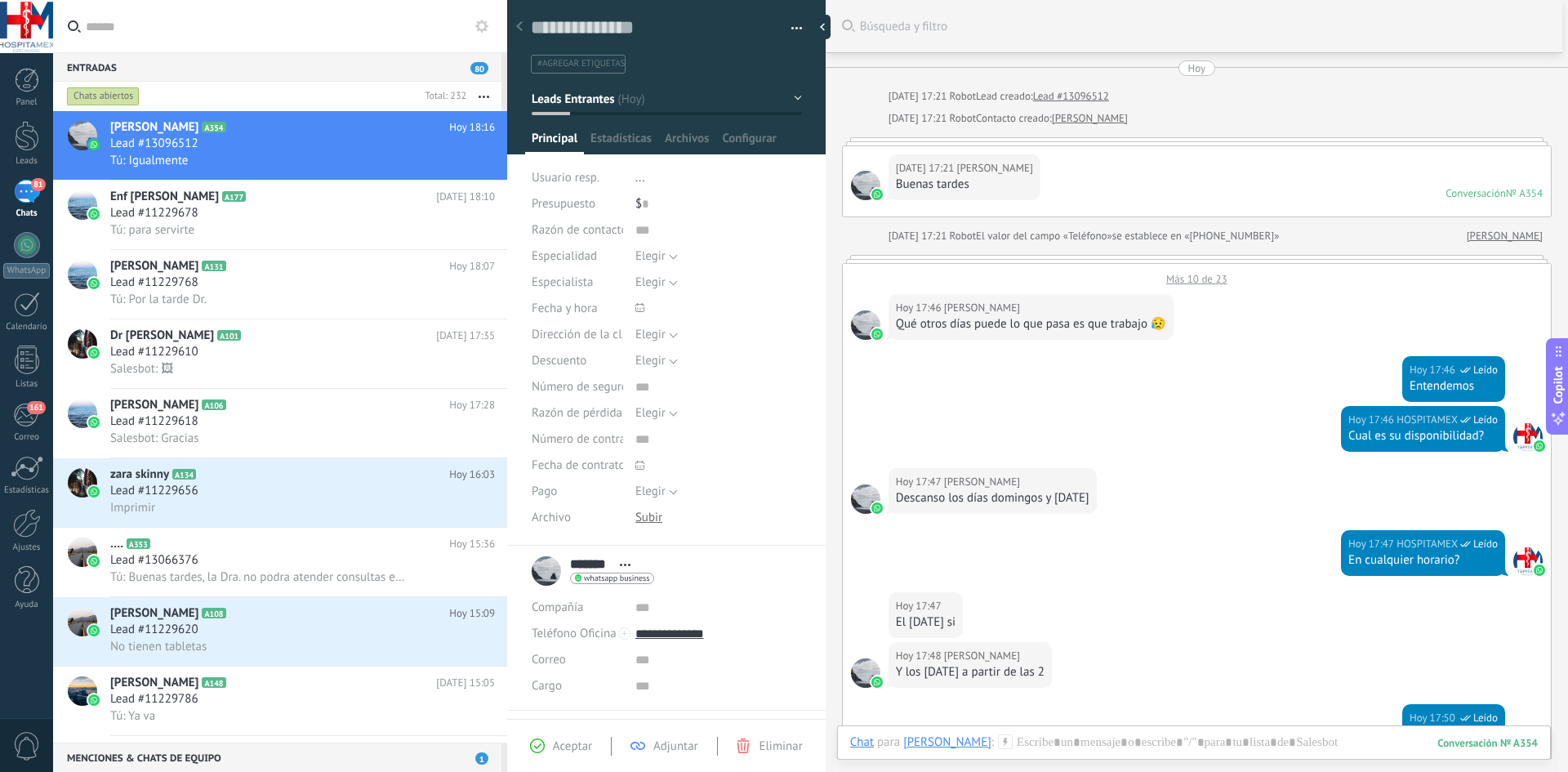
click at [1508, 237] on link "[PERSON_NAME]" at bounding box center [1505, 236] width 76 height 17
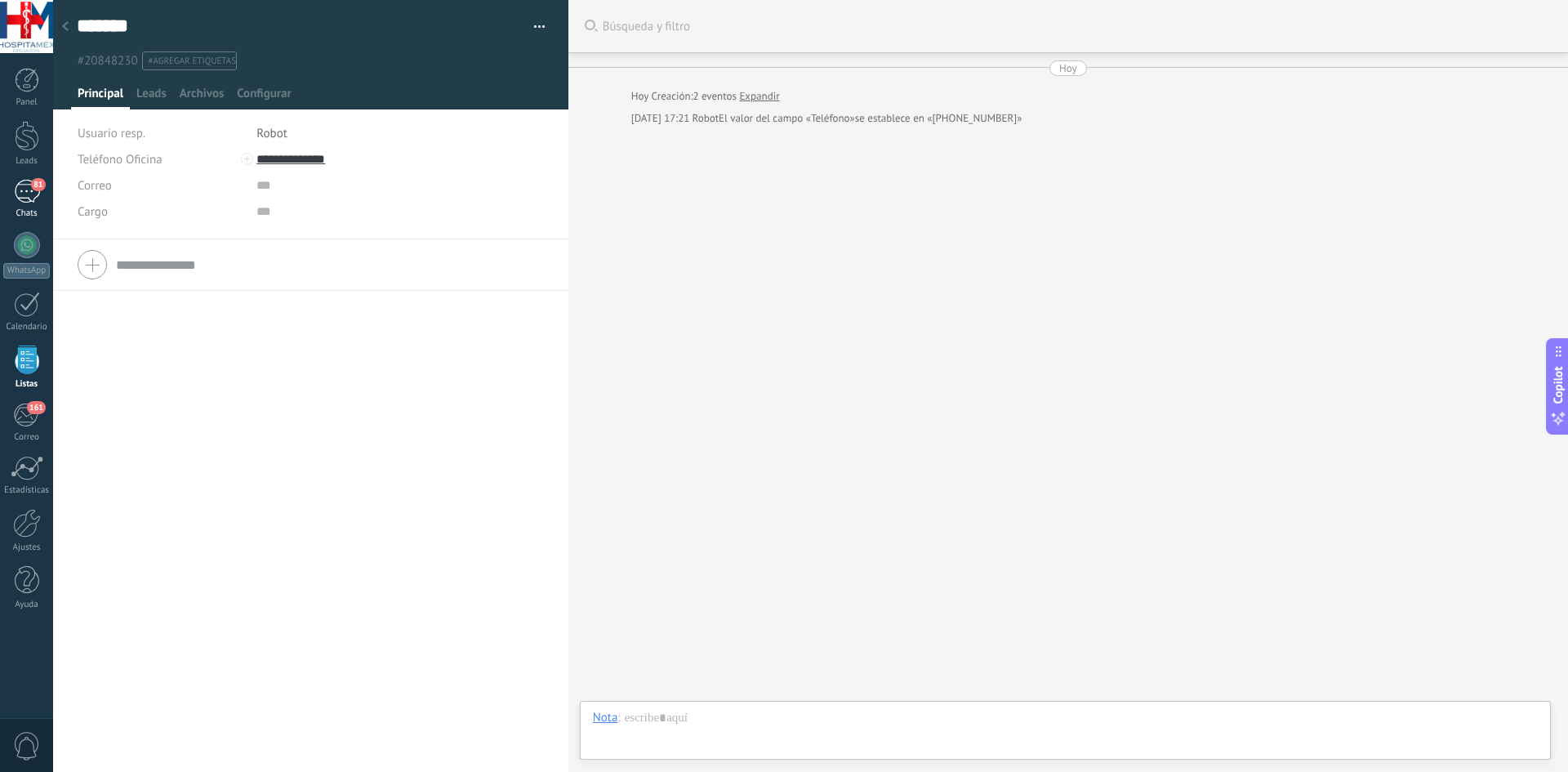
click at [35, 199] on div "81" at bounding box center [27, 191] width 26 height 24
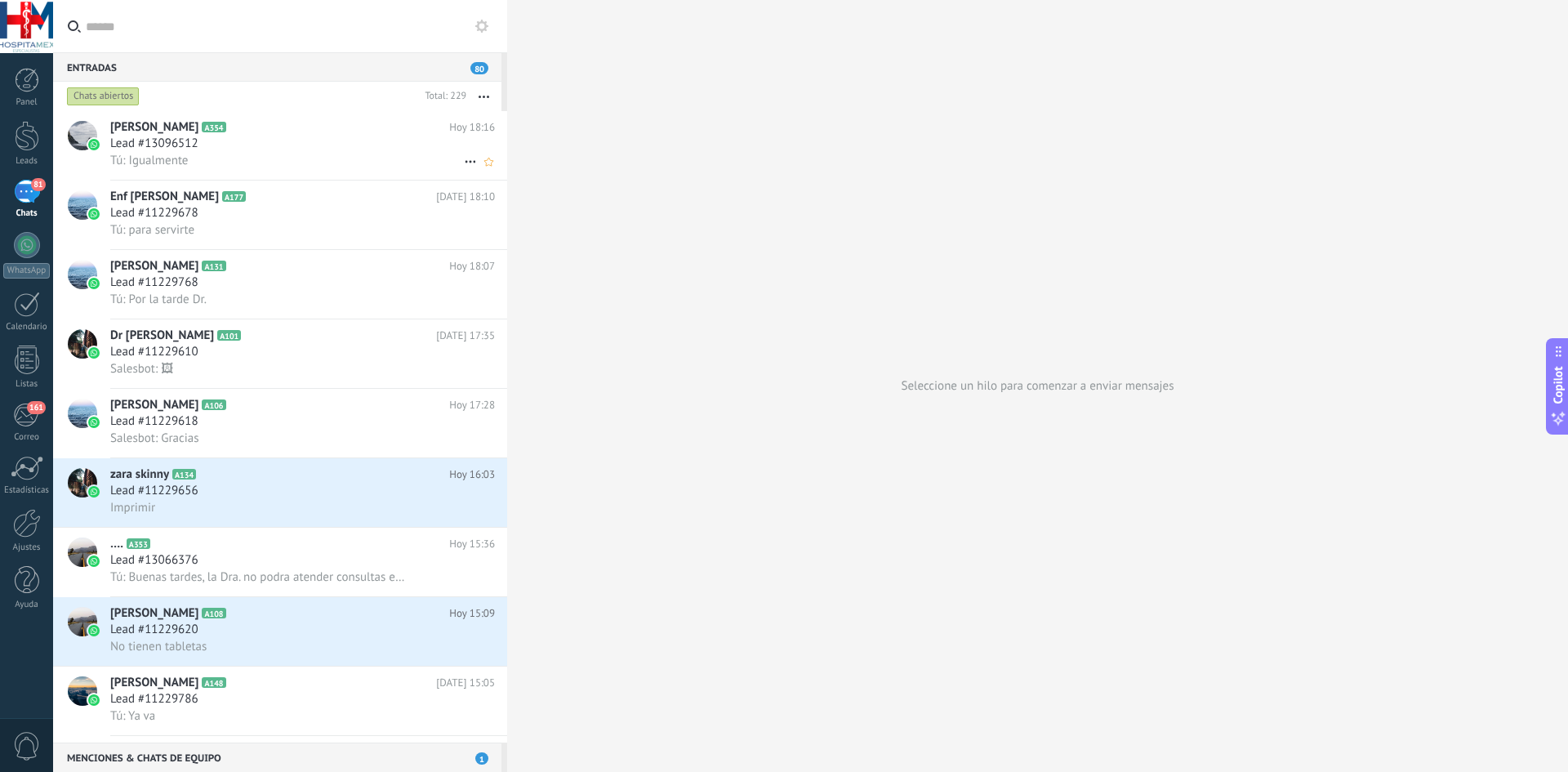
click at [247, 147] on div "Lead #13096512" at bounding box center [303, 144] width 384 height 17
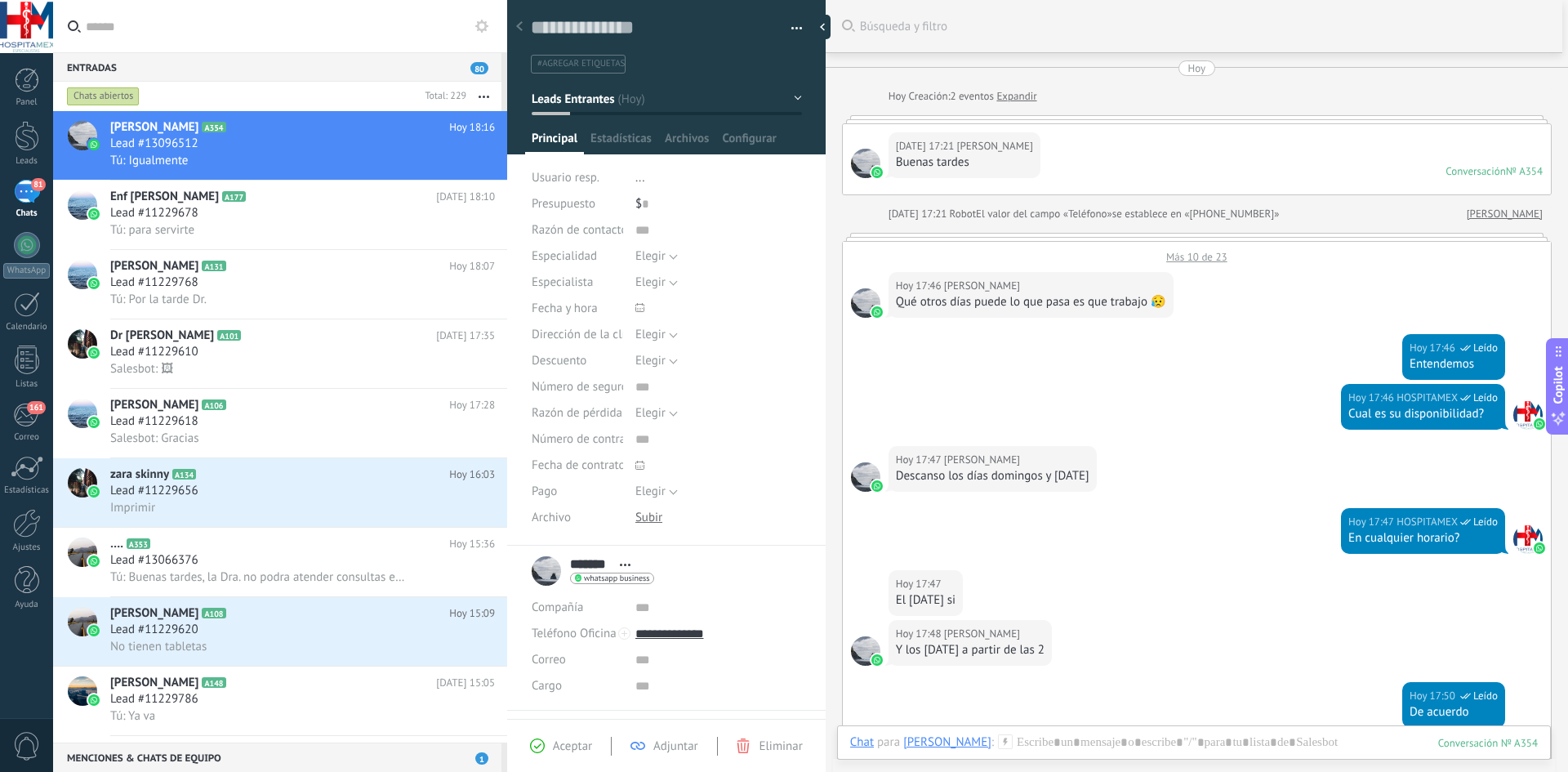
click at [1192, 67] on div "Hoy" at bounding box center [1198, 68] width 18 height 16
click at [1049, 144] on div "Hoy 17:21 Claudia Buenas tardes Conversación № A354 Conversación № A354" at bounding box center [1197, 160] width 708 height 70
click at [1464, 175] on div "Conversación" at bounding box center [1476, 171] width 61 height 14
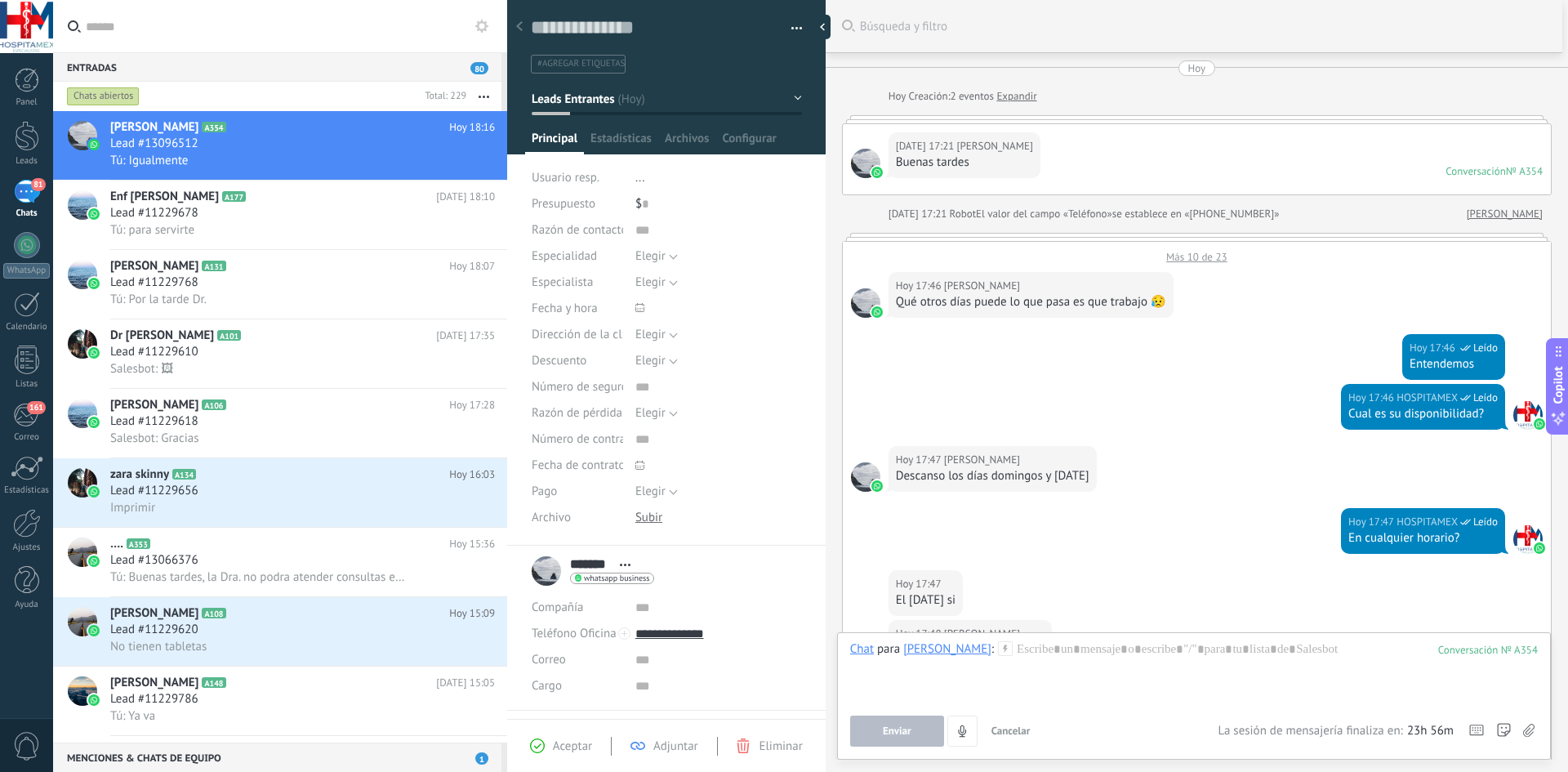
click at [1525, 171] on div "№ A354" at bounding box center [1525, 171] width 37 height 14
click at [1507, 173] on div "№ A354" at bounding box center [1525, 171] width 37 height 14
click at [1465, 175] on div "Conversación" at bounding box center [1476, 171] width 61 height 14
click at [970, 152] on span "[PERSON_NAME]" at bounding box center [995, 146] width 76 height 17
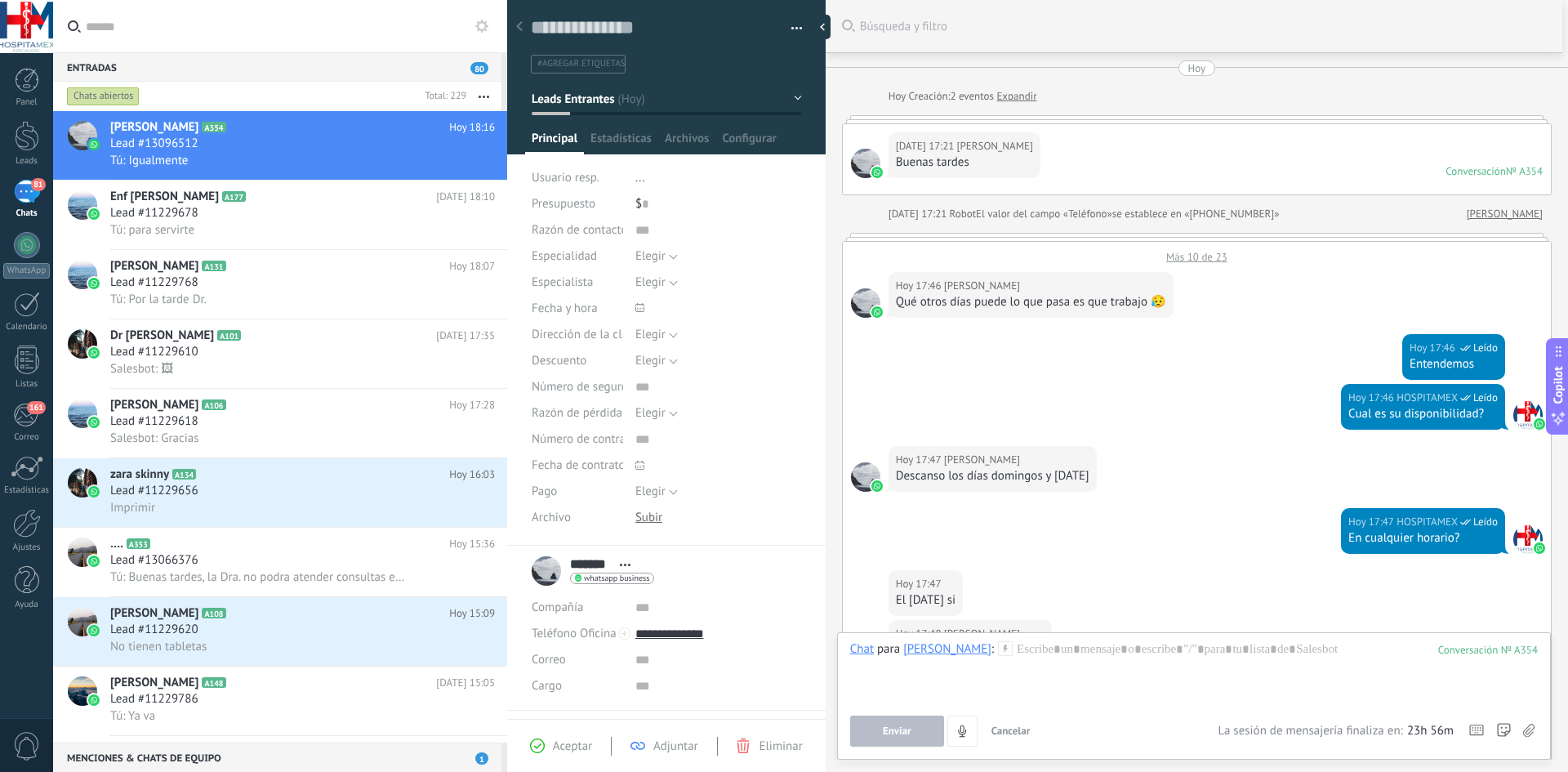
click at [1521, 215] on link "[PERSON_NAME]" at bounding box center [1505, 214] width 76 height 17
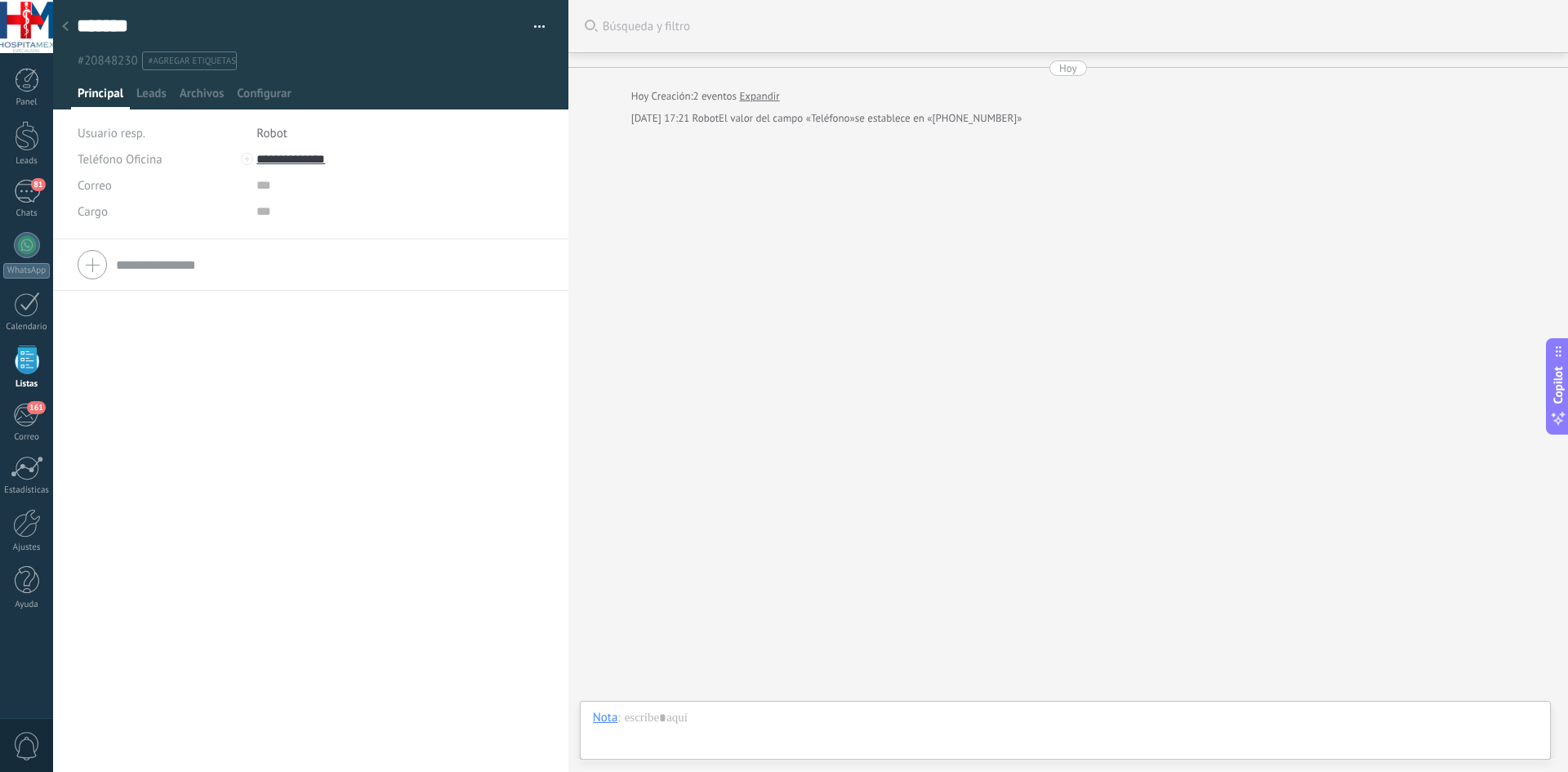
click at [1092, 189] on div "Buscar Búsqueda y filtro Carga más Hoy Hoy Creación: 2 eventos Expandir Hoy 17:…" at bounding box center [1068, 386] width 999 height 772
click at [64, 32] on div at bounding box center [65, 27] width 23 height 32
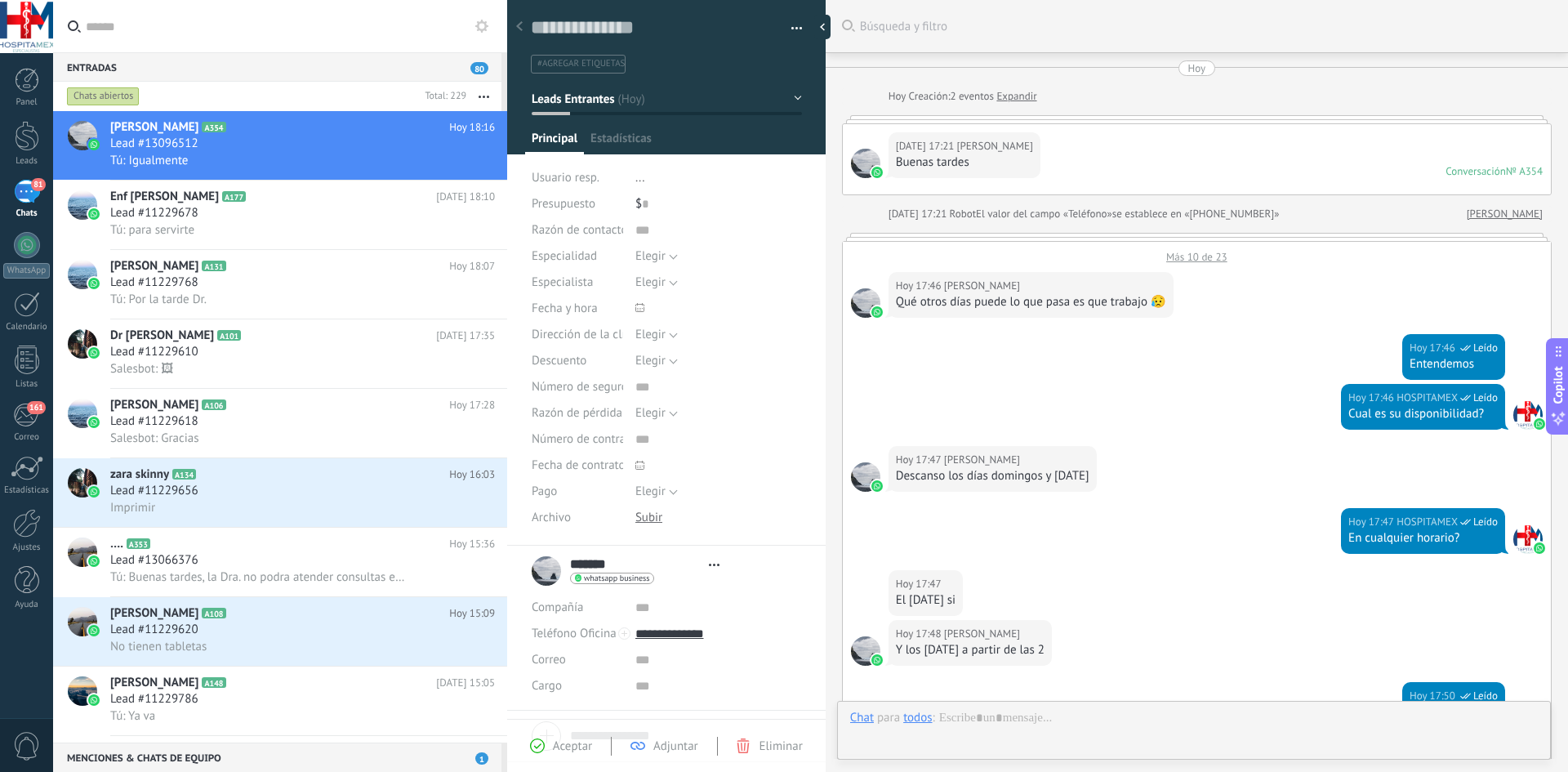
type textarea "**********"
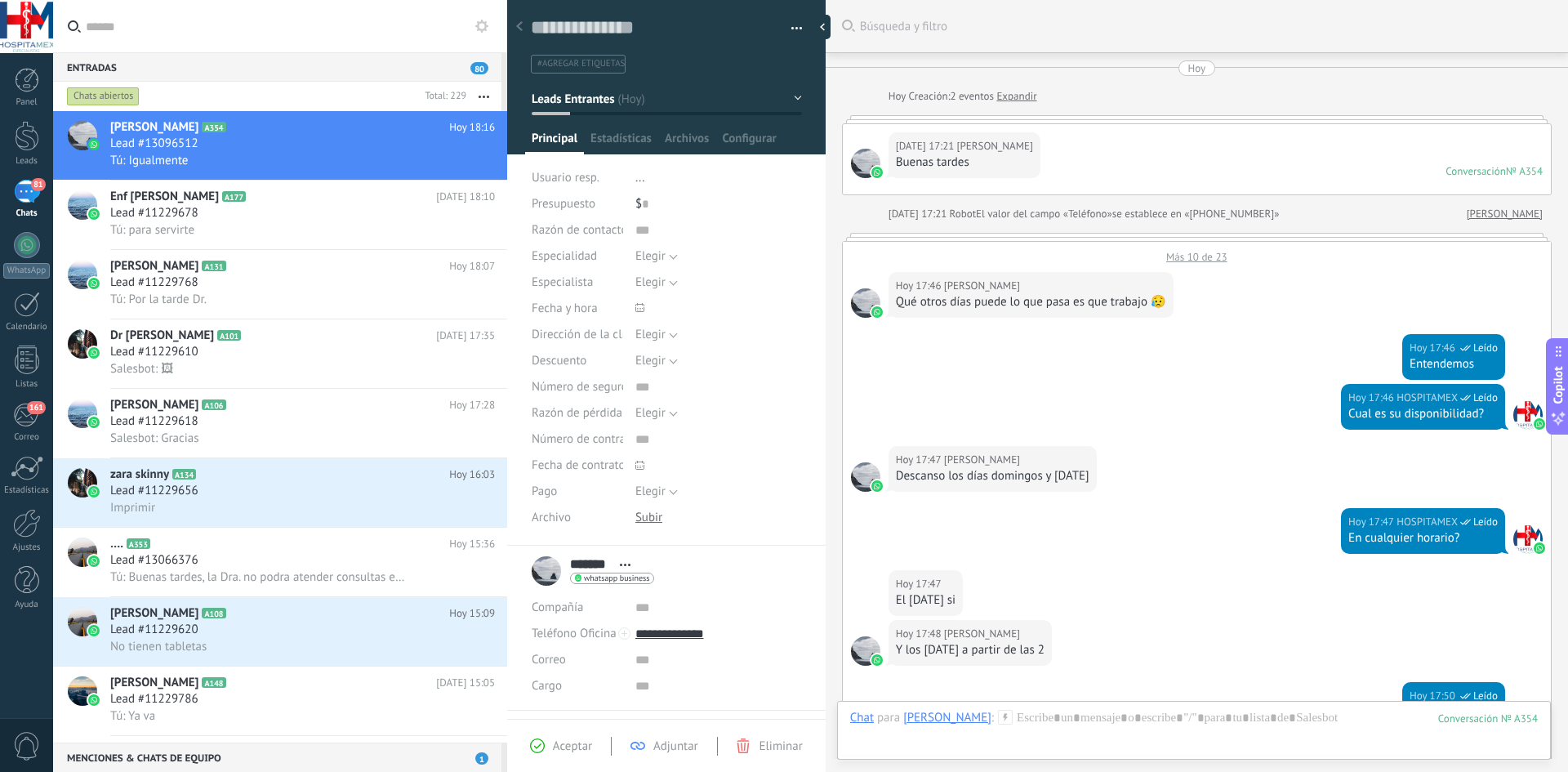
scroll to position [1094, 0]
